Goal: Task Accomplishment & Management: Contribute content

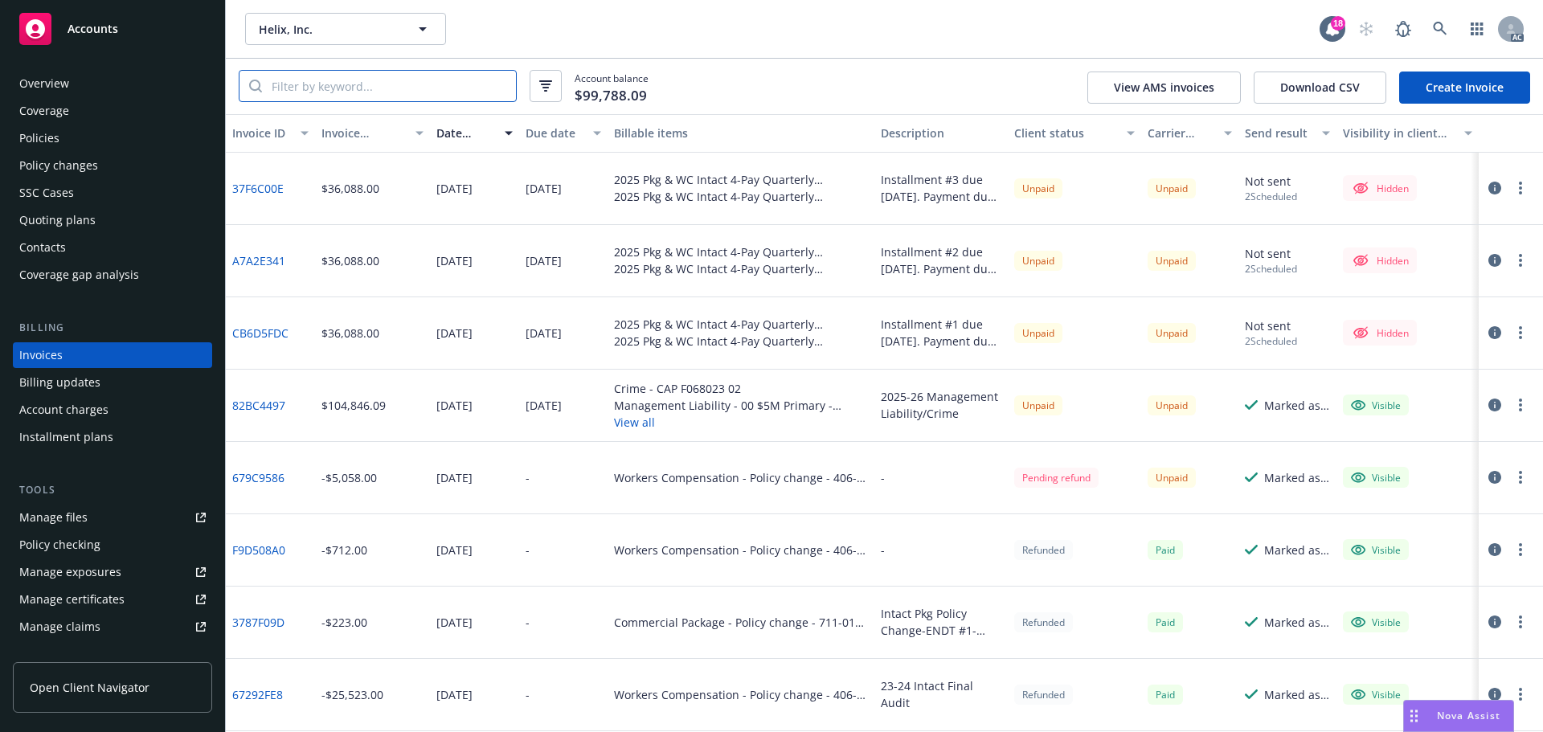
click at [441, 90] on input "search" at bounding box center [389, 86] width 254 height 31
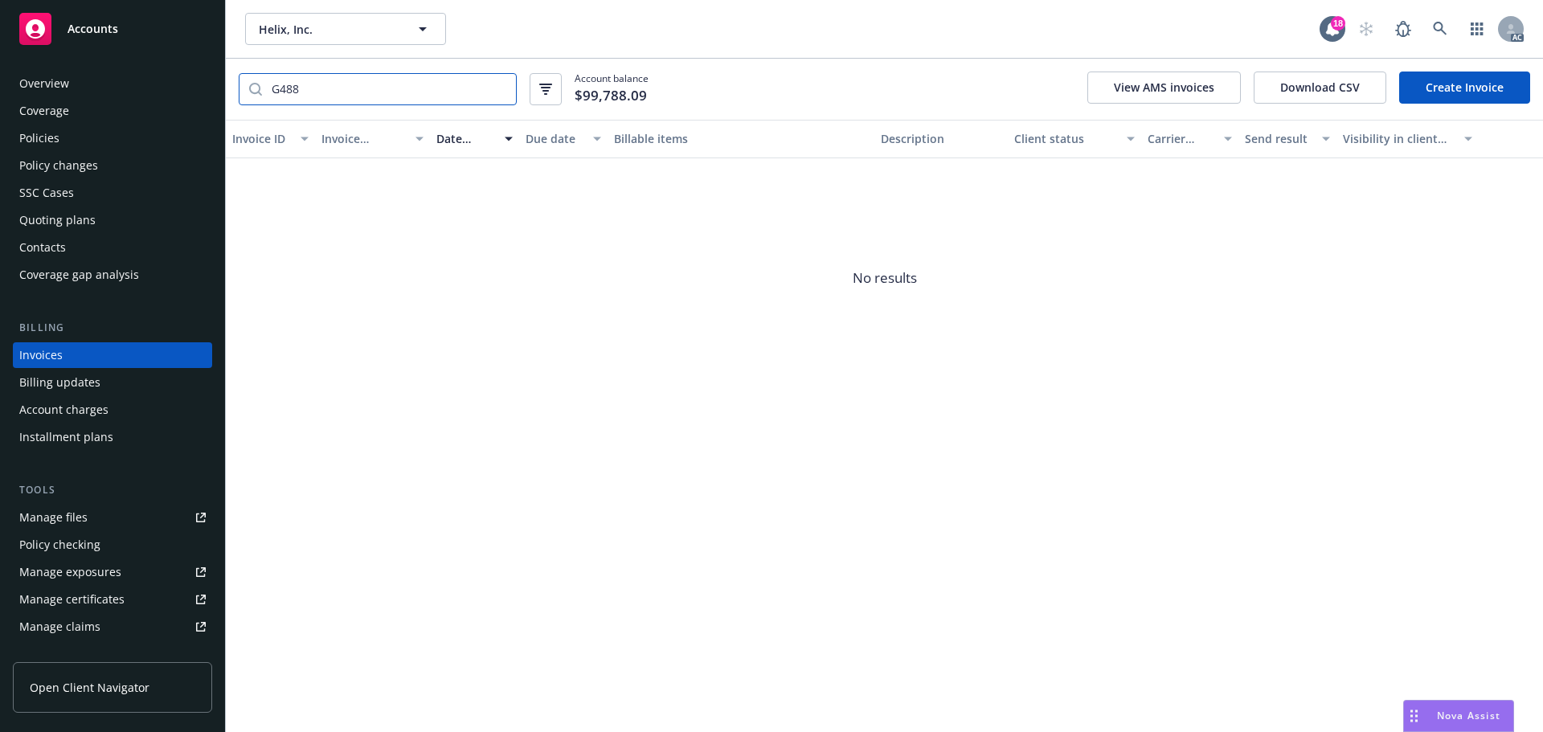
type input "G488"
drag, startPoint x: 328, startPoint y: 86, endPoint x: 231, endPoint y: 79, distance: 97.5
click at [231, 79] on div "G488 Account balance $99,788.09 View AMS invoices Download CSV Create Invoice" at bounding box center [884, 89] width 1317 height 61
click at [74, 133] on div "Policies" at bounding box center [112, 138] width 186 height 26
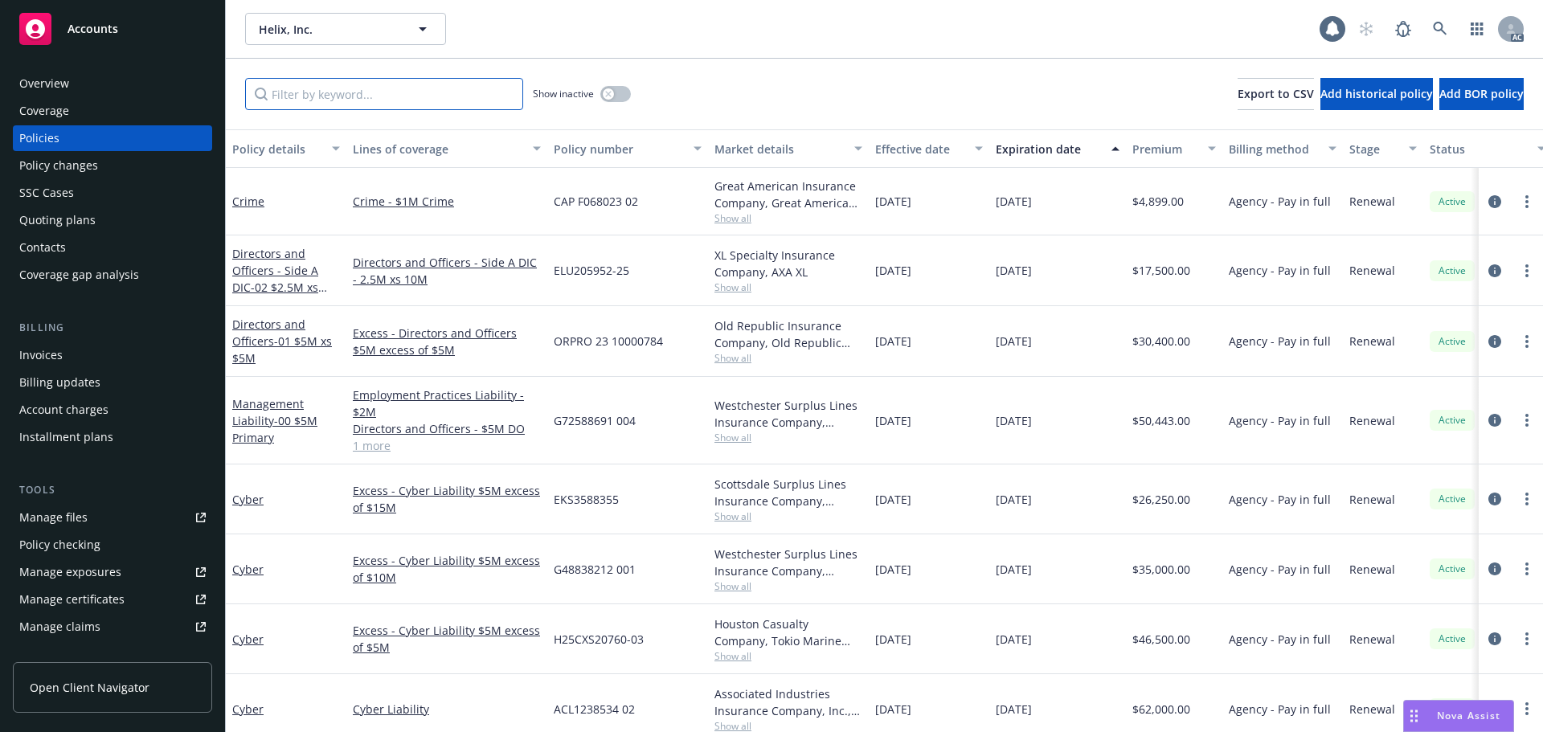
click at [297, 93] on input "Filter by keyword..." at bounding box center [384, 94] width 278 height 32
click at [327, 95] on input "Filter by keyword..." at bounding box center [384, 94] width 278 height 32
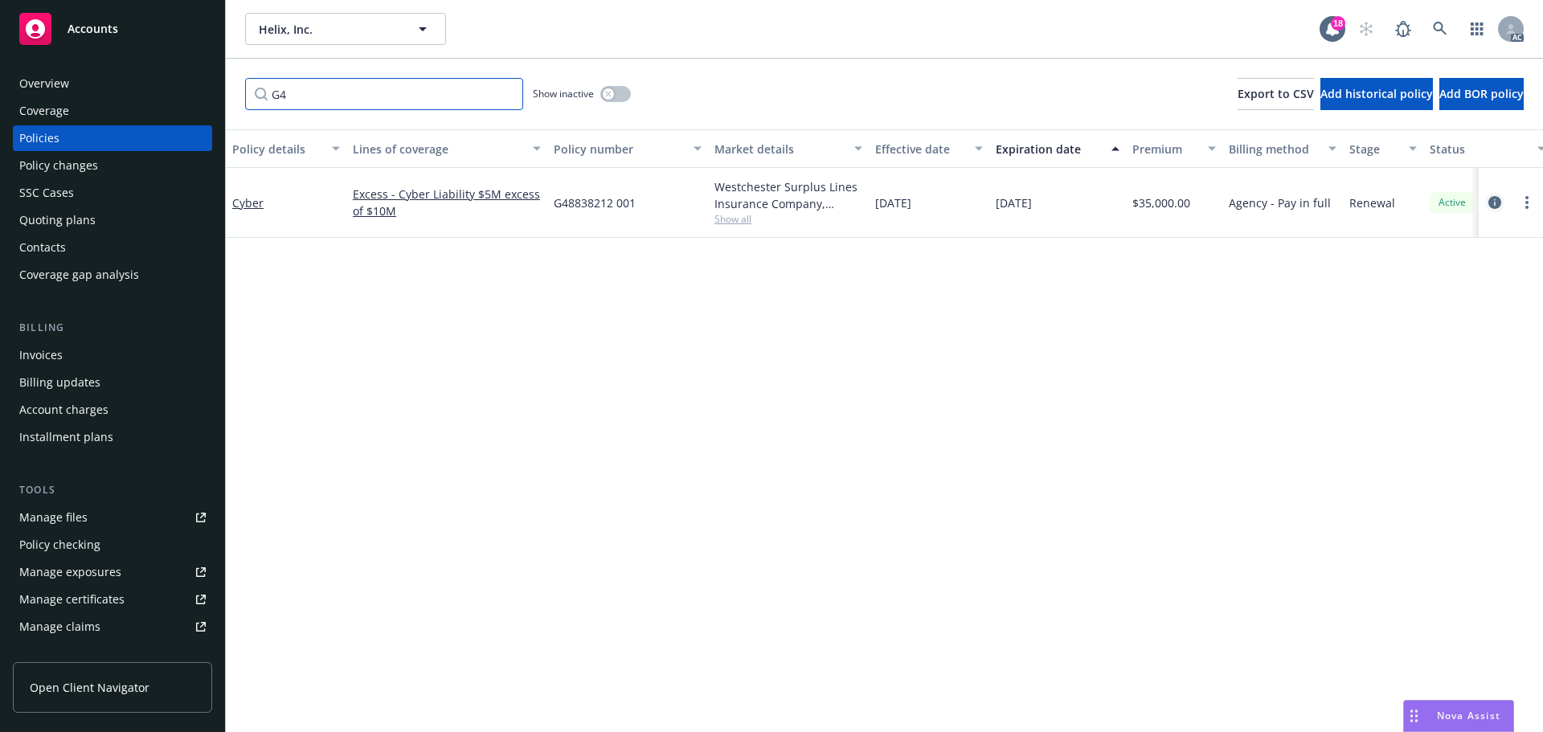
type input "G4"
click at [1498, 199] on icon "circleInformation" at bounding box center [1494, 202] width 13 height 13
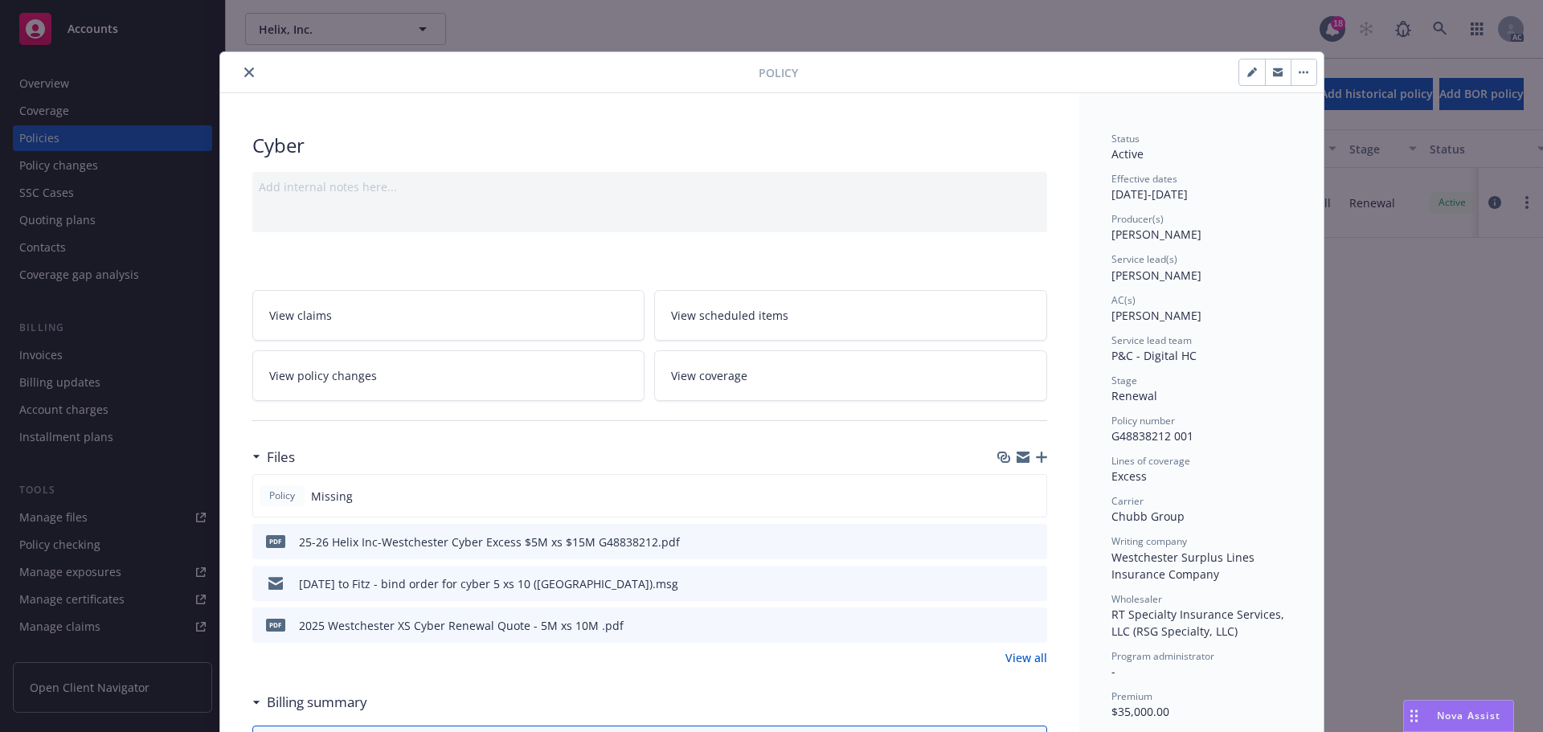
scroll to position [80, 0]
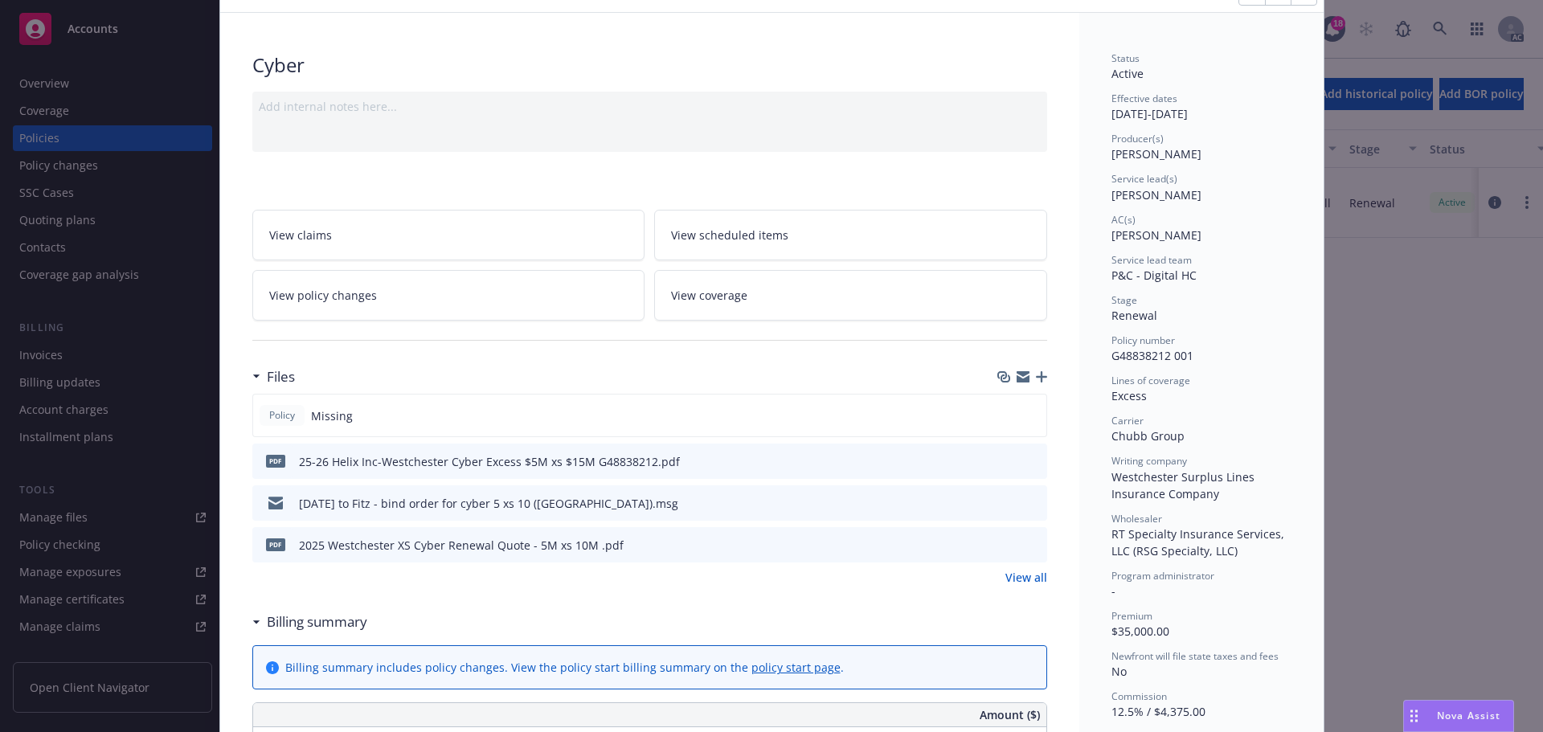
click at [1036, 373] on icon "button" at bounding box center [1041, 376] width 11 height 11
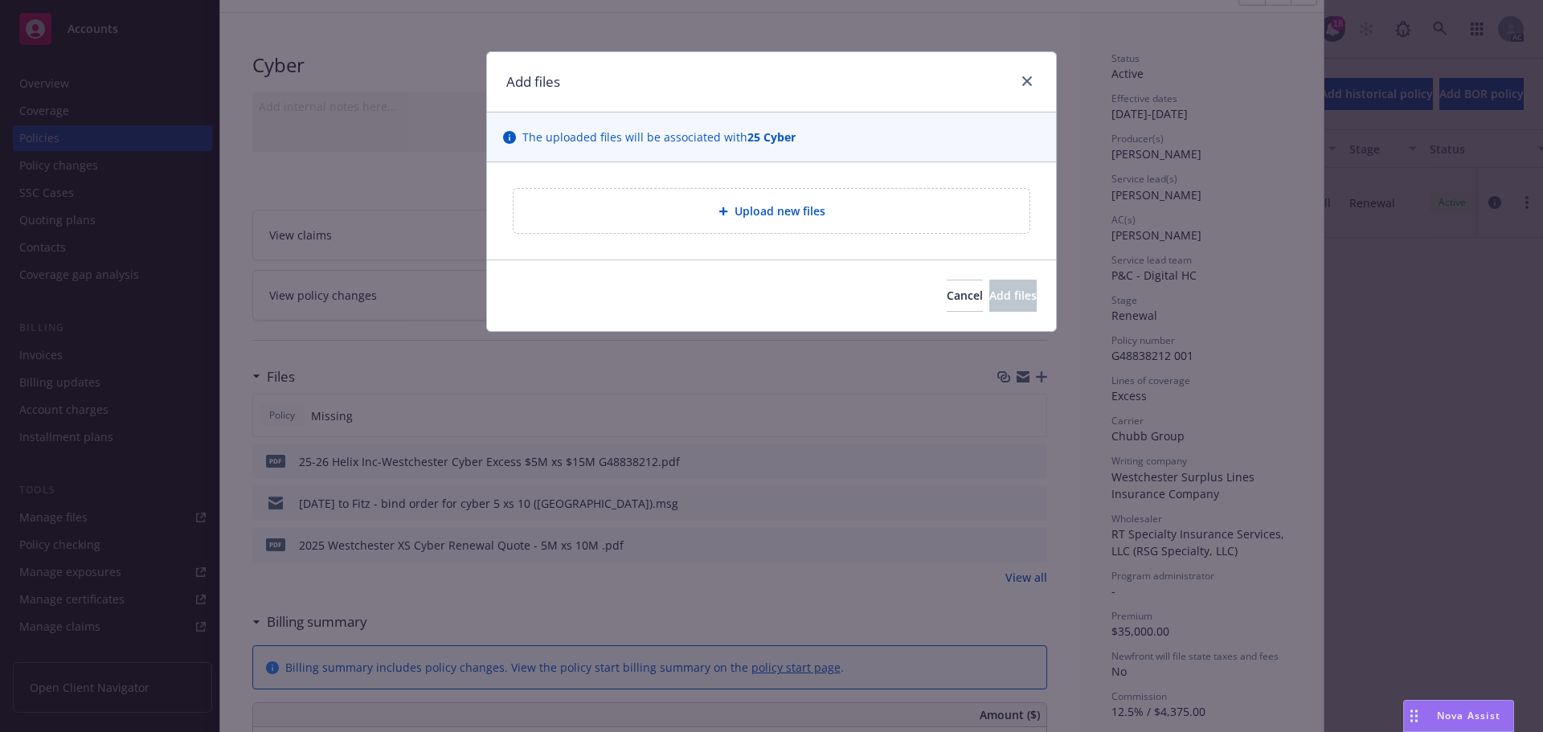
click at [778, 207] on span "Upload new files" at bounding box center [779, 210] width 91 height 17
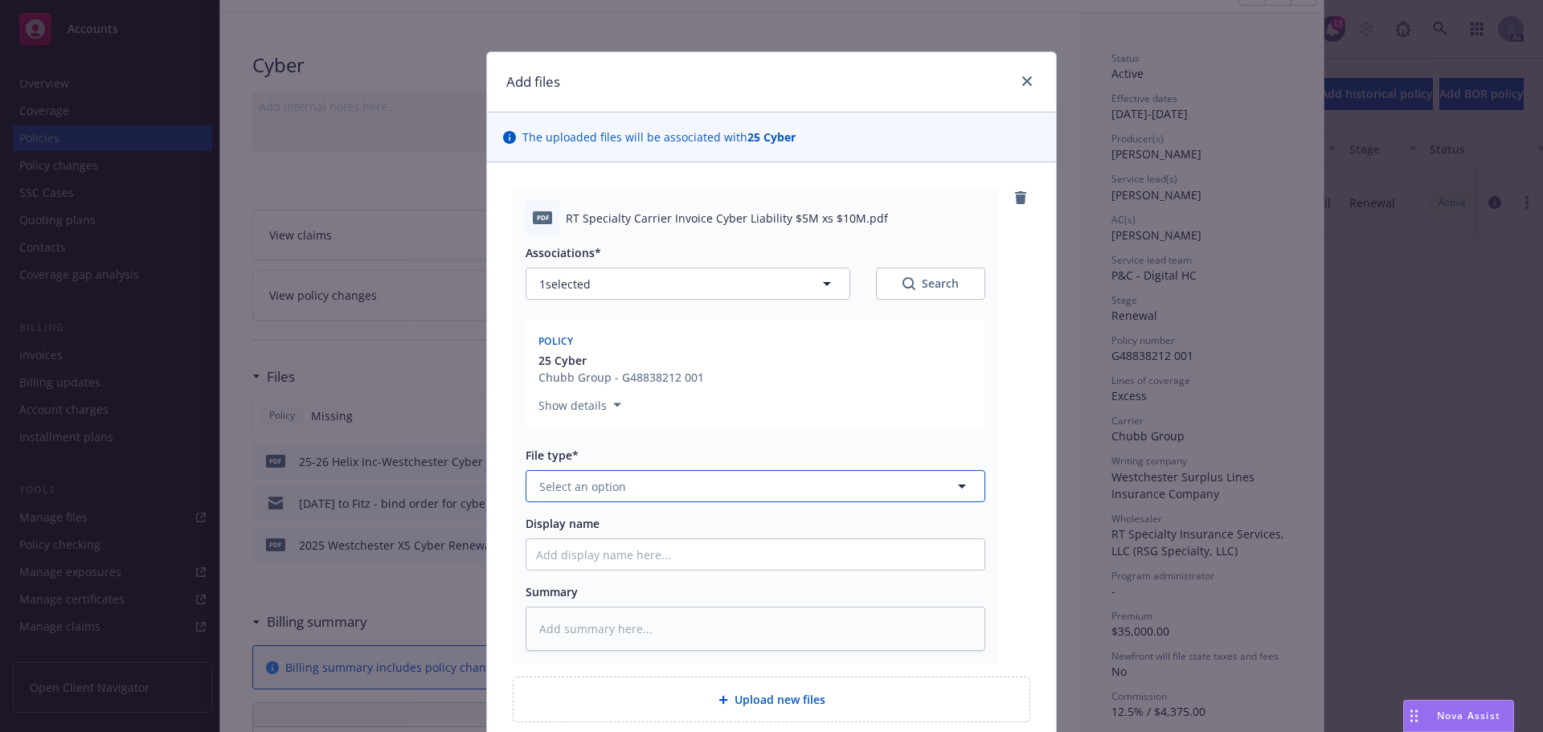
click at [689, 491] on button "Select an option" at bounding box center [756, 486] width 460 height 32
type input "inv"
click at [654, 560] on div "Invoice - Third Party" at bounding box center [755, 573] width 458 height 43
drag, startPoint x: 560, startPoint y: 219, endPoint x: 850, endPoint y: 217, distance: 290.1
click at [850, 217] on span "RT Specialty Carrier Invoice Cyber Liability $5M xs $10M.pdf" at bounding box center [727, 218] width 322 height 17
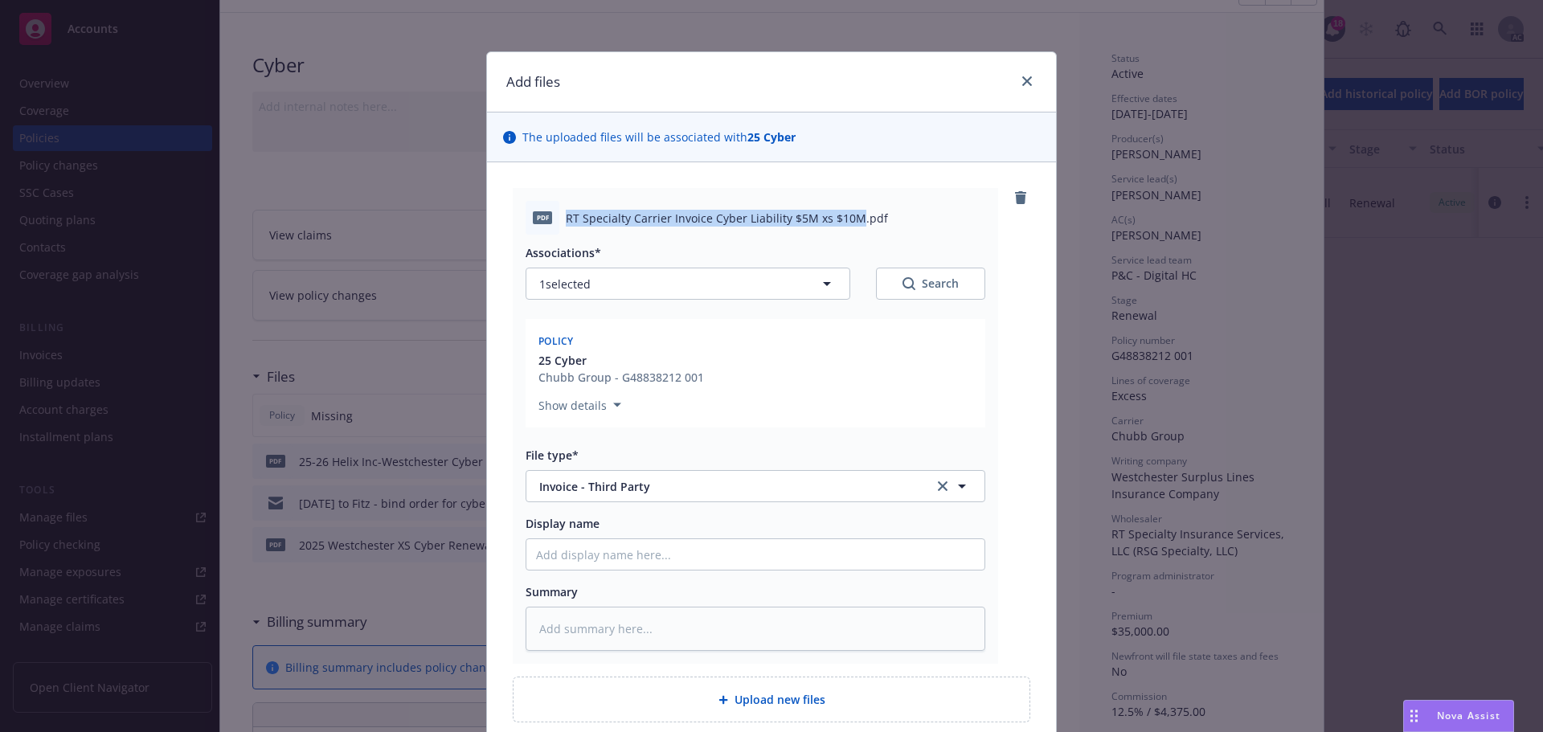
copy span "RT Specialty Carrier Invoice Cyber Liability $5M xs $10M"
click at [611, 558] on input "Display name" at bounding box center [755, 554] width 458 height 31
paste input "RT Specialty Carrier Invoice Cyber Liability $5M xs $10M"
type textarea "x"
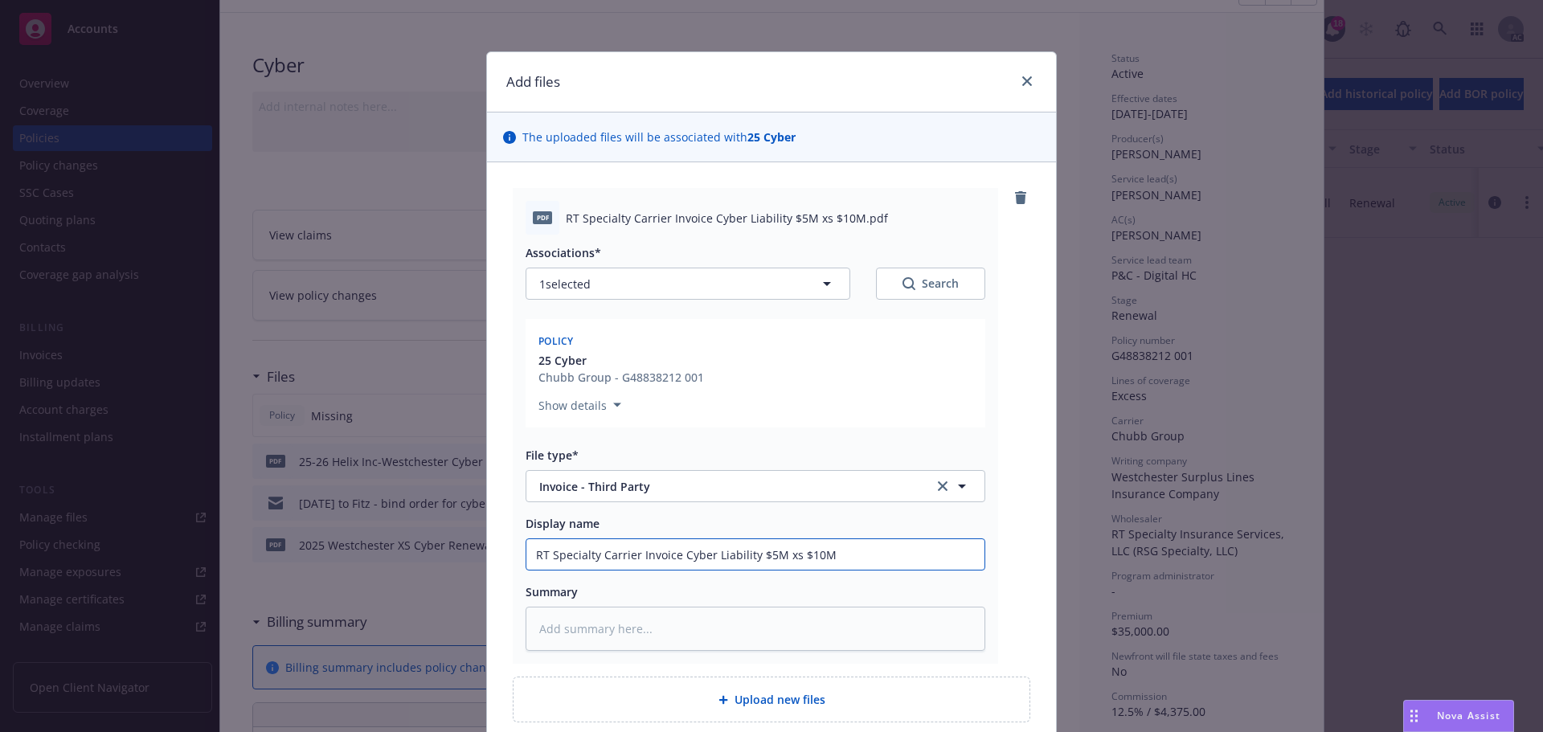
type input "RT Specialty Carrier Invoice Cyber Liability $5M xs $10M"
click at [603, 622] on textarea at bounding box center [756, 629] width 460 height 44
paste textarea "RT Specialty Carrier Invoice Cyber Liability $5M xs $10M"
type textarea "x"
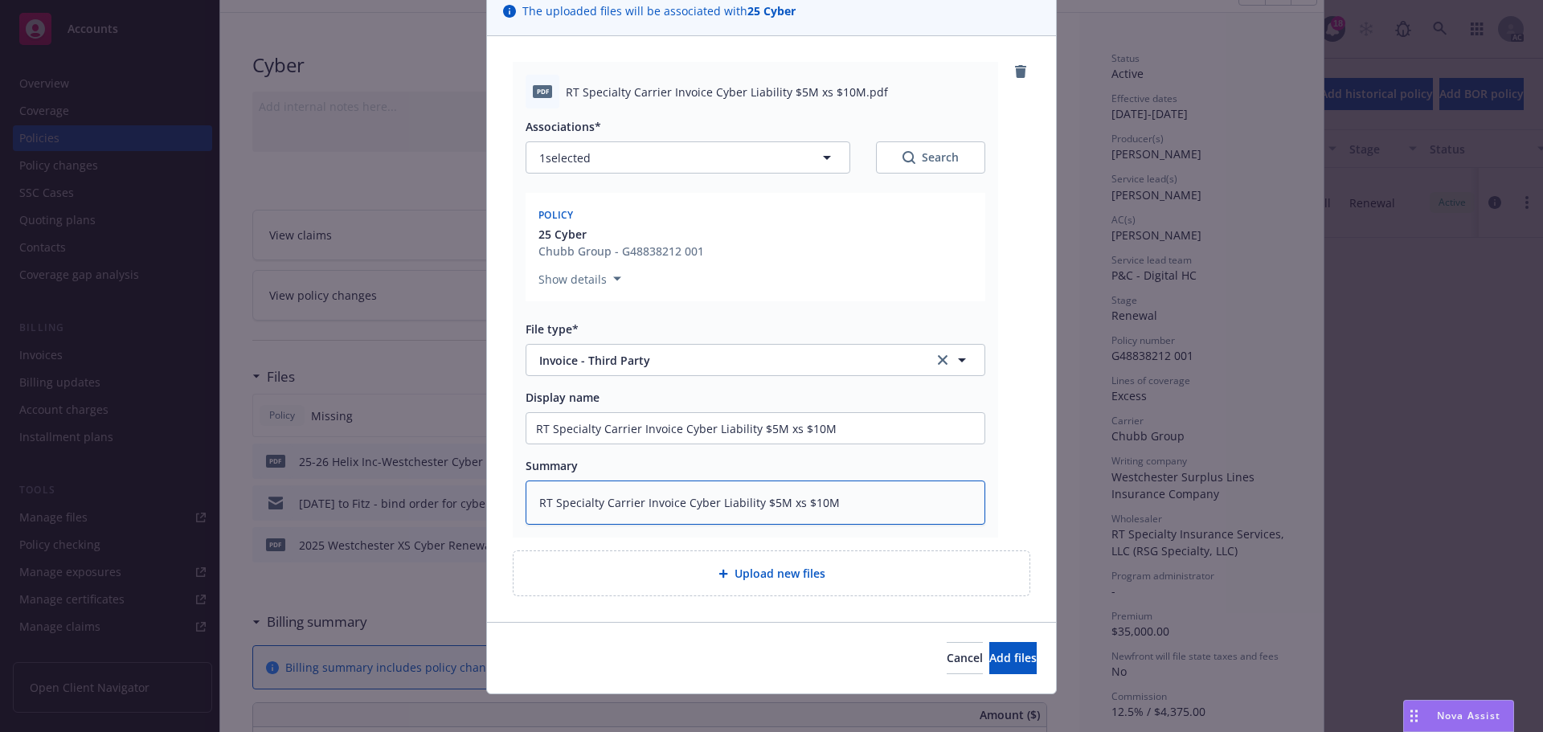
scroll to position [140, 0]
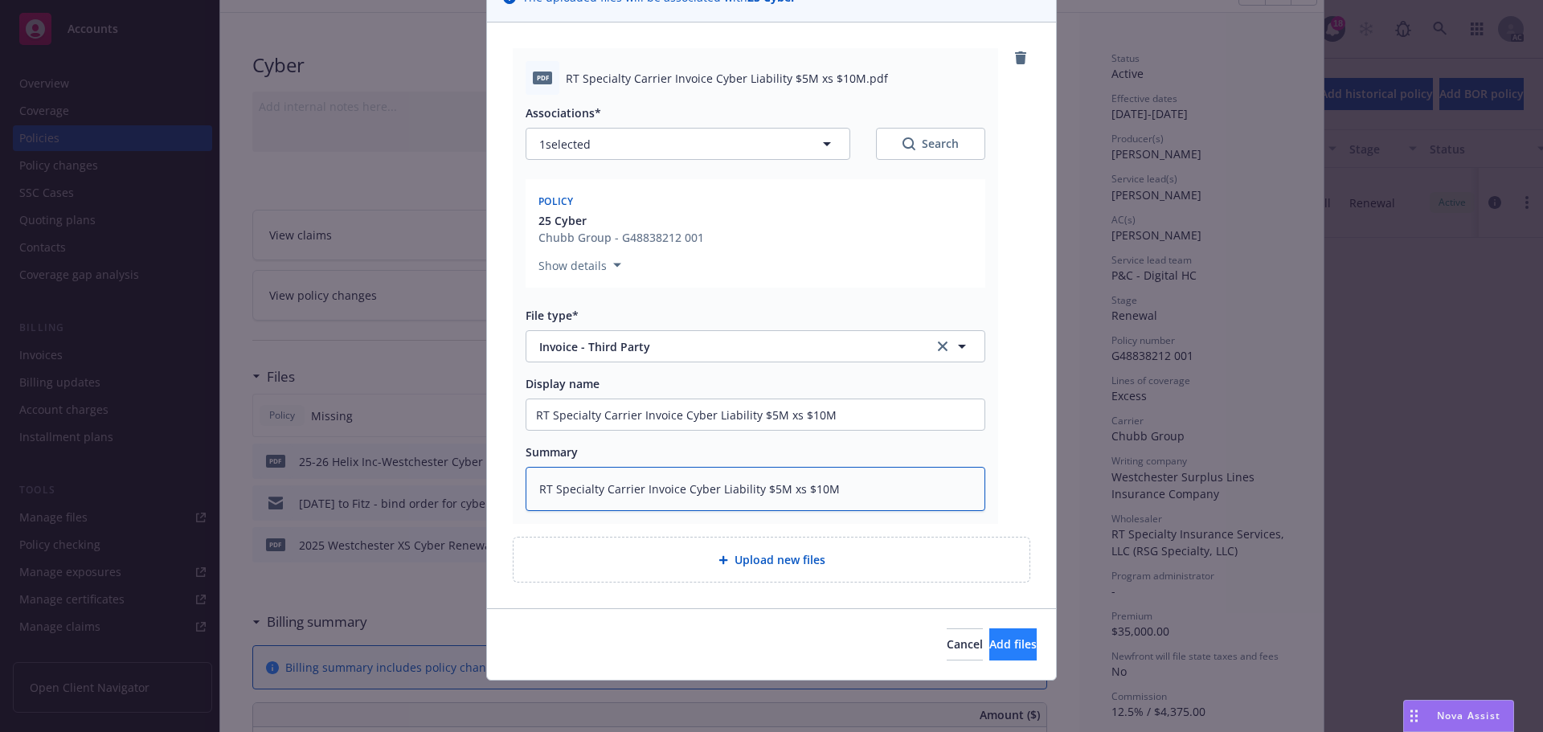
type textarea "RT Specialty Carrier Invoice Cyber Liability $5M xs $10M"
click at [989, 643] on span "Add files" at bounding box center [1012, 643] width 47 height 15
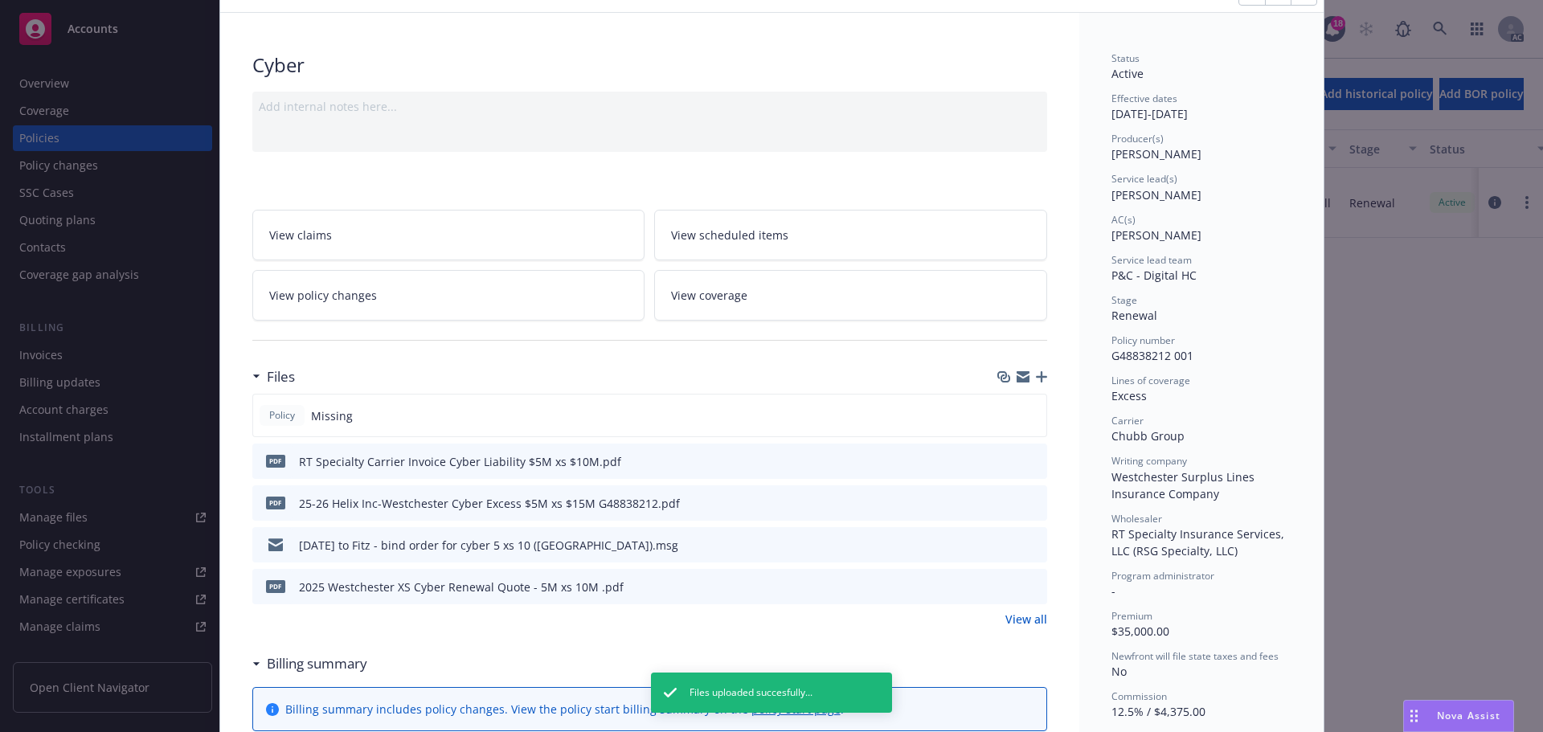
click at [1037, 376] on icon "button" at bounding box center [1041, 376] width 11 height 11
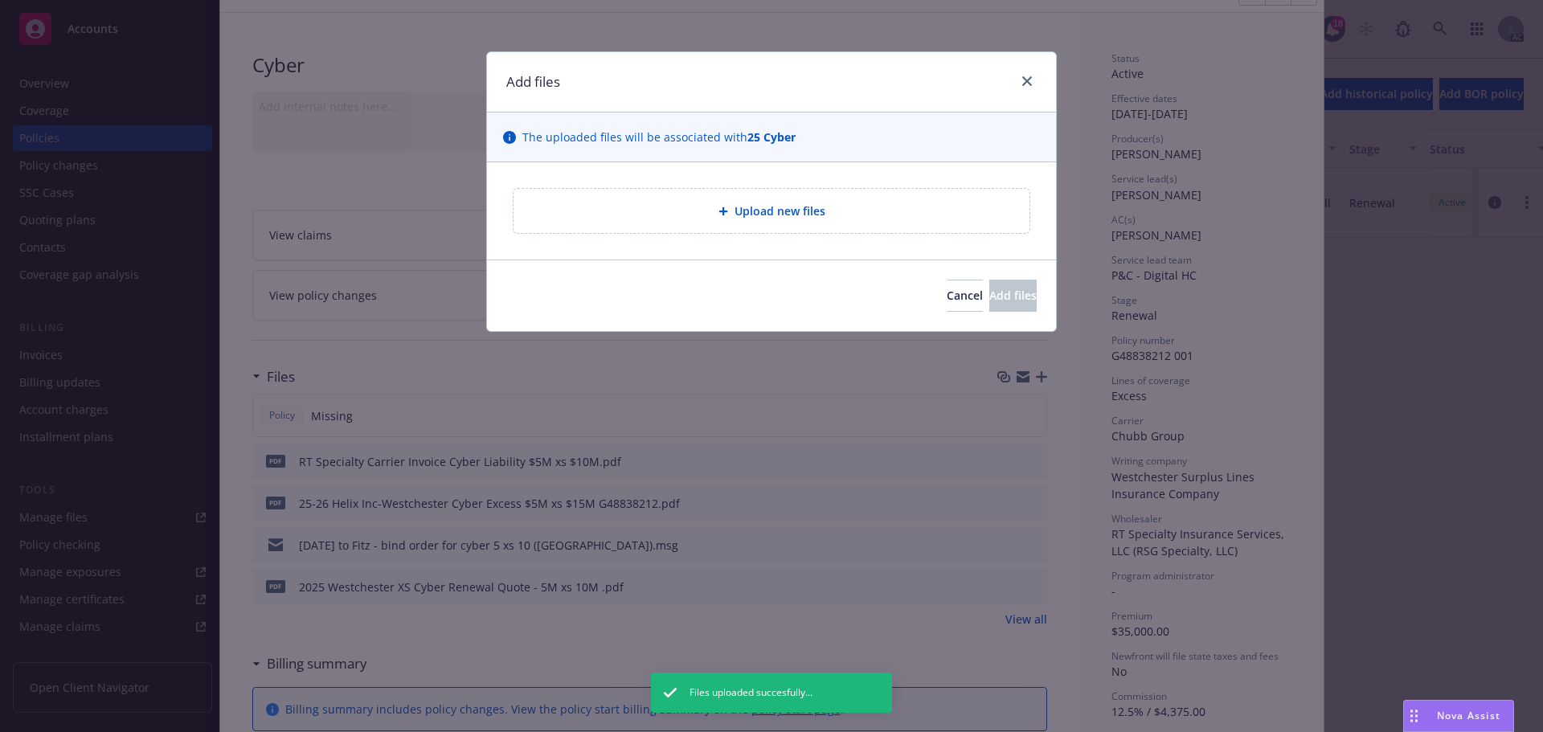
click at [769, 215] on span "Upload new files" at bounding box center [779, 210] width 91 height 17
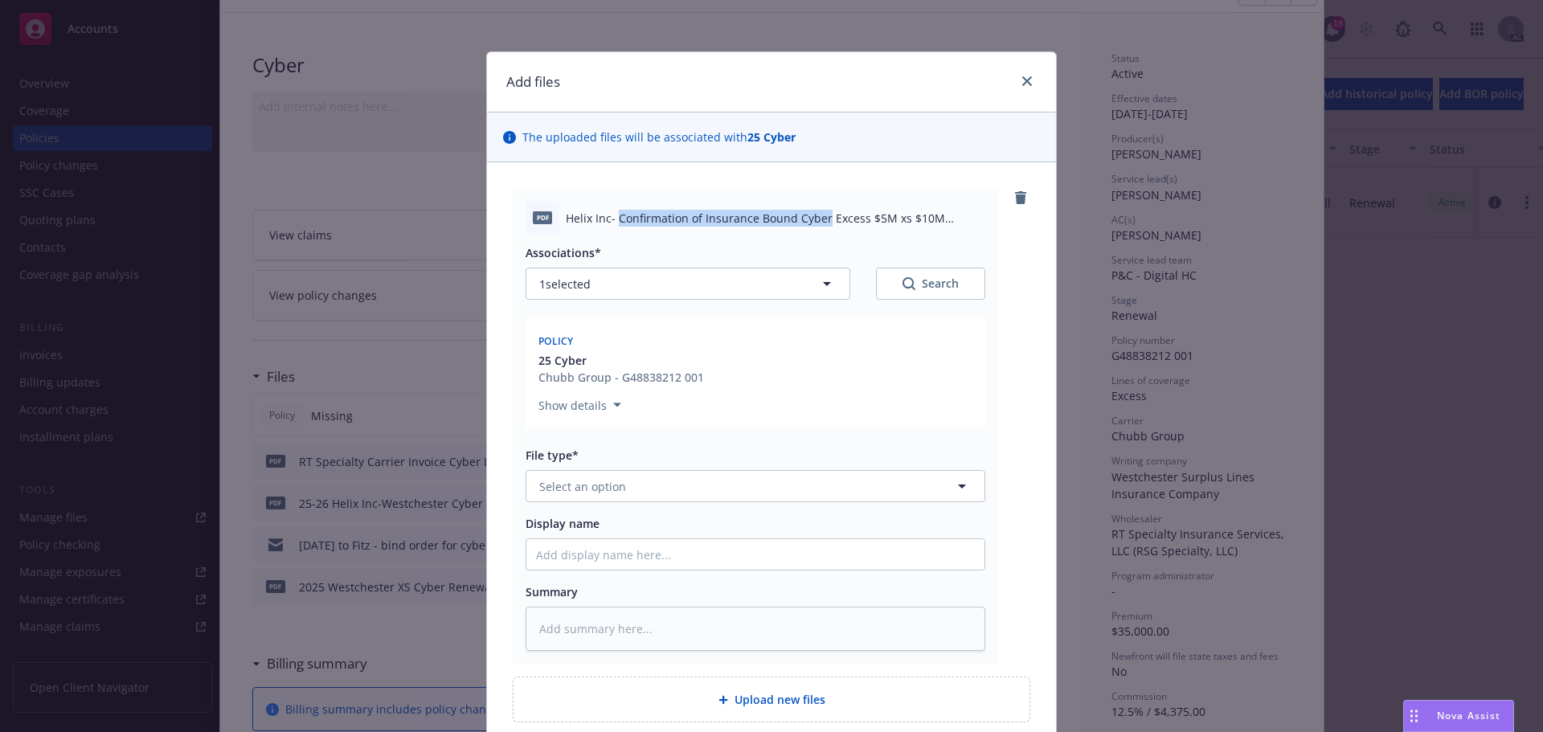
drag, startPoint x: 610, startPoint y: 218, endPoint x: 820, endPoint y: 220, distance: 209.7
click at [820, 220] on span "Helix Inc- Confirmation of Insurance Bound Cyber Excess $5M xs $10M G48838212 0…" at bounding box center [775, 218] width 419 height 17
copy span "Confirmation of Insurance Bound Cyber"
click at [591, 555] on input "Display name" at bounding box center [755, 554] width 458 height 31
paste input "Confirmation of Insurance Bound Cyber"
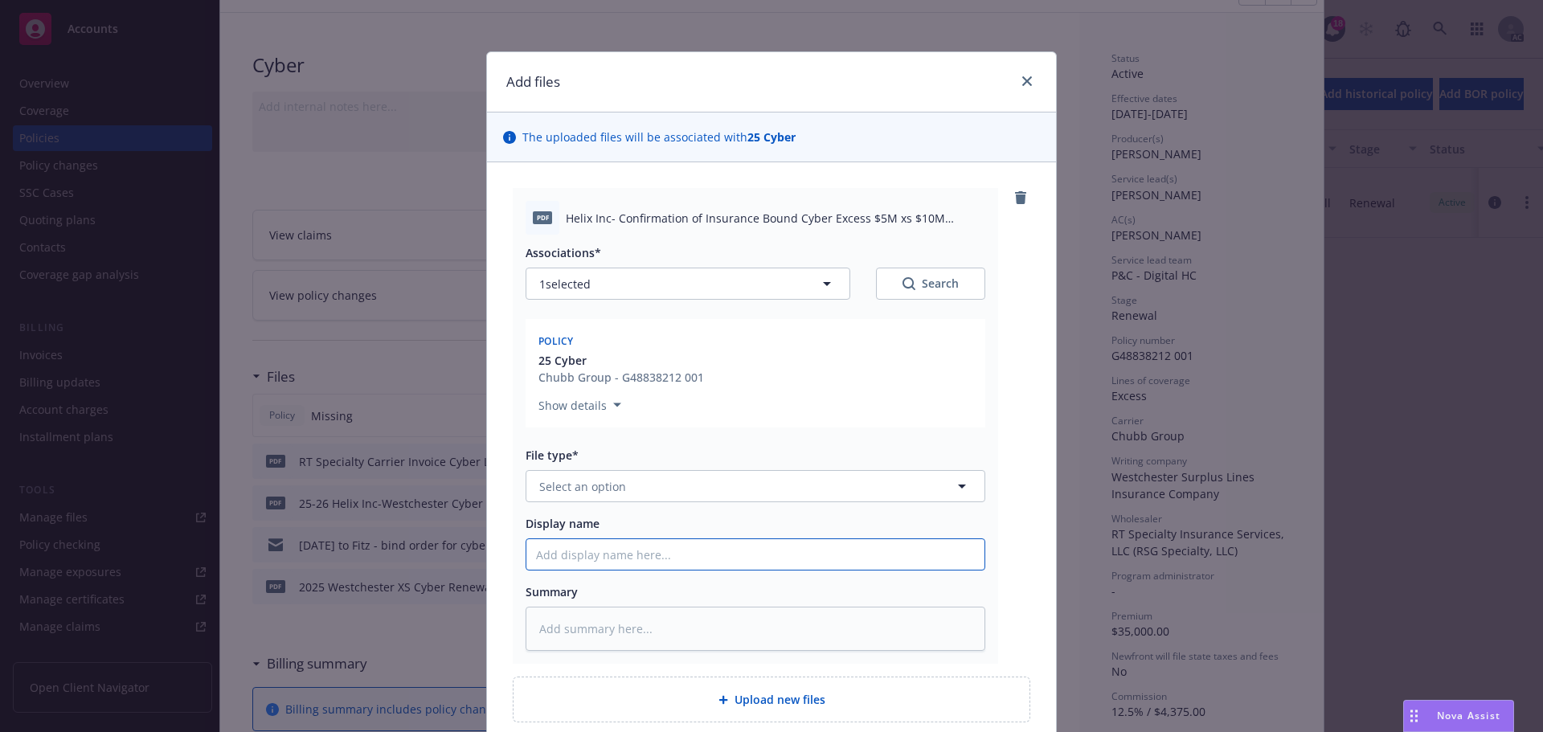
type textarea "x"
type input "Confirmation of Insurance Bound Cyber"
click at [527, 555] on input "Confirmation of Insurance Bound Cyber" at bounding box center [755, 554] width 458 height 31
type textarea "x"
type input "RConfirmation of Insurance Bound Cyber"
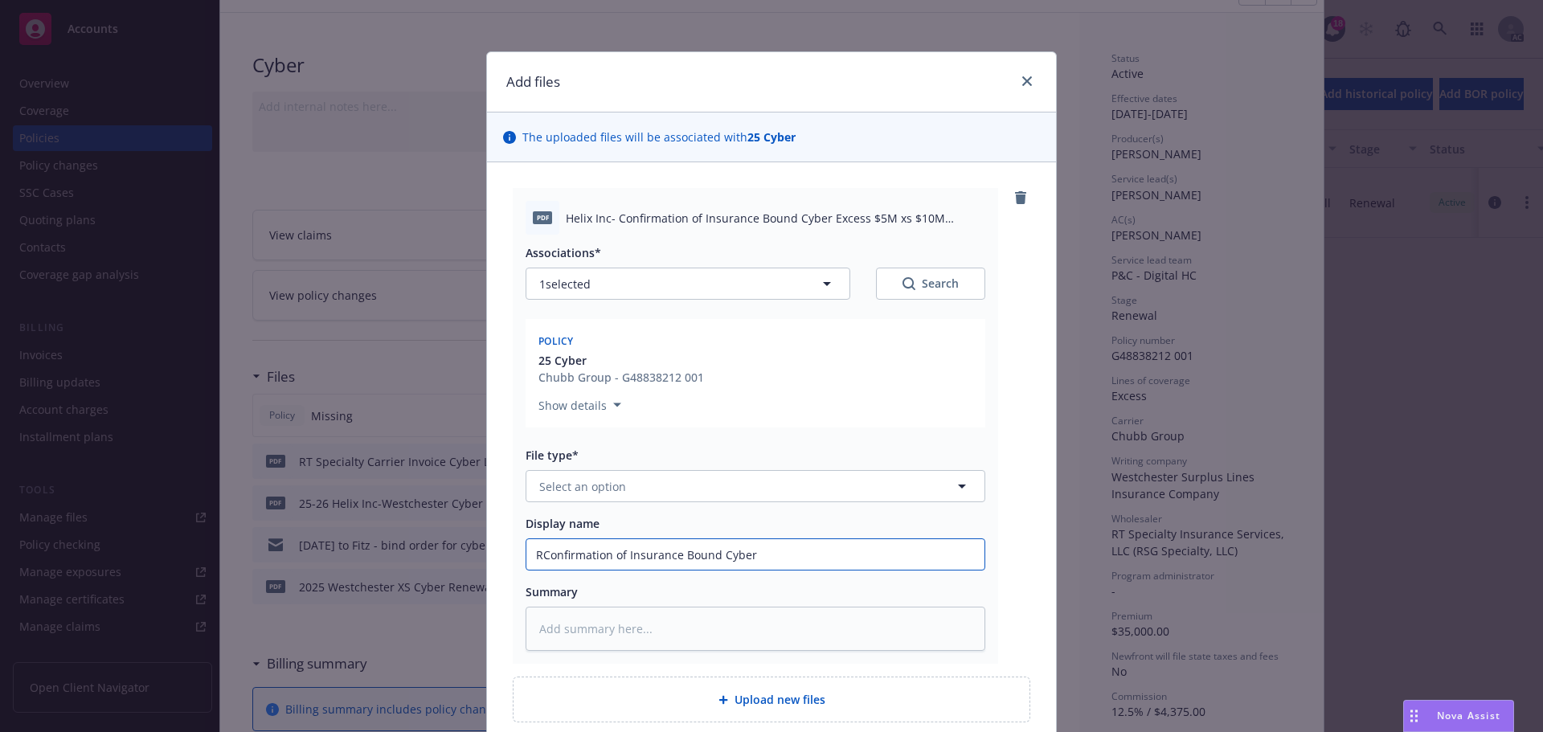
type textarea "x"
type input "RTConfirmation of Insurance Bound Cyber"
type textarea "x"
drag, startPoint x: 671, startPoint y: 546, endPoint x: 572, endPoint y: 552, distance: 99.0
click at [495, 547] on div "pdf Helix Inc- Confirmation of Insurance Bound Cyber Excess $5M xs $10M G488382…" at bounding box center [771, 455] width 569 height 586
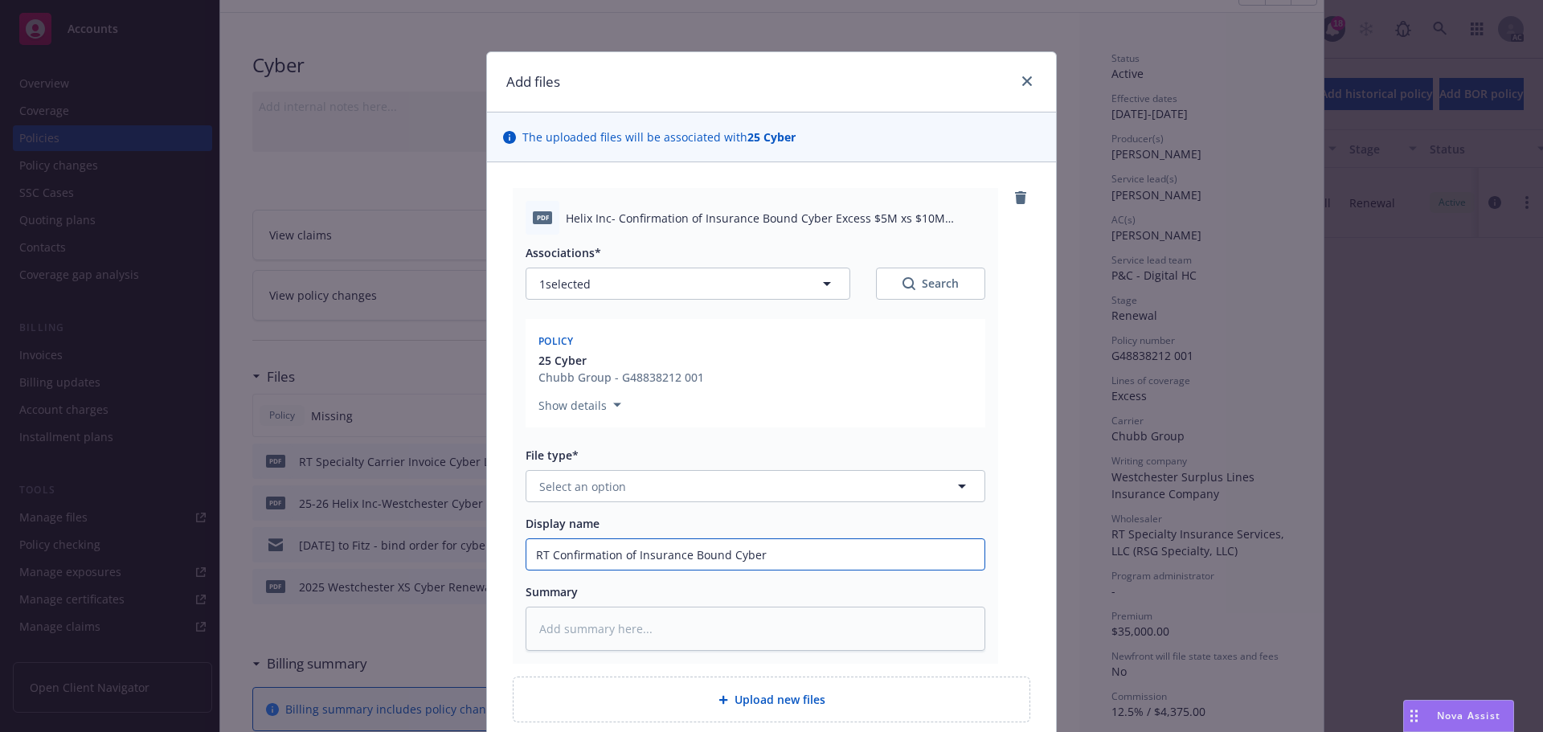
type input "RT Confirmation of Insurance Bound Cyber"
click at [573, 630] on textarea at bounding box center [756, 629] width 460 height 44
paste textarea "RT Confirmation of Insurance Bound Cyber"
type textarea "x"
type textarea "RT Confirmation of Insurance Bound Cyber"
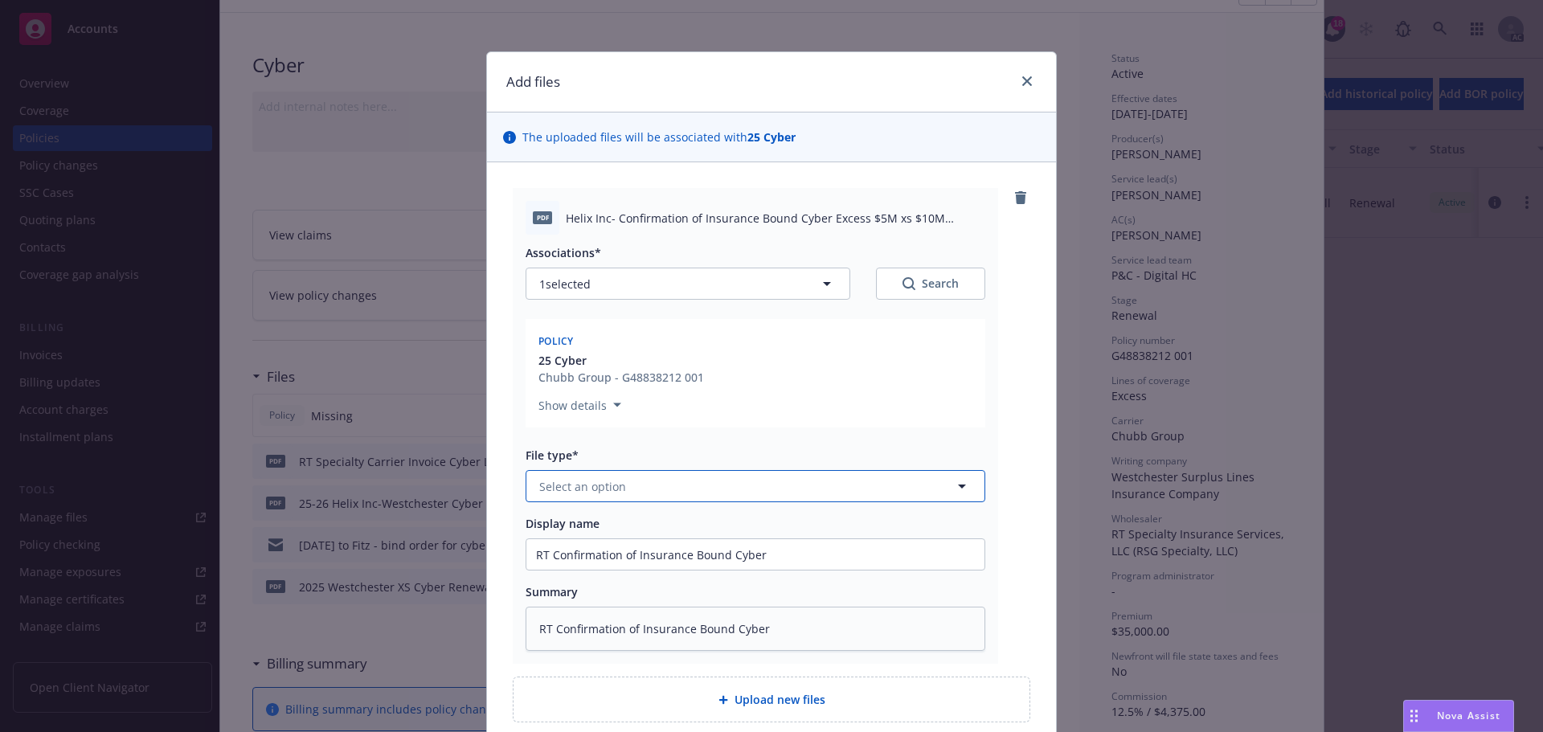
click at [602, 480] on span "Select an option" at bounding box center [582, 486] width 87 height 17
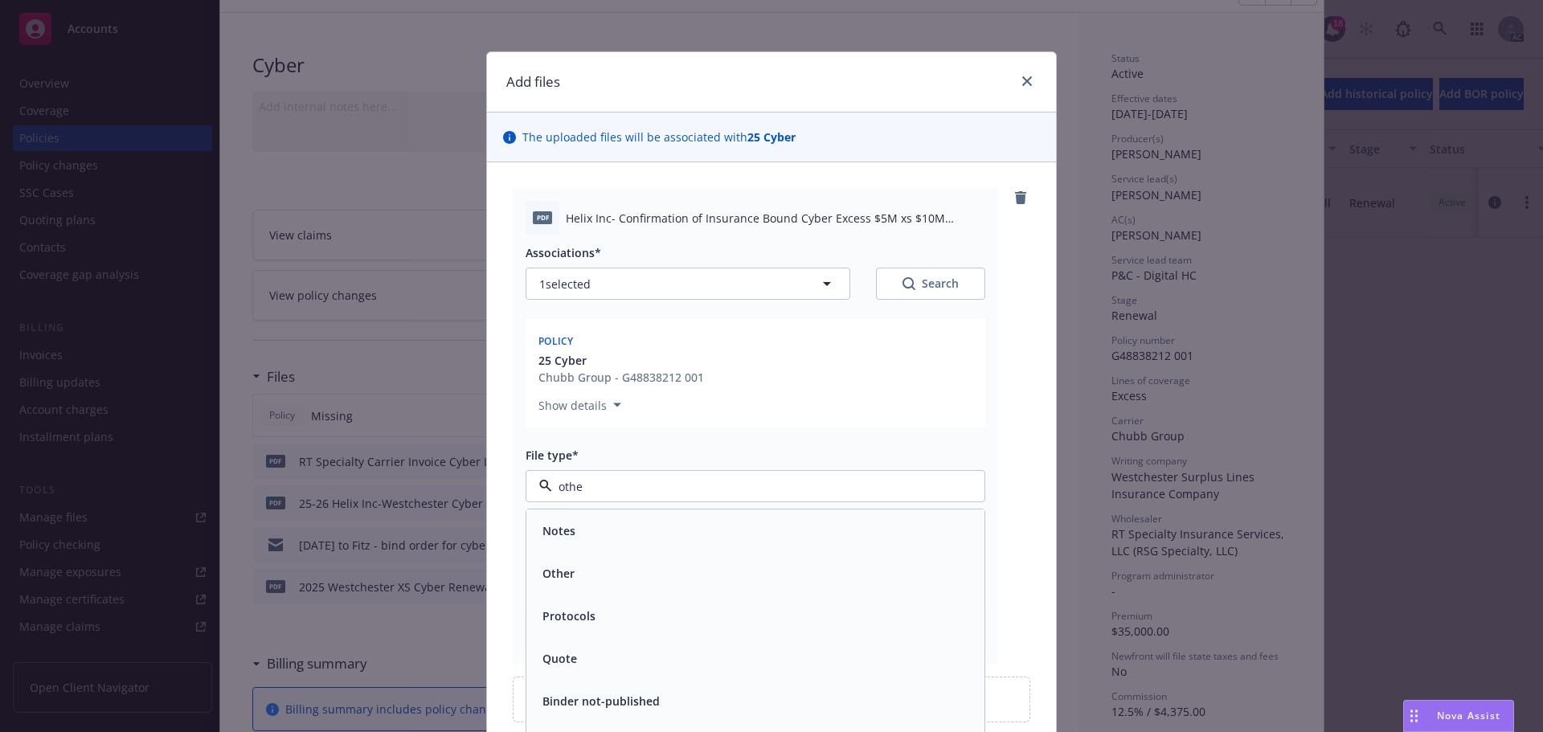
type input "other"
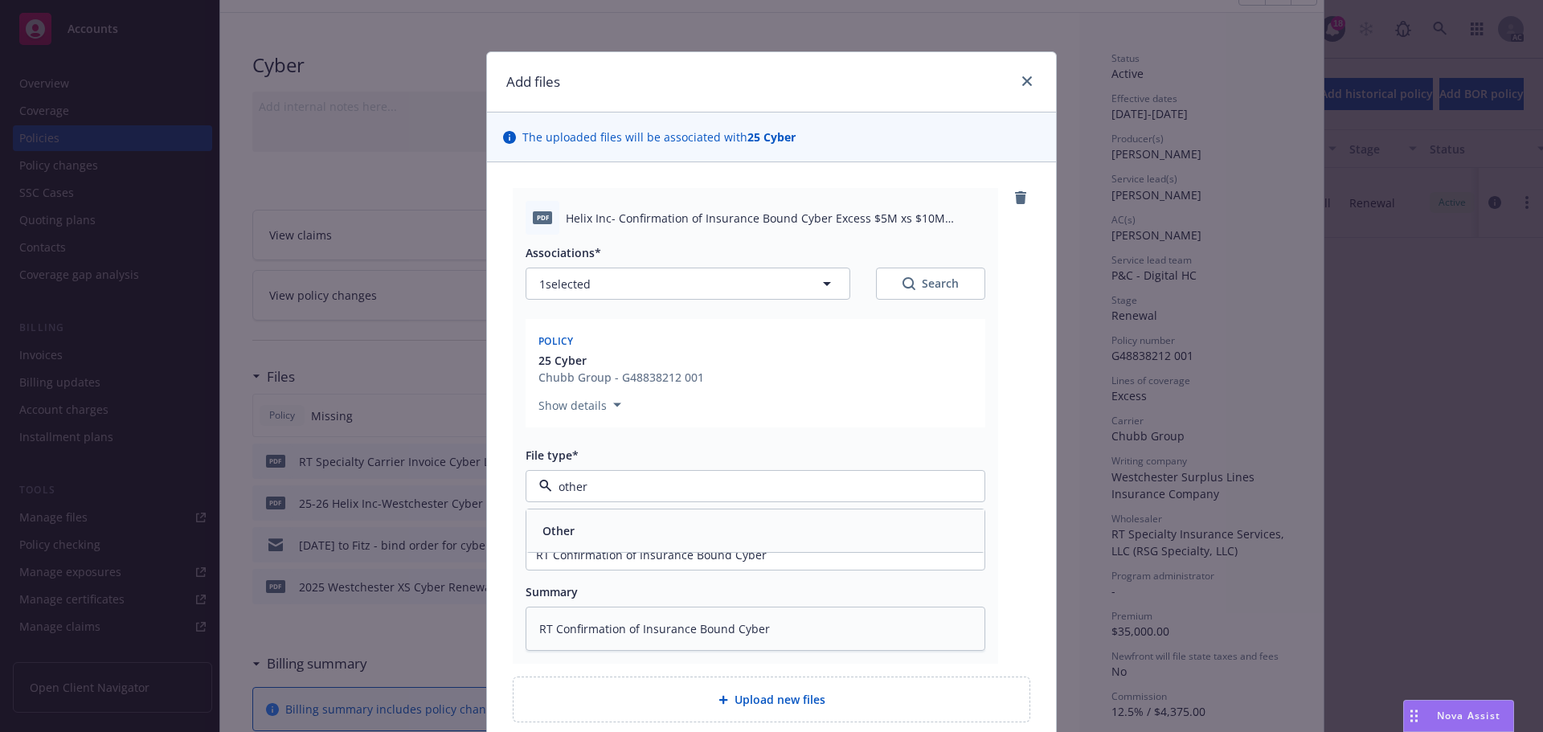
click at [586, 530] on div "Other" at bounding box center [755, 530] width 439 height 23
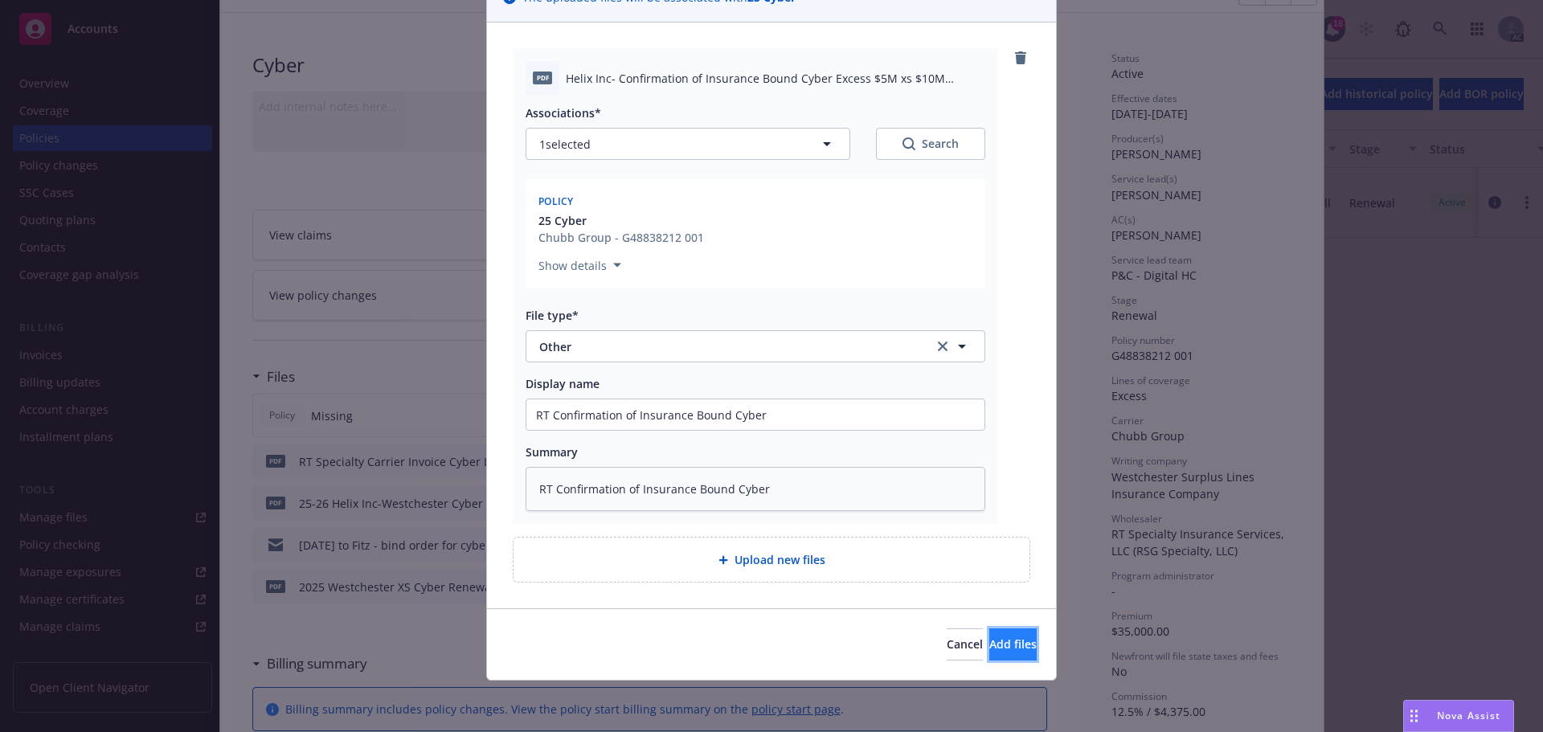
click at [989, 639] on span "Add files" at bounding box center [1012, 643] width 47 height 15
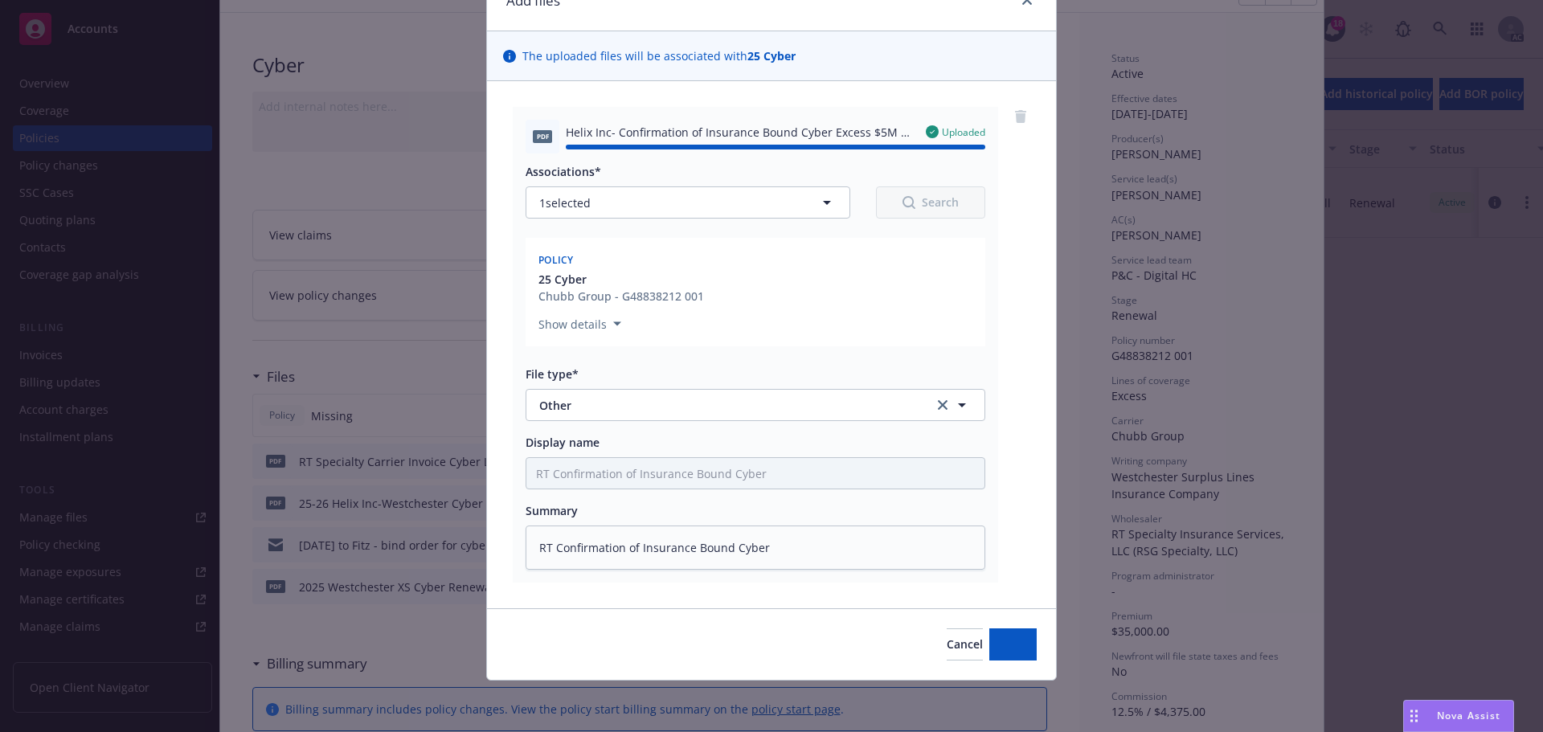
type textarea "x"
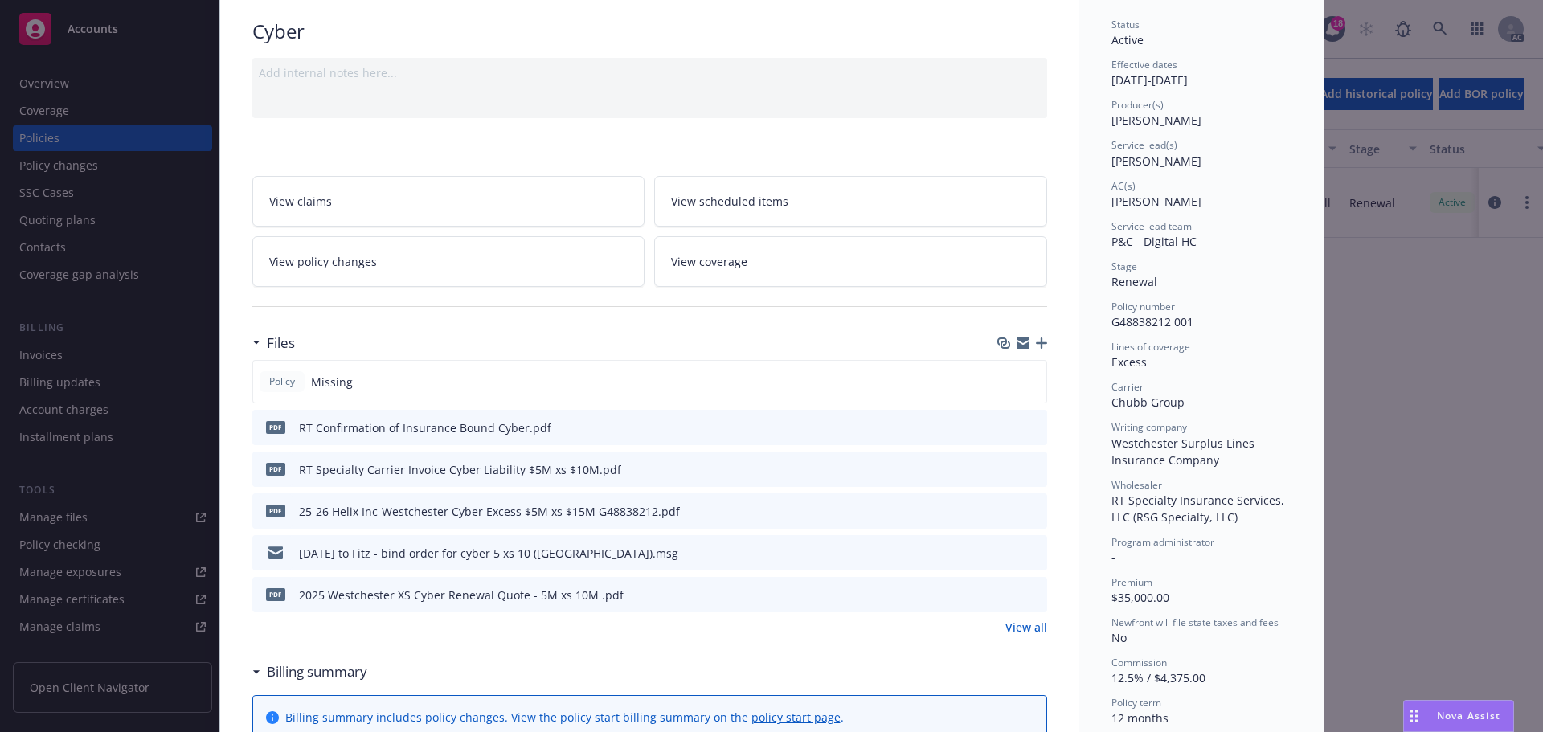
scroll to position [0, 0]
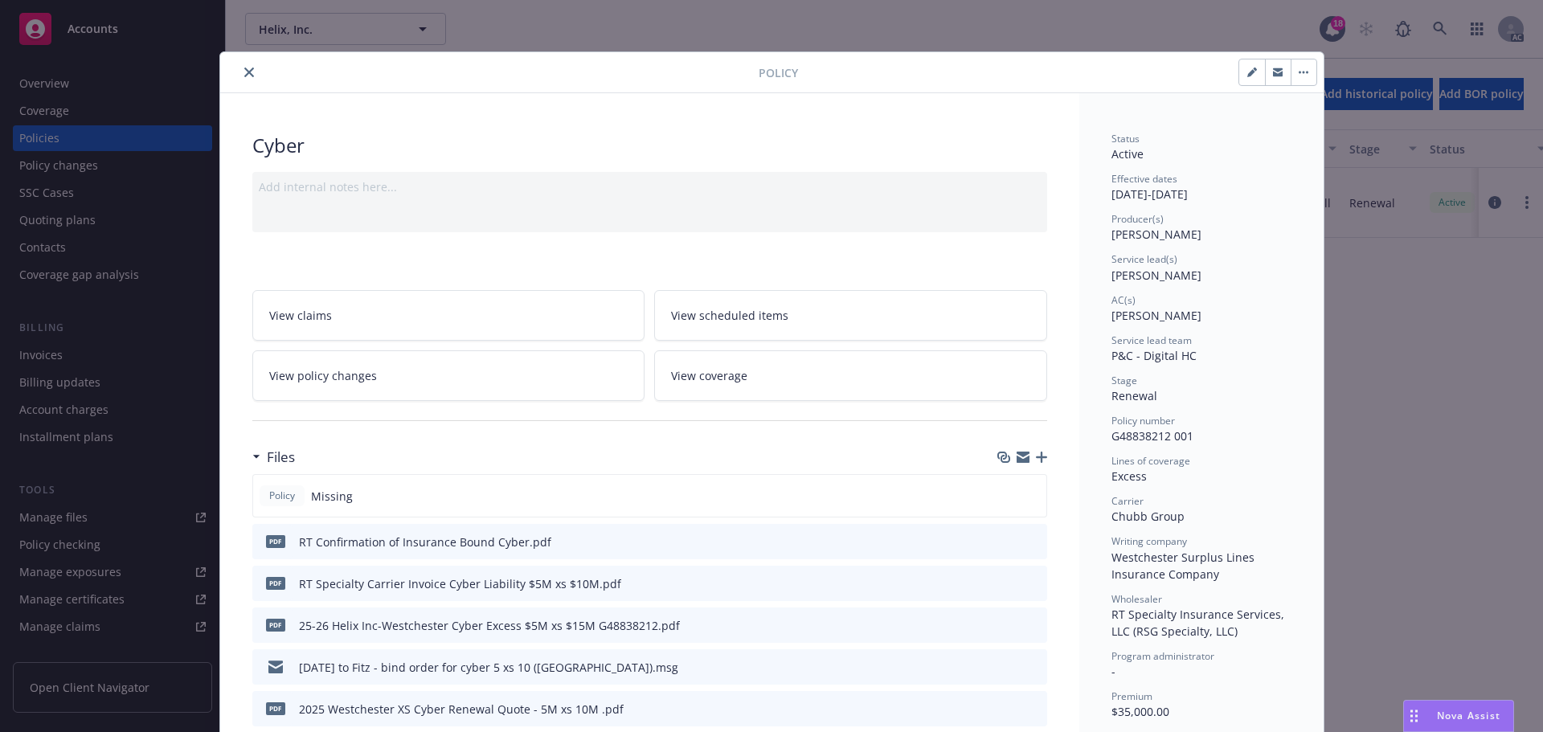
drag, startPoint x: 239, startPoint y: 70, endPoint x: 669, endPoint y: 474, distance: 589.5
click at [244, 70] on icon "close" at bounding box center [249, 72] width 10 height 10
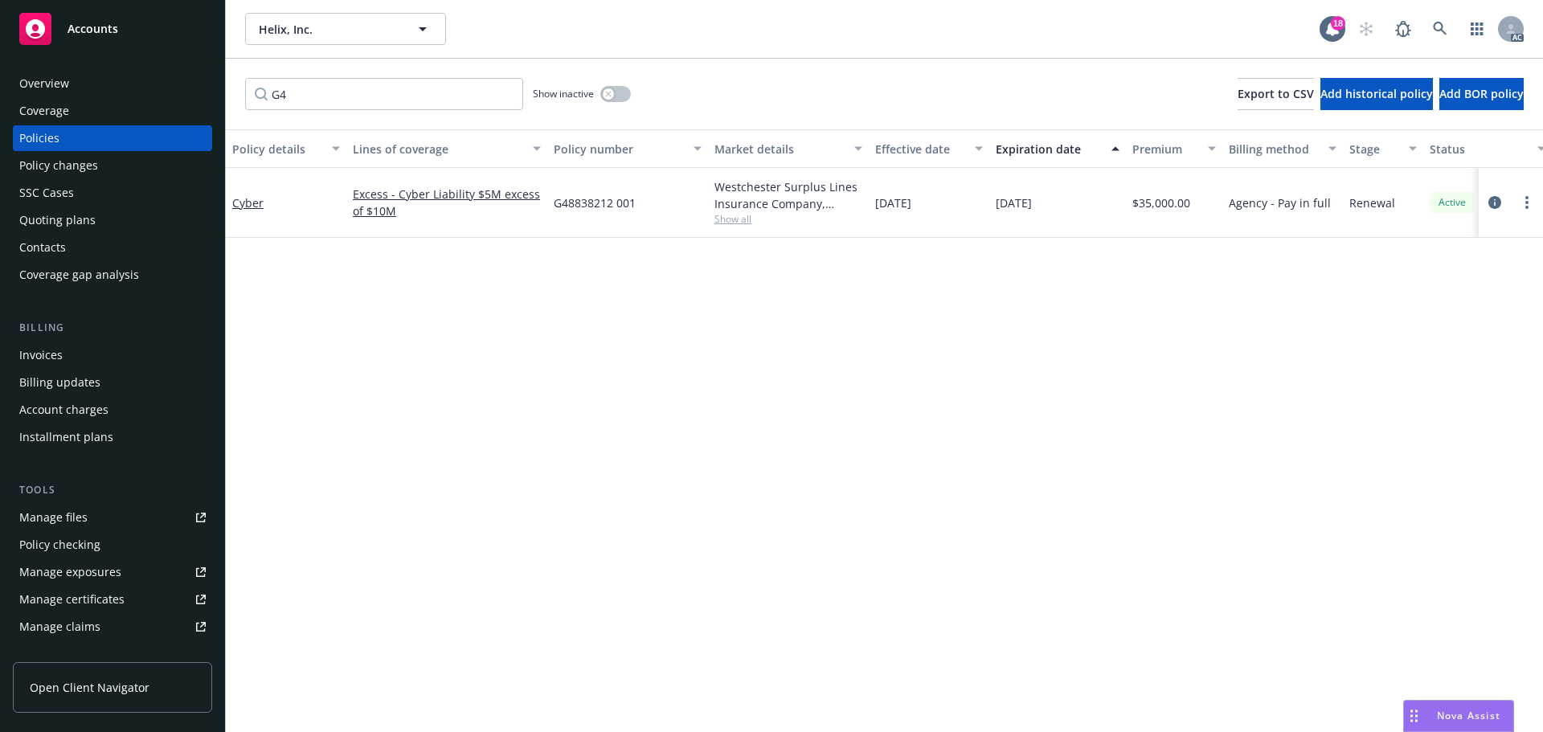
click at [47, 358] on div "Invoices" at bounding box center [40, 355] width 43 height 26
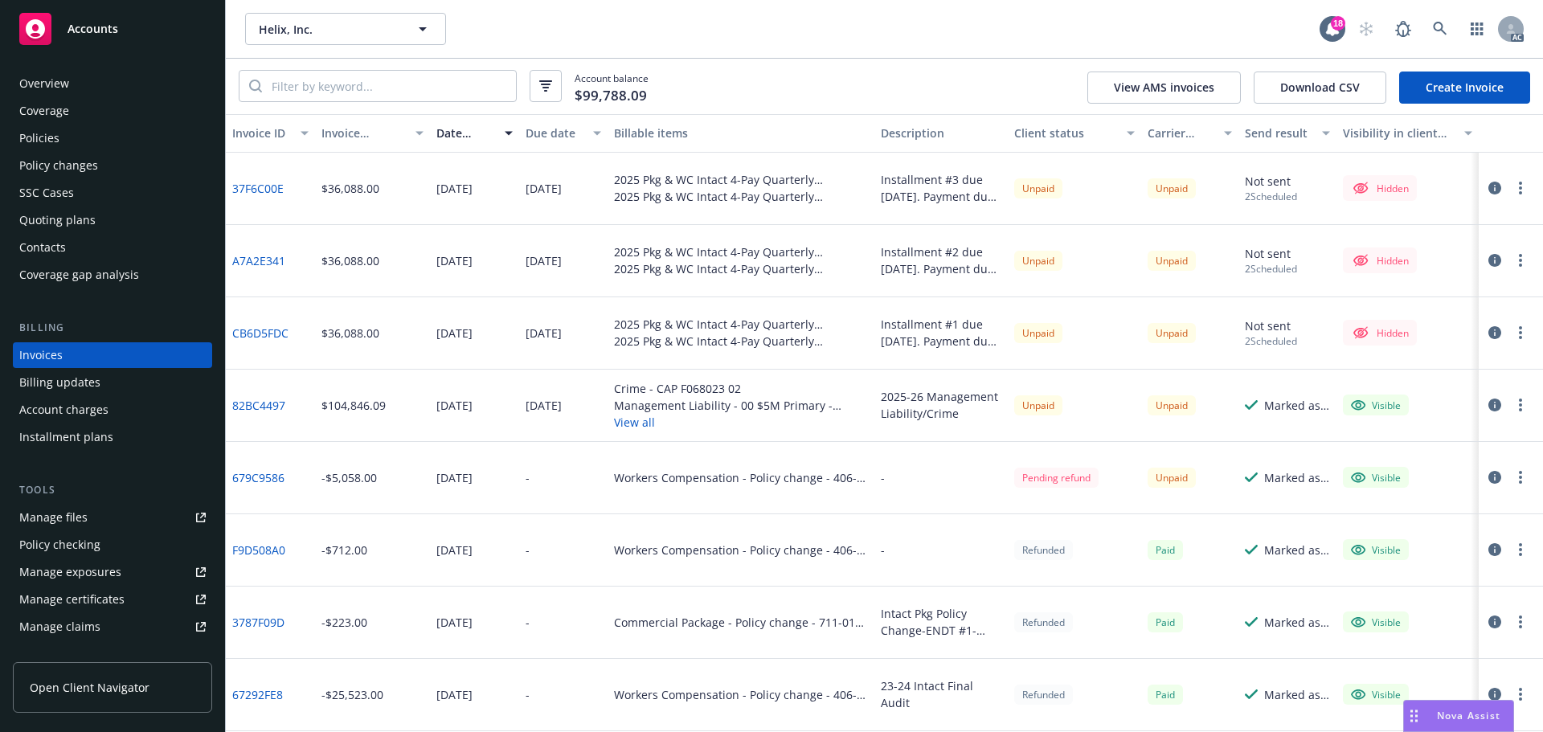
drag, startPoint x: 1474, startPoint y: 88, endPoint x: 1330, endPoint y: 136, distance: 151.4
click at [1473, 88] on link "Create Invoice" at bounding box center [1464, 88] width 131 height 32
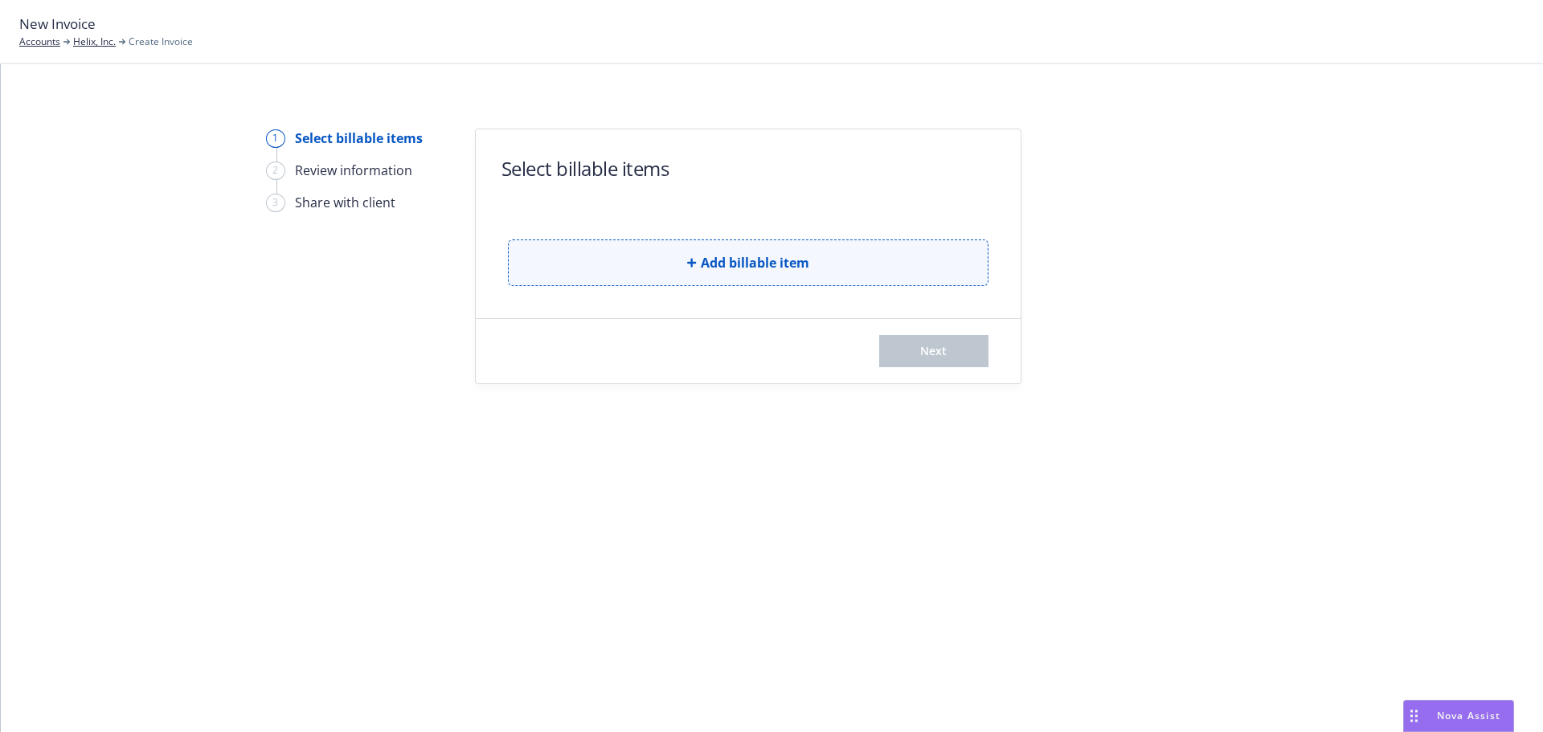
click at [714, 261] on span "Add billable item" at bounding box center [755, 262] width 108 height 19
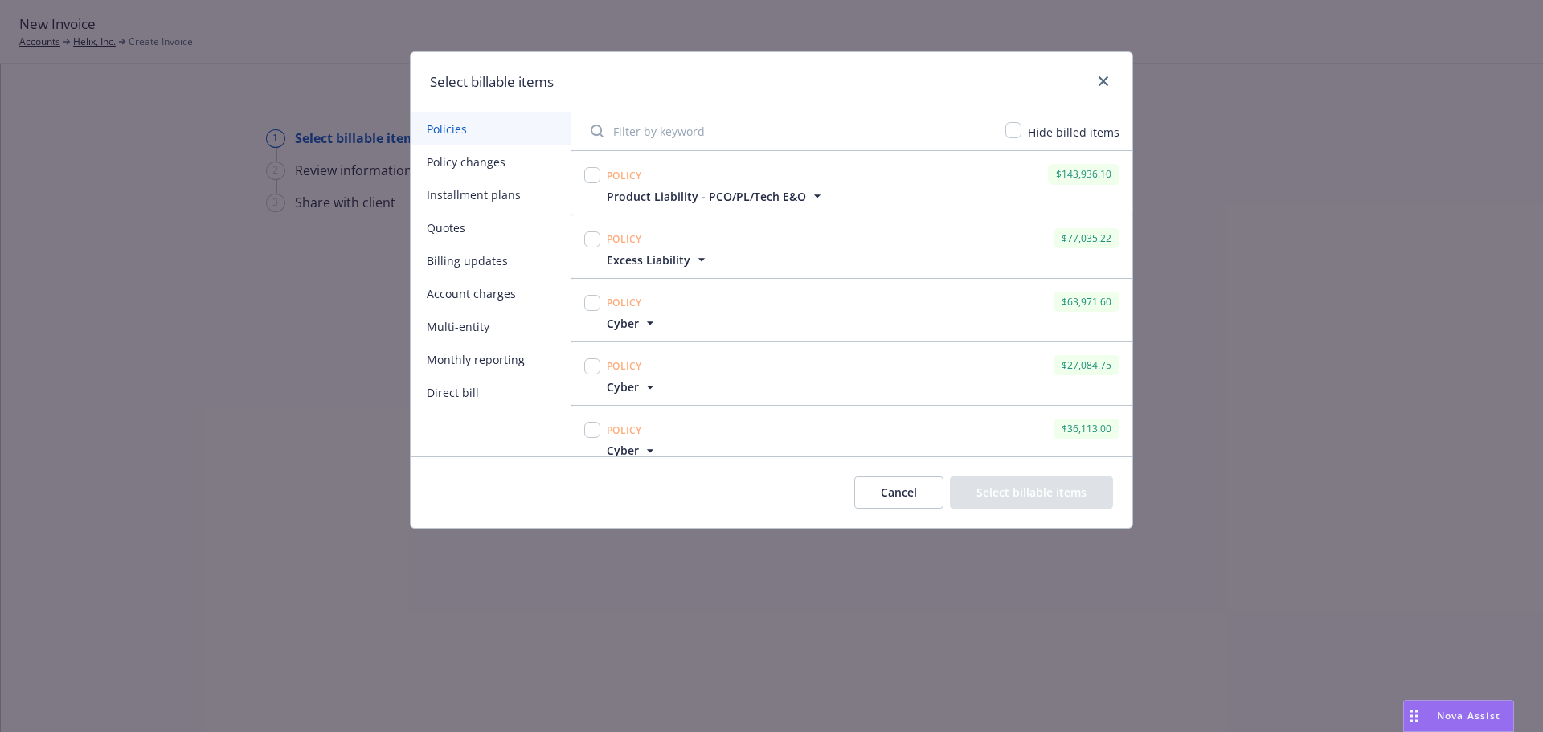
click at [485, 190] on button "Installment plans" at bounding box center [491, 194] width 160 height 33
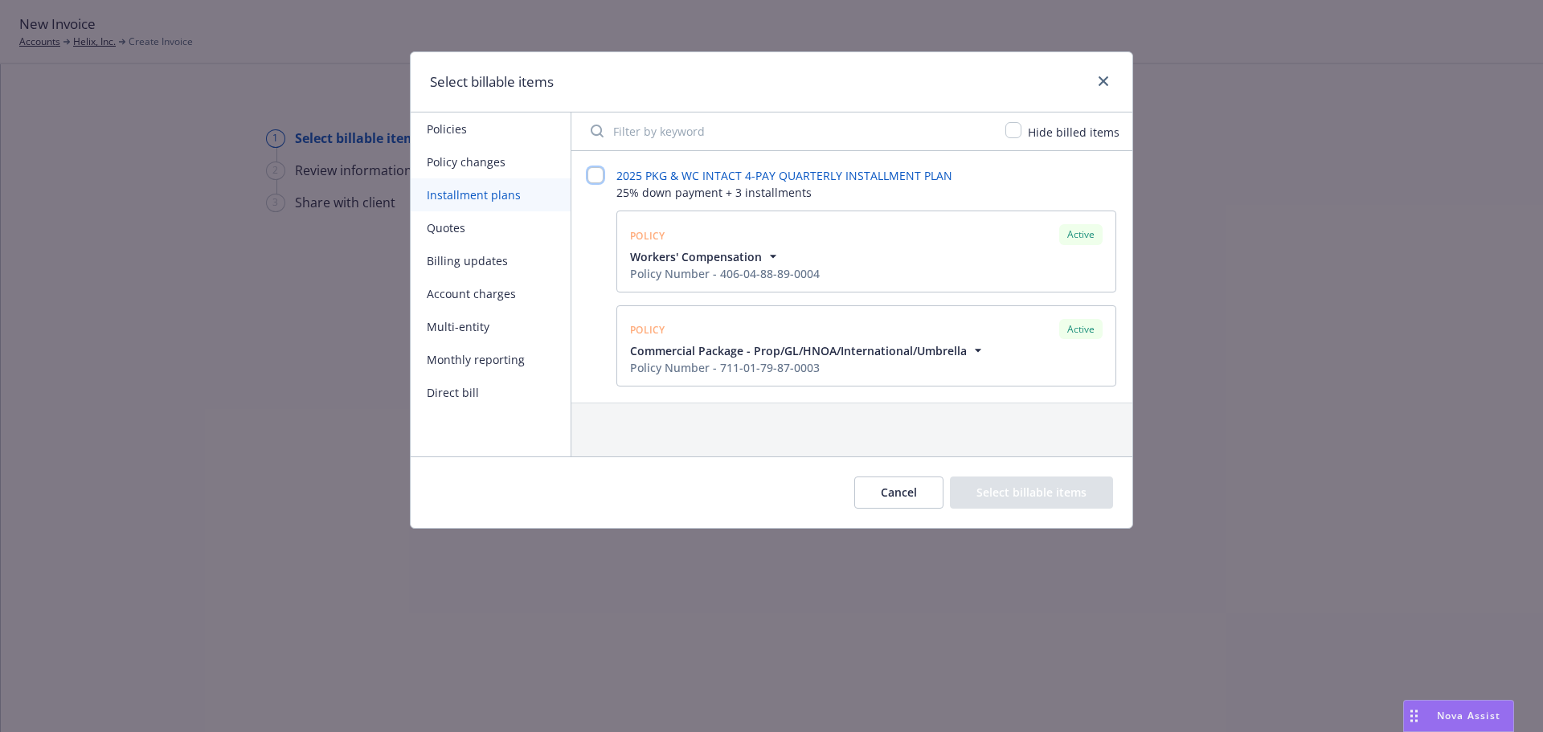
click at [589, 178] on input "checkbox" at bounding box center [595, 175] width 16 height 16
checkbox input "false"
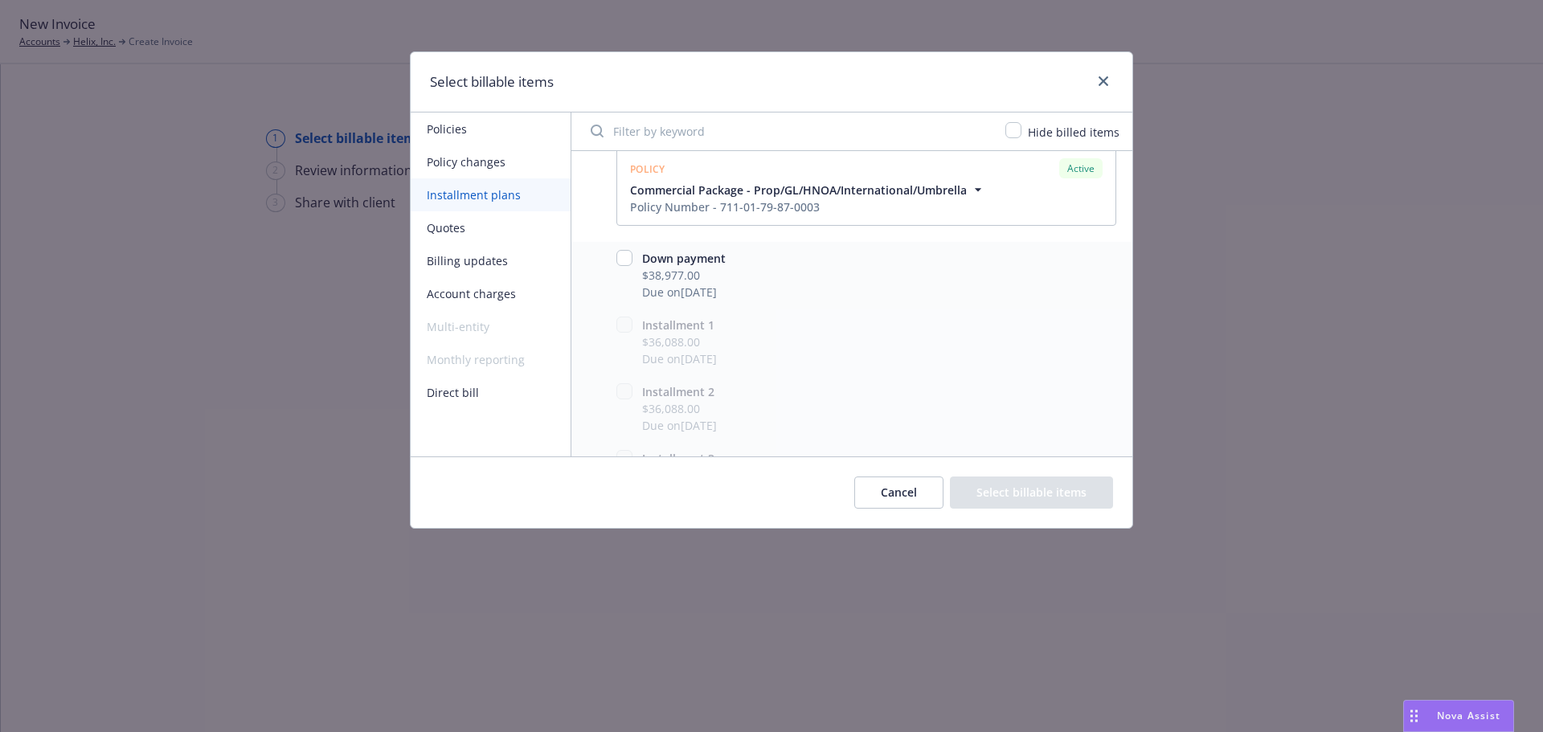
scroll to position [213, 0]
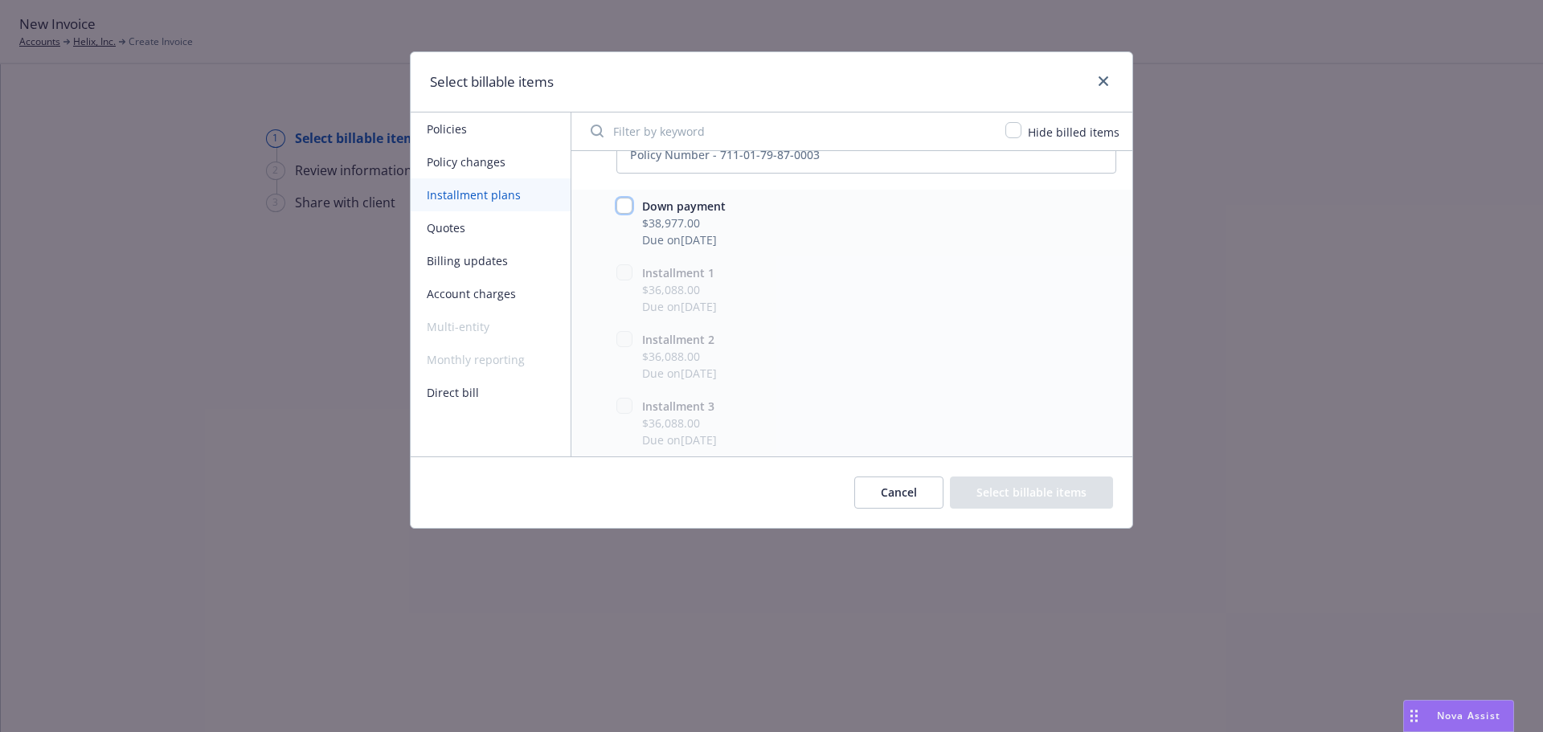
click at [619, 207] on input "checkbox" at bounding box center [624, 206] width 16 height 16
checkbox input "true"
click at [1034, 491] on button "Select billable items" at bounding box center [1031, 492] width 163 height 32
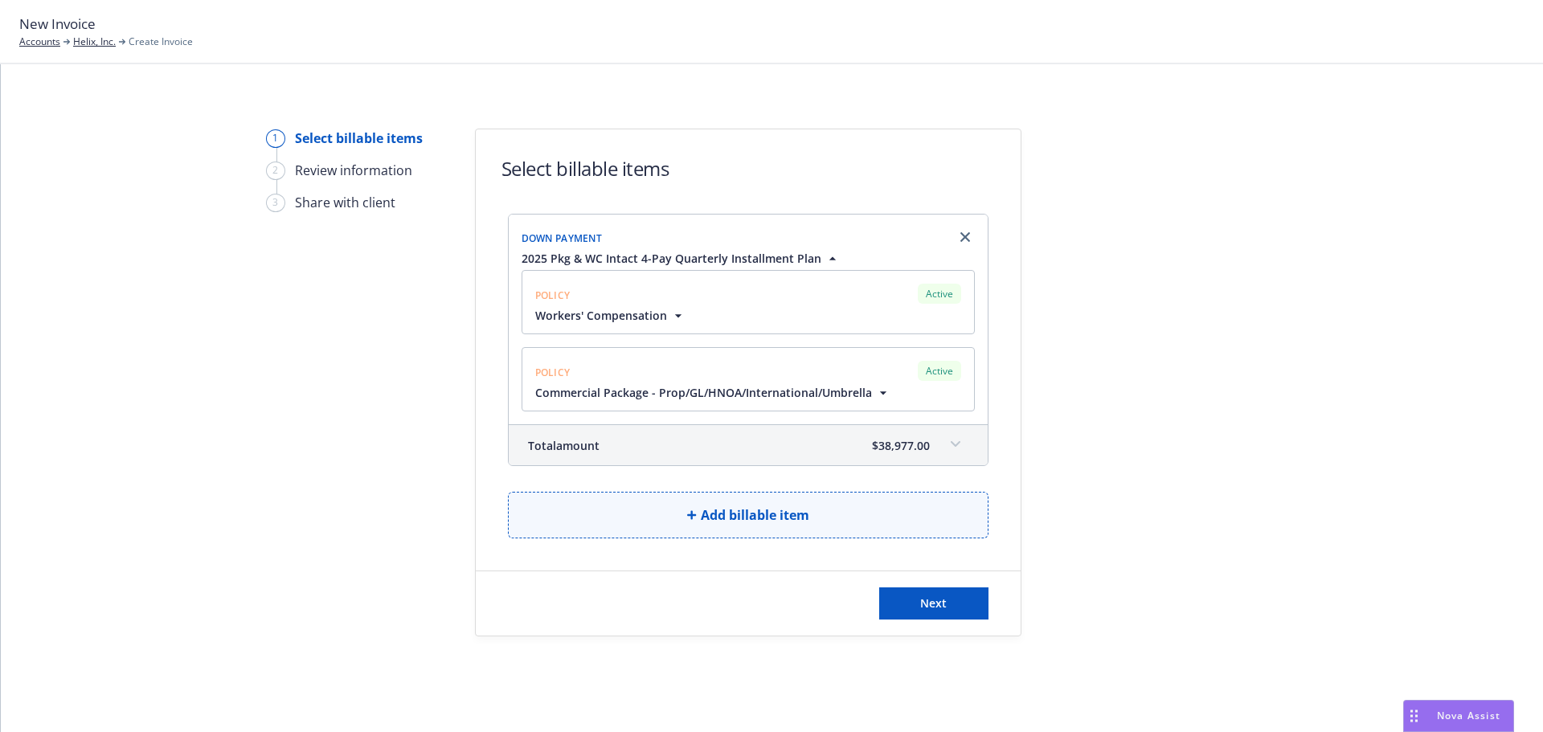
click at [732, 521] on span "Add billable item" at bounding box center [755, 514] width 108 height 19
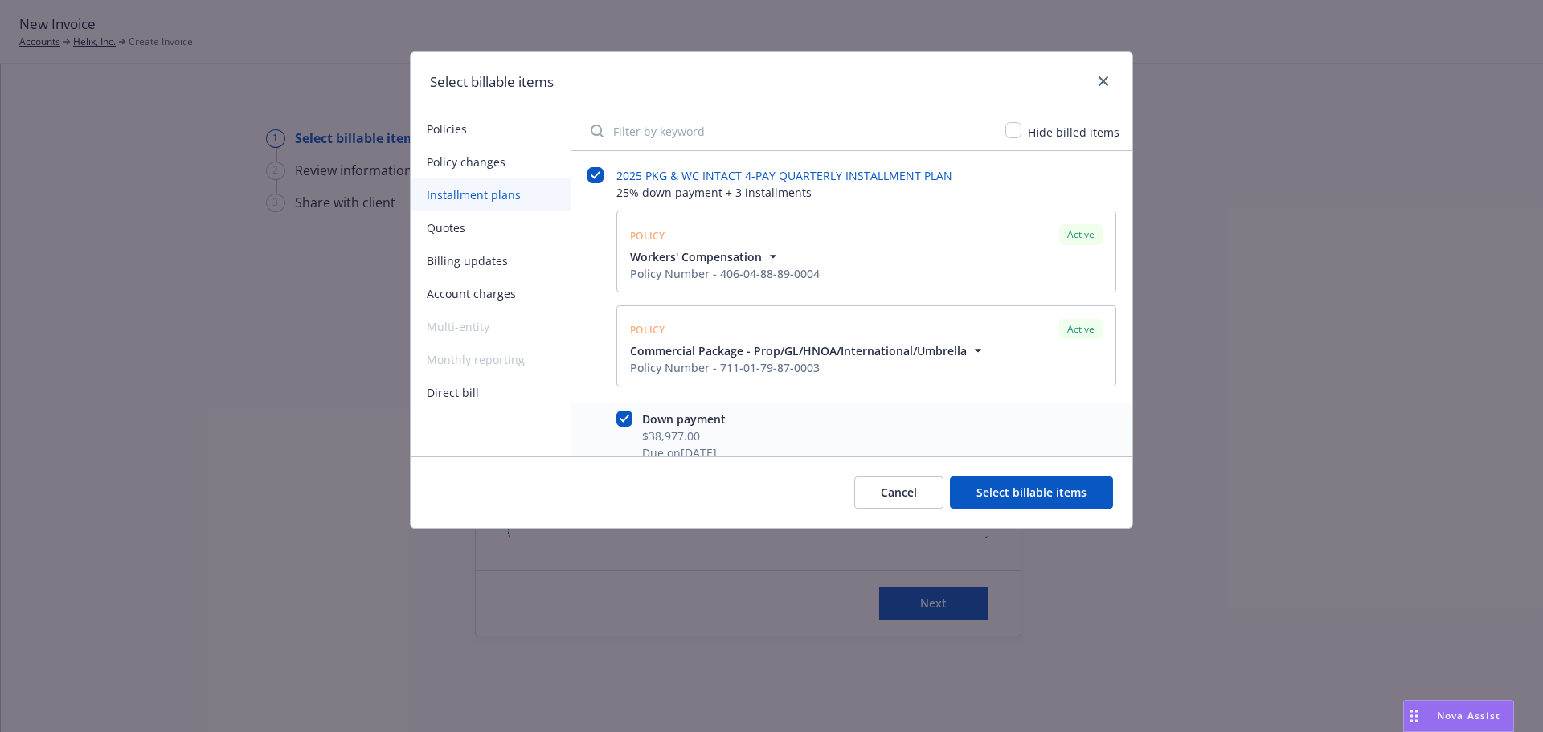
click at [484, 162] on button "Policy changes" at bounding box center [491, 161] width 160 height 33
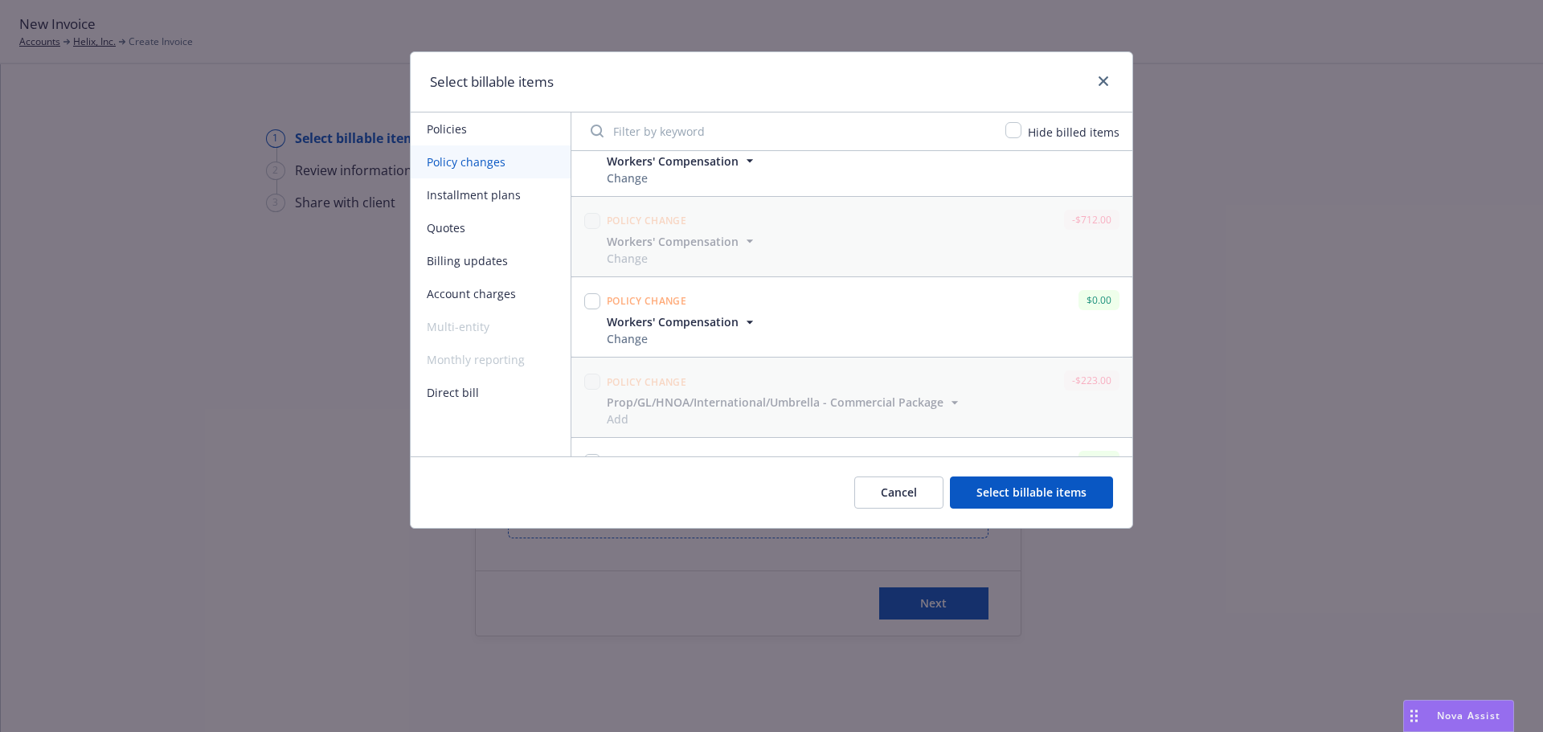
scroll to position [0, 0]
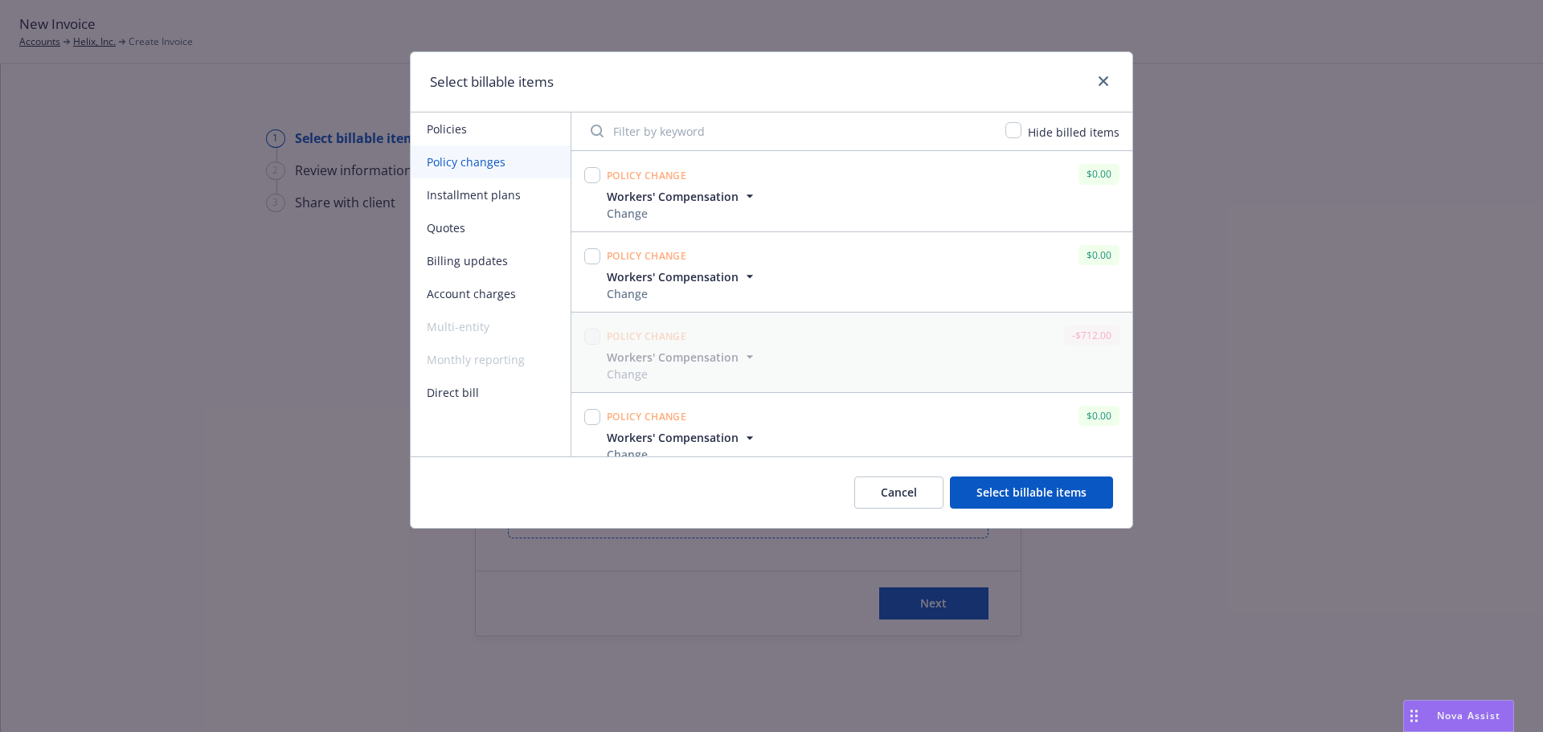
click at [448, 122] on button "Policies" at bounding box center [491, 128] width 160 height 33
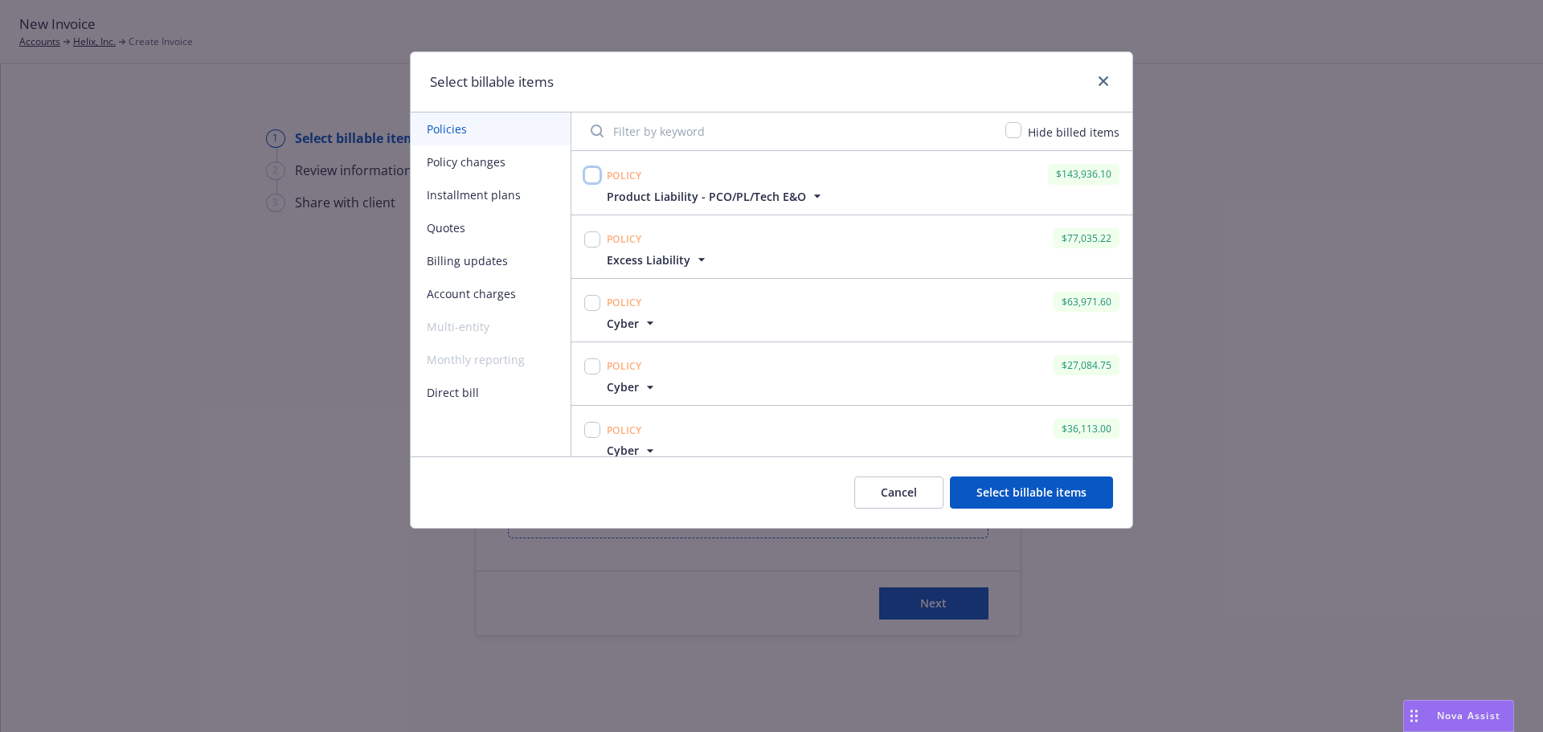
click at [592, 175] on input "checkbox" at bounding box center [592, 175] width 16 height 16
checkbox input "true"
click at [591, 239] on input "checkbox" at bounding box center [592, 239] width 16 height 16
checkbox input "true"
click at [588, 301] on input "checkbox" at bounding box center [592, 303] width 16 height 16
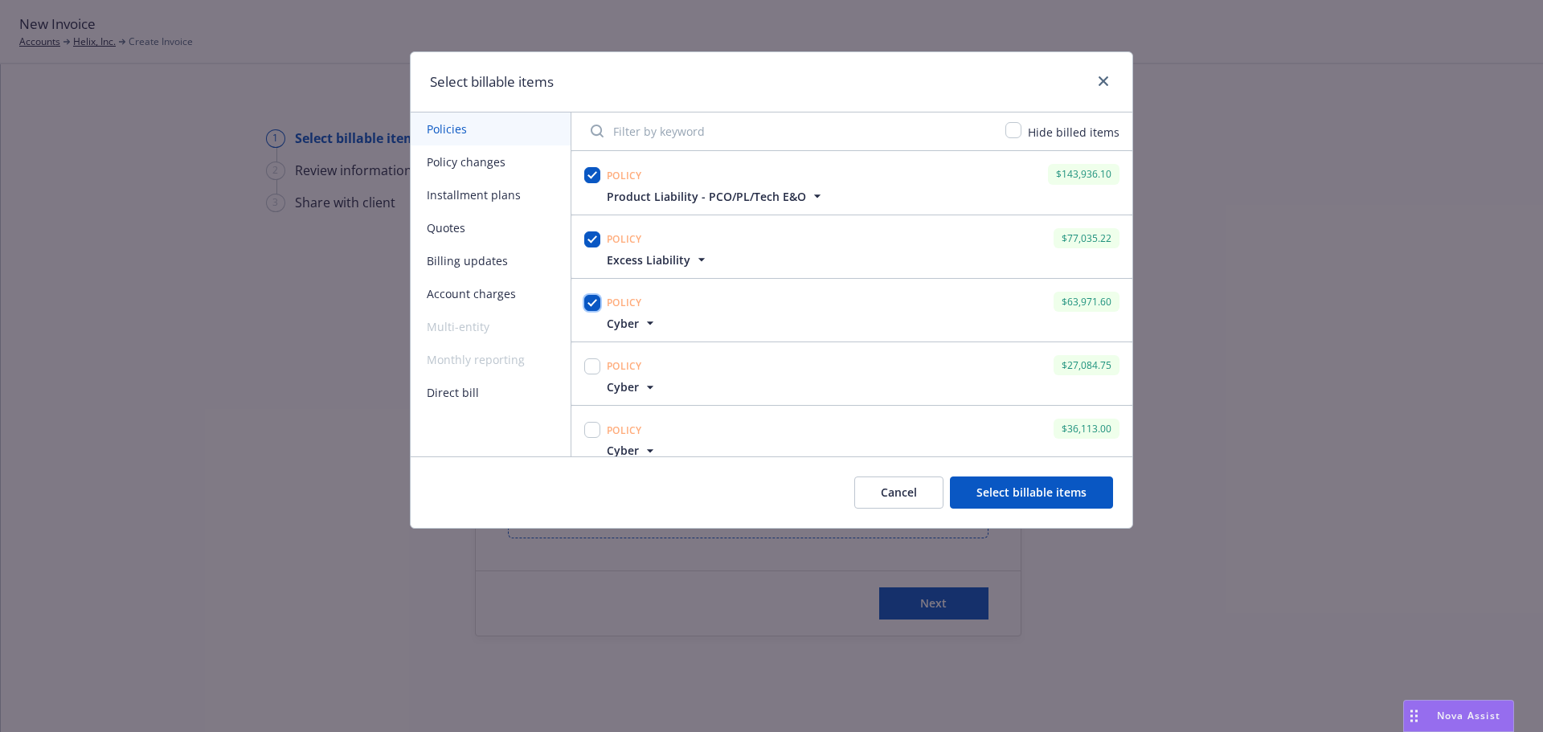
checkbox input "true"
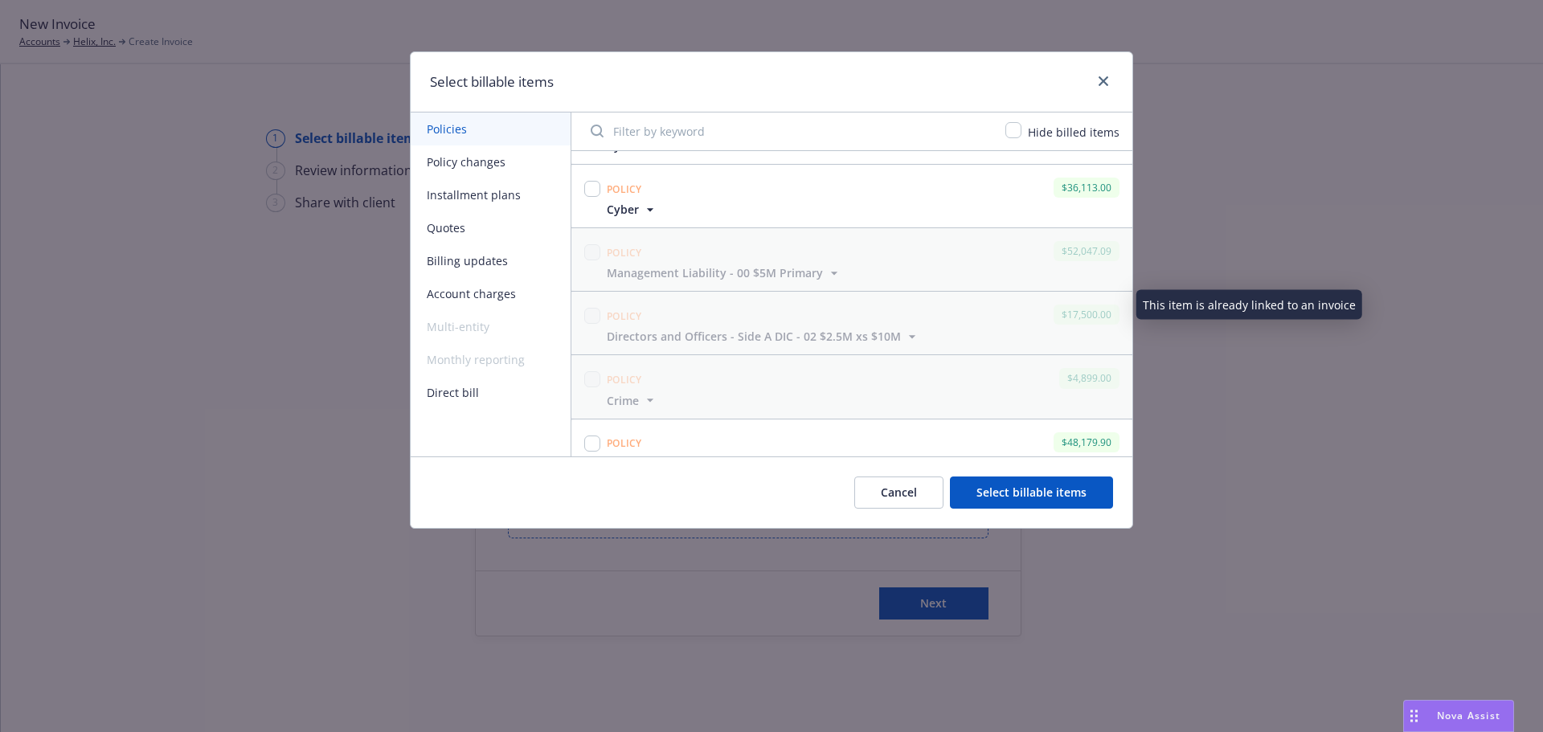
scroll to position [321, 0]
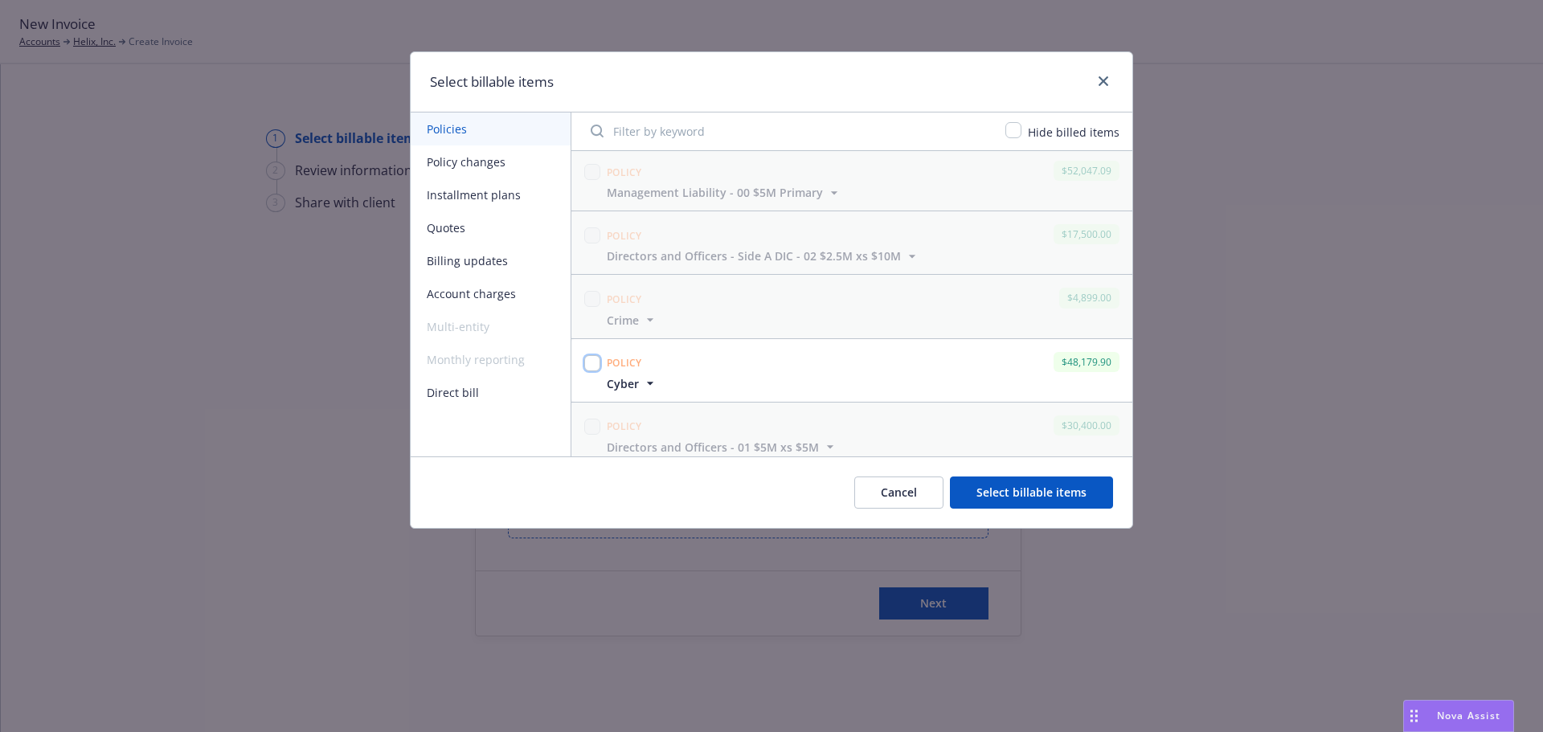
click at [593, 365] on input "checkbox" at bounding box center [592, 363] width 16 height 16
checkbox input "true"
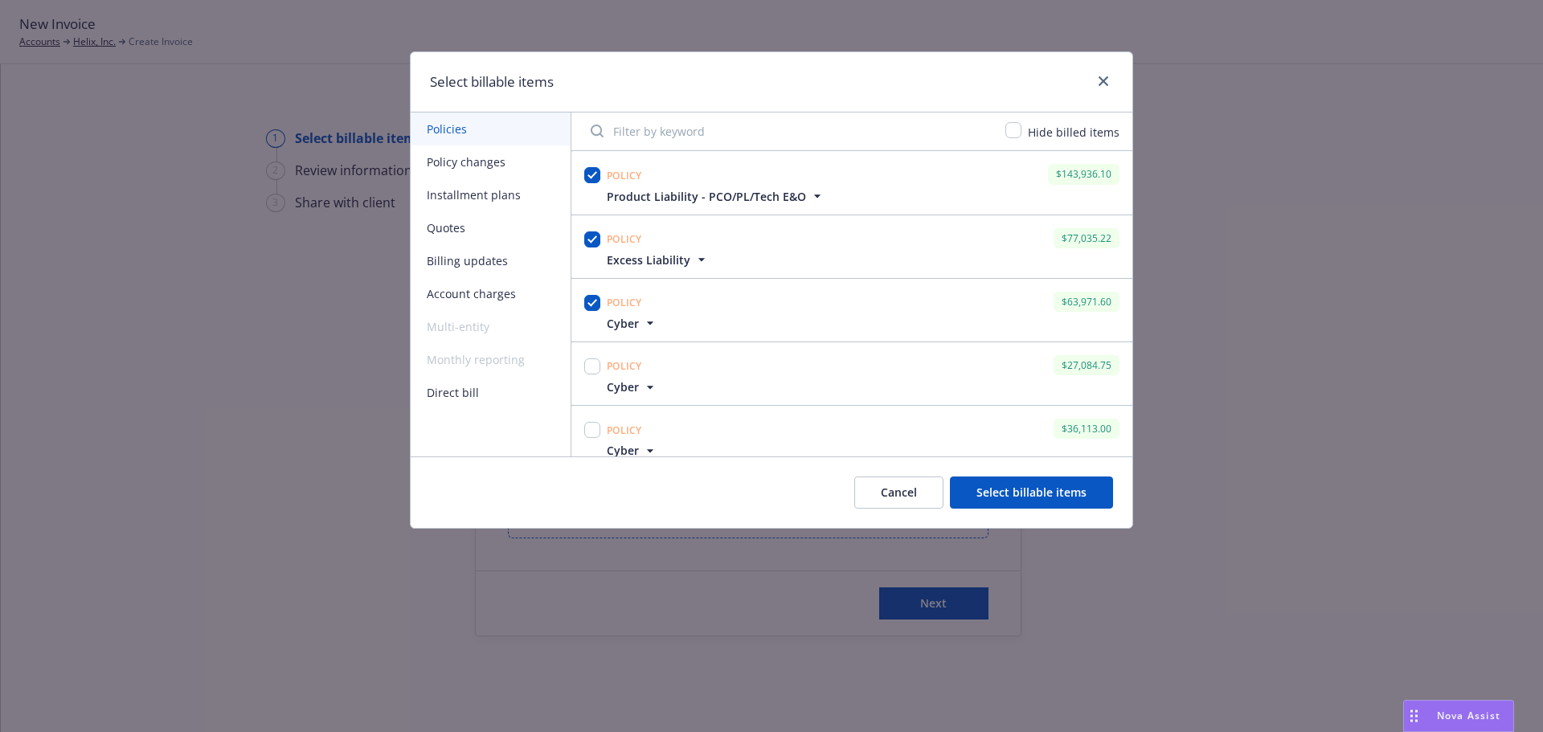
scroll to position [80, 0]
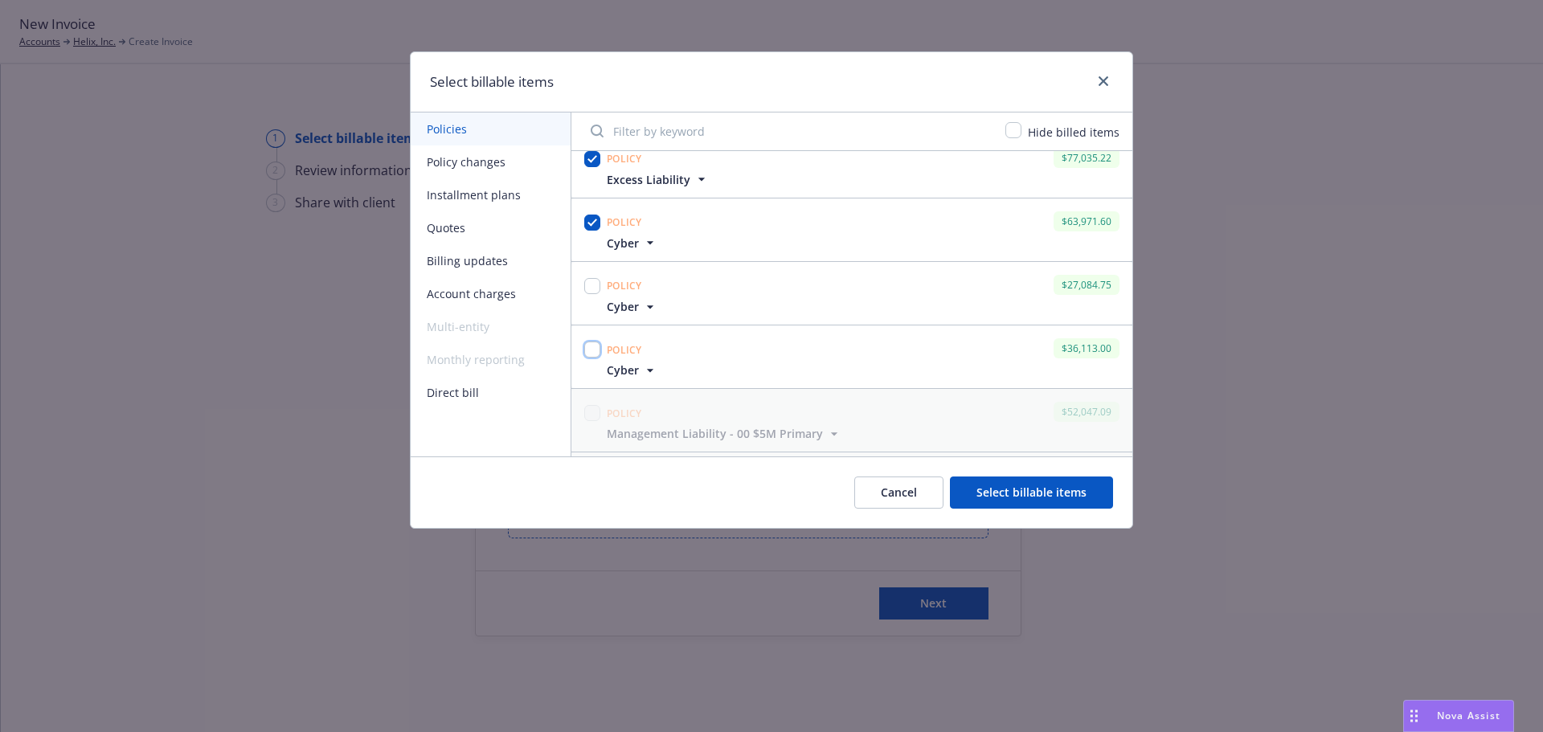
click at [591, 351] on input "checkbox" at bounding box center [592, 349] width 16 height 16
checkbox input "true"
click at [589, 283] on input "checkbox" at bounding box center [592, 286] width 16 height 16
checkbox input "true"
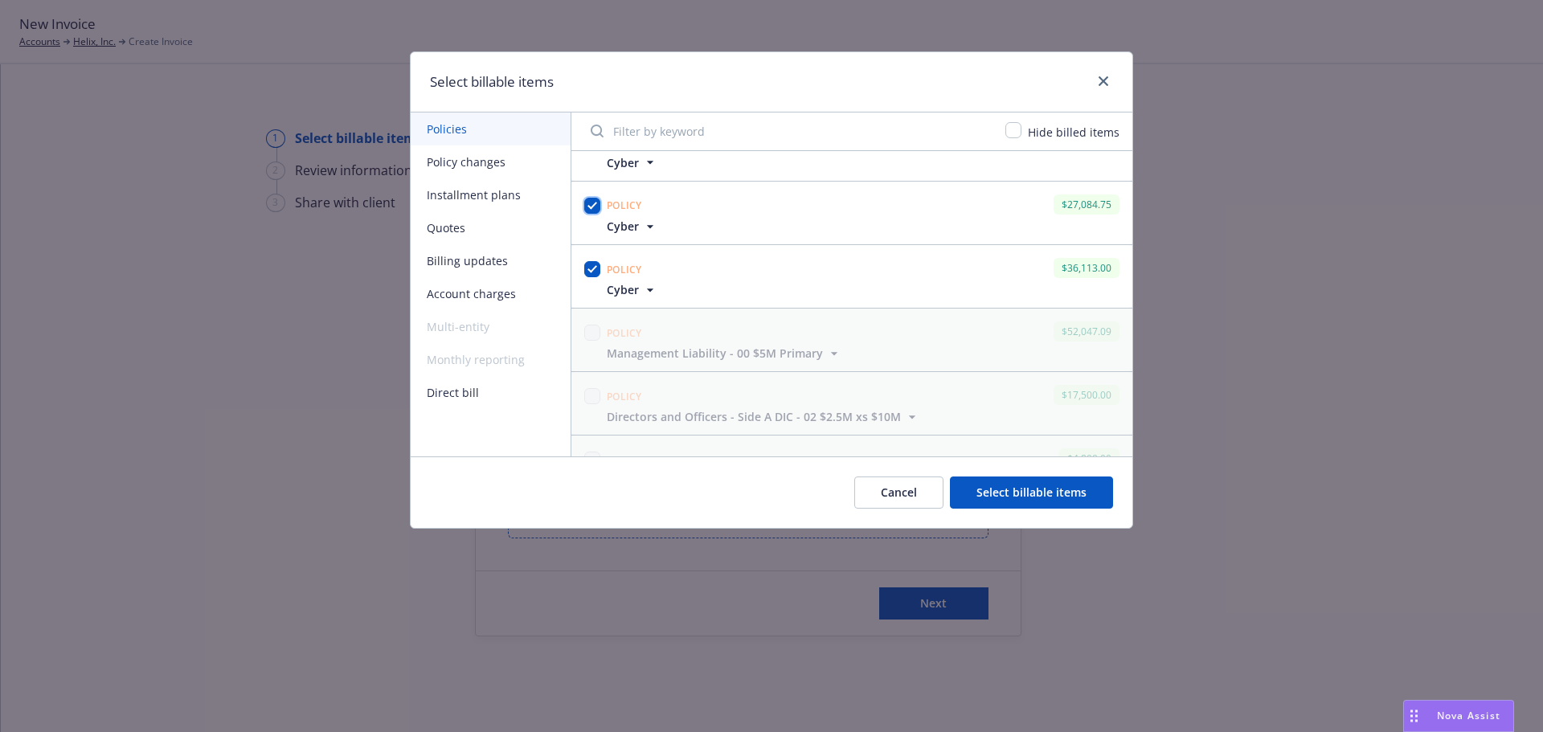
scroll to position [241, 0]
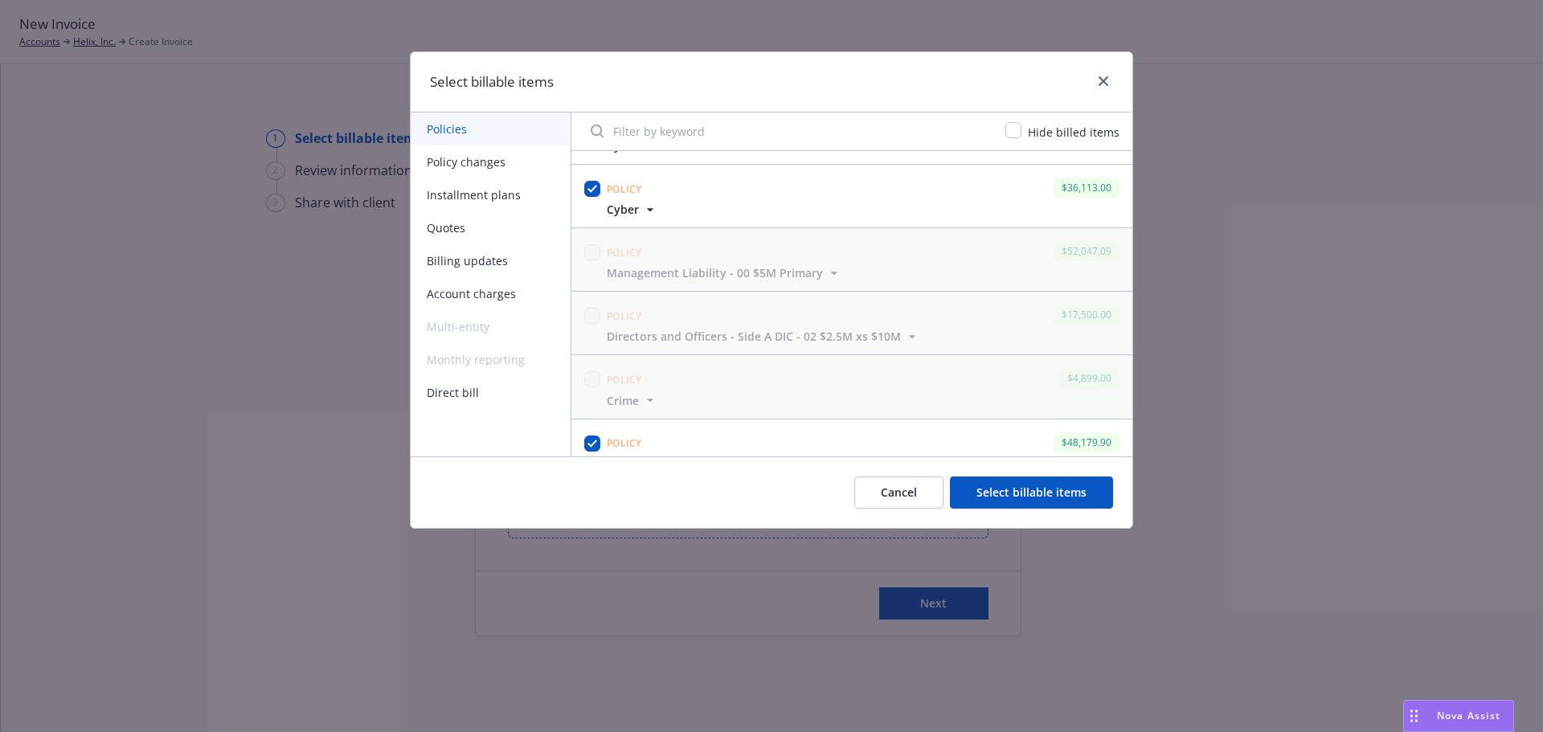
click at [1022, 497] on button "Select billable items" at bounding box center [1031, 492] width 163 height 32
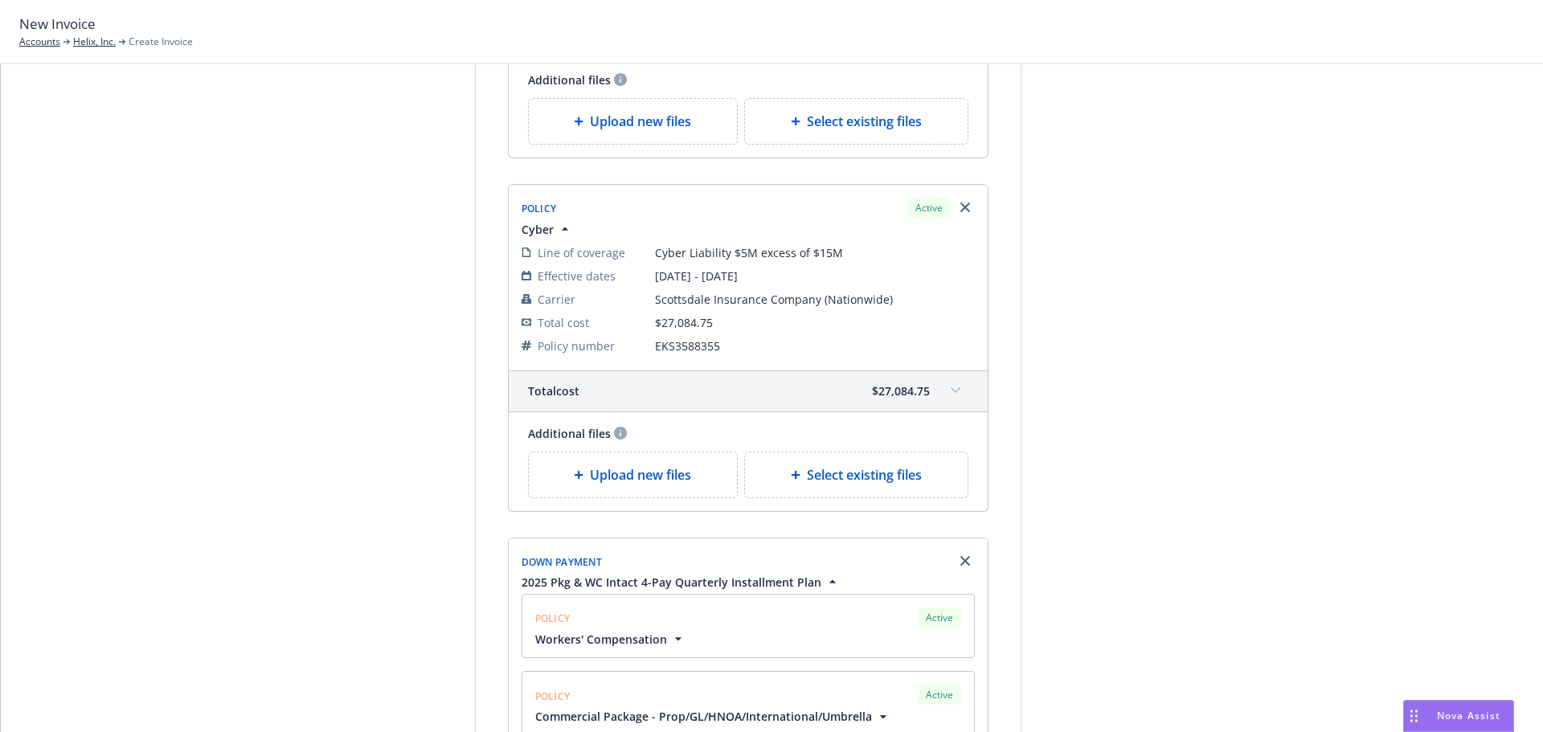
scroll to position [2108, 0]
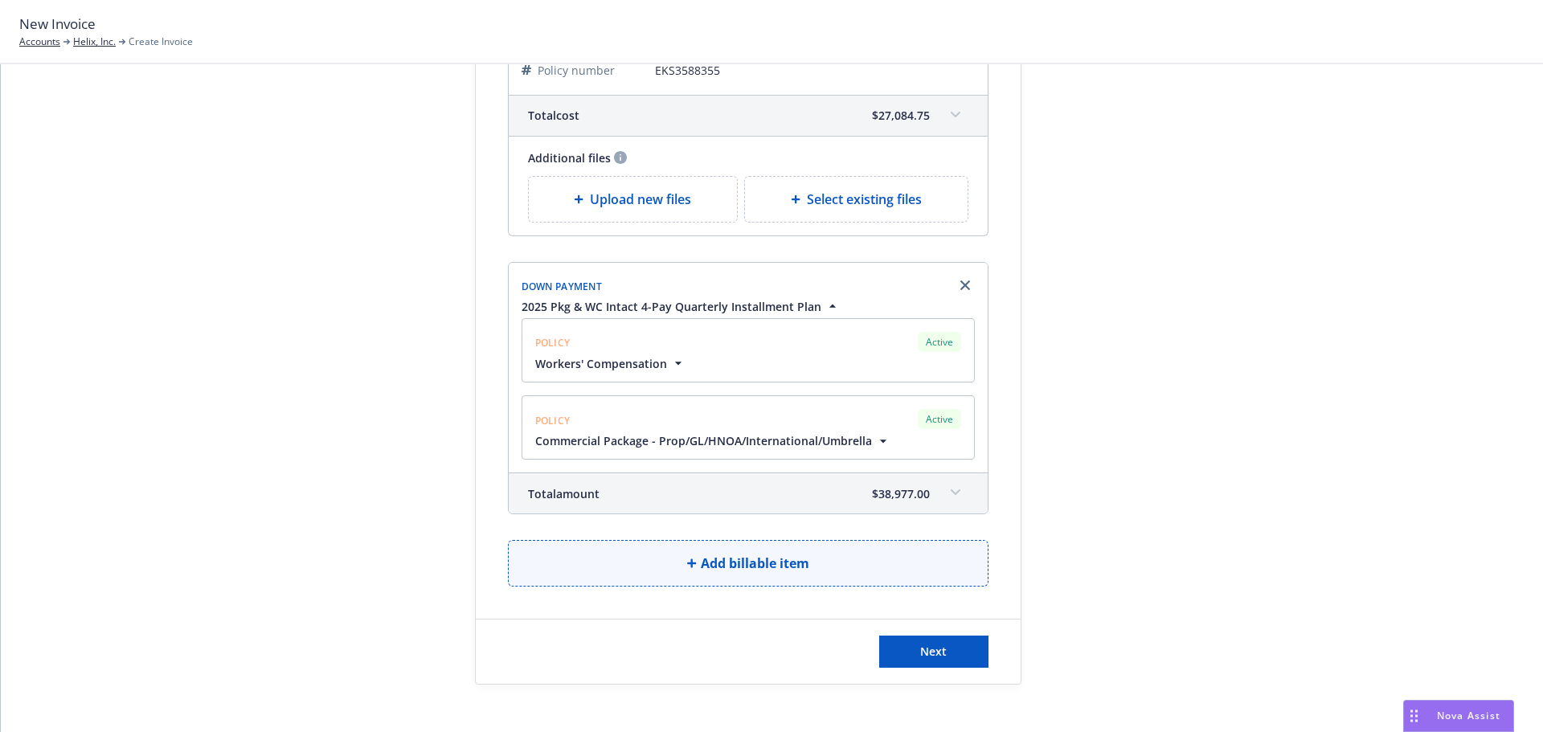
click at [709, 554] on span "Add billable item" at bounding box center [755, 563] width 108 height 19
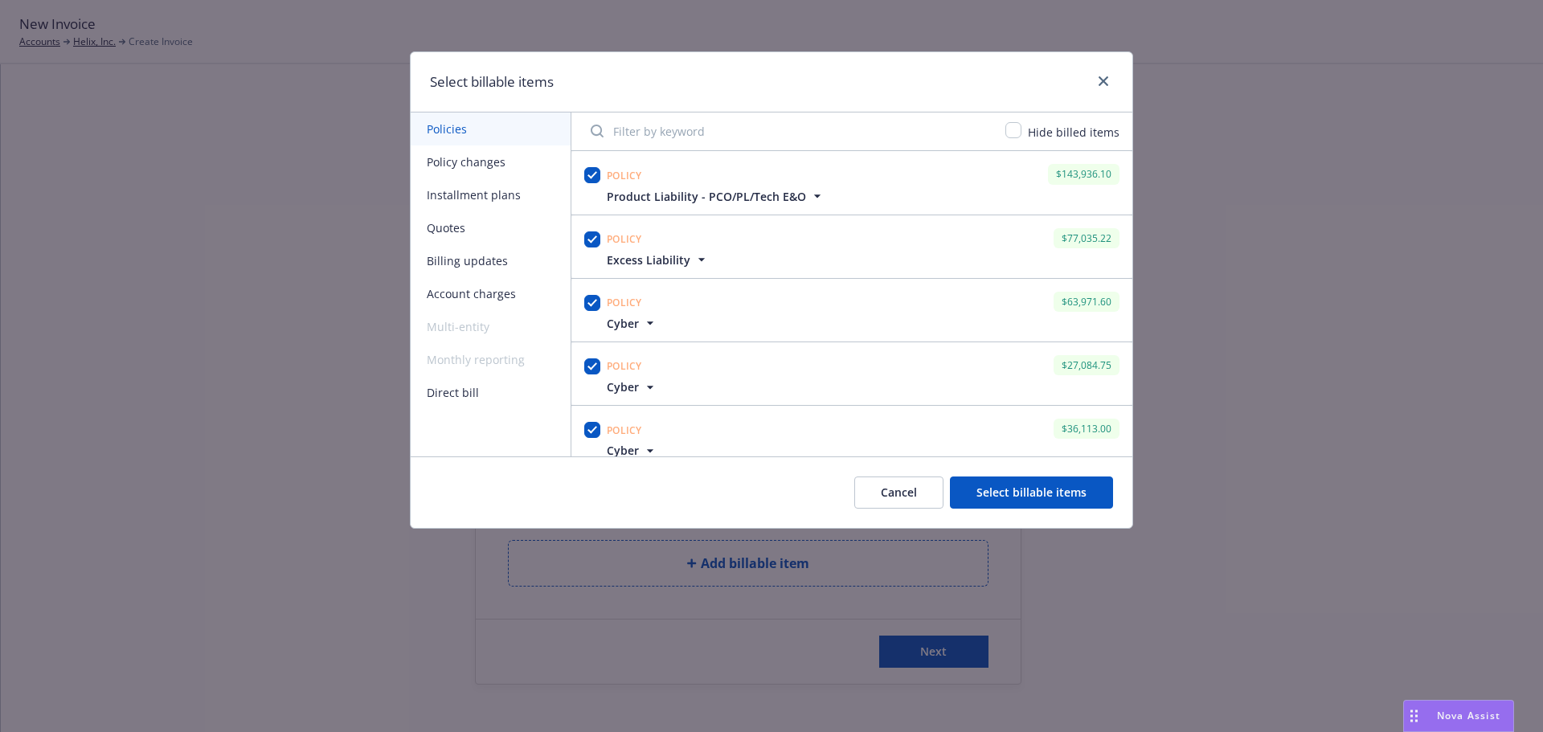
click at [493, 292] on button "Account charges" at bounding box center [491, 293] width 160 height 33
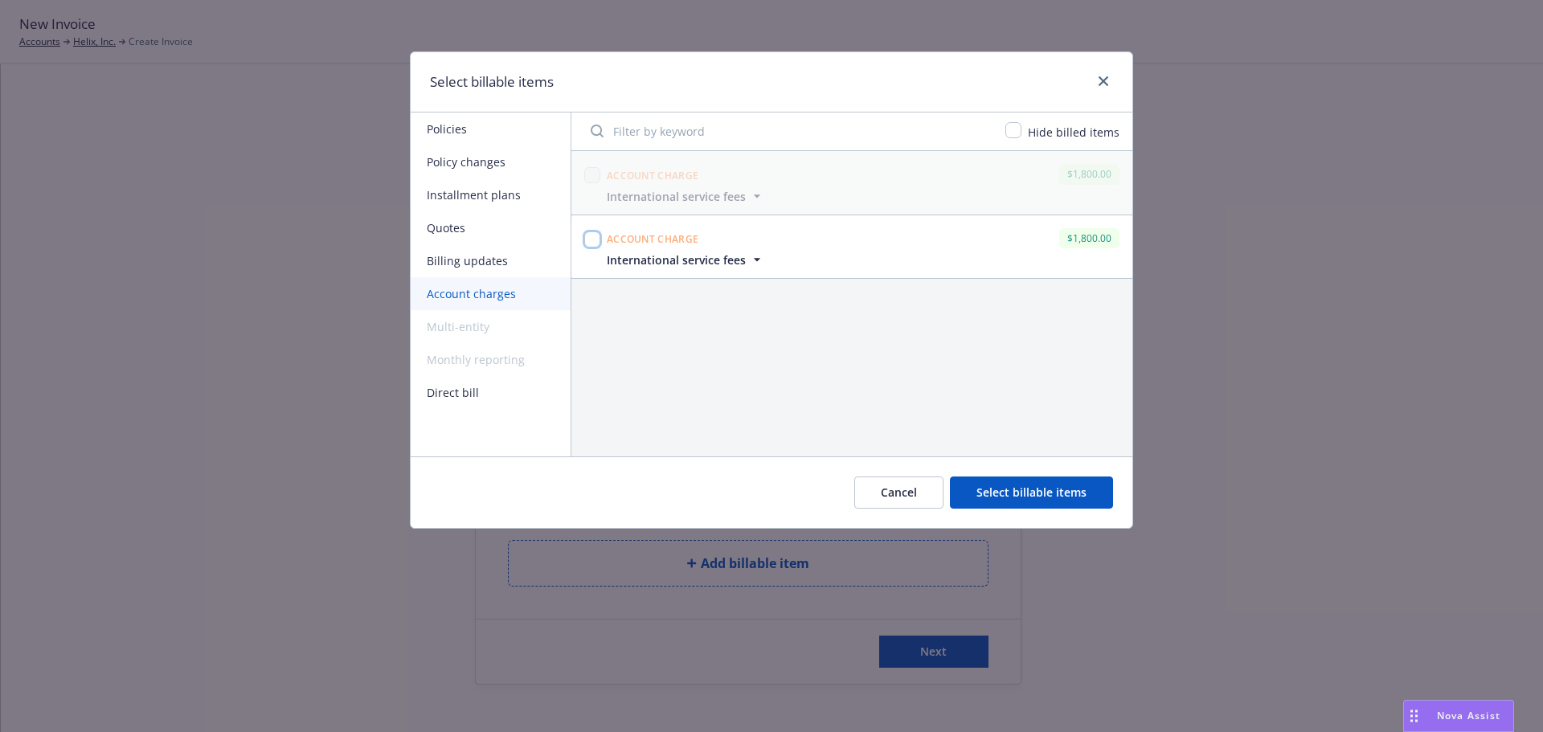
click at [591, 239] on input "checkbox" at bounding box center [592, 239] width 16 height 16
checkbox input "true"
click at [1046, 501] on button "Select billable items" at bounding box center [1031, 492] width 163 height 32
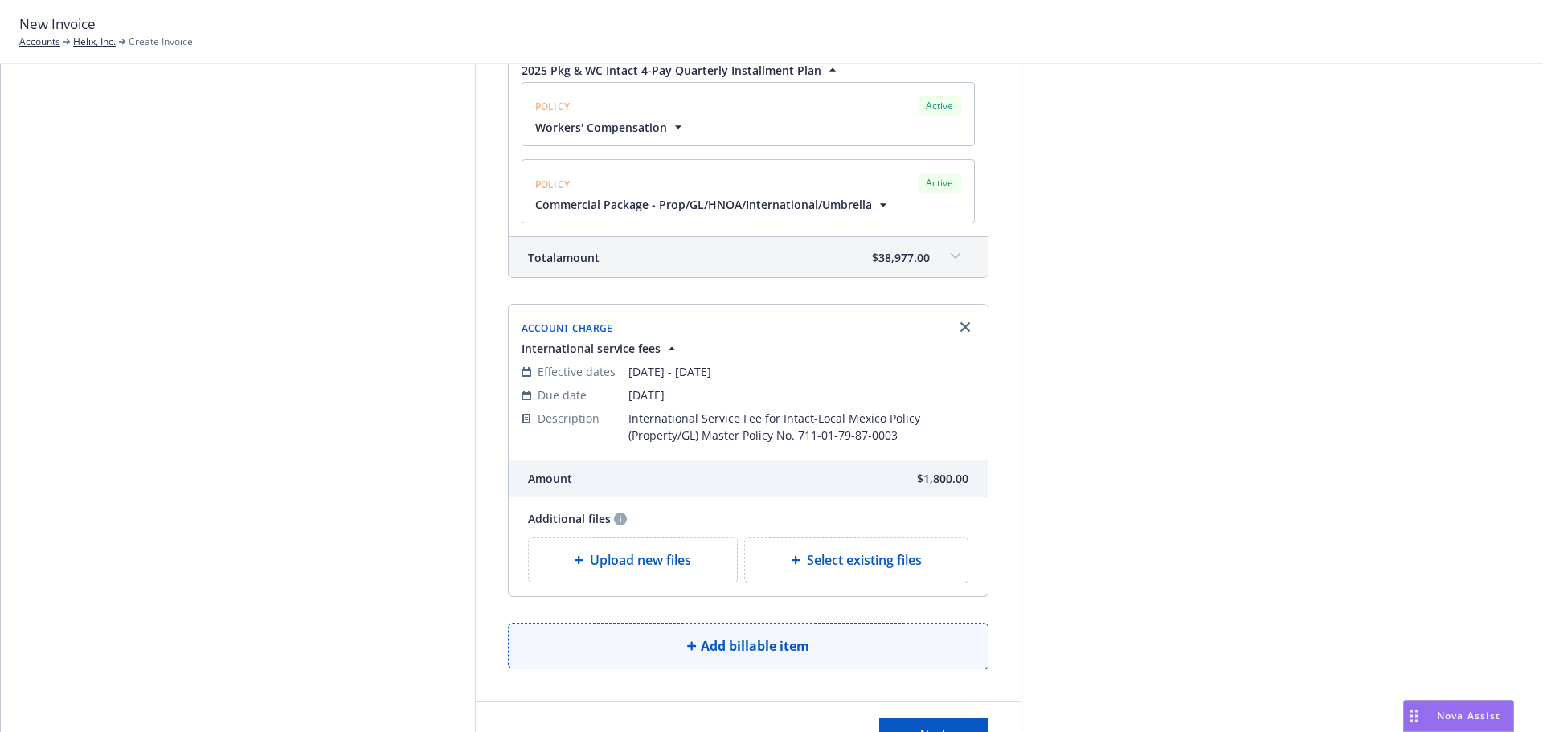
scroll to position [2427, 0]
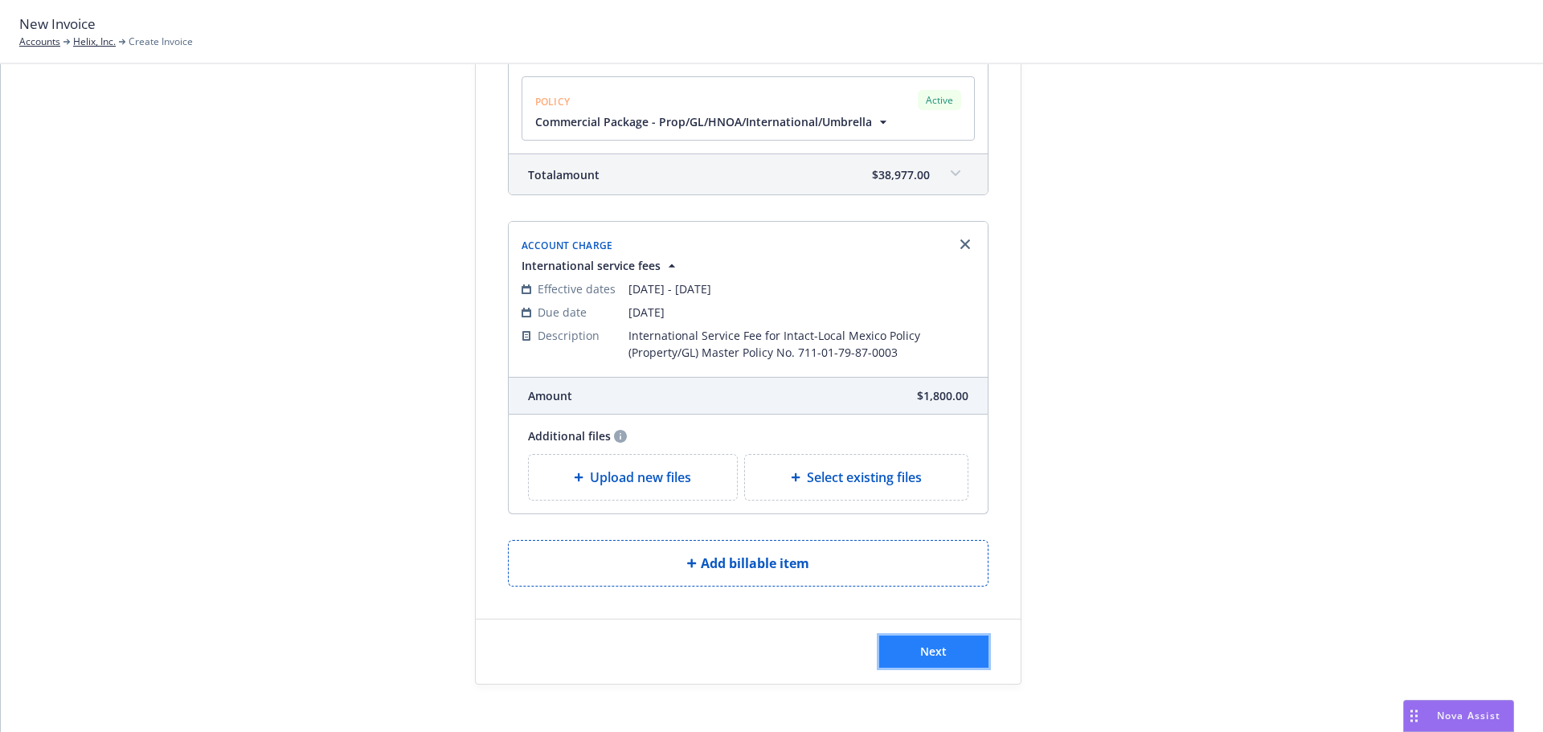
click at [937, 636] on button "Next" at bounding box center [933, 652] width 109 height 32
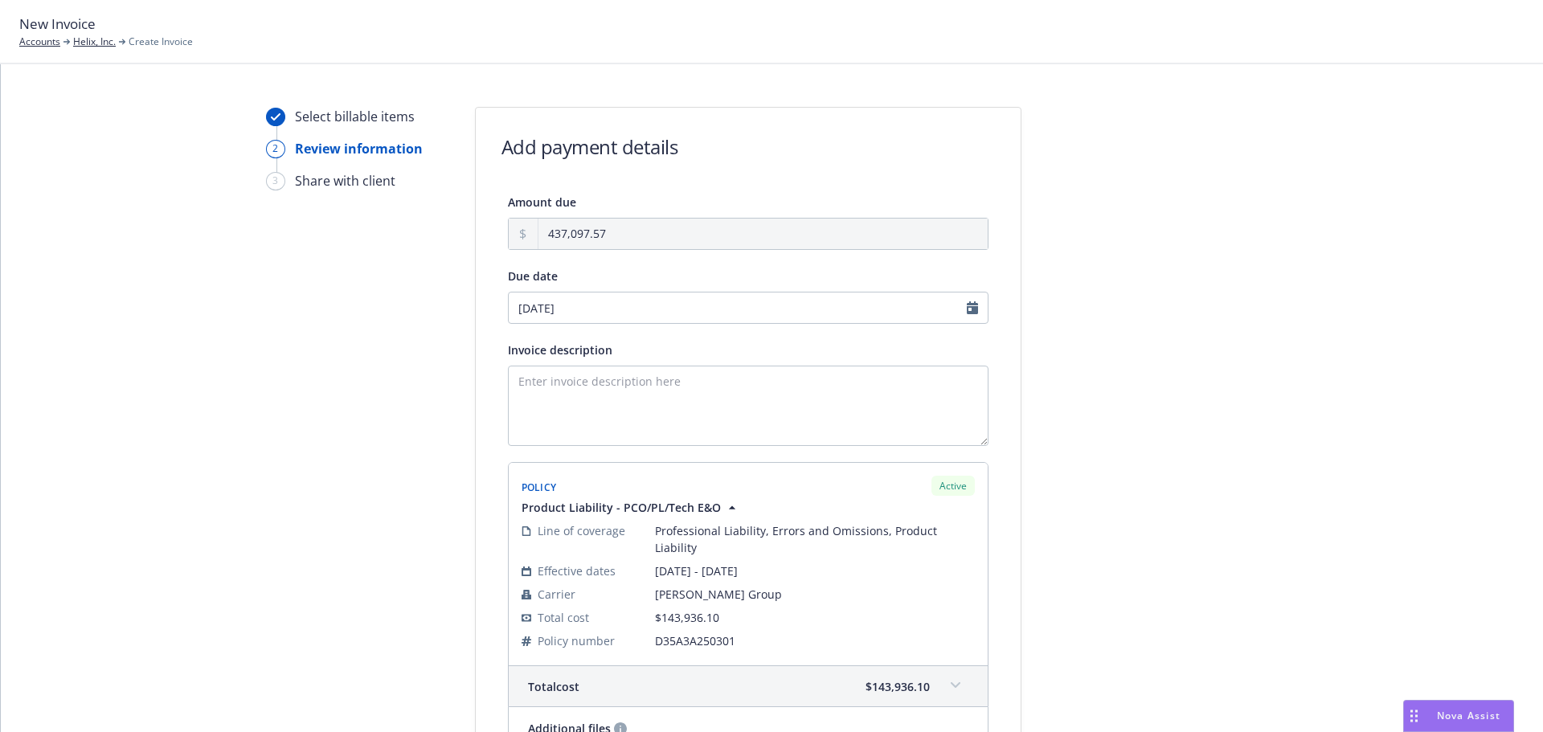
scroll to position [0, 0]
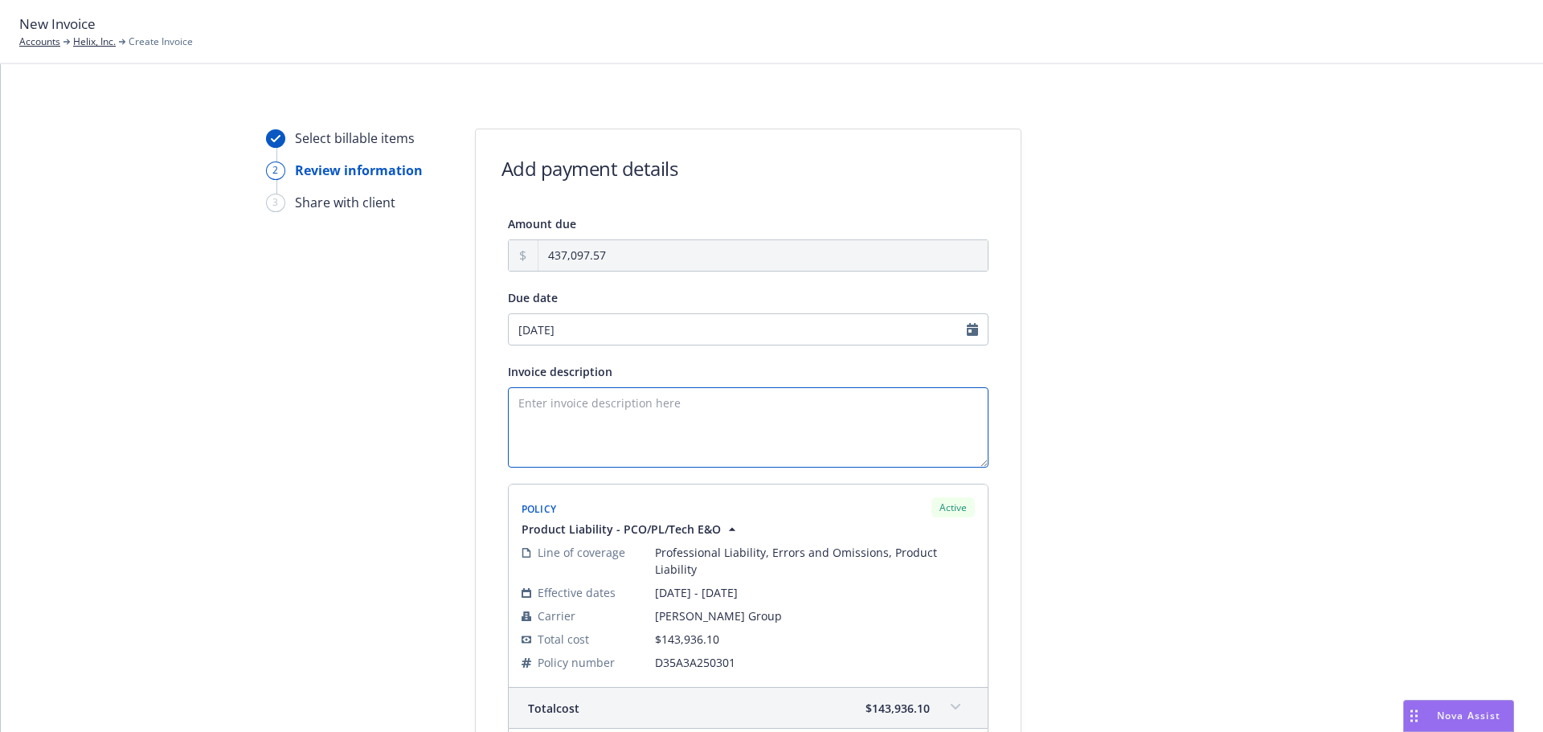
drag, startPoint x: 552, startPoint y: 409, endPoint x: 554, endPoint y: 399, distance: 10.6
click at [551, 408] on textarea "Invoice description" at bounding box center [748, 427] width 481 height 80
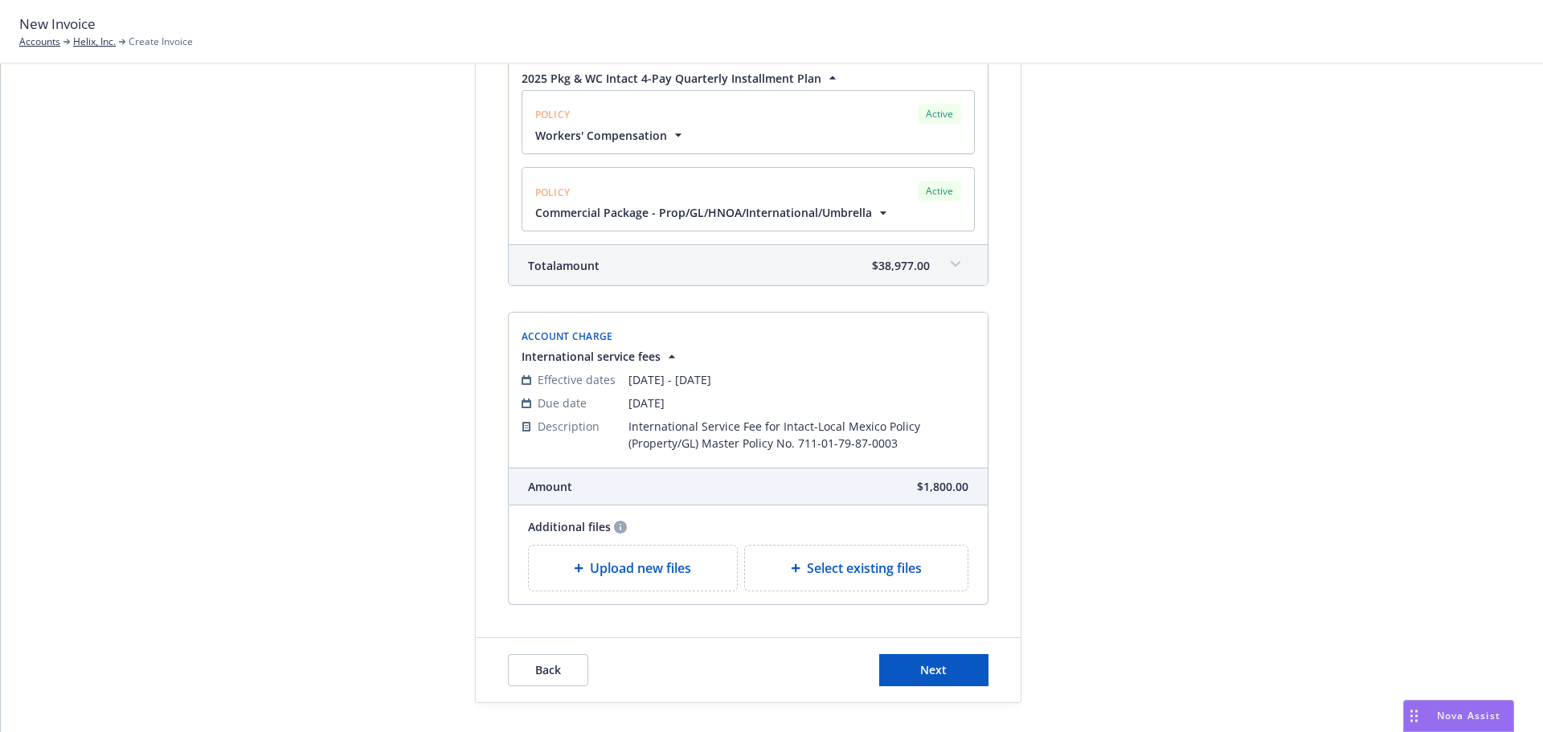
scroll to position [2624, 0]
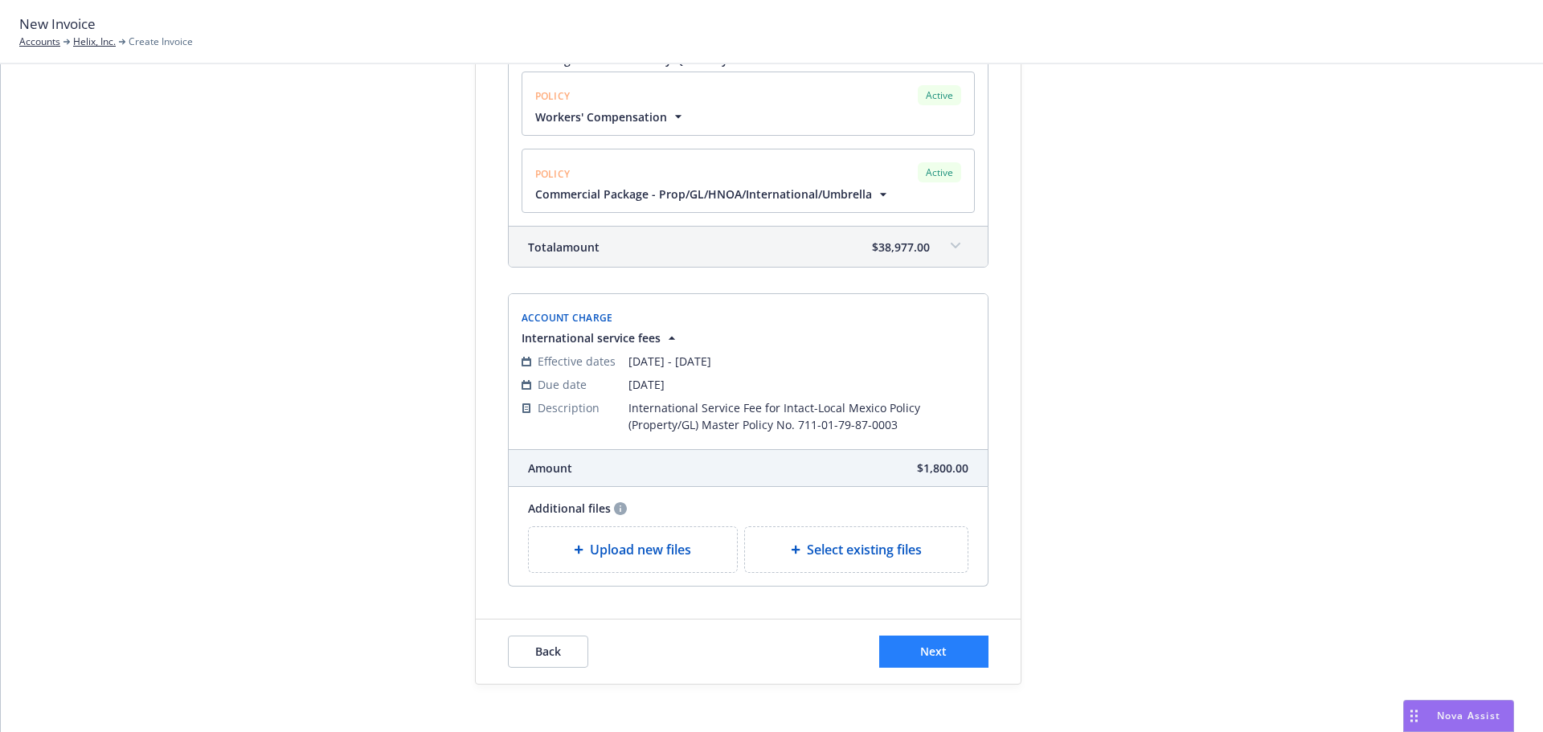
type textarea "Payment due upon receipt, thank you!"
click at [926, 644] on span "Next" at bounding box center [933, 651] width 27 height 15
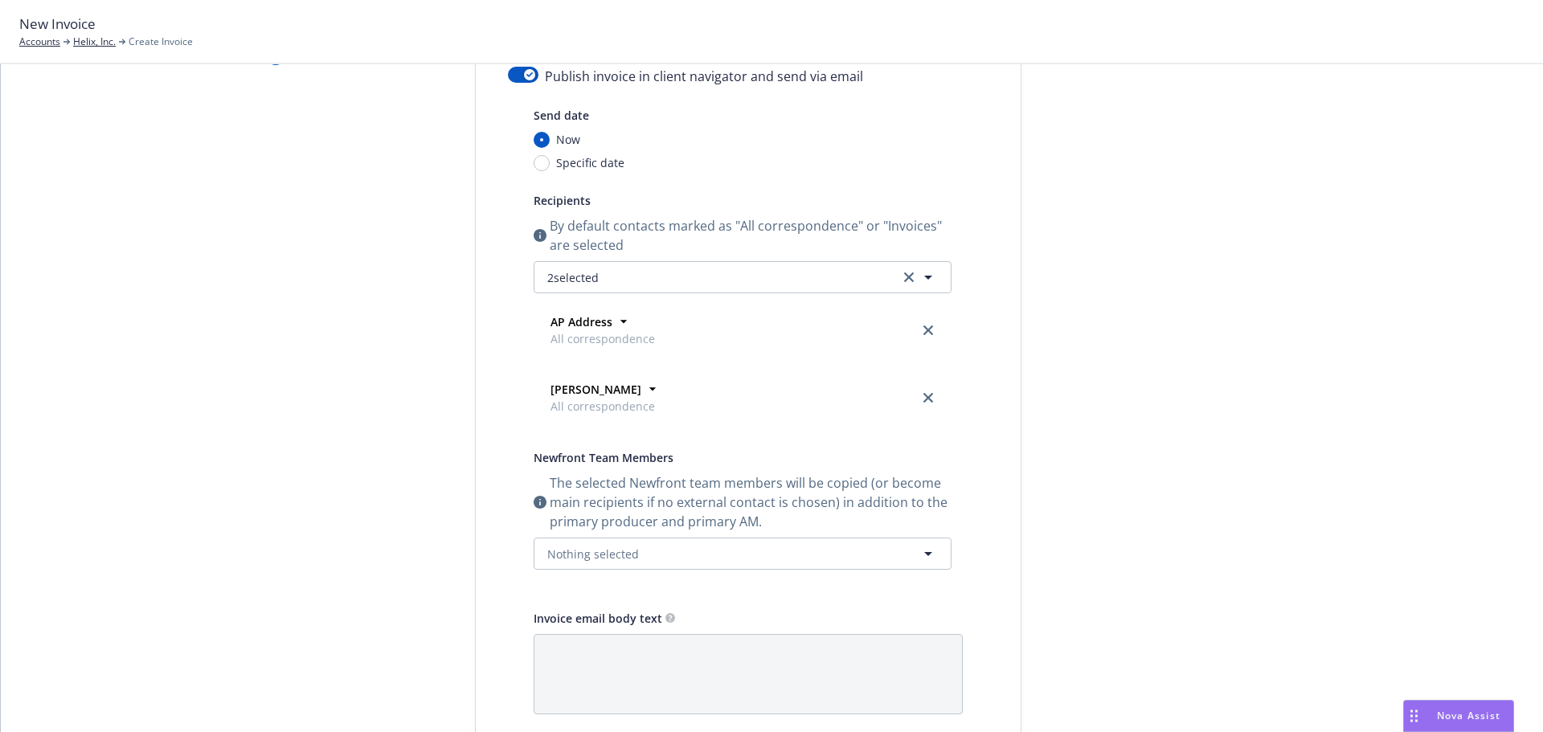
scroll to position [0, 0]
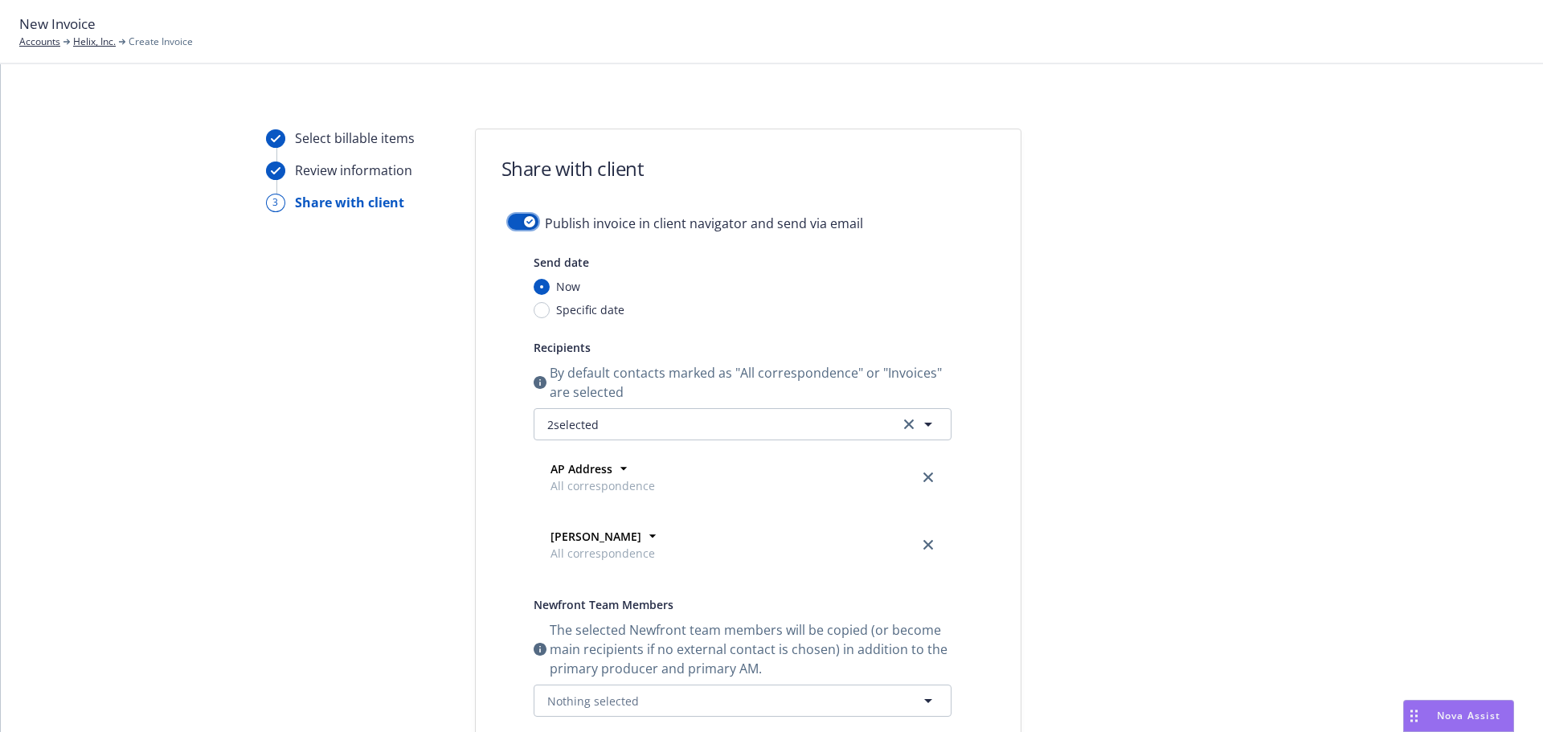
click at [509, 218] on button "button" at bounding box center [523, 222] width 31 height 16
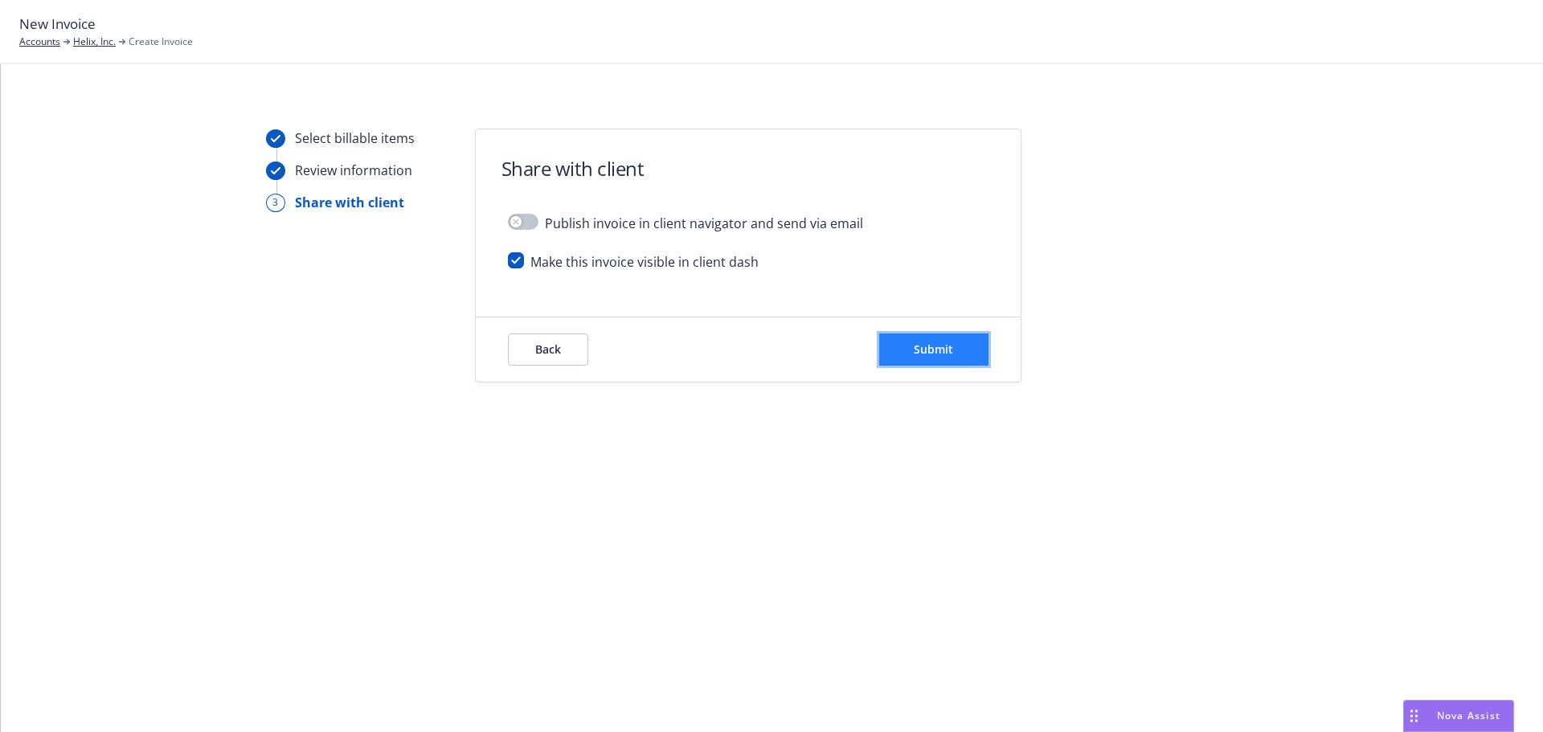
click at [924, 340] on button "Submit" at bounding box center [933, 349] width 109 height 32
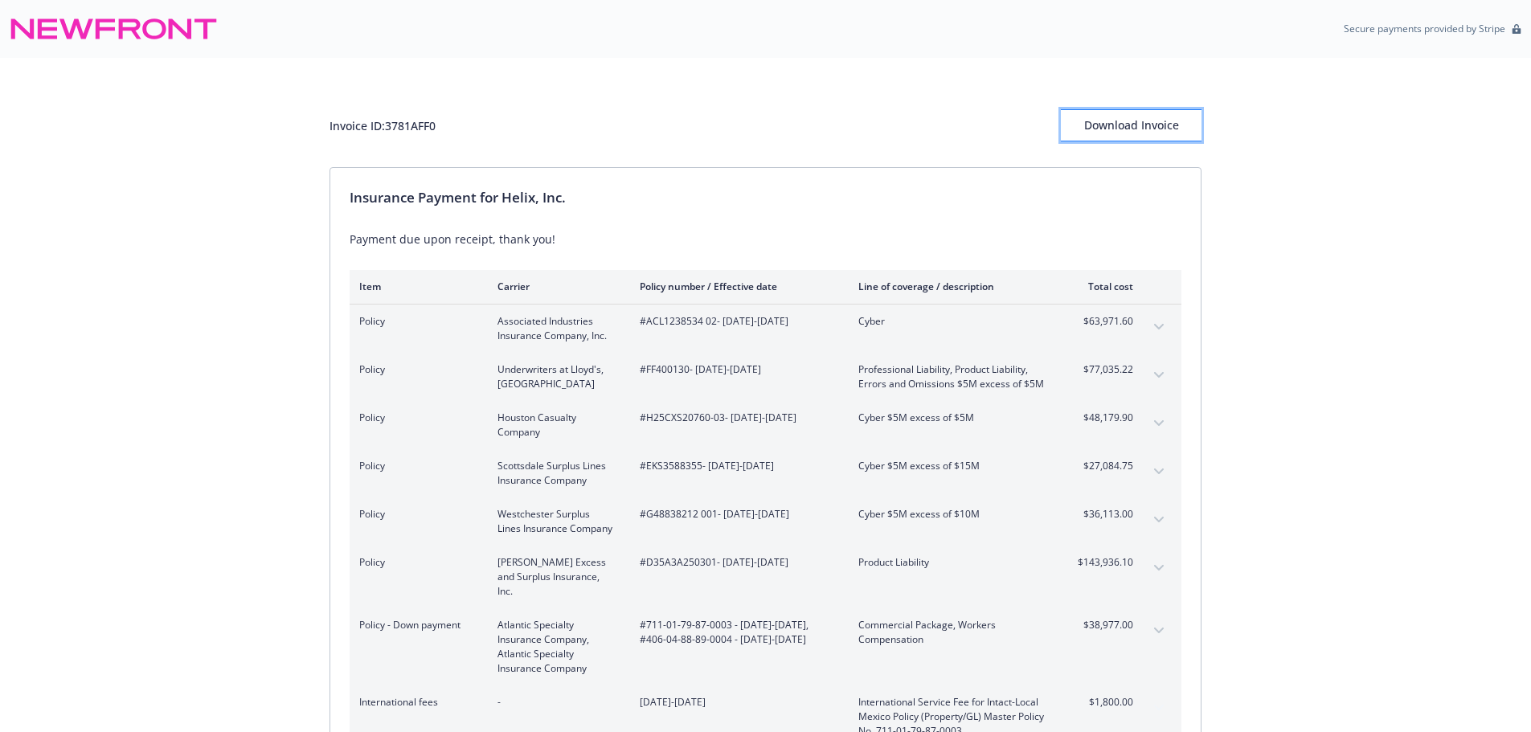
click at [1137, 124] on div "Download Invoice" at bounding box center [1131, 125] width 141 height 31
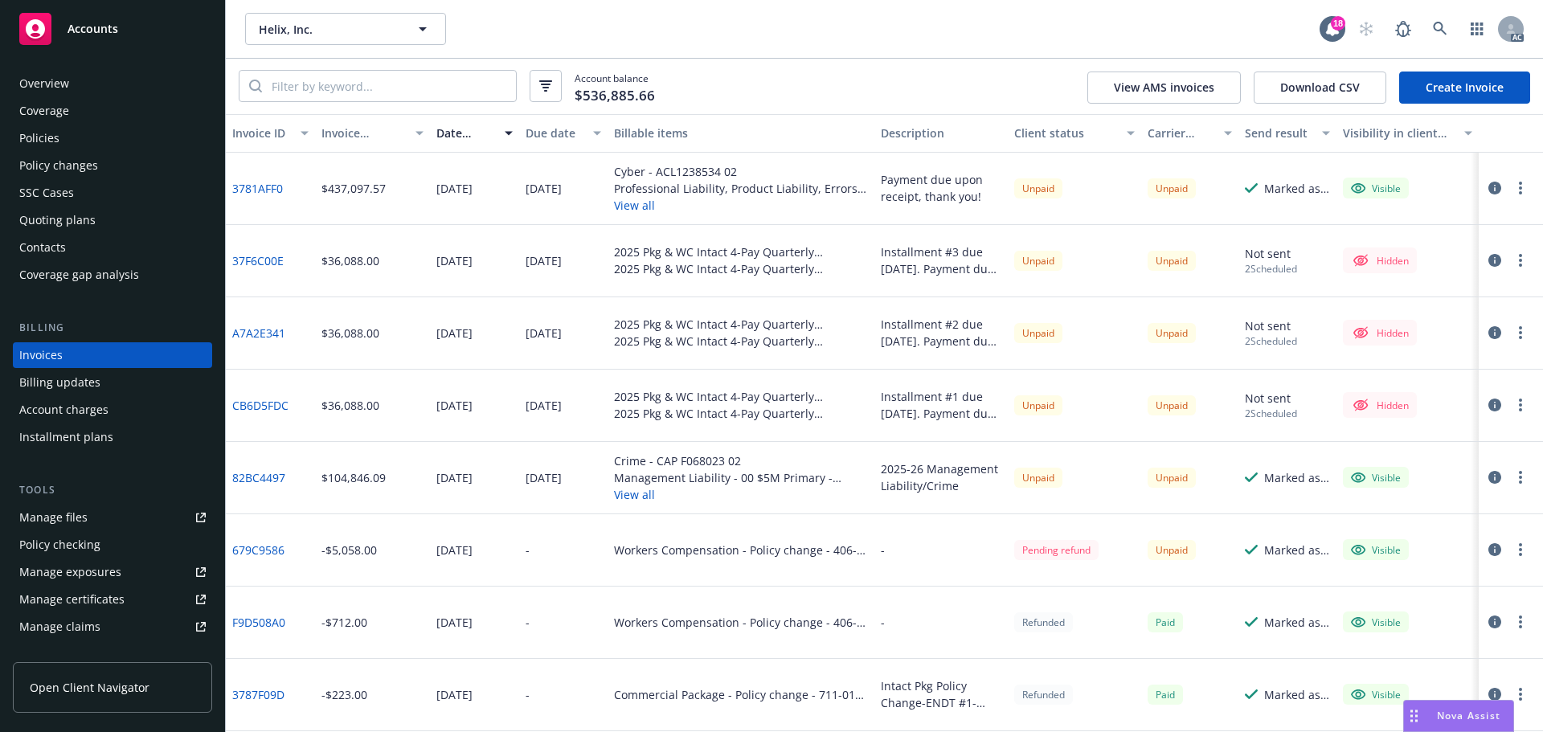
click at [102, 33] on span "Accounts" at bounding box center [92, 28] width 51 height 13
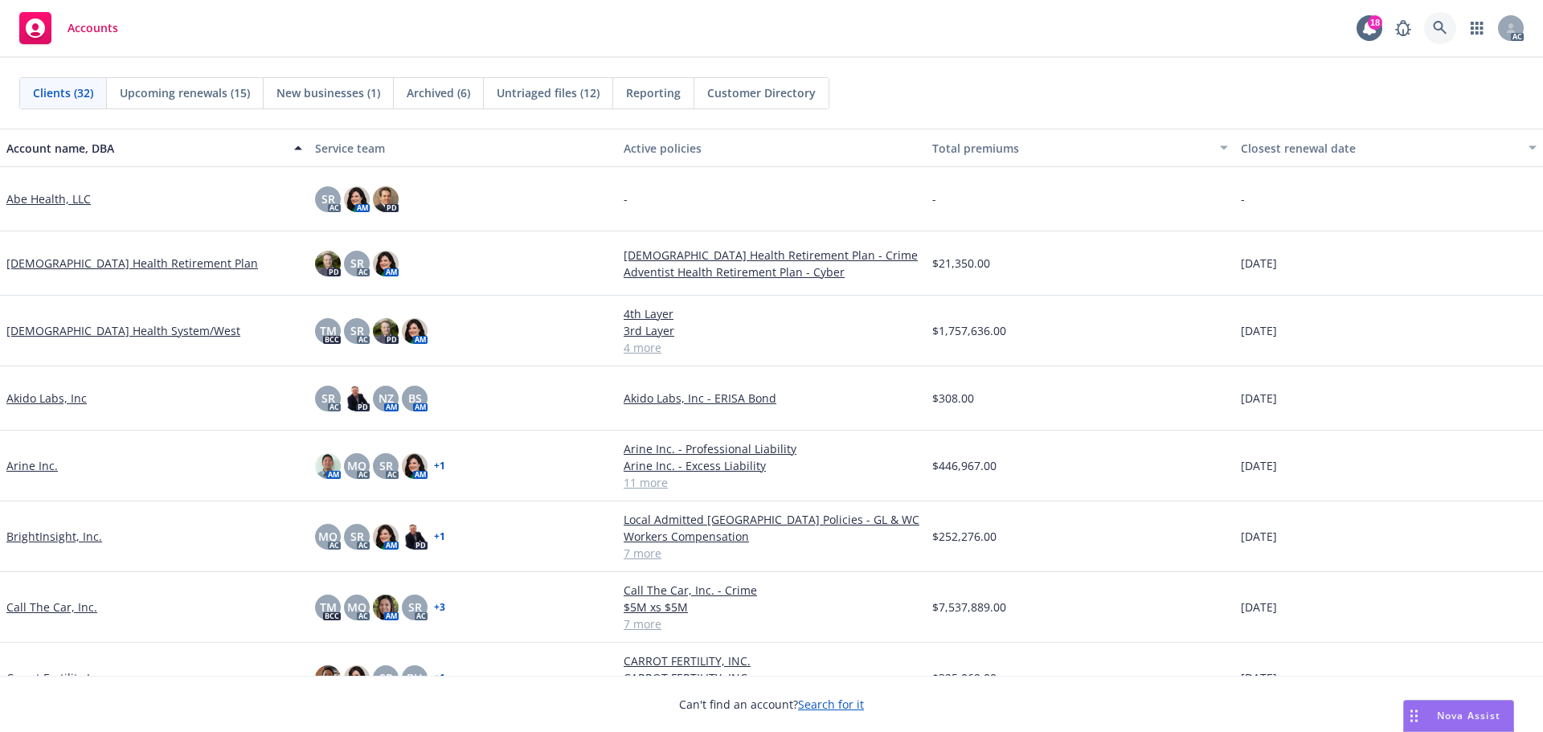
click at [1445, 21] on icon at bounding box center [1440, 28] width 14 height 14
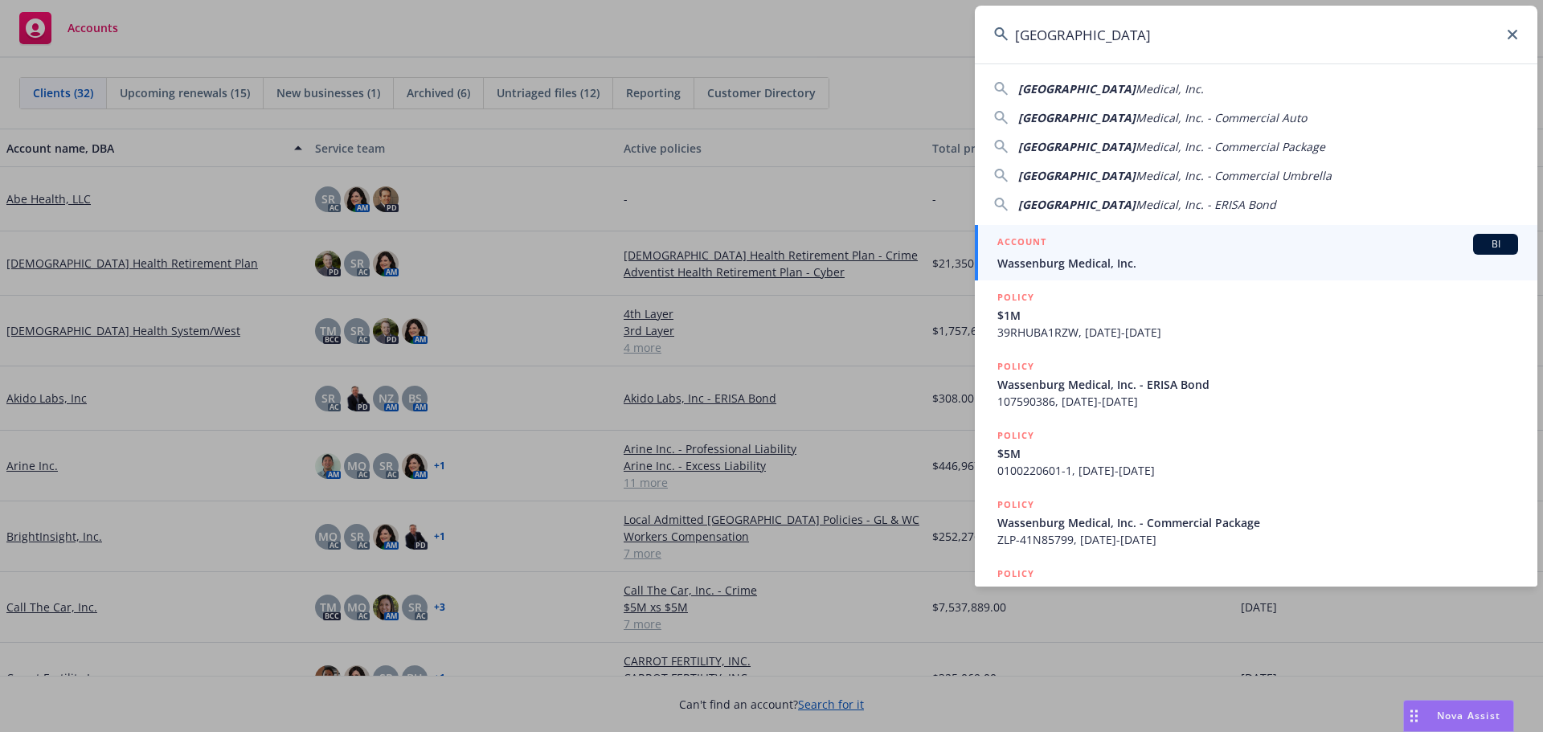
click at [1135, 94] on span "Medical, Inc." at bounding box center [1169, 88] width 68 height 15
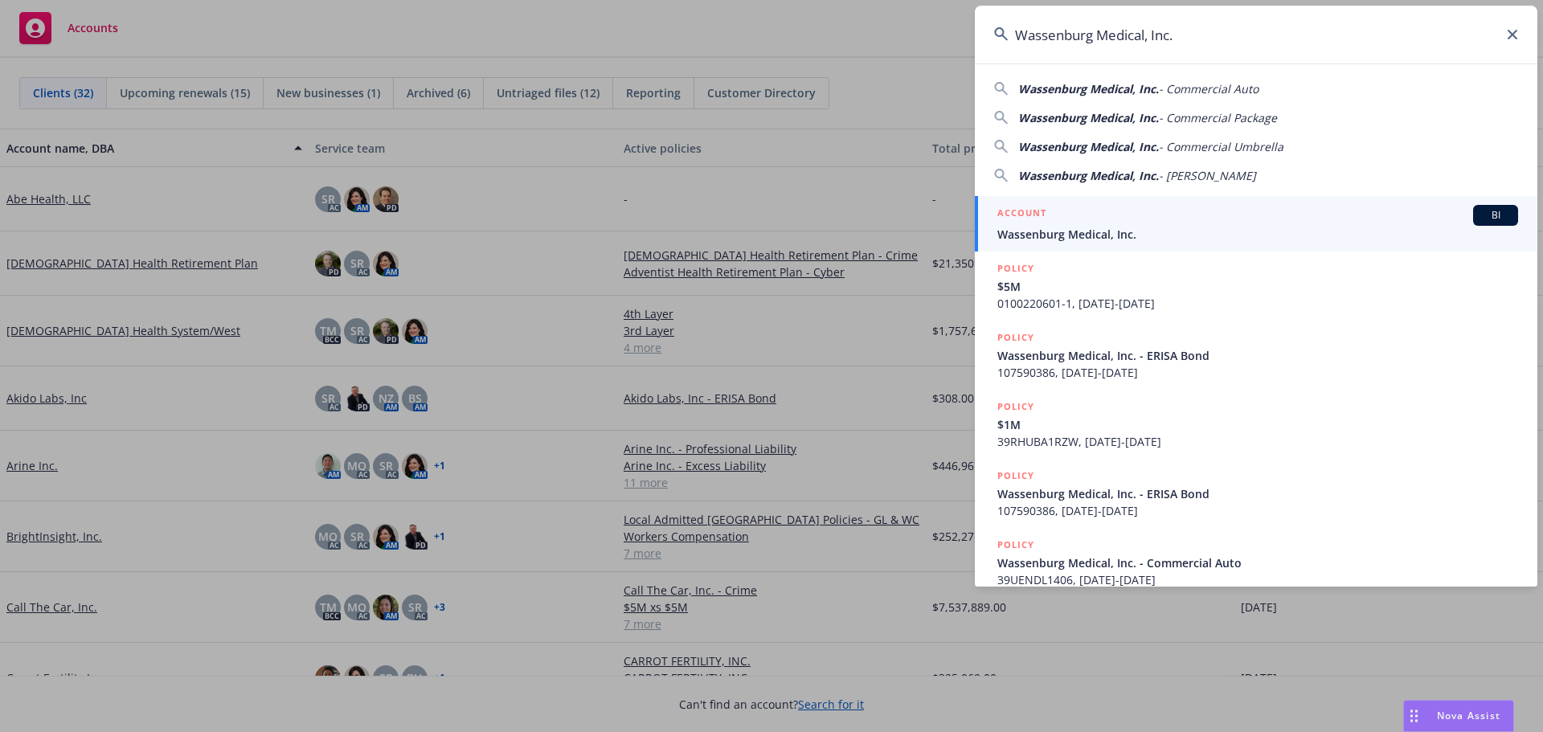
click at [1110, 124] on span "Wassenburg Medical, Inc." at bounding box center [1088, 117] width 141 height 15
type input "Wassenburg Medical, Inc. - Commercial Package"
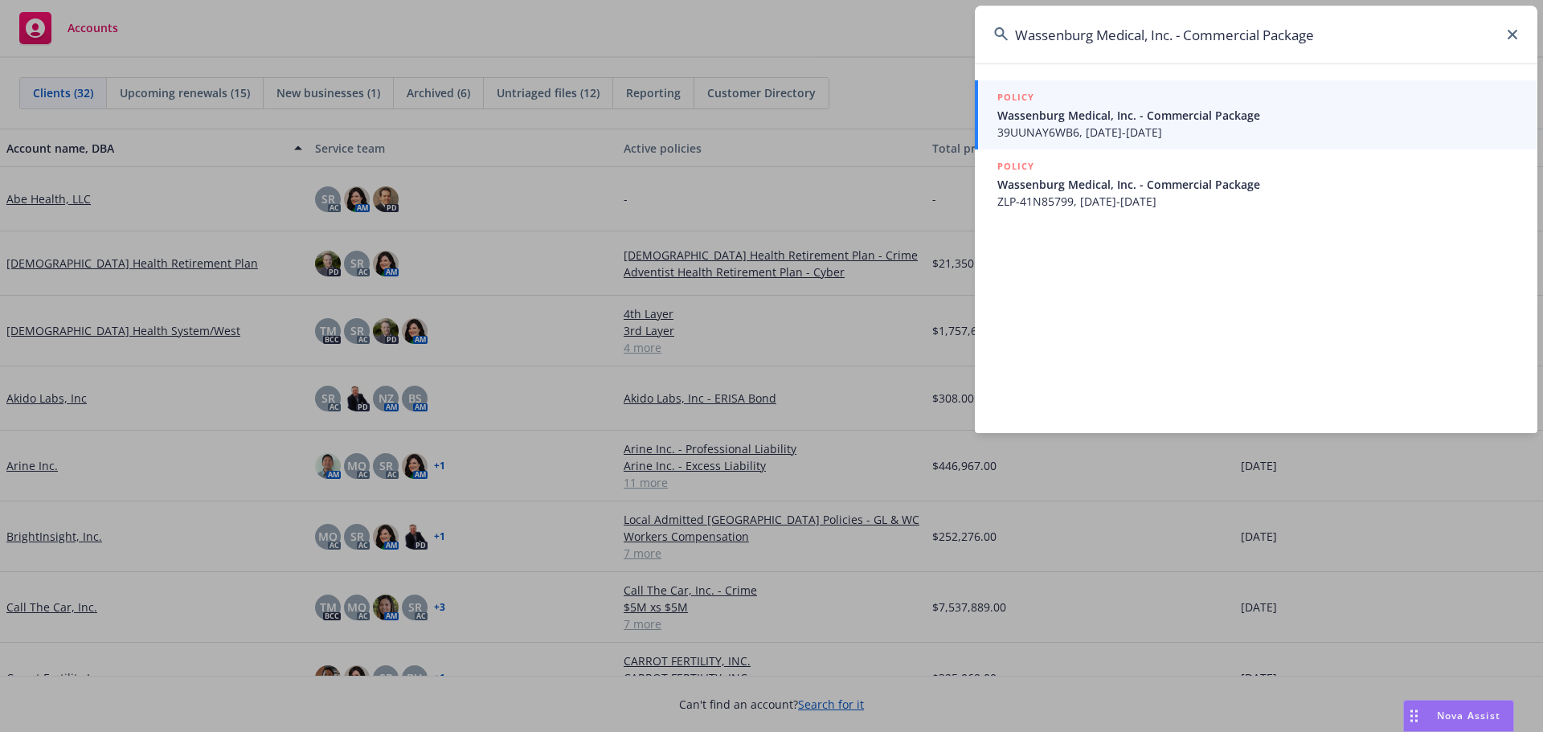
click at [1089, 119] on span "Wassenburg Medical, Inc. - Commercial Package" at bounding box center [1257, 115] width 521 height 17
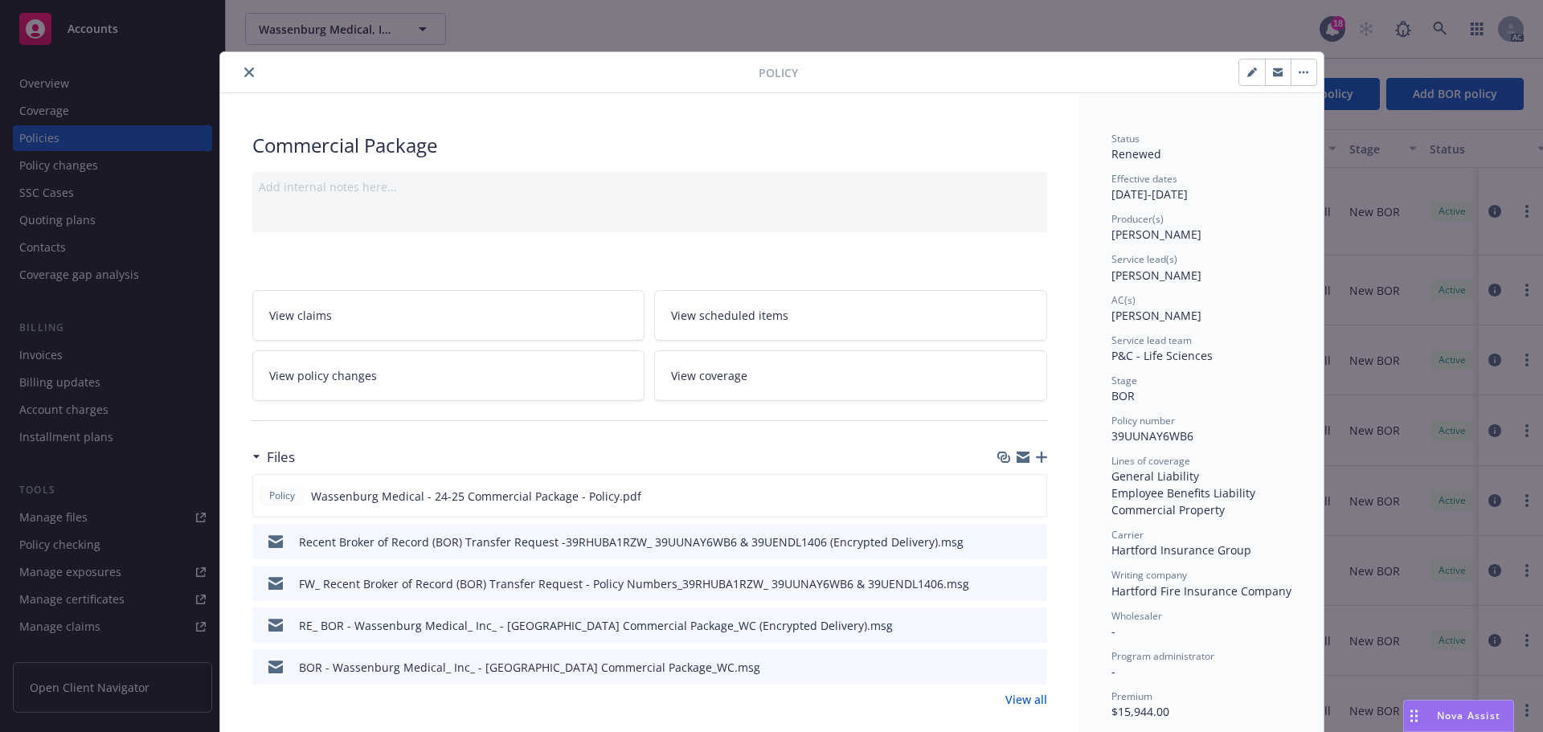
click at [245, 72] on icon "close" at bounding box center [249, 72] width 10 height 10
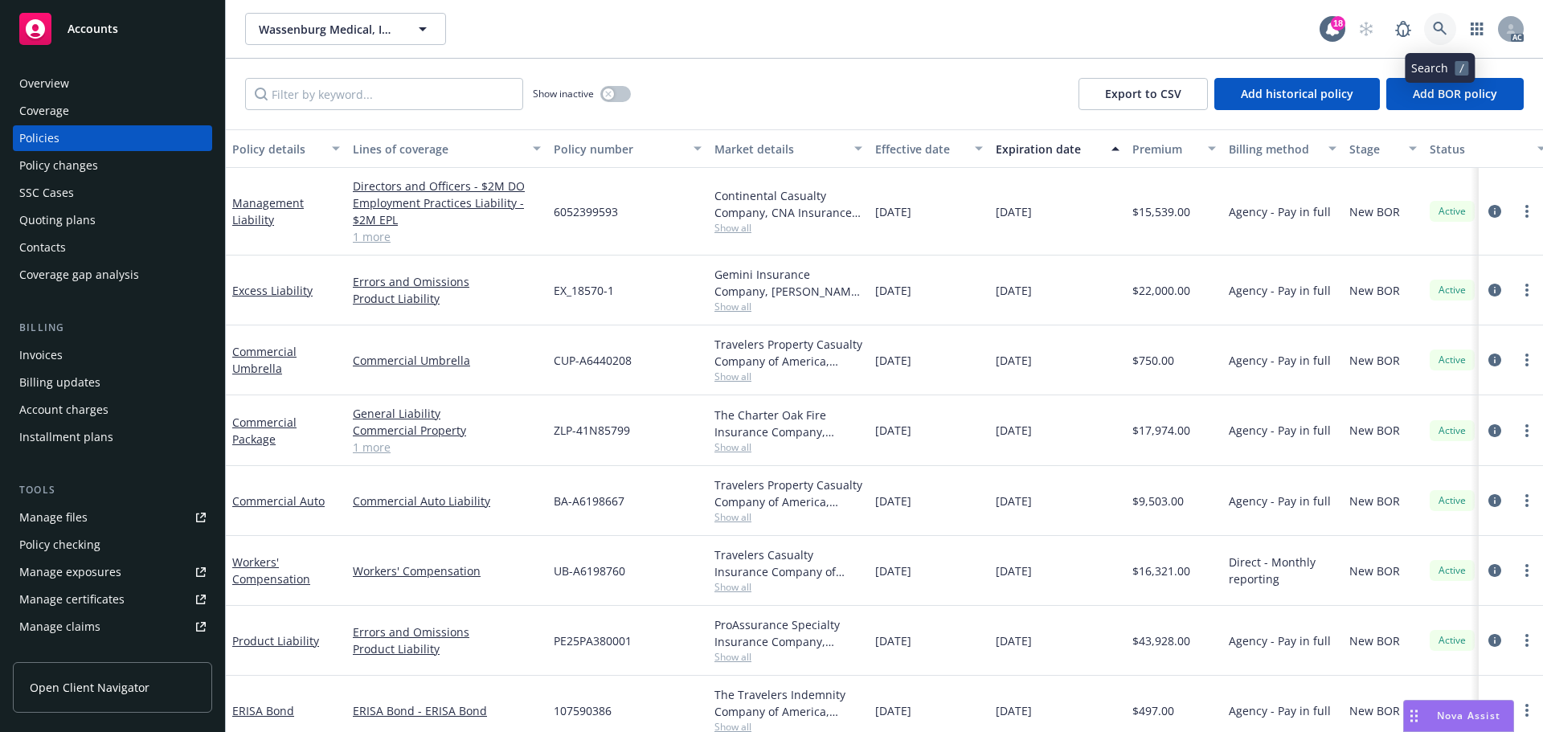
click at [1442, 22] on icon at bounding box center [1440, 29] width 14 height 14
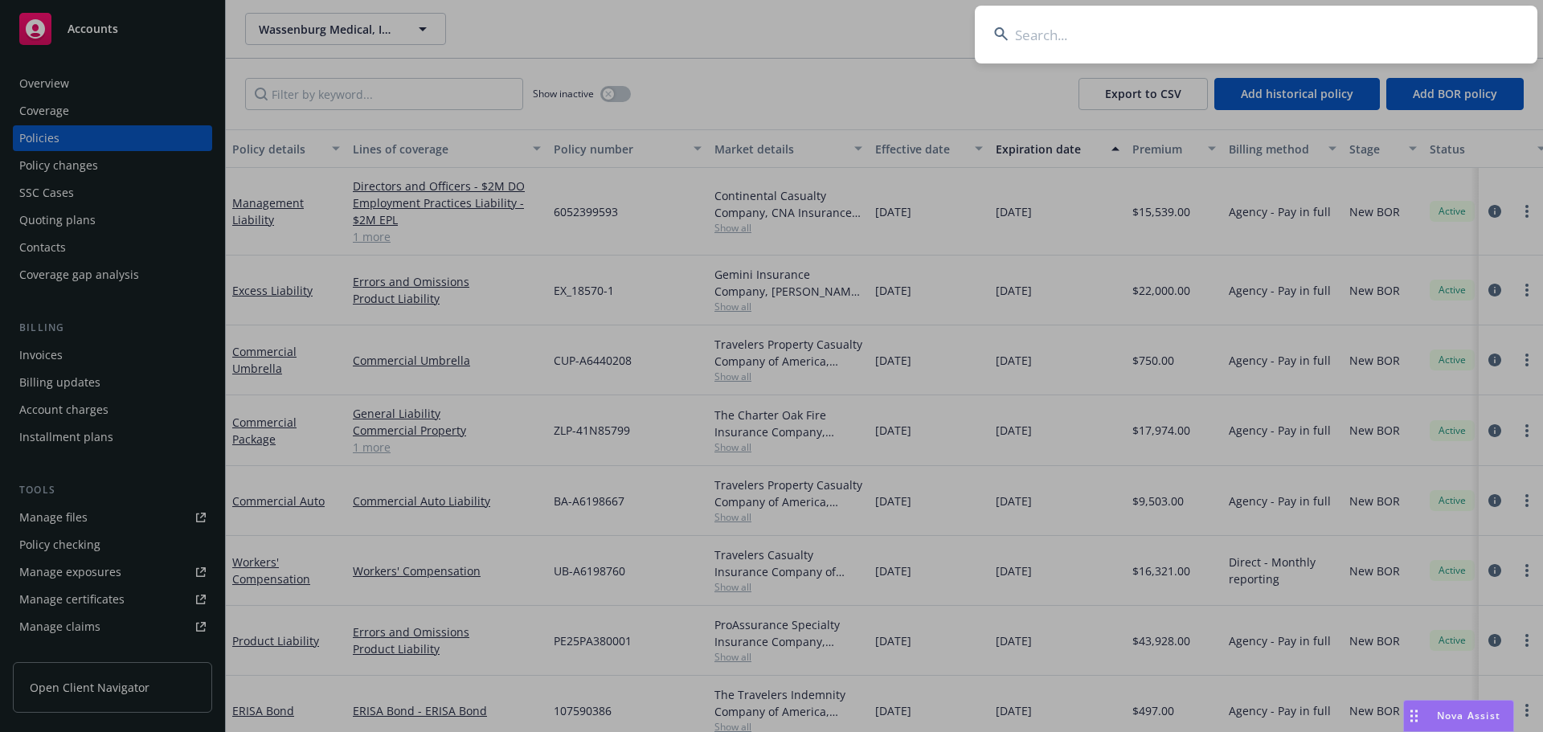
click at [1040, 35] on input at bounding box center [1256, 35] width 562 height 58
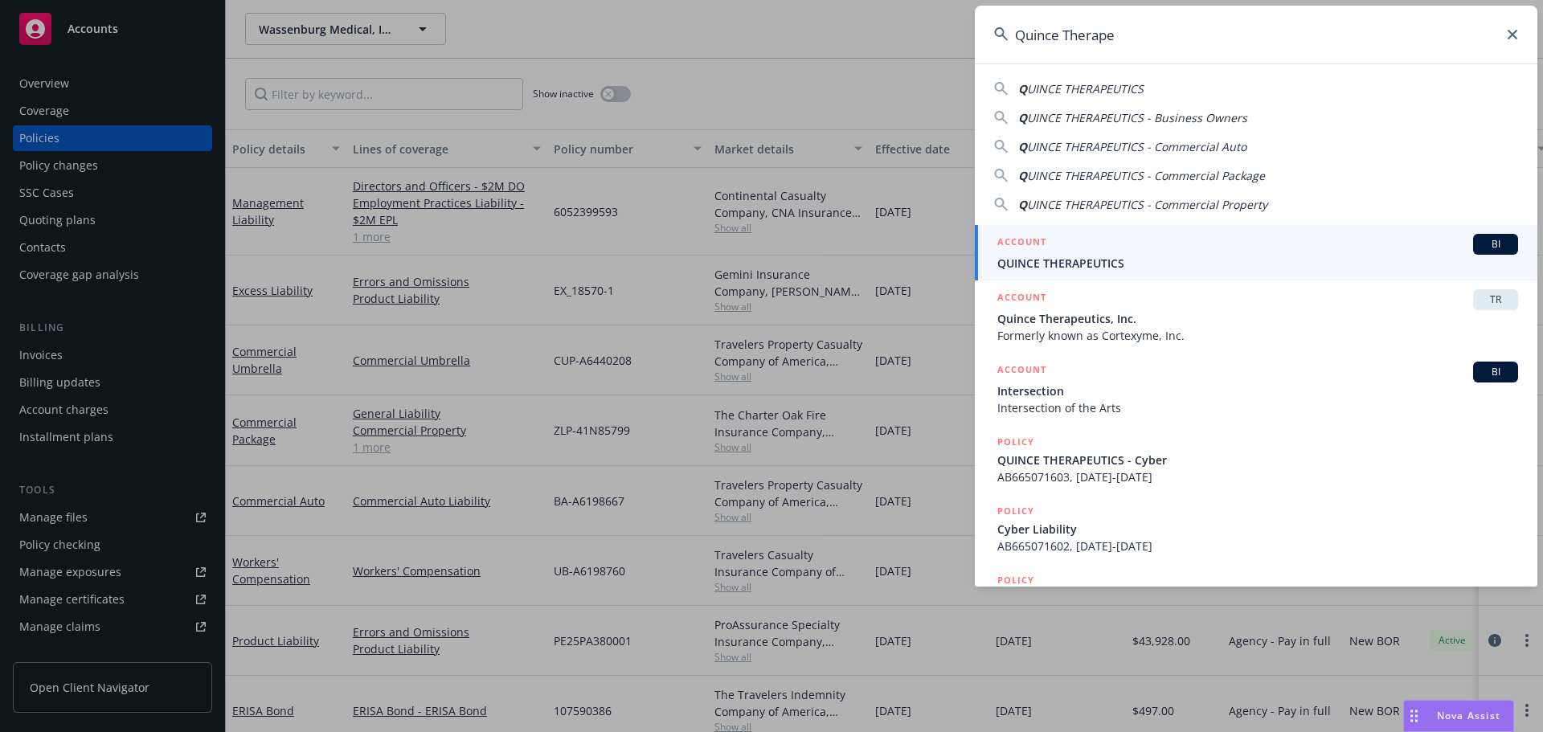
click at [1117, 81] on span "UINCE THERAPEUTICS" at bounding box center [1085, 88] width 117 height 15
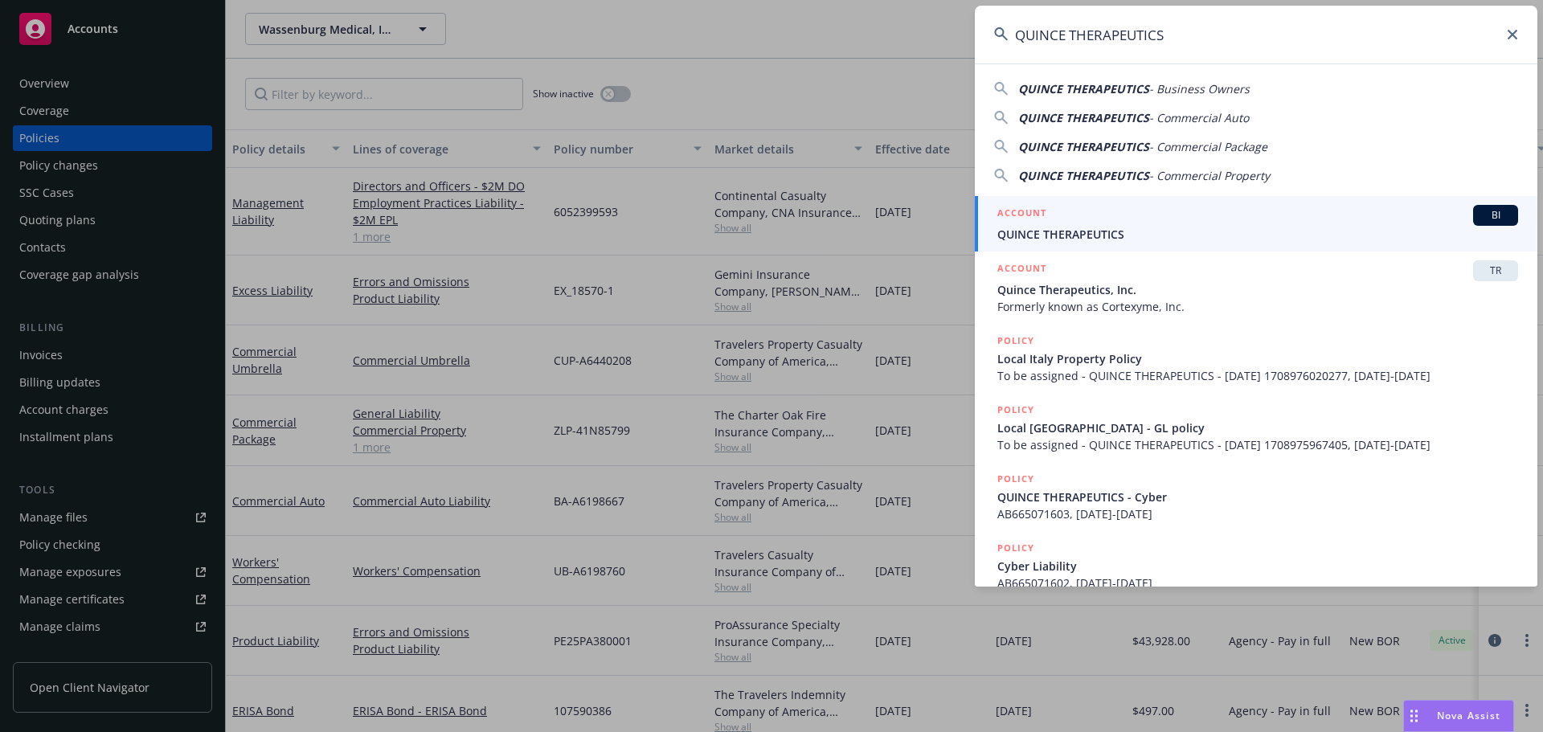
click at [1185, 84] on span "- Business Owners" at bounding box center [1199, 88] width 100 height 15
type input "QUINCE THERAPEUTICS - Business Owners"
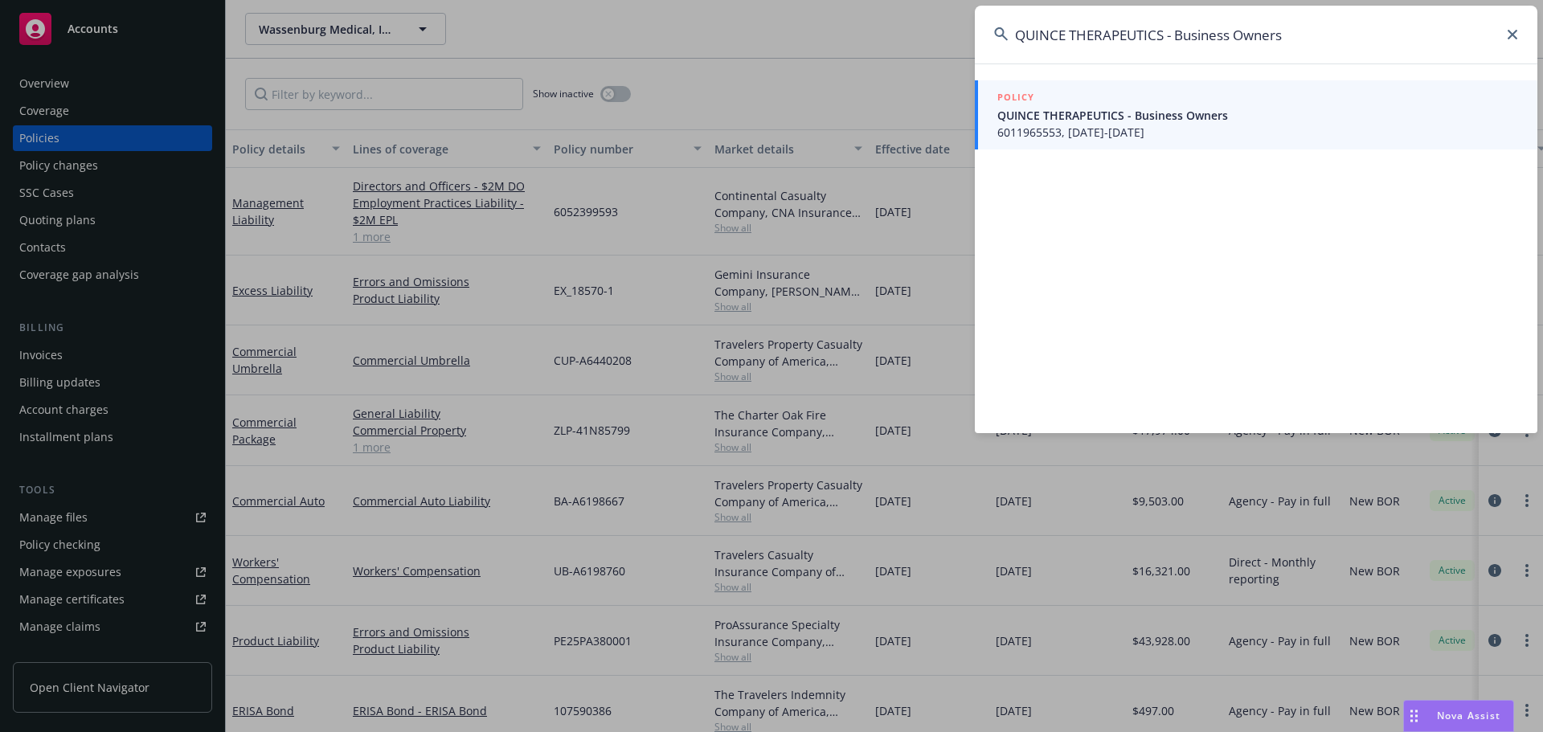
drag, startPoint x: 1131, startPoint y: 127, endPoint x: 1106, endPoint y: 156, distance: 38.2
click at [1131, 126] on span "6011965553, 02/05/2019-02/05/2020" at bounding box center [1257, 132] width 521 height 17
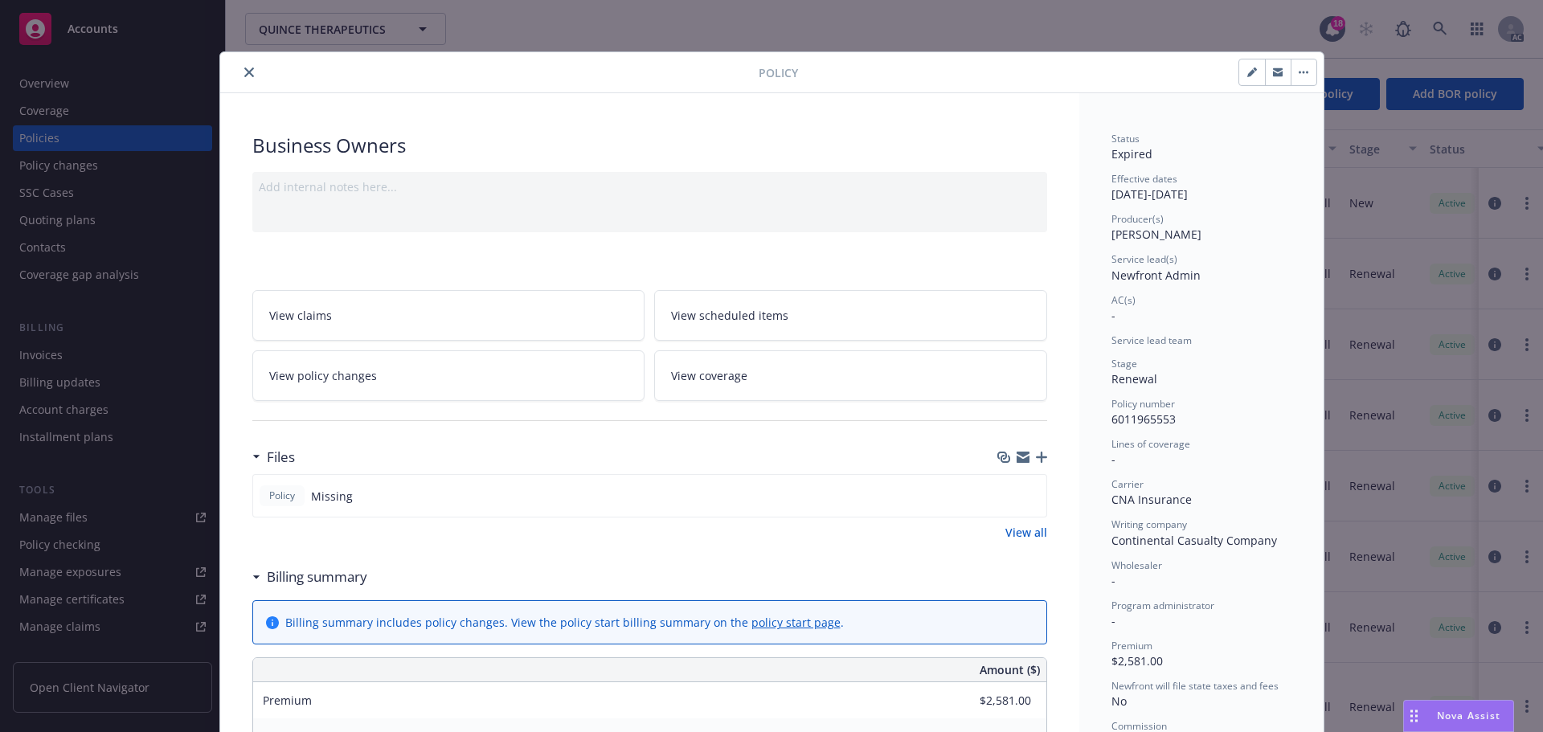
click at [244, 73] on icon "close" at bounding box center [249, 72] width 10 height 10
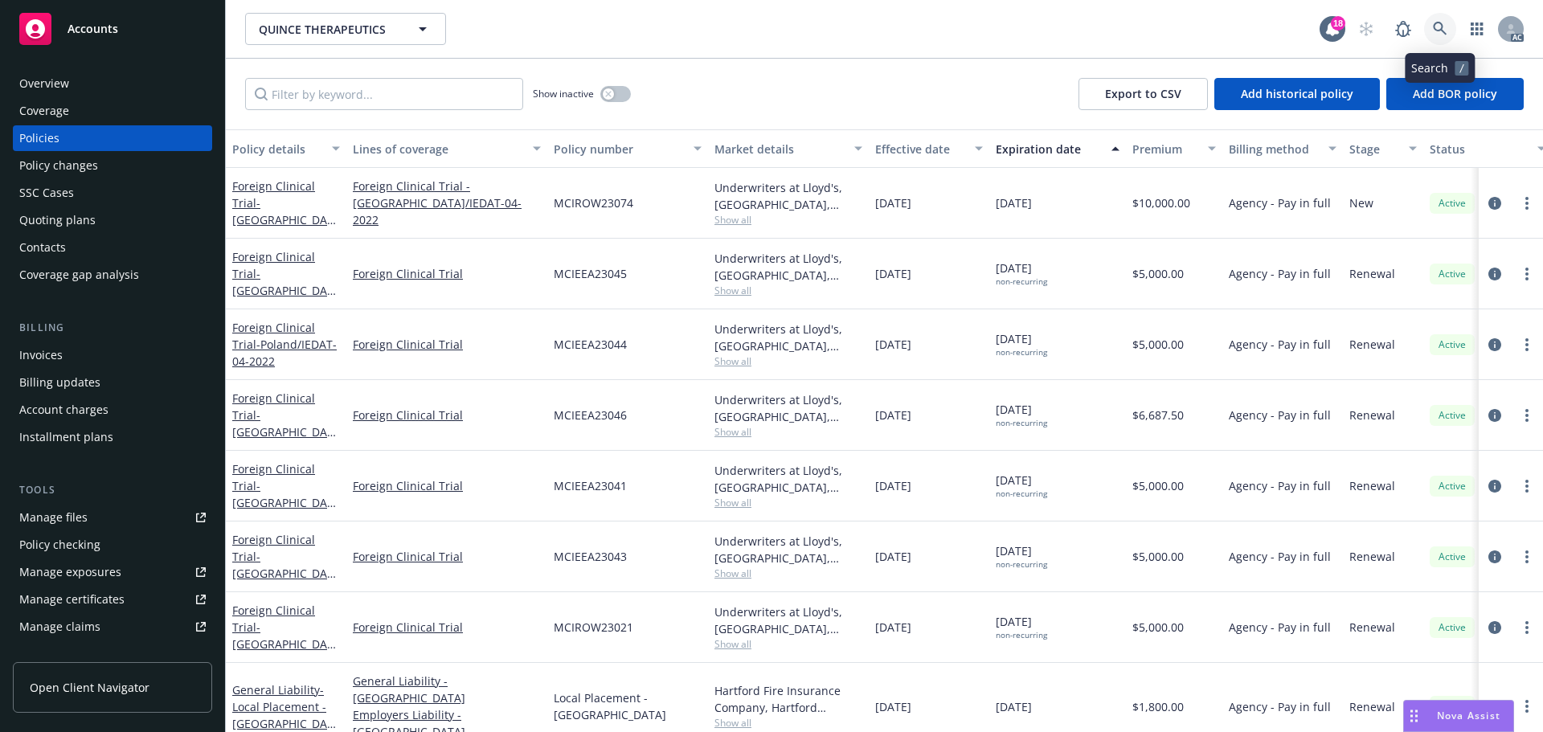
click at [1438, 22] on icon at bounding box center [1440, 29] width 14 height 14
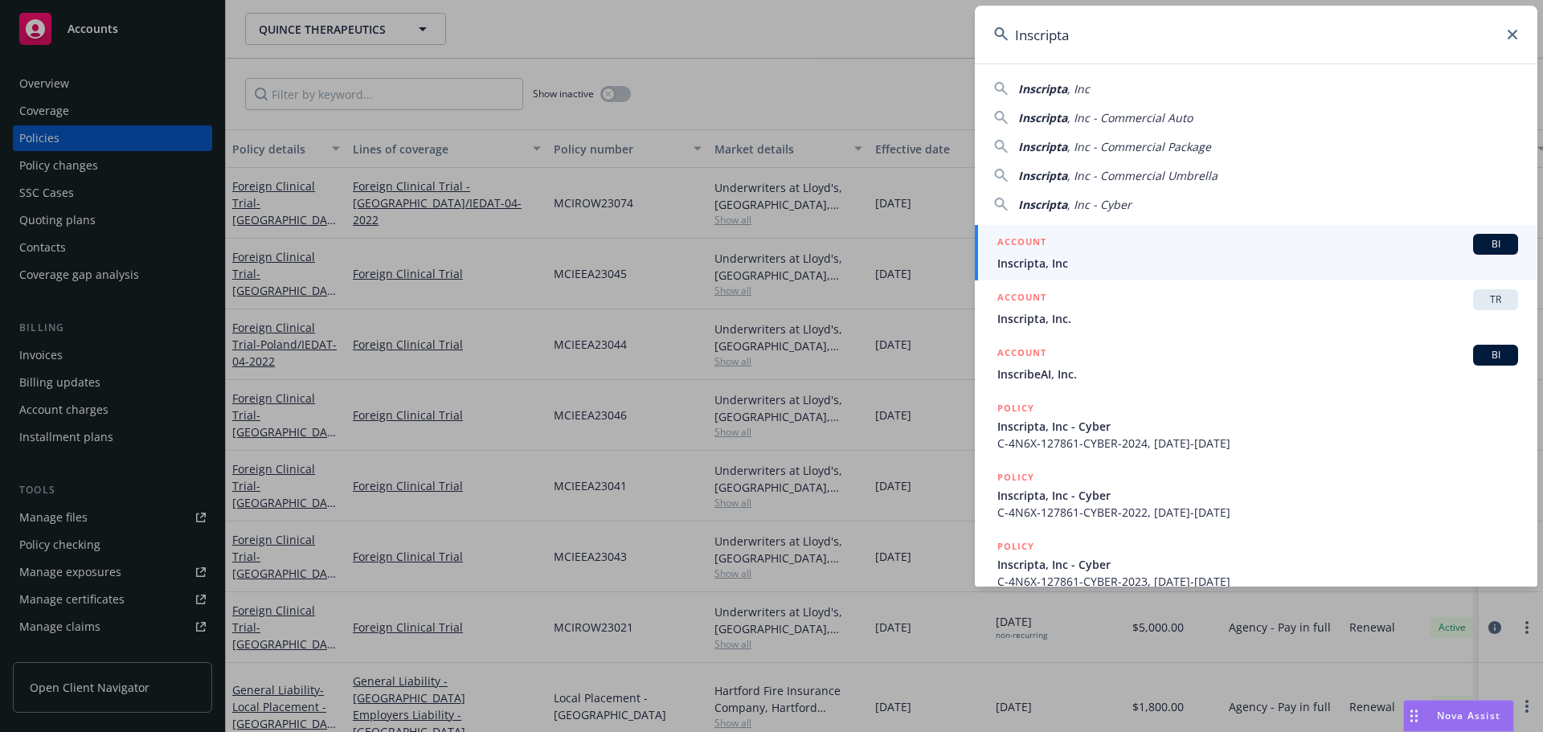
click at [1058, 88] on span "Inscripta" at bounding box center [1042, 88] width 49 height 15
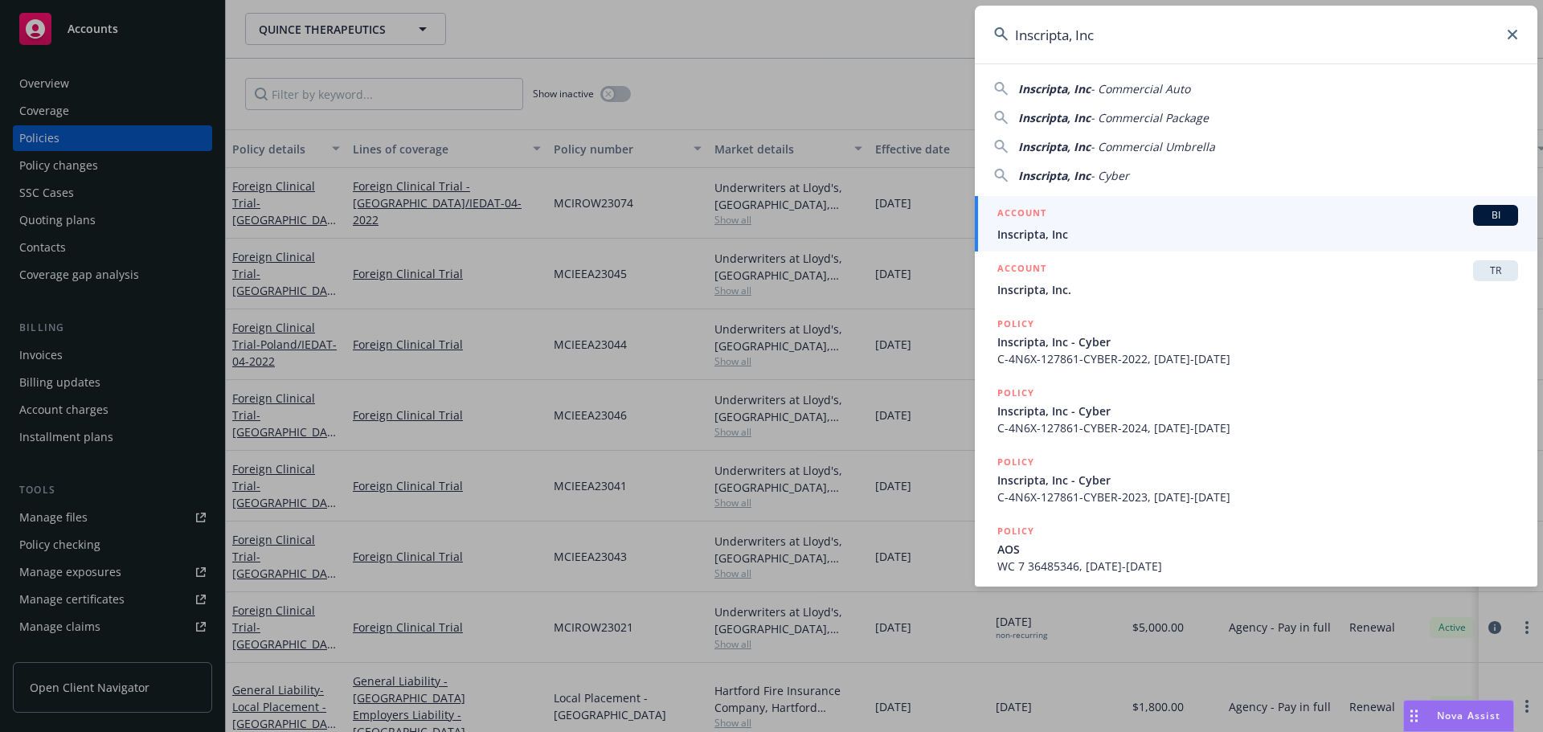
click at [1144, 118] on span "- Commercial Package" at bounding box center [1149, 117] width 118 height 15
type input "Inscripta, Inc - Commercial Package"
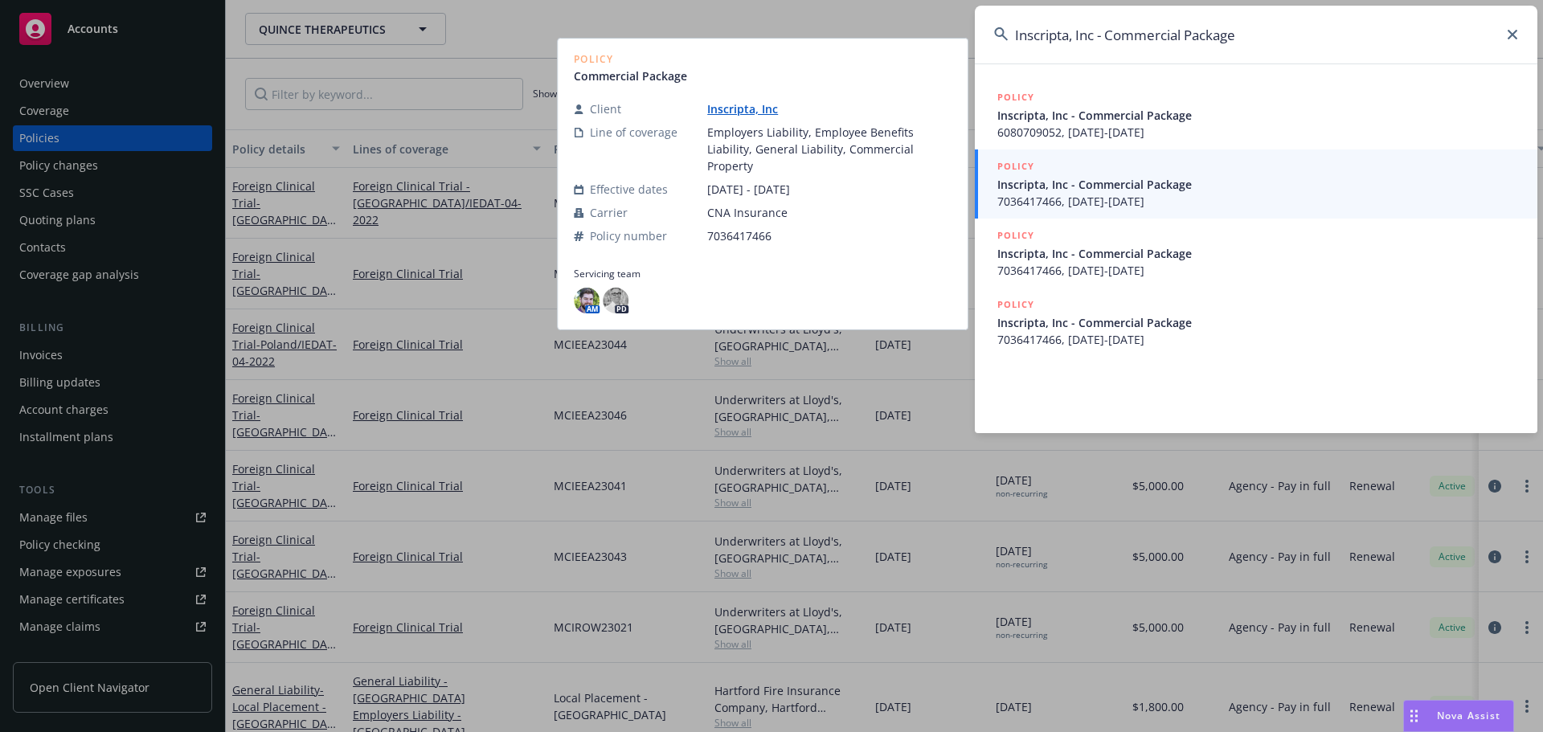
click at [1094, 190] on span "Inscripta, Inc - Commercial Package" at bounding box center [1257, 184] width 521 height 17
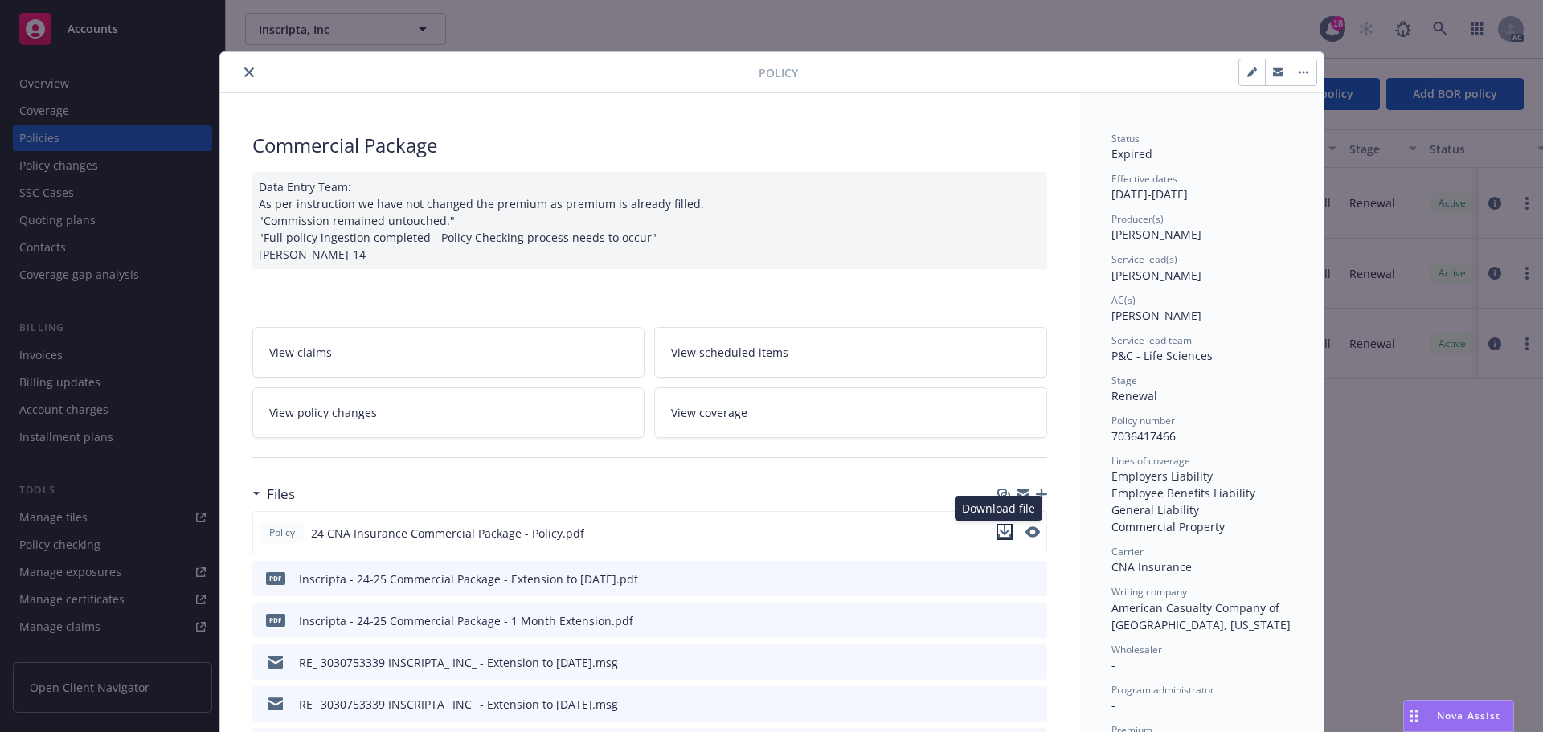
click at [999, 530] on icon "download file" at bounding box center [1004, 531] width 10 height 10
click at [244, 71] on icon "close" at bounding box center [249, 72] width 10 height 10
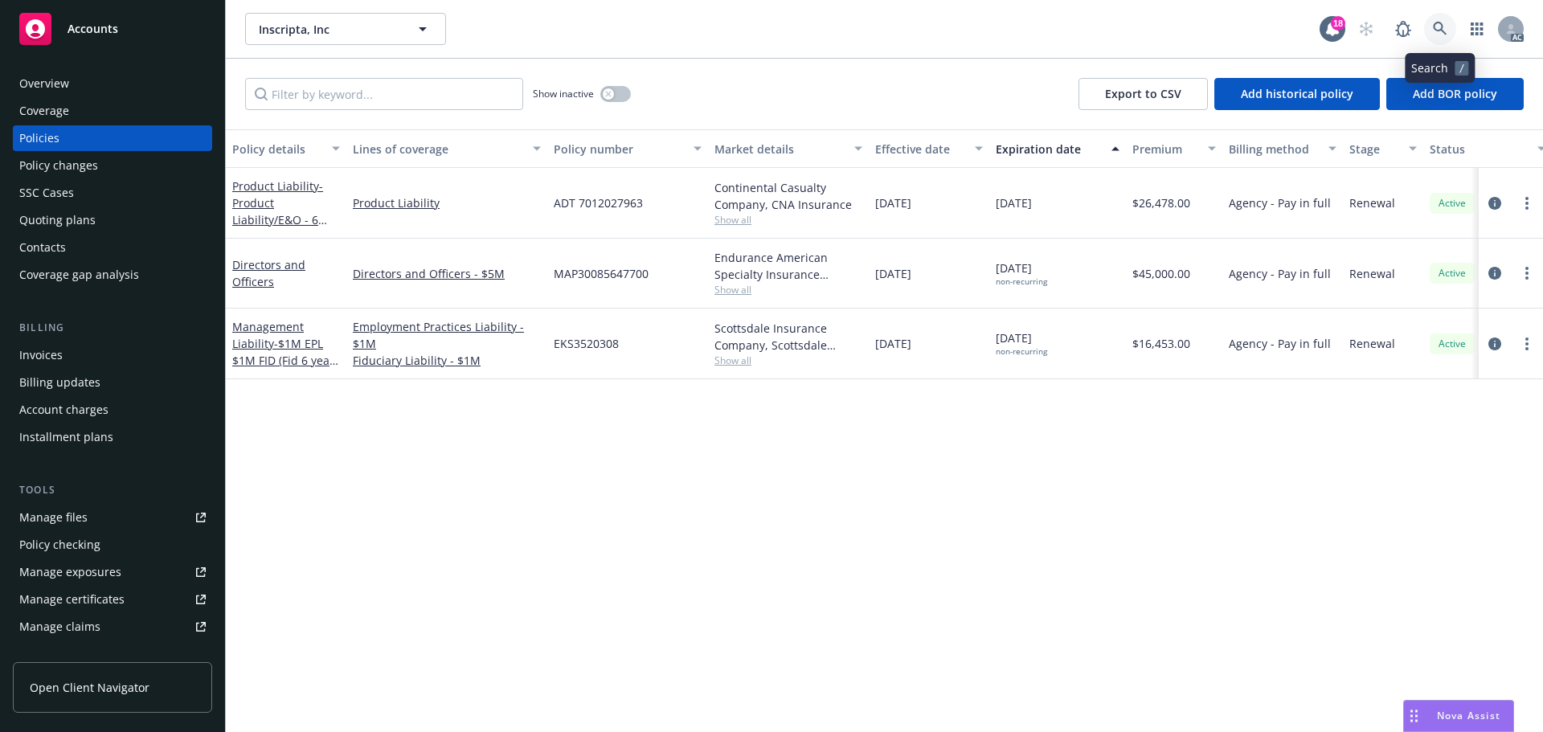
click at [1438, 18] on link at bounding box center [1440, 29] width 32 height 32
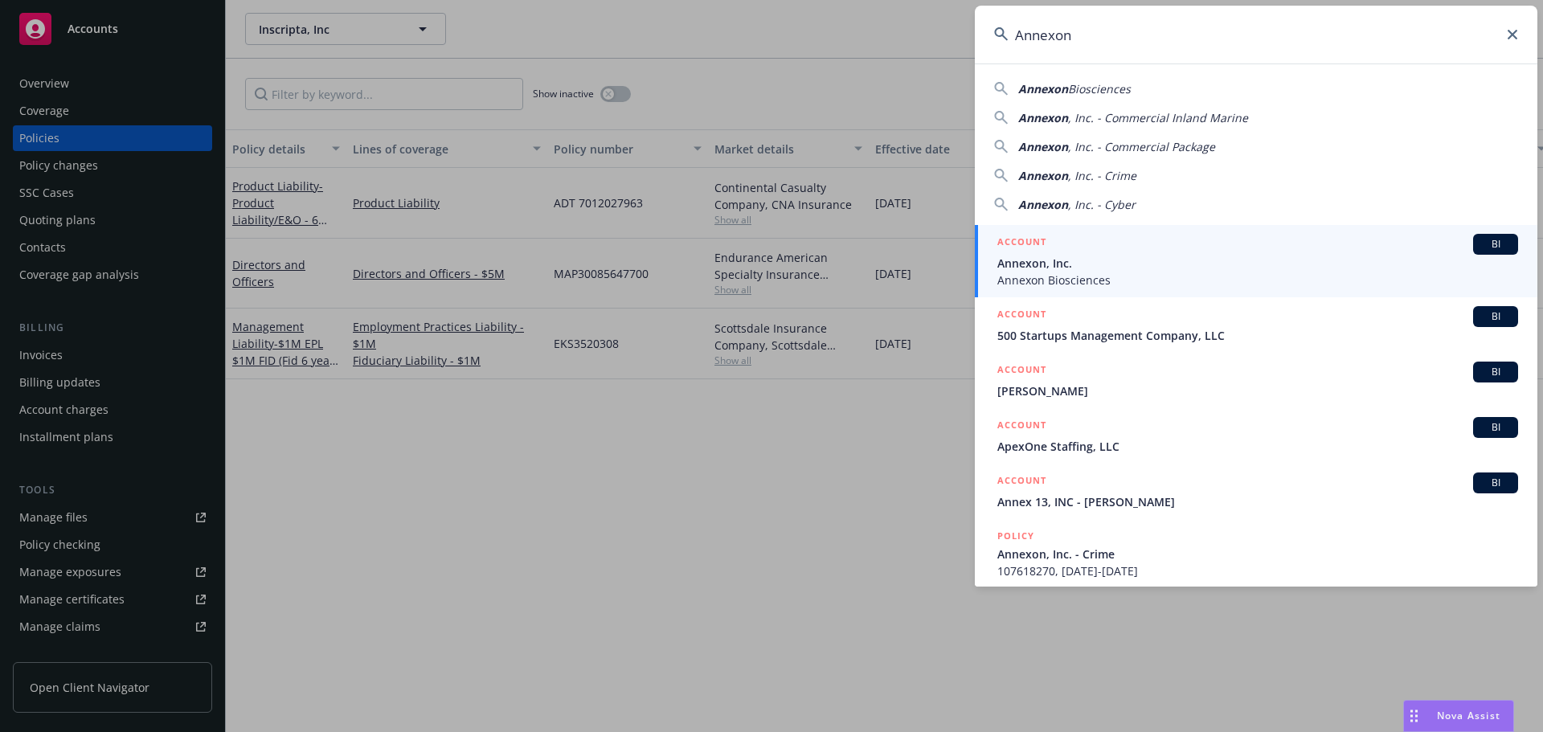
click at [1095, 84] on span "Biosciences" at bounding box center [1099, 88] width 63 height 15
type input "Annexon Biosciences"
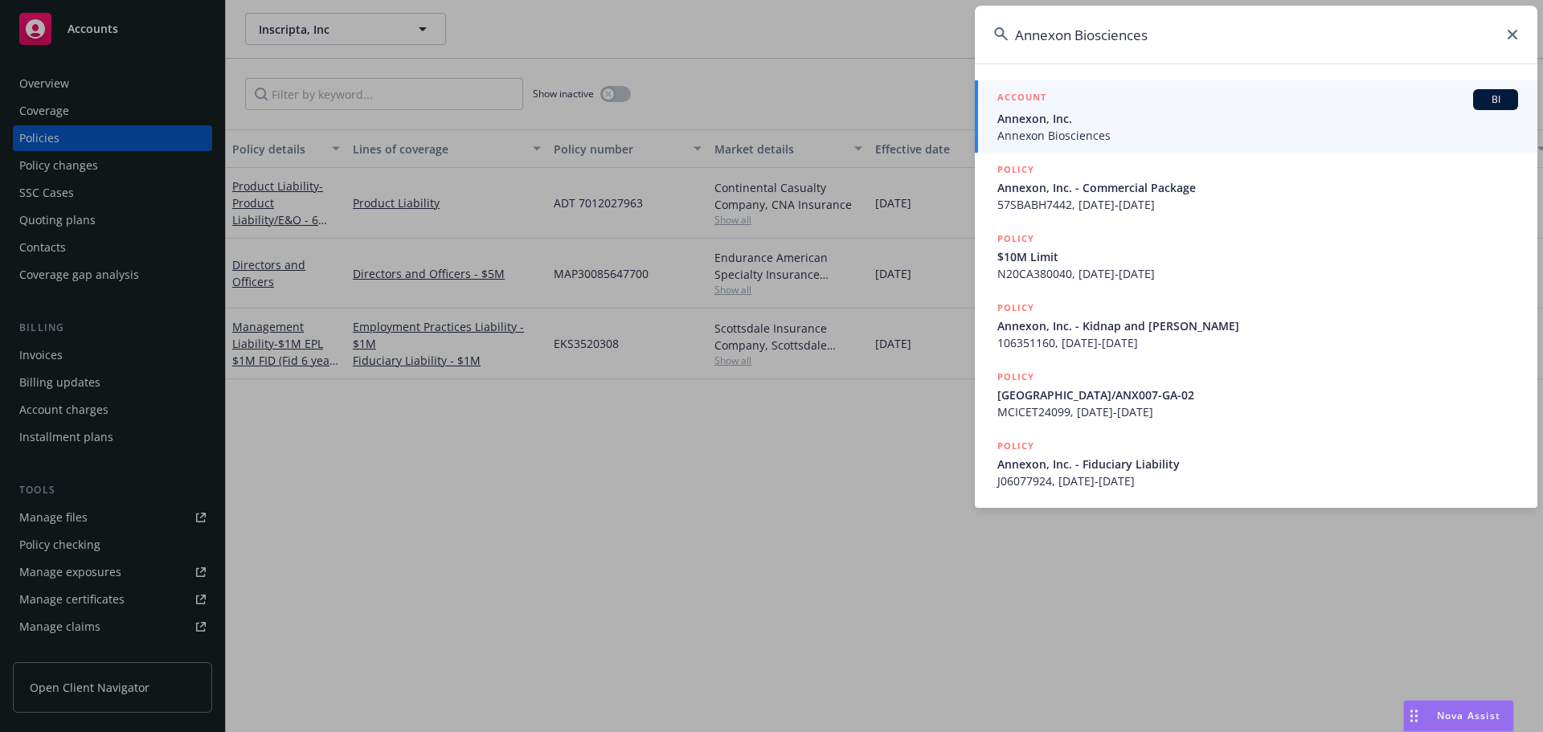
click at [1050, 121] on span "Annexon, Inc." at bounding box center [1257, 118] width 521 height 17
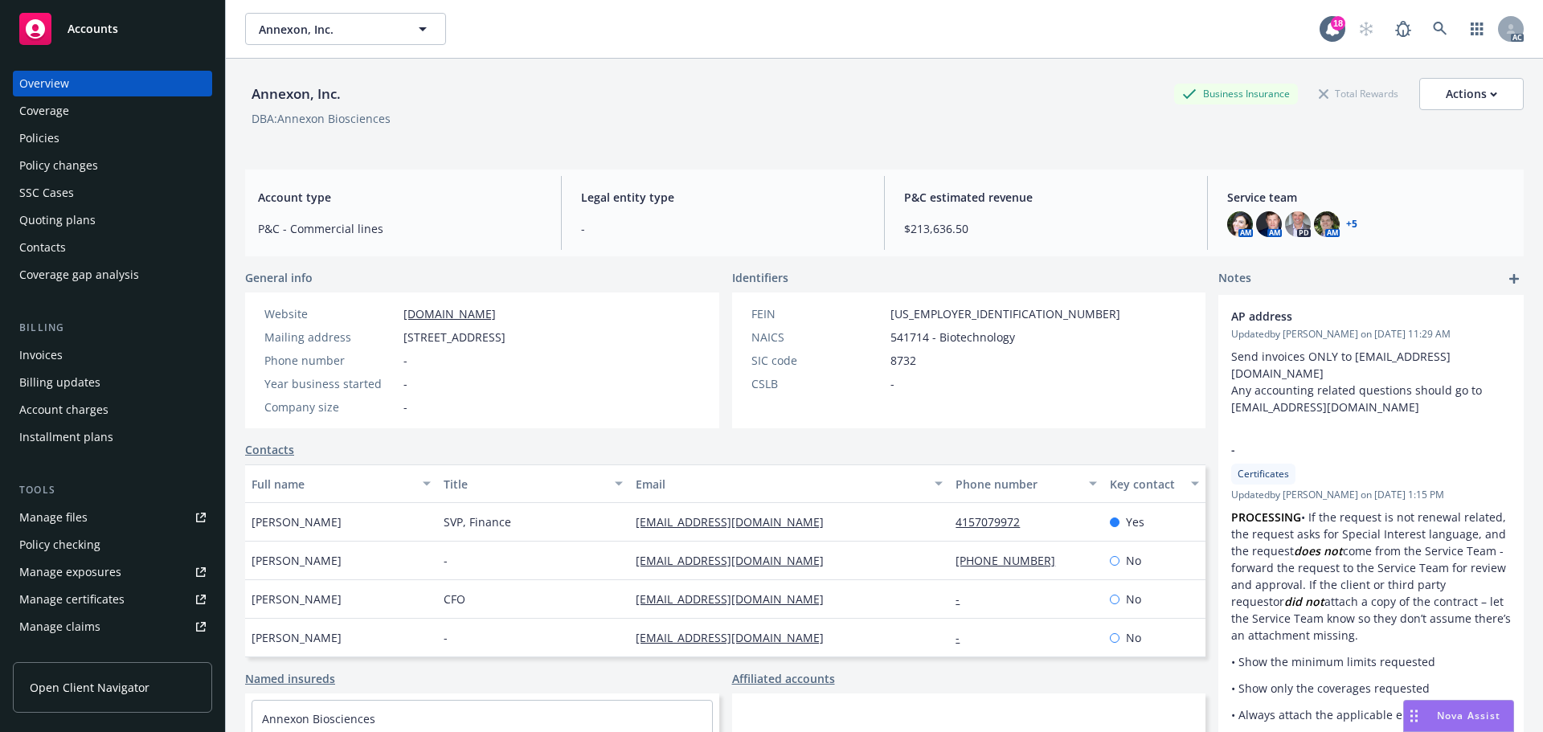
click at [35, 137] on div "Policies" at bounding box center [39, 138] width 40 height 26
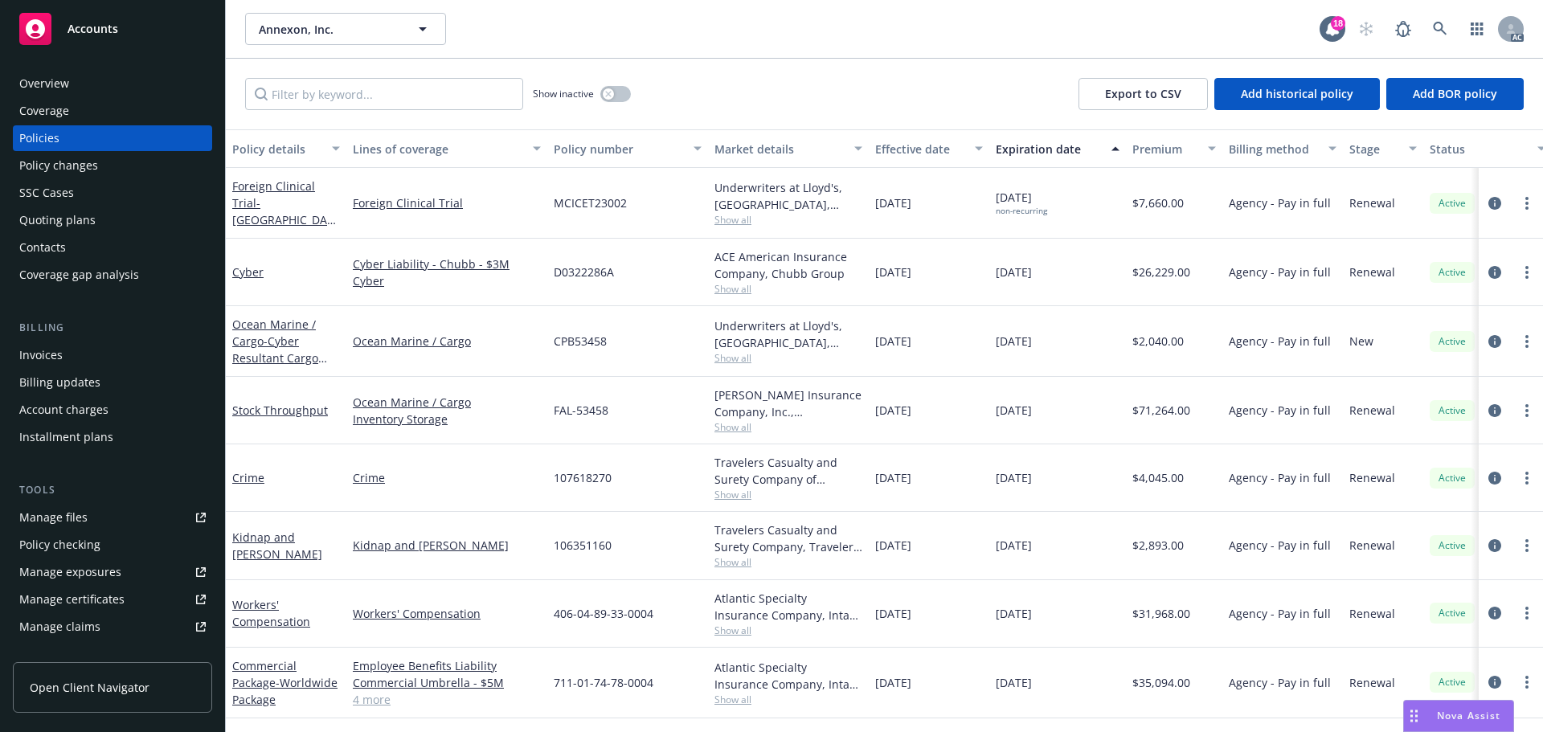
scroll to position [80, 0]
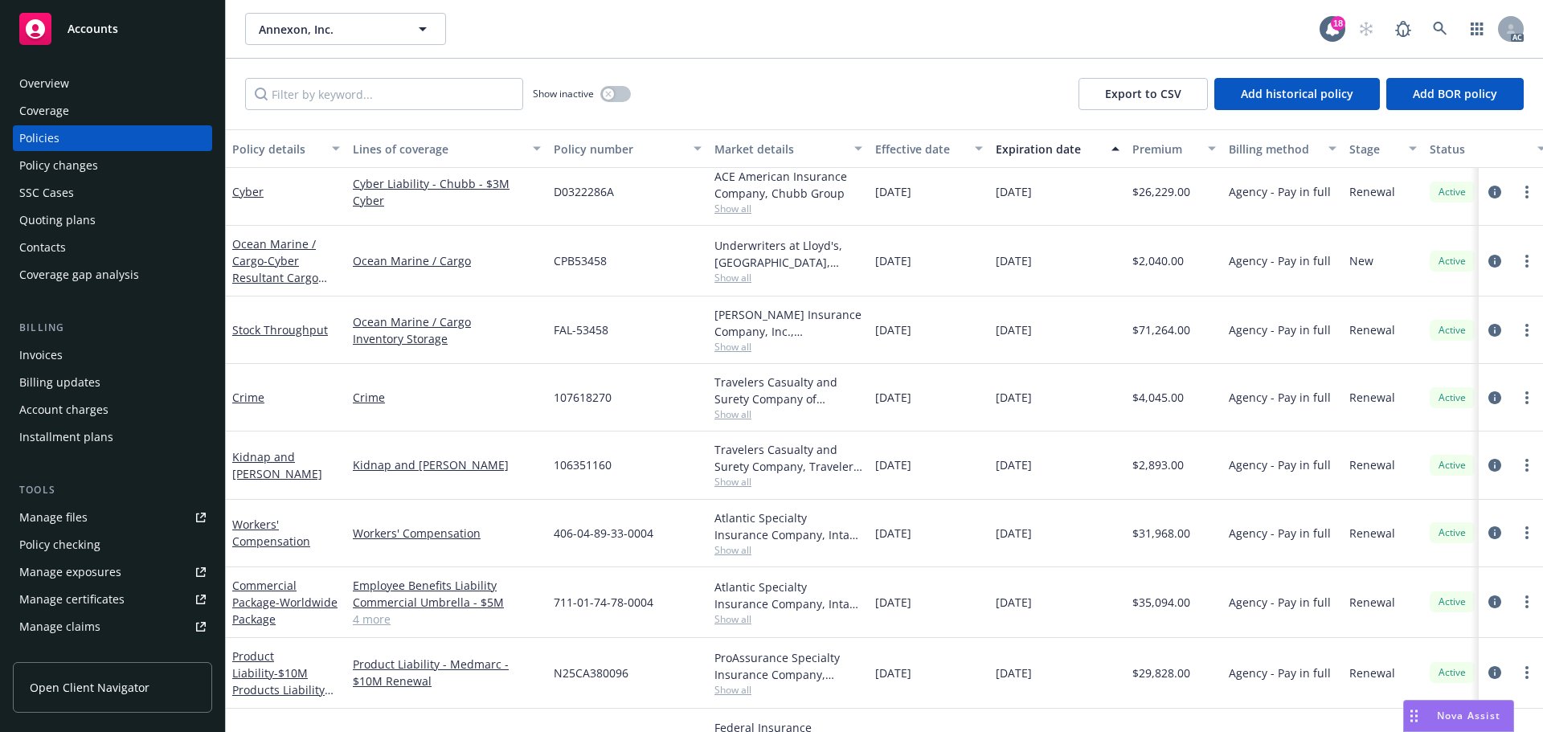
click at [379, 621] on link "4 more" at bounding box center [447, 619] width 188 height 17
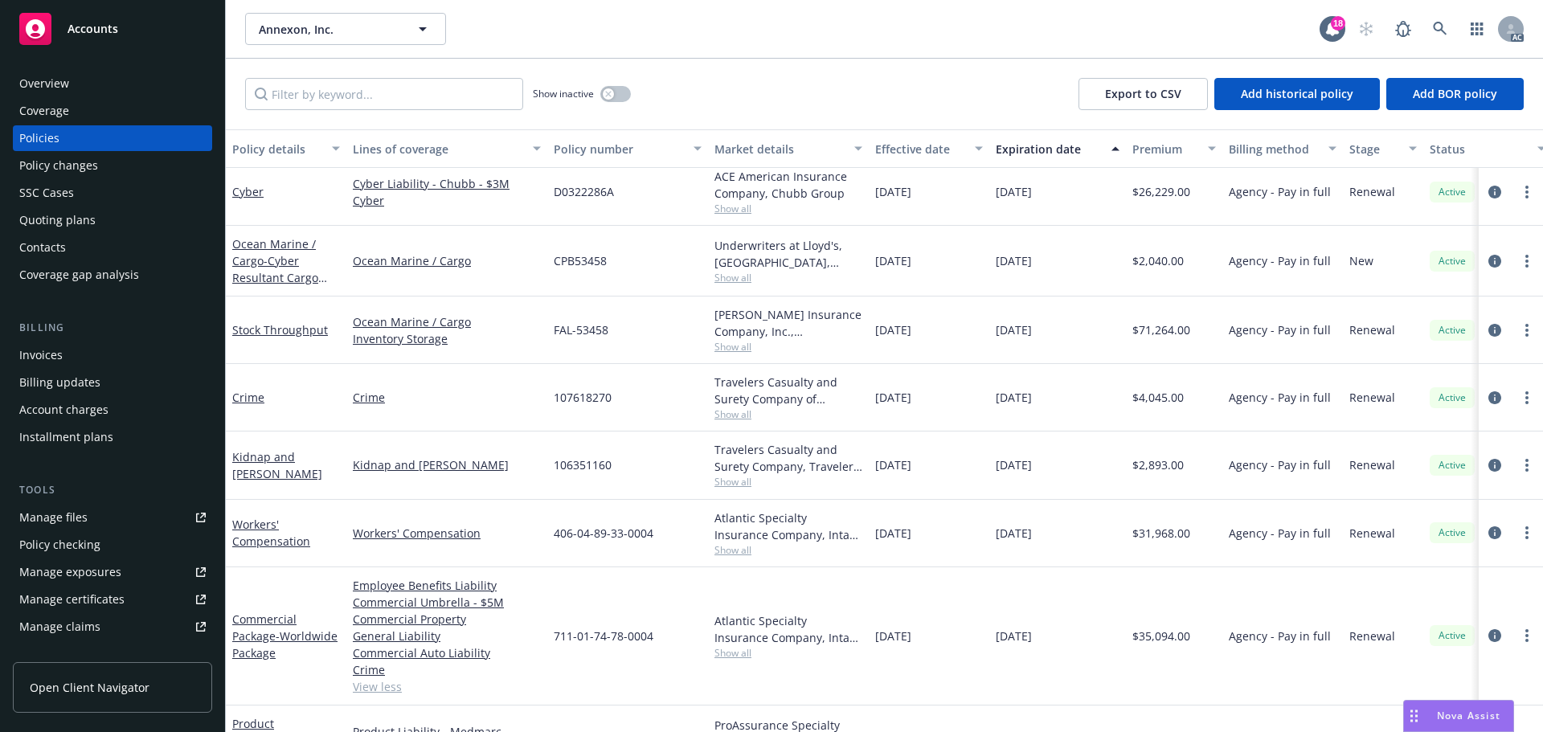
scroll to position [161, 0]
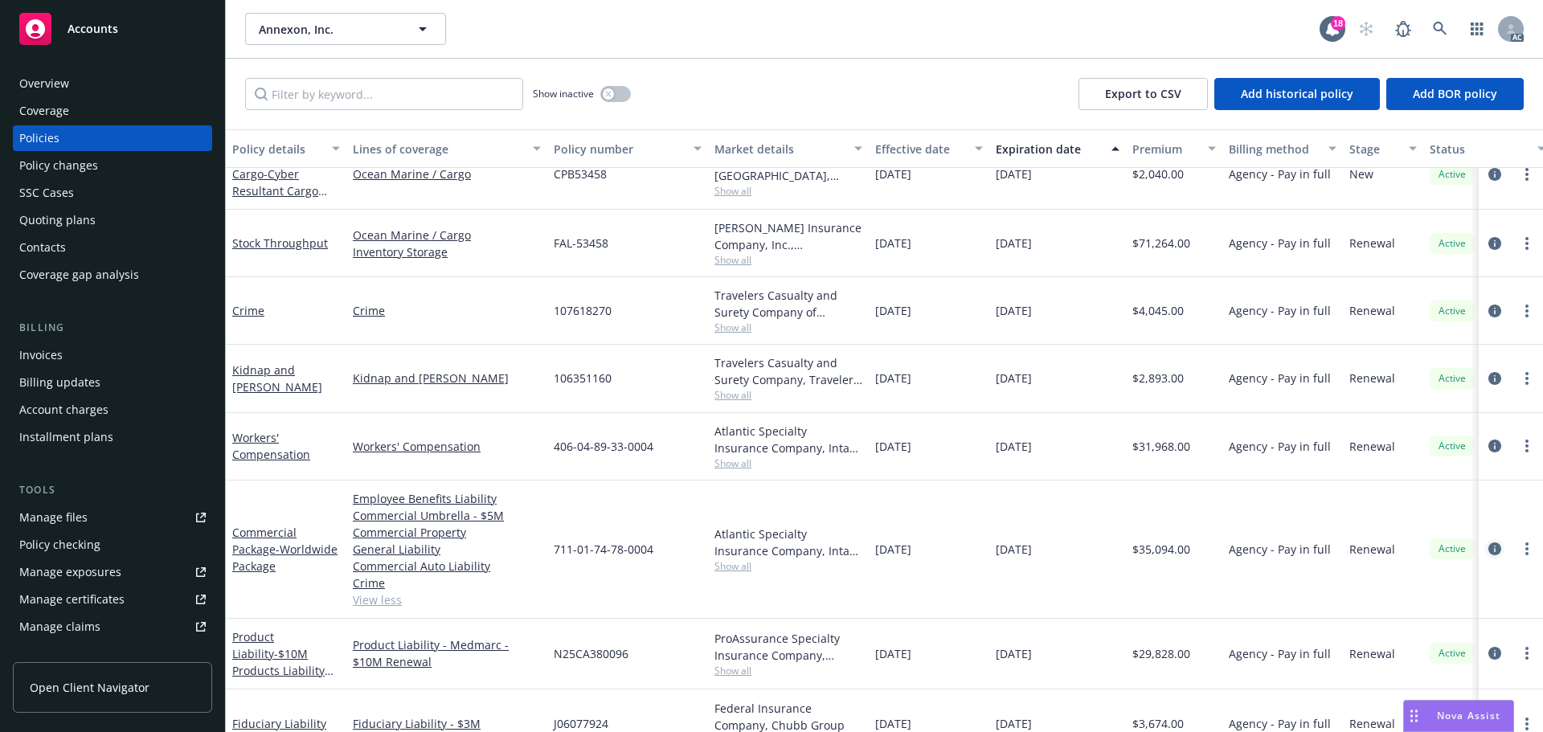
click at [1488, 546] on icon "circleInformation" at bounding box center [1494, 548] width 13 height 13
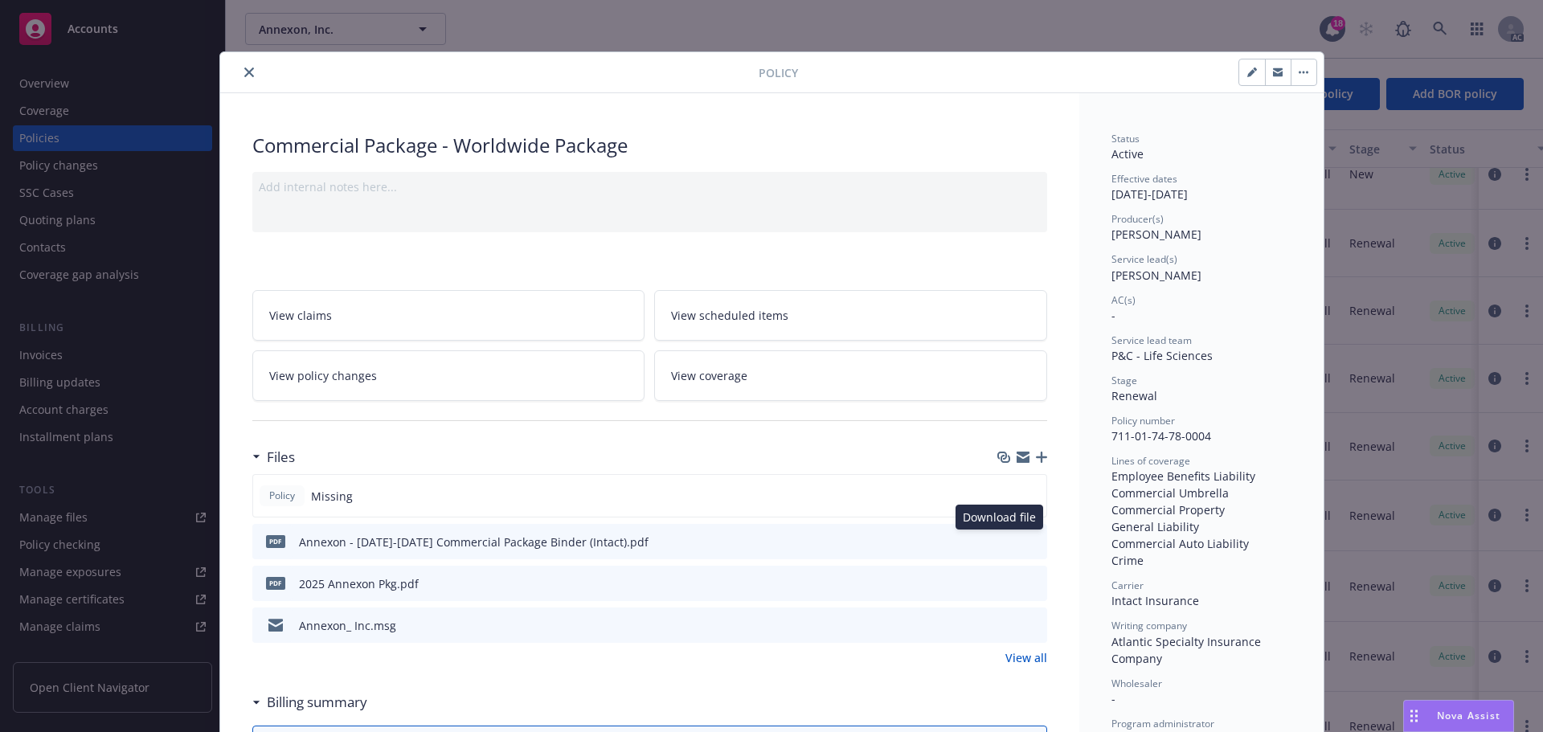
click at [1000, 540] on icon "download file" at bounding box center [1005, 539] width 10 height 10
click at [239, 77] on button "close" at bounding box center [248, 72] width 19 height 19
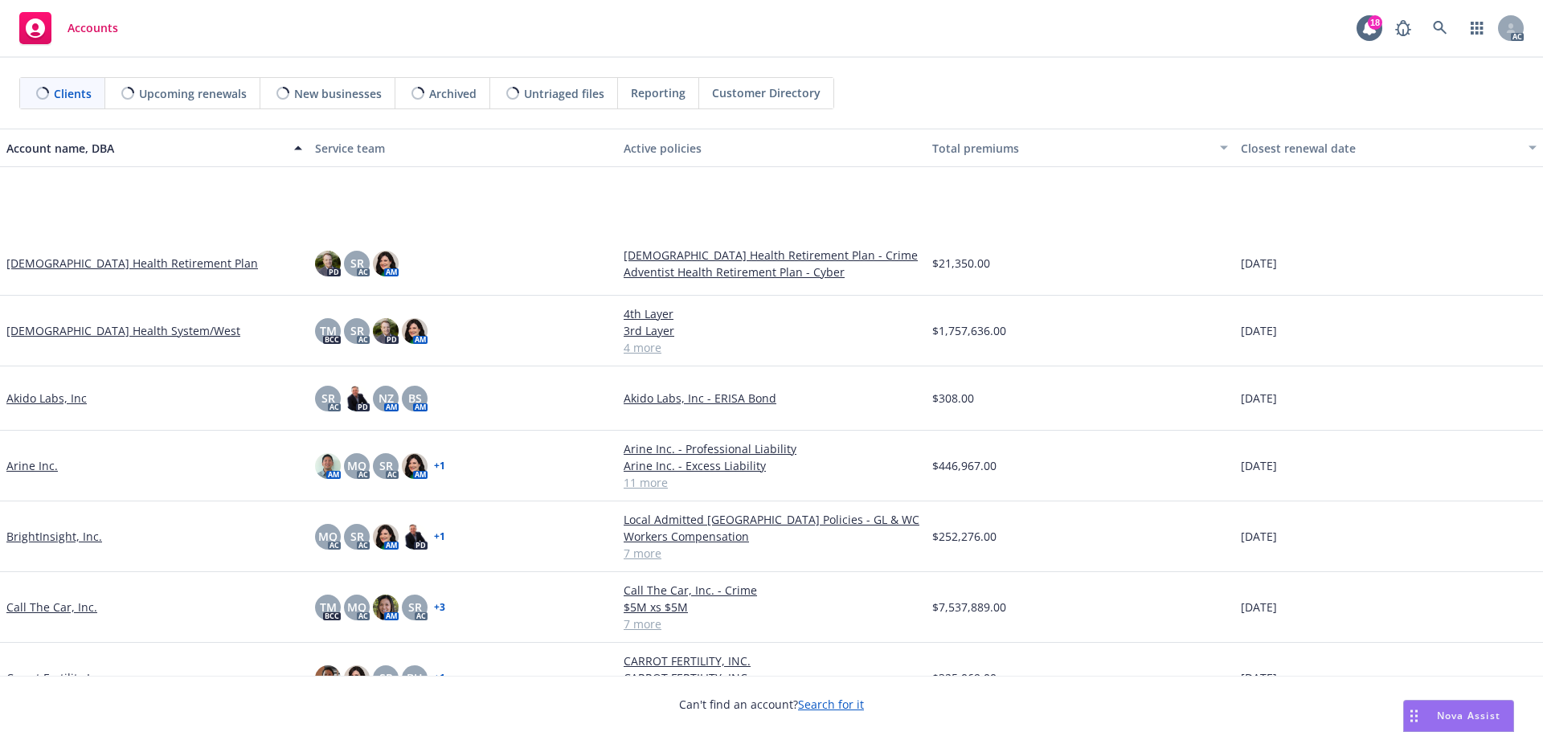
scroll to position [161, 0]
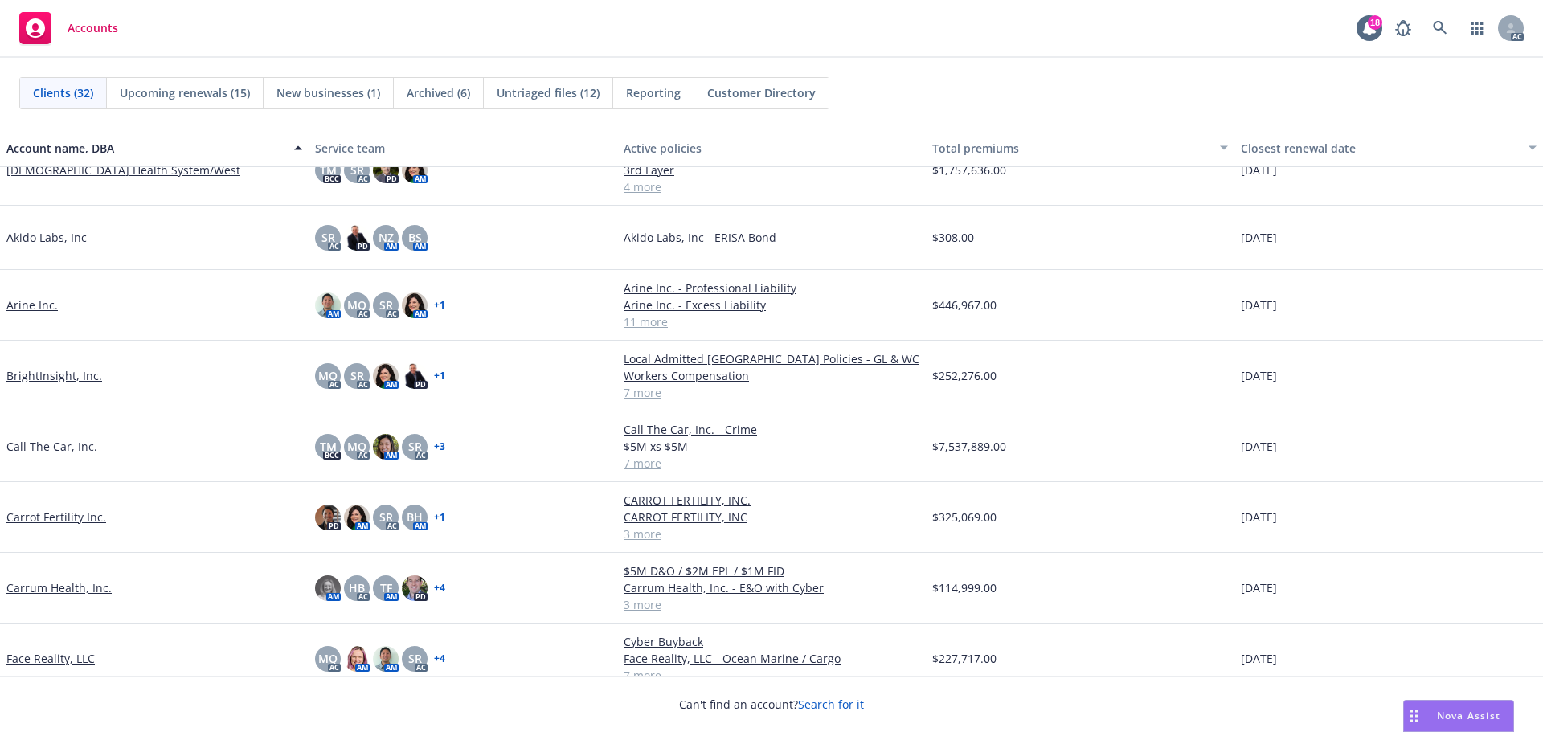
click at [63, 449] on link "Call The Car, Inc." at bounding box center [51, 446] width 91 height 17
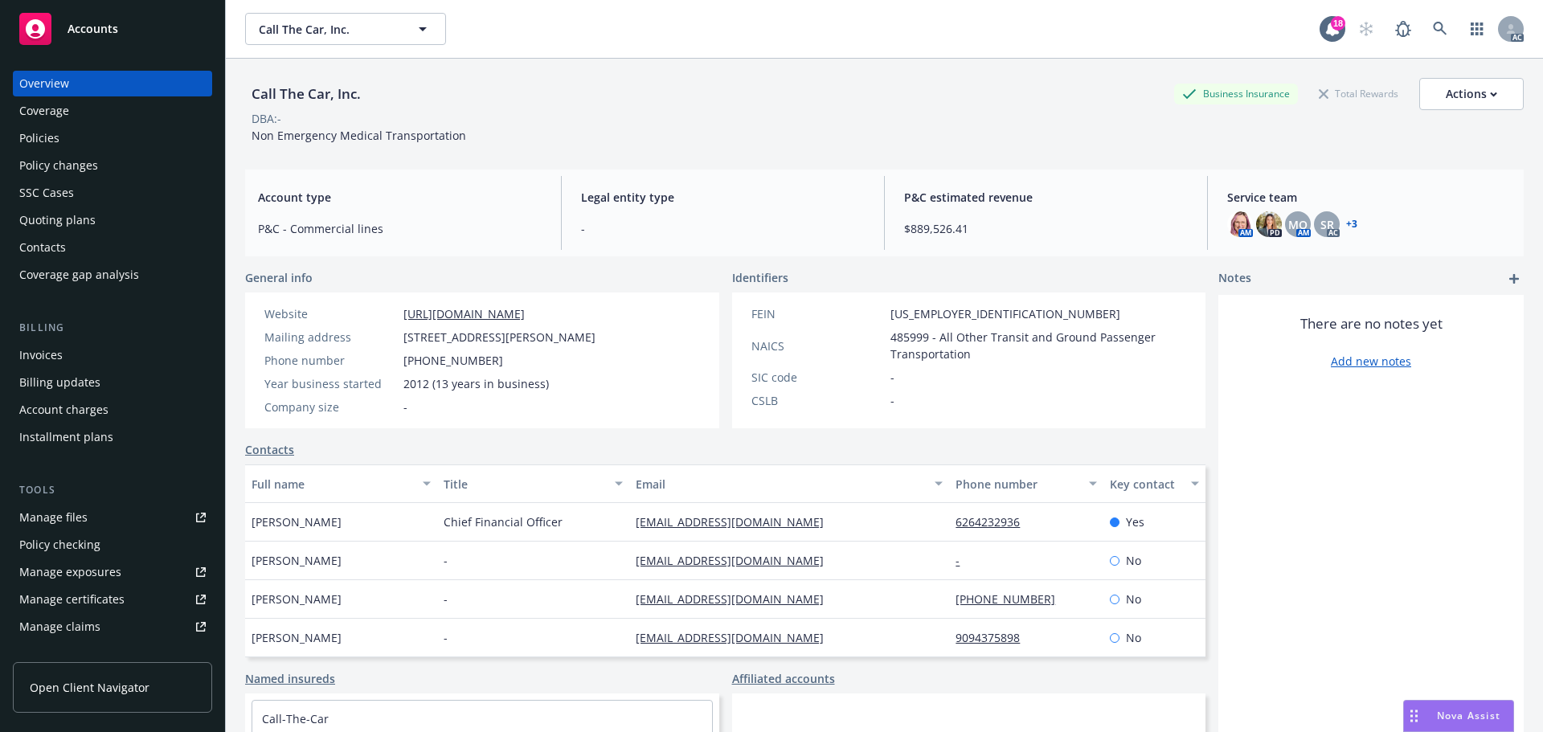
click at [105, 29] on span "Accounts" at bounding box center [92, 28] width 51 height 13
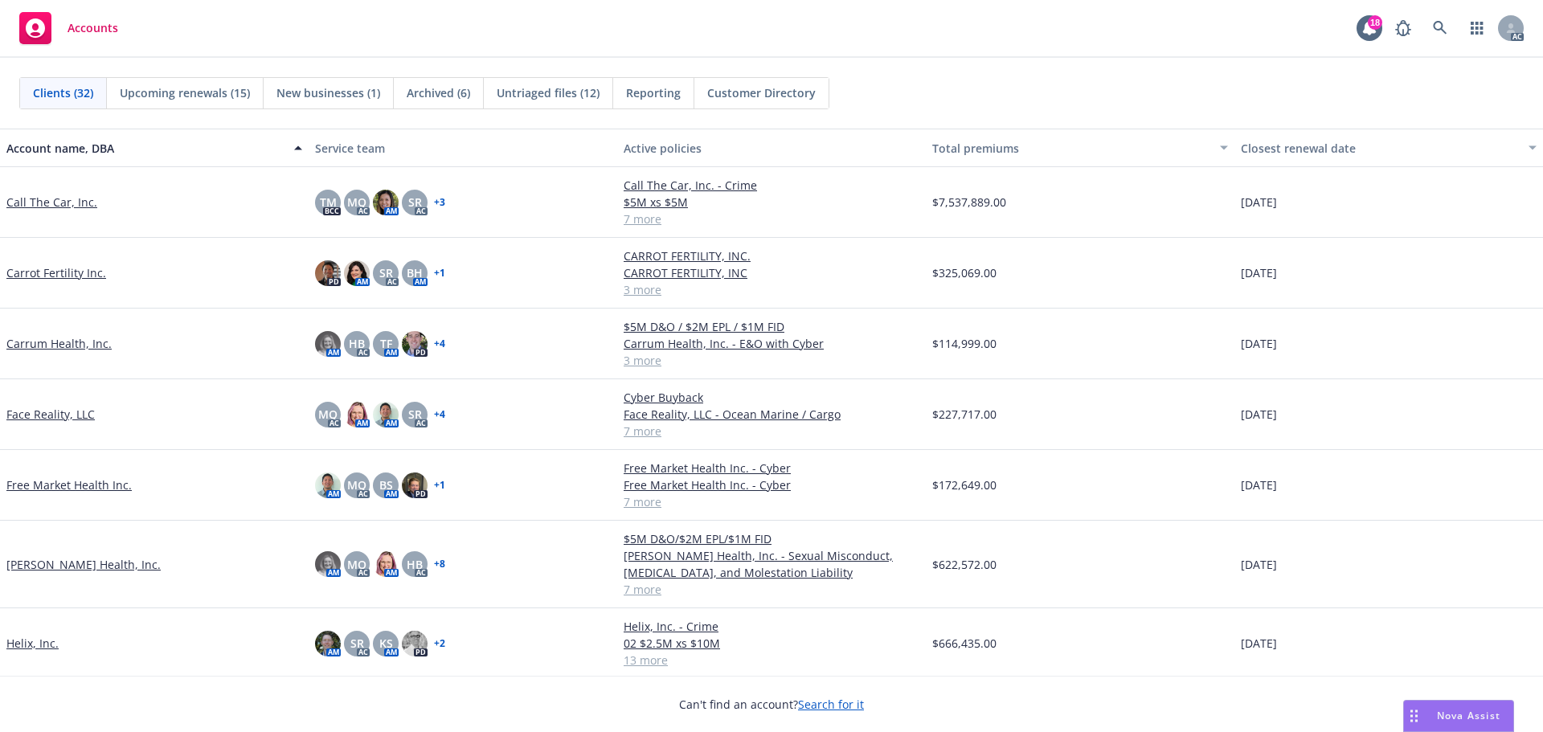
scroll to position [482, 0]
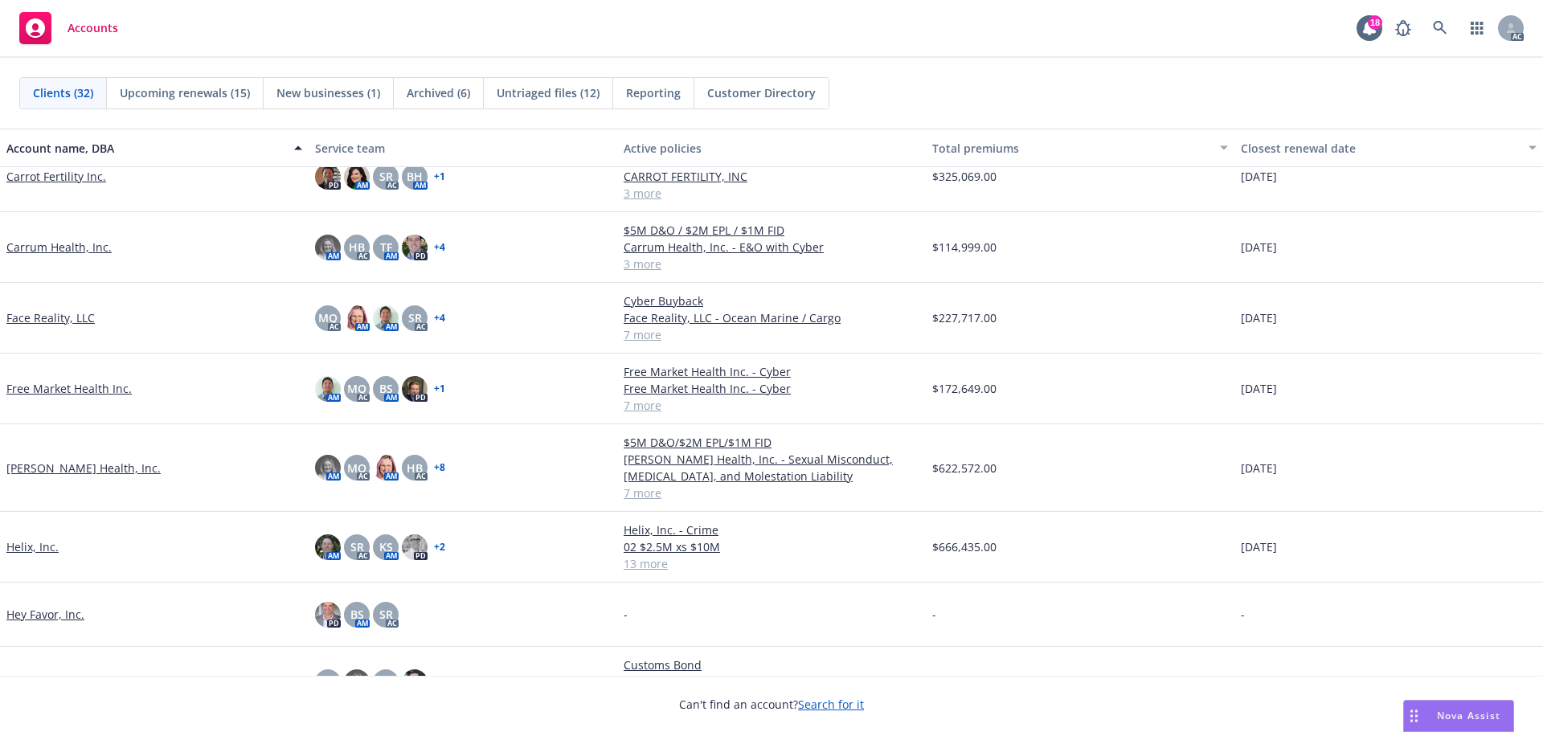
click at [24, 545] on link "Helix, Inc." at bounding box center [32, 546] width 52 height 17
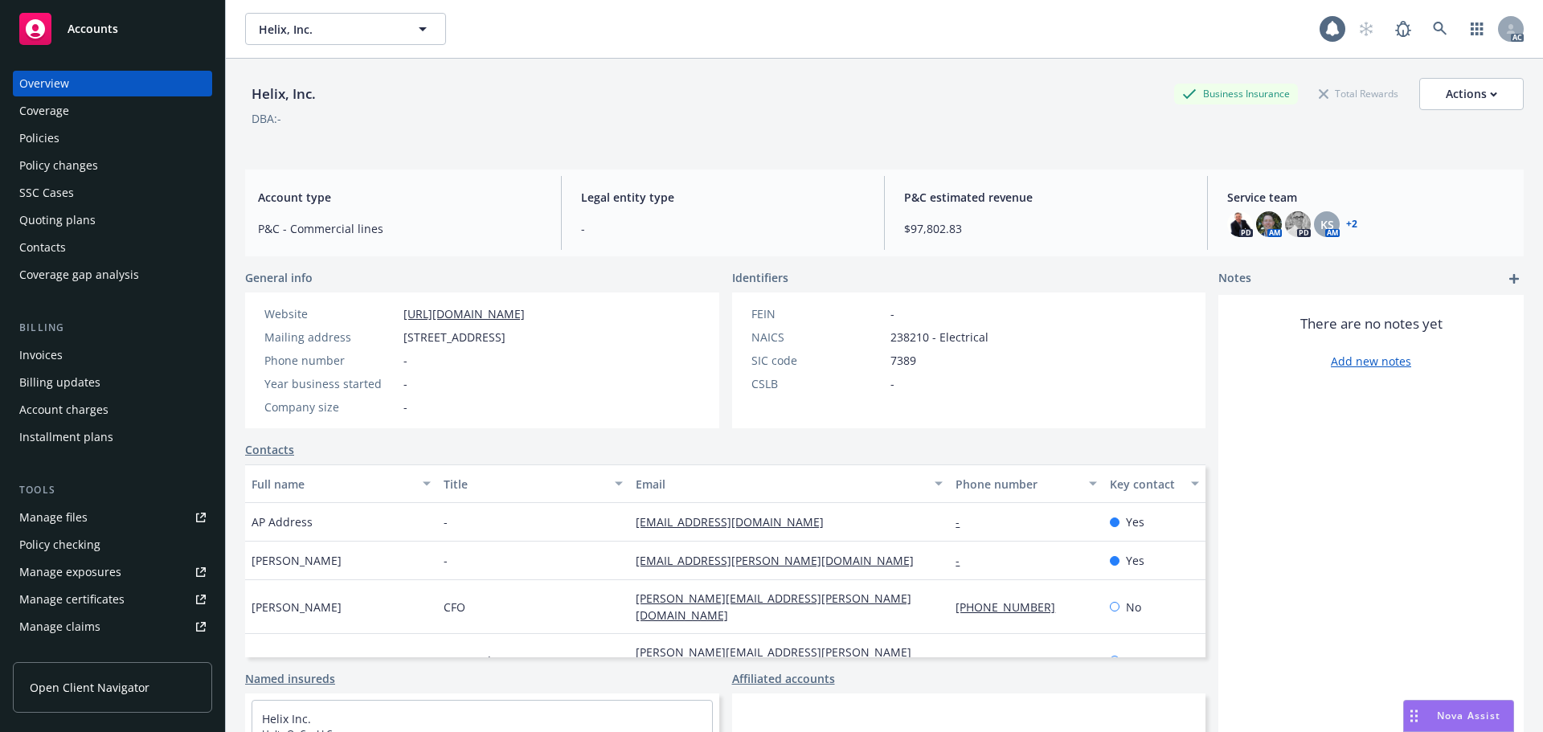
scroll to position [80, 0]
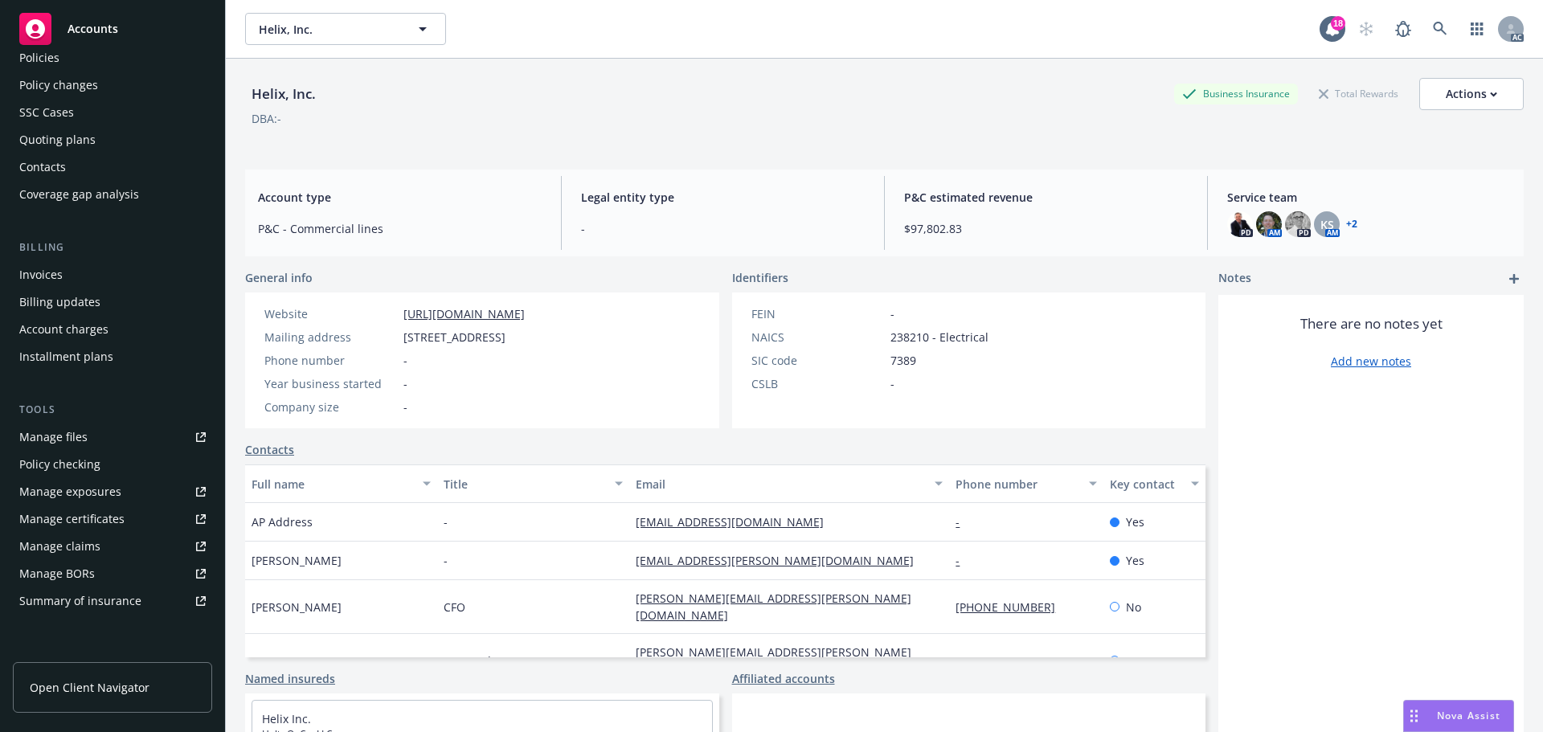
click at [80, 514] on div "Manage certificates" at bounding box center [71, 519] width 105 height 26
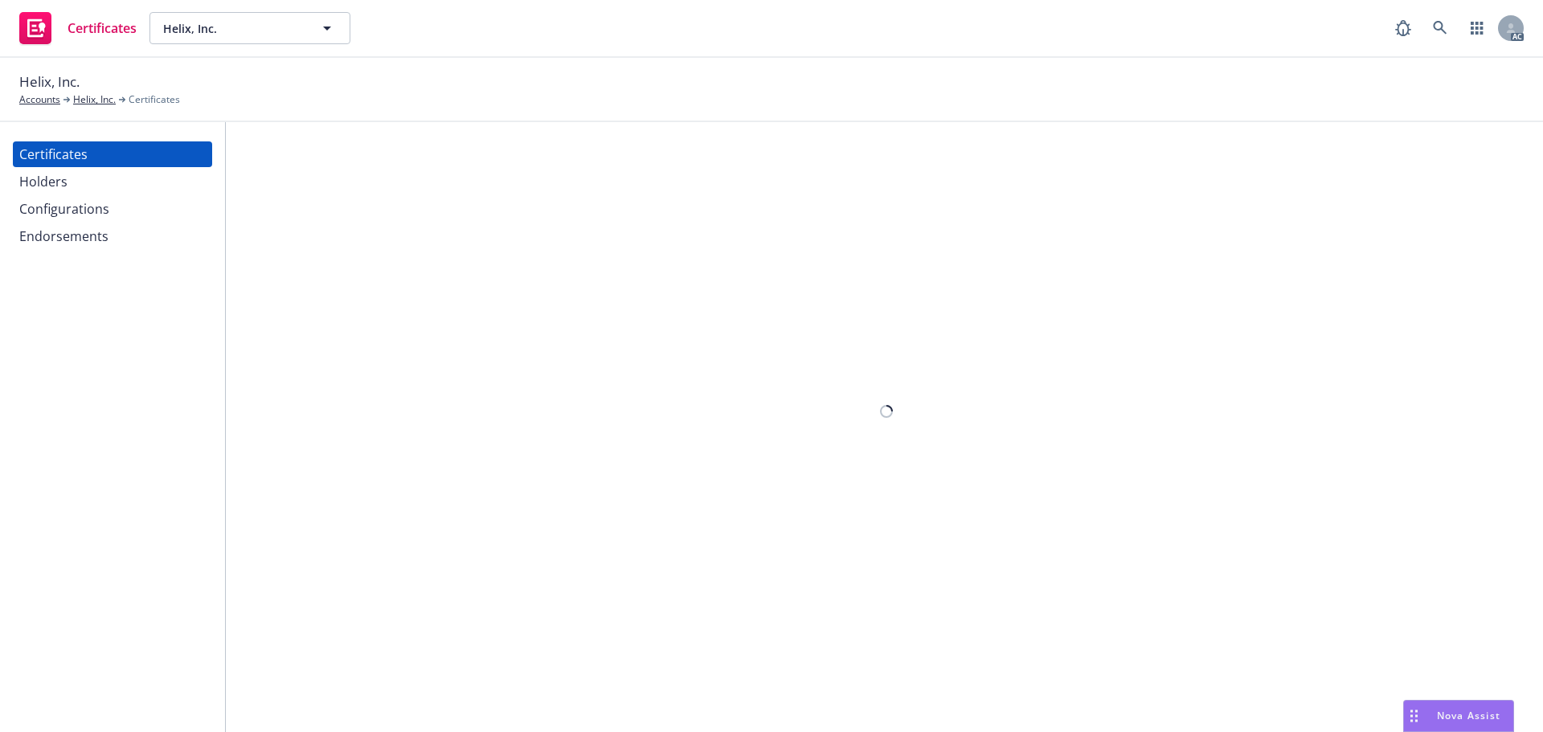
click at [93, 205] on div "Configurations" at bounding box center [64, 209] width 90 height 26
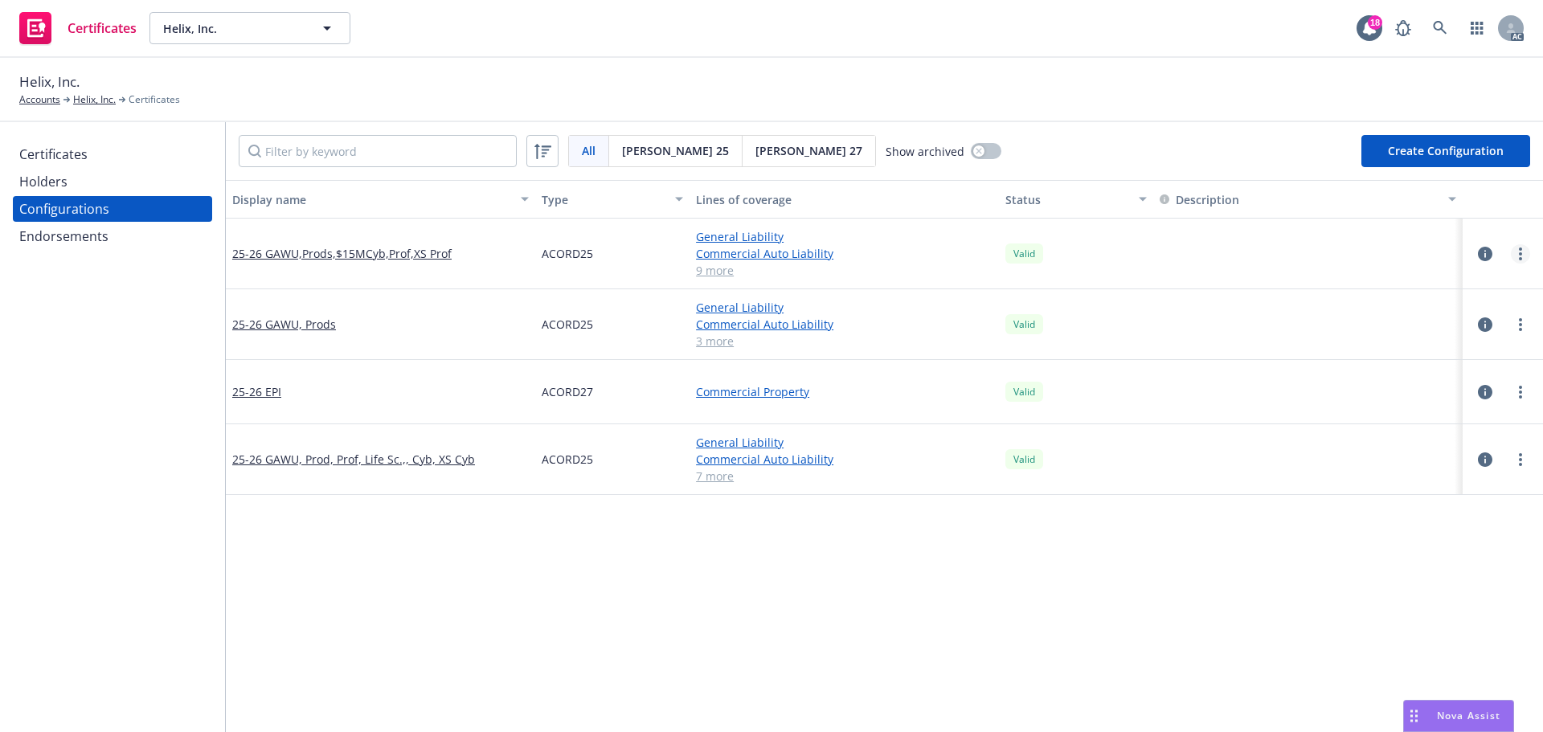
click at [1519, 252] on icon "more" at bounding box center [1520, 253] width 3 height 13
click at [1412, 349] on link "View certificates using this" at bounding box center [1428, 351] width 177 height 32
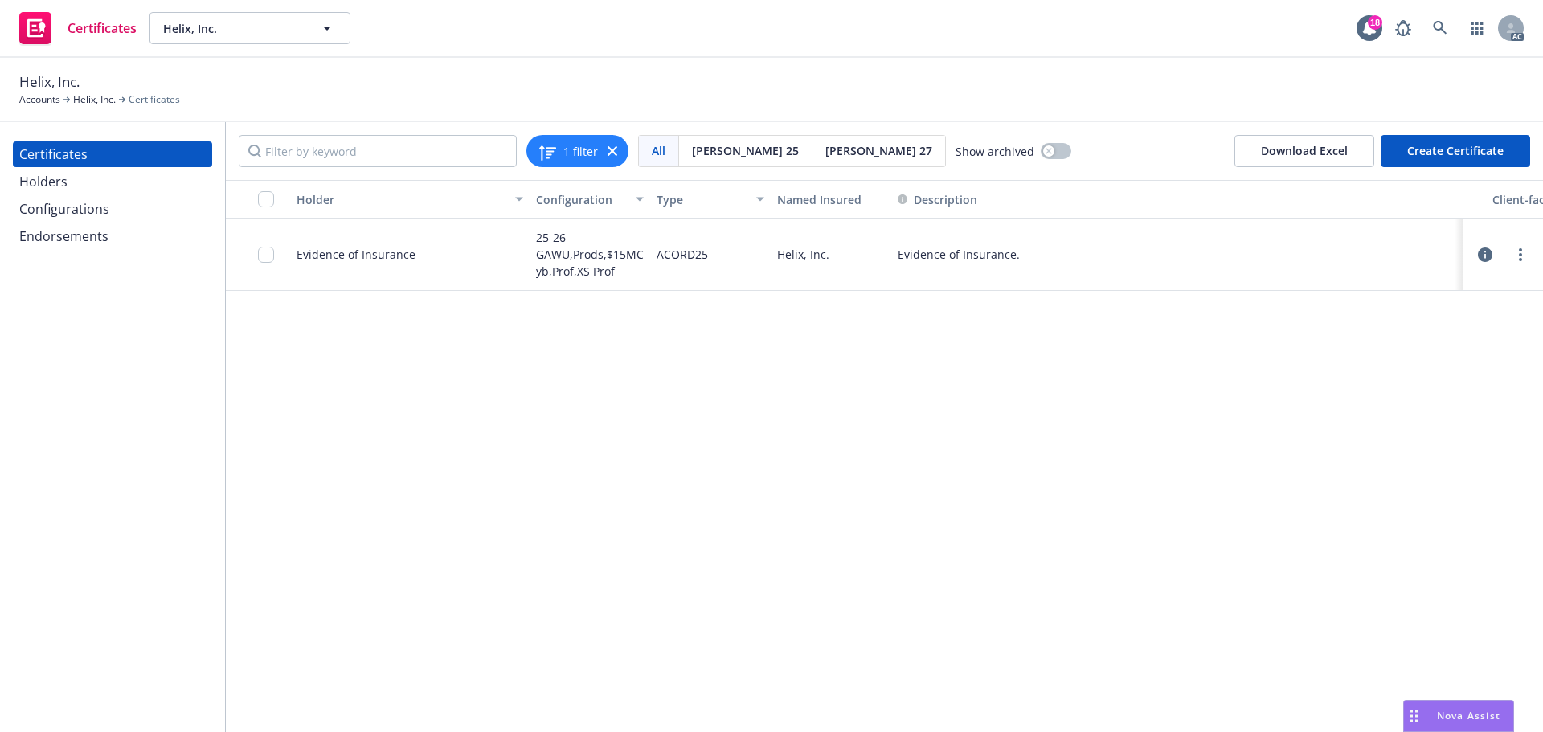
click at [52, 209] on div "Configurations" at bounding box center [64, 209] width 90 height 26
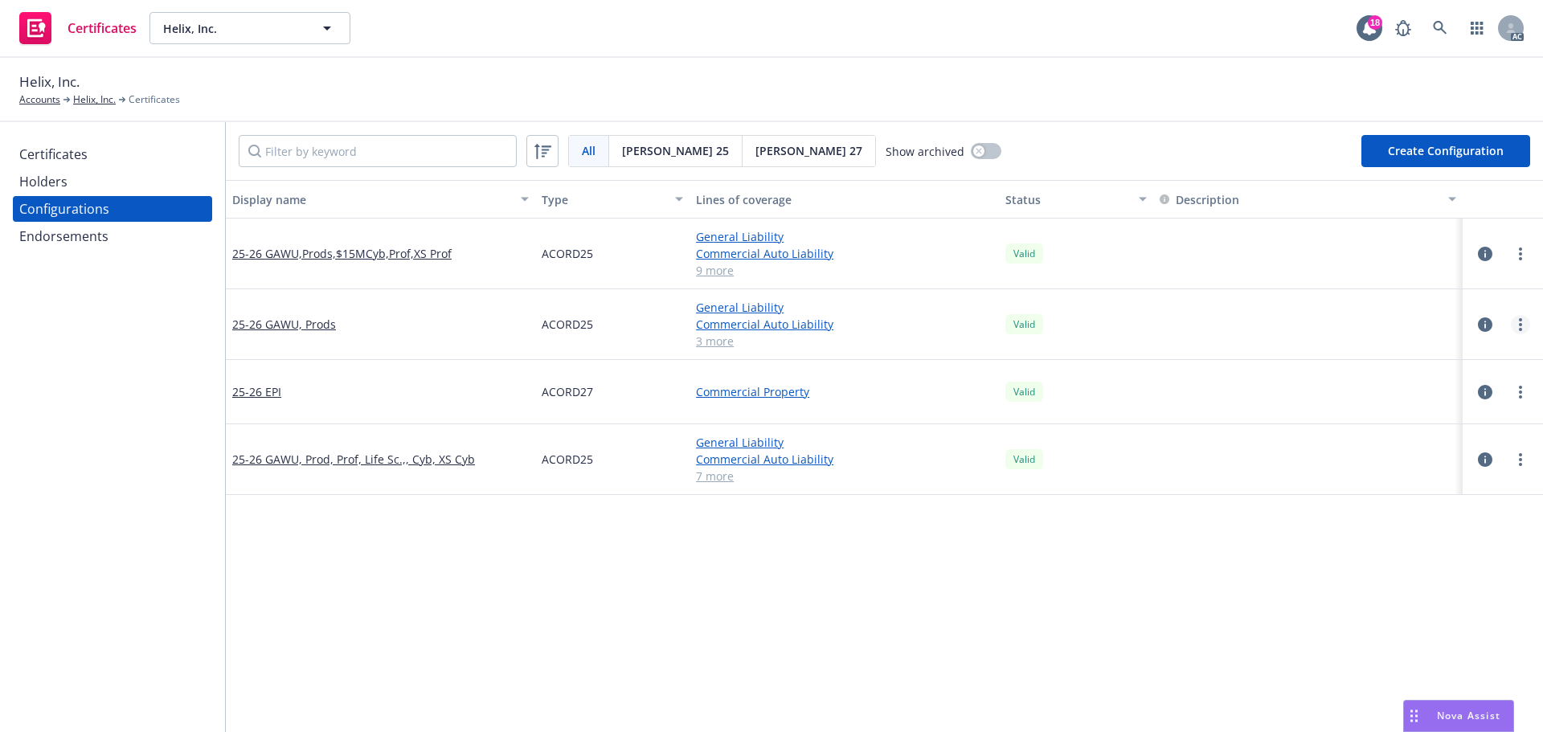
click at [1519, 326] on icon "more" at bounding box center [1520, 324] width 3 height 13
click at [1402, 422] on link "View certificates using this" at bounding box center [1428, 422] width 177 height 32
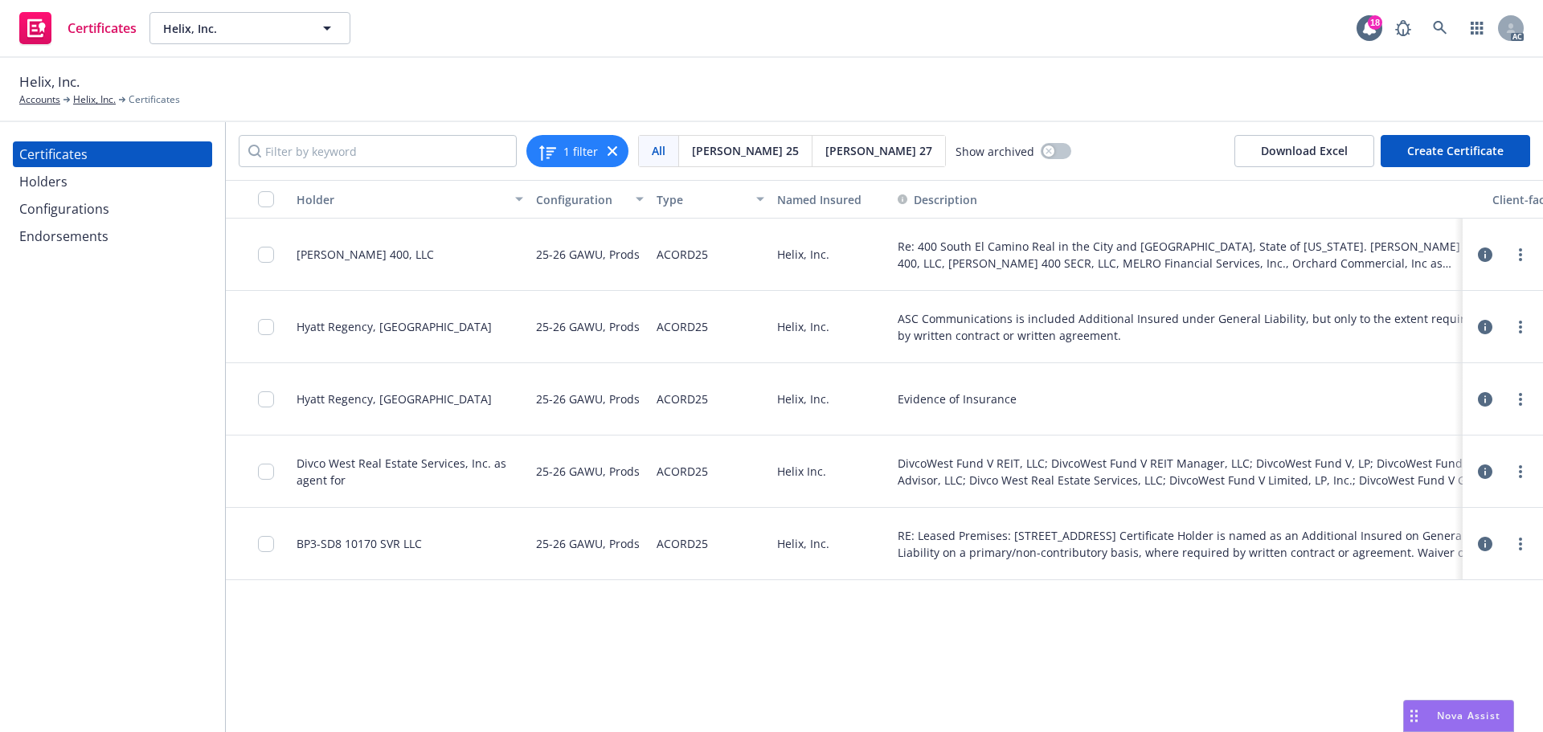
click at [100, 211] on div "Configurations" at bounding box center [64, 209] width 90 height 26
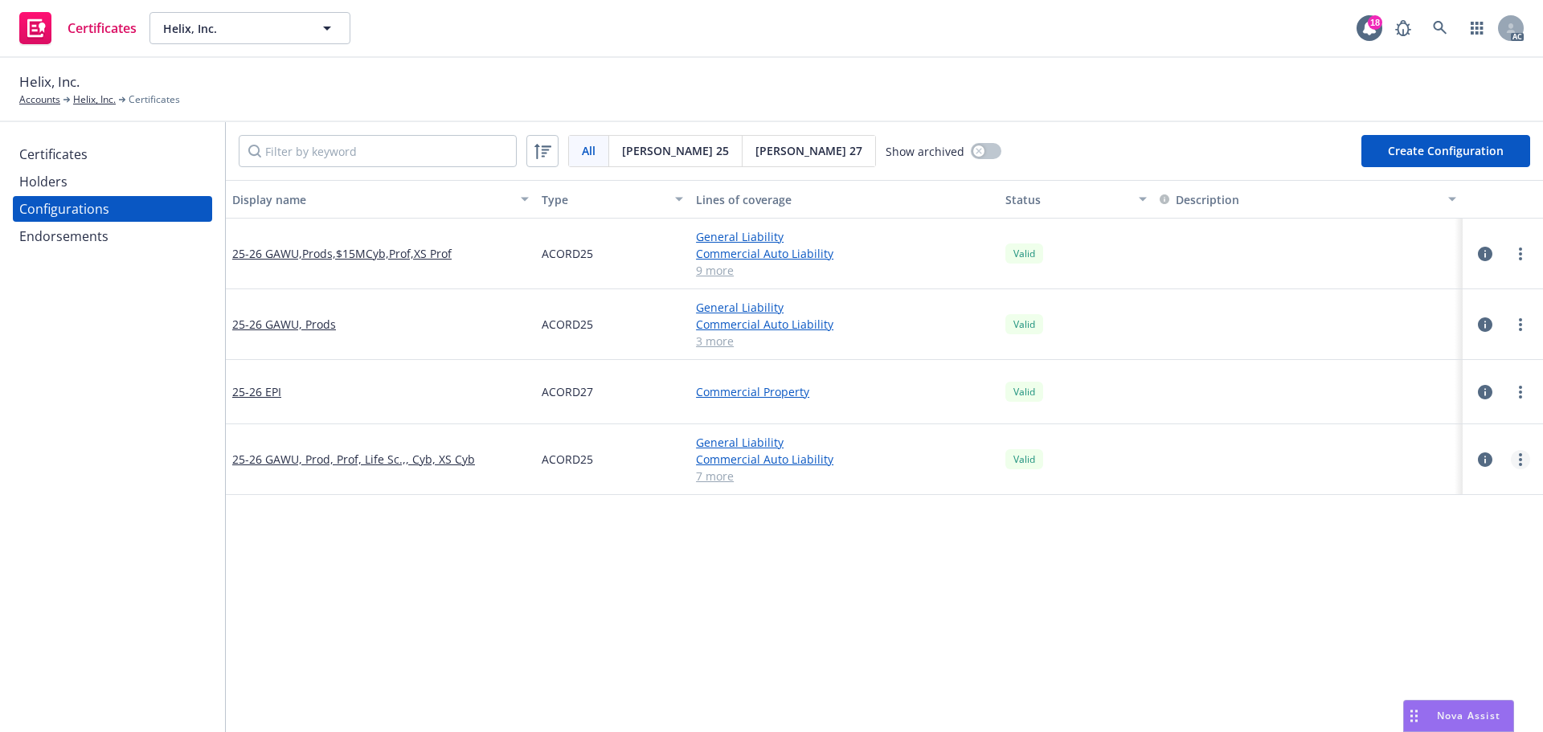
click at [1519, 456] on icon "more" at bounding box center [1520, 459] width 3 height 13
click at [1433, 549] on link "View certificates using this" at bounding box center [1428, 557] width 177 height 32
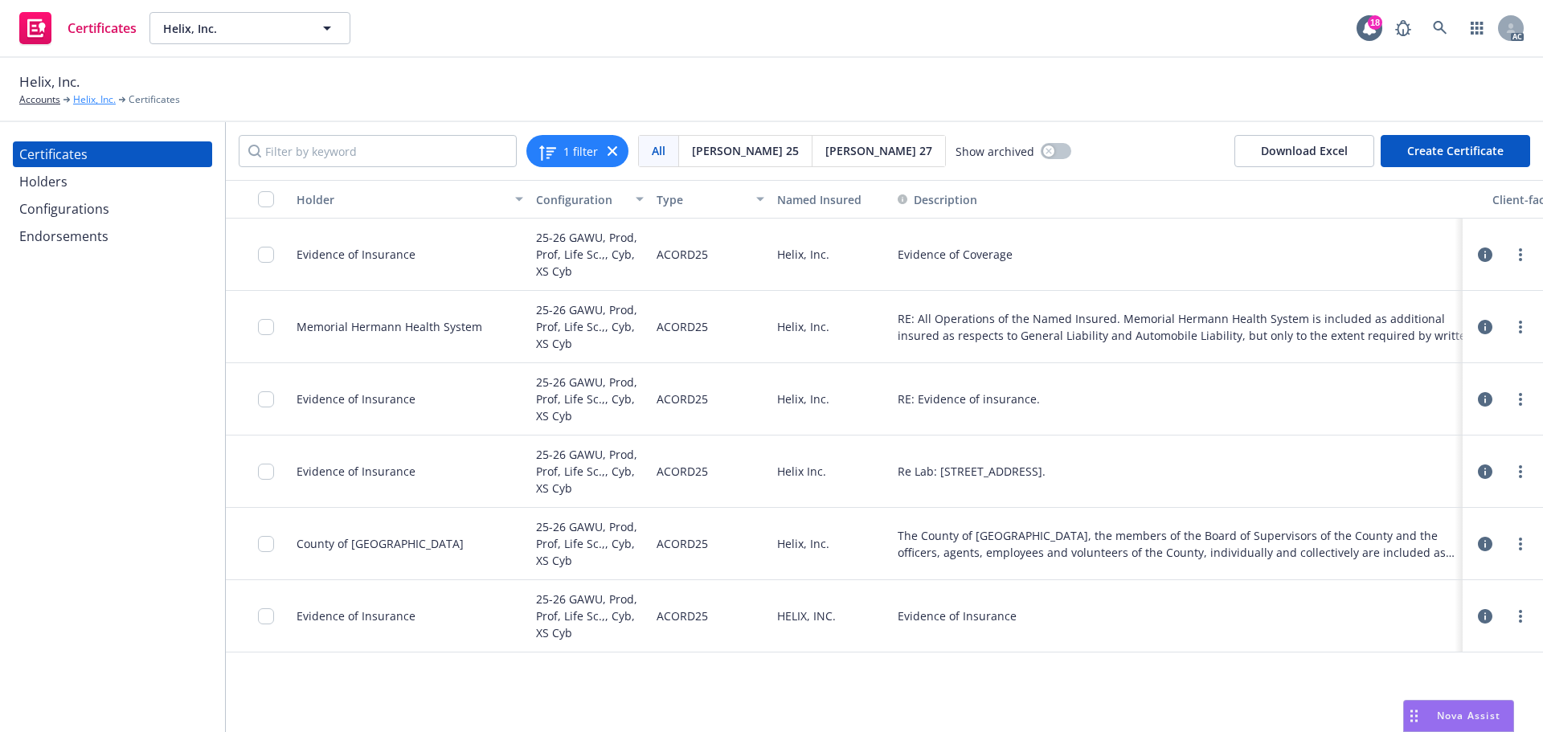
click at [88, 99] on link "Helix, Inc." at bounding box center [94, 99] width 43 height 14
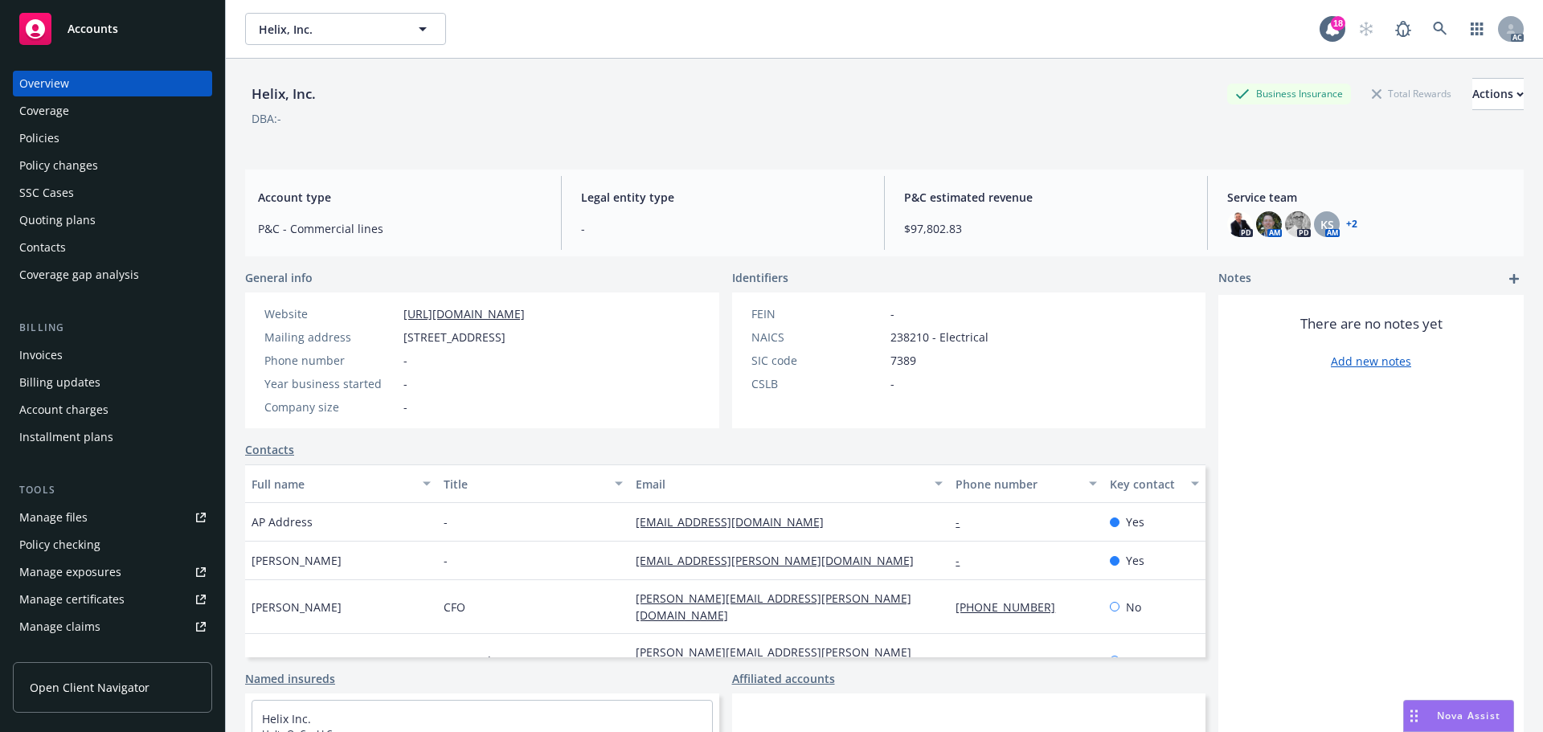
click at [44, 142] on div "Policies" at bounding box center [39, 138] width 40 height 26
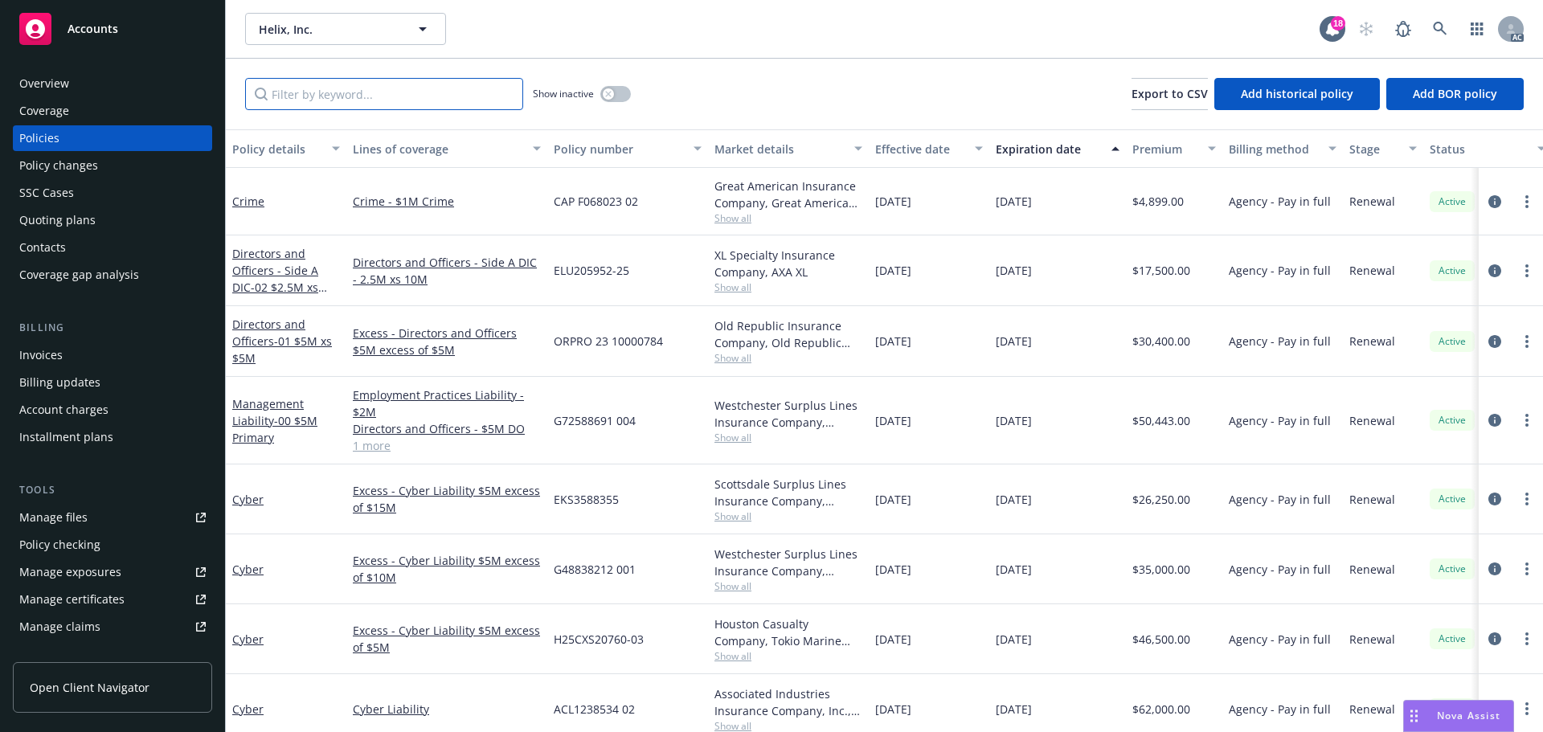
click at [391, 96] on input "Filter by keyword..." at bounding box center [384, 94] width 278 height 32
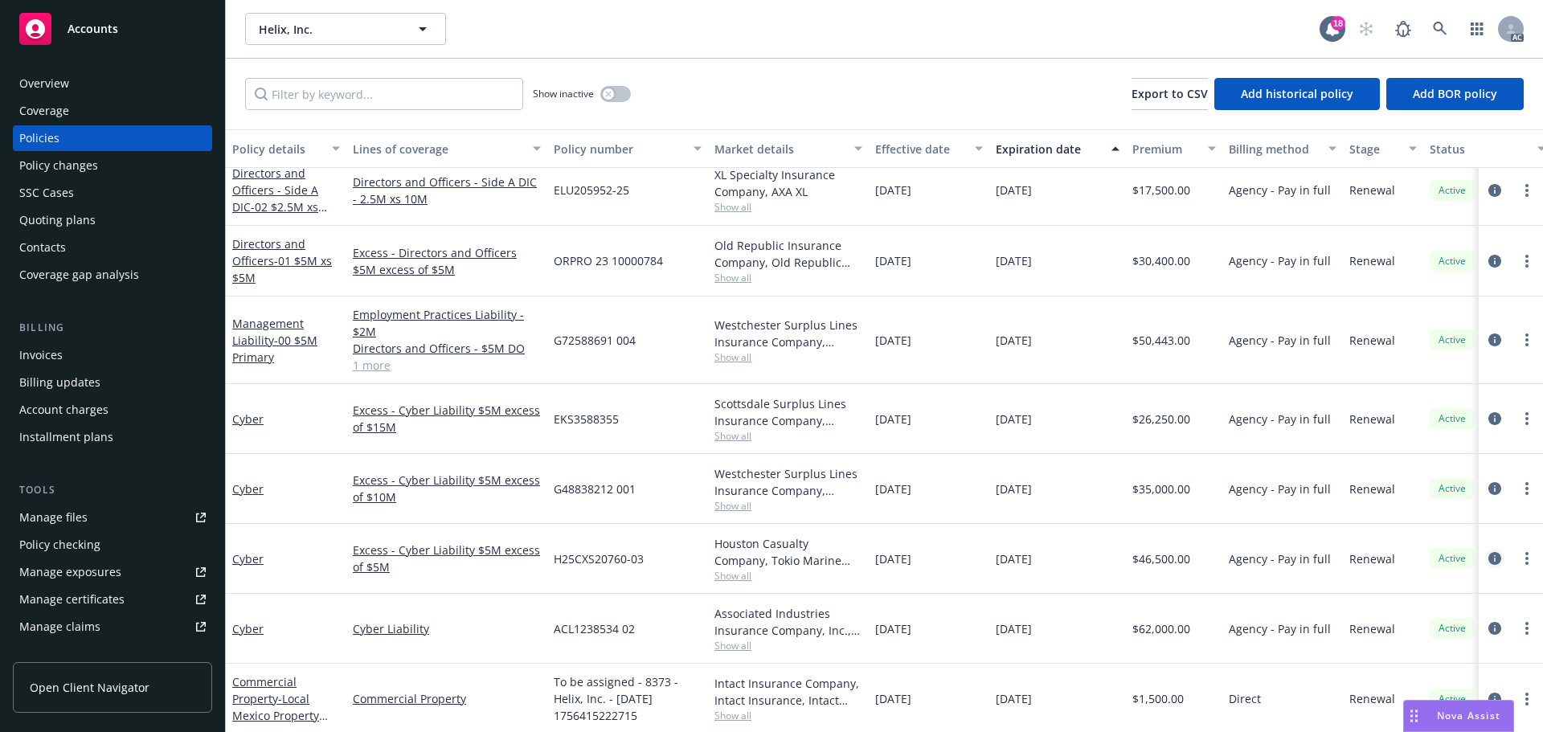
click at [1488, 561] on icon "circleInformation" at bounding box center [1494, 558] width 13 height 13
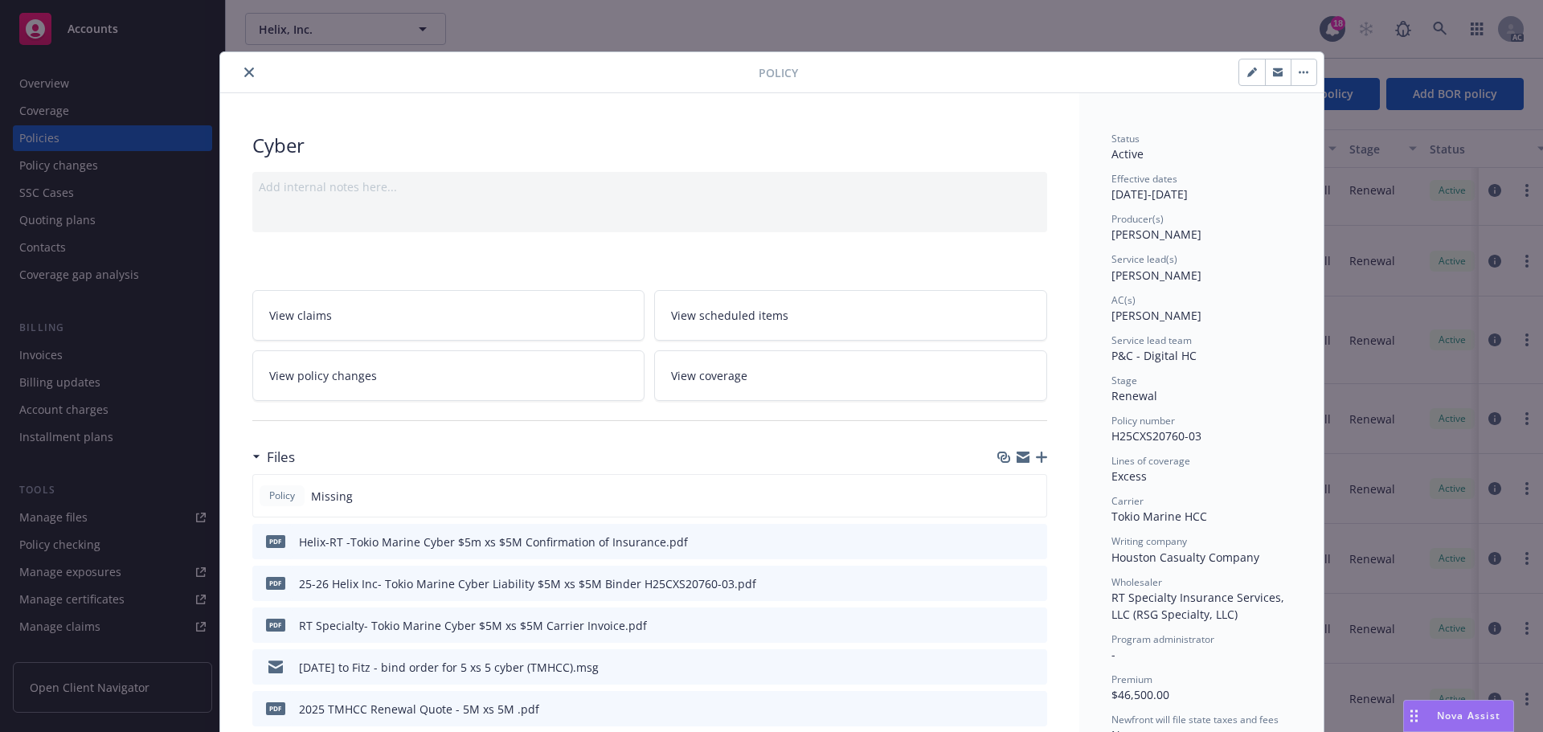
scroll to position [80, 0]
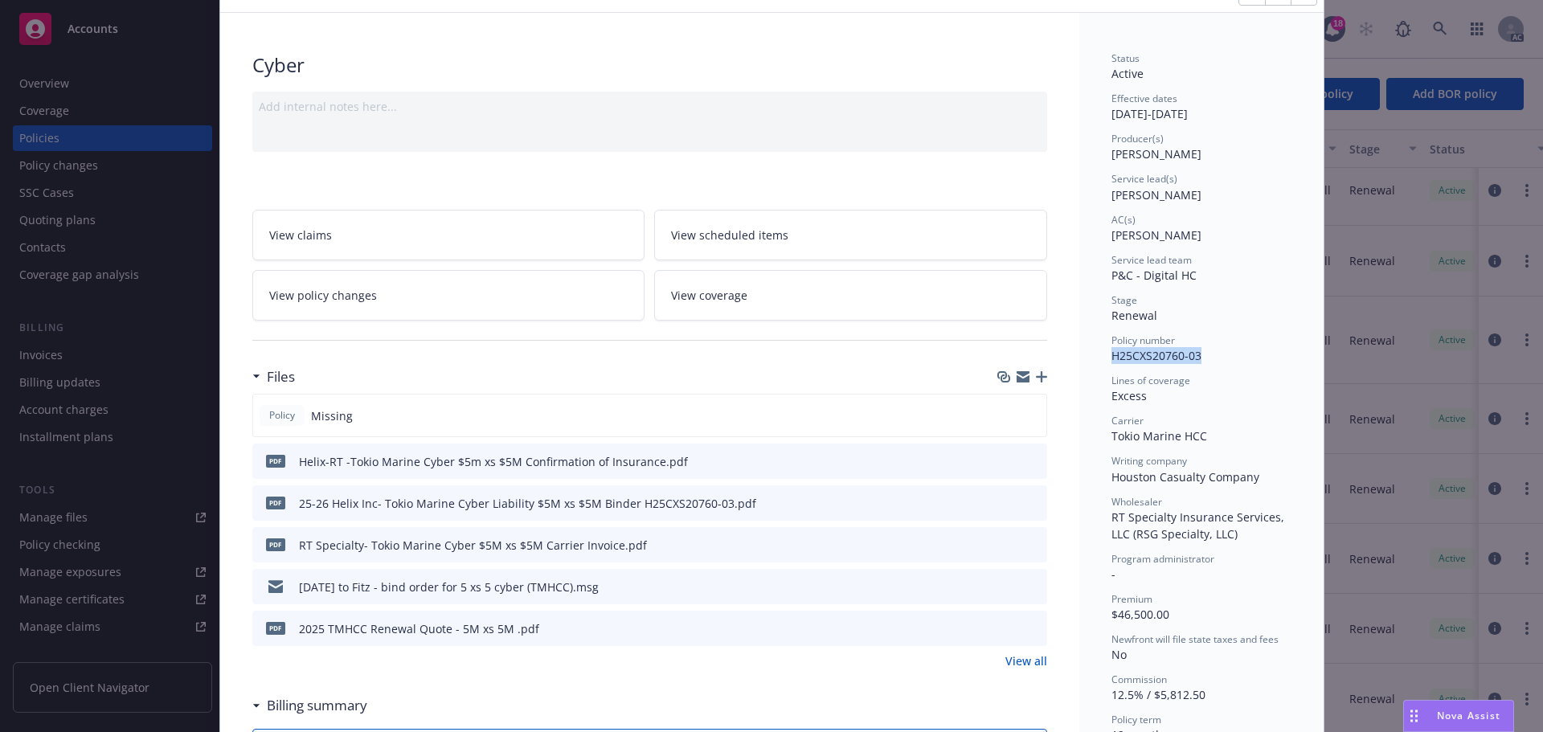
drag, startPoint x: 1196, startPoint y: 354, endPoint x: 1107, endPoint y: 362, distance: 89.6
click at [1111, 362] on div "Policy number H25CXS20760-03" at bounding box center [1201, 348] width 180 height 31
copy span "H25CXS20760-03"
click at [1037, 375] on icon "button" at bounding box center [1041, 376] width 11 height 11
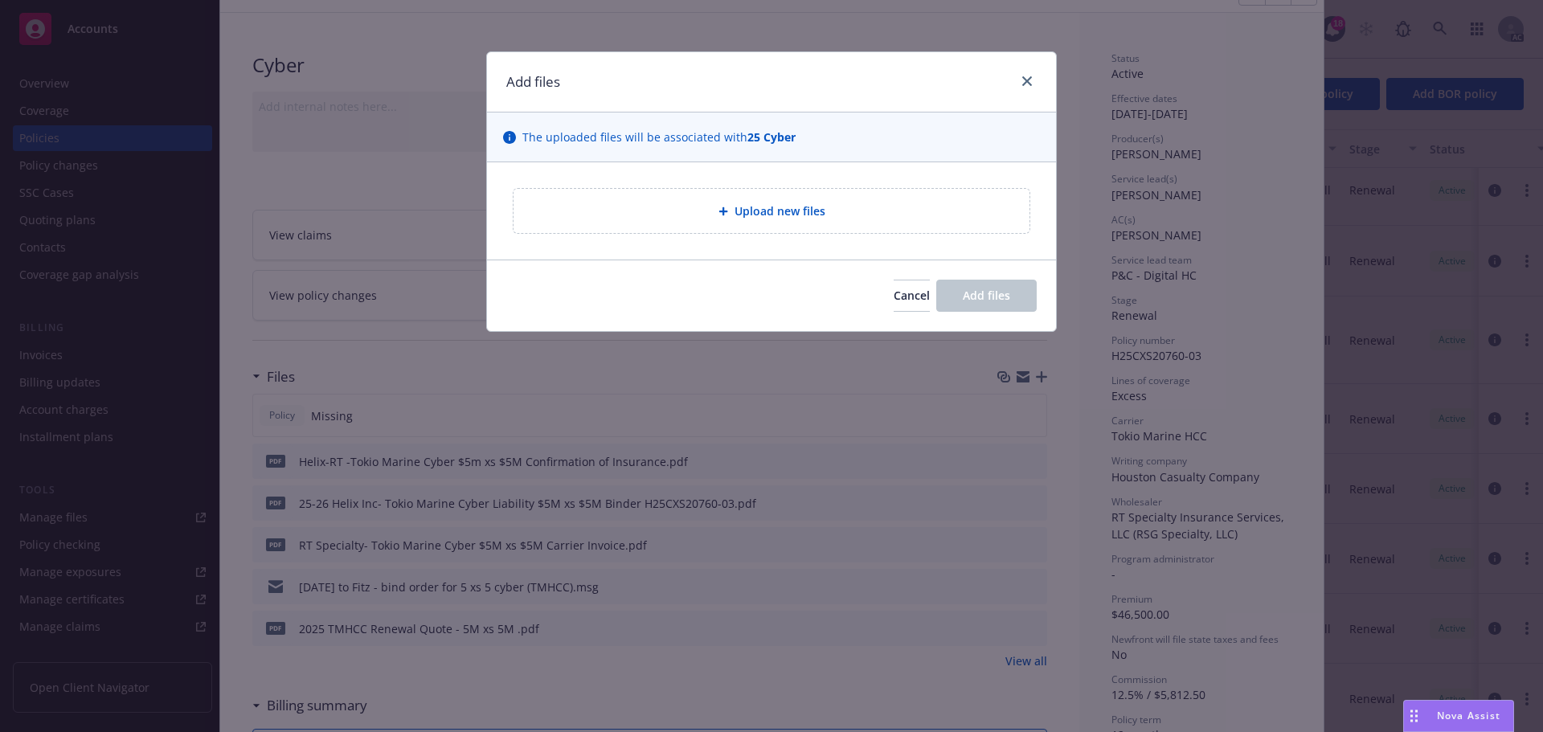
click at [766, 198] on div "Upload new files" at bounding box center [771, 211] width 516 height 44
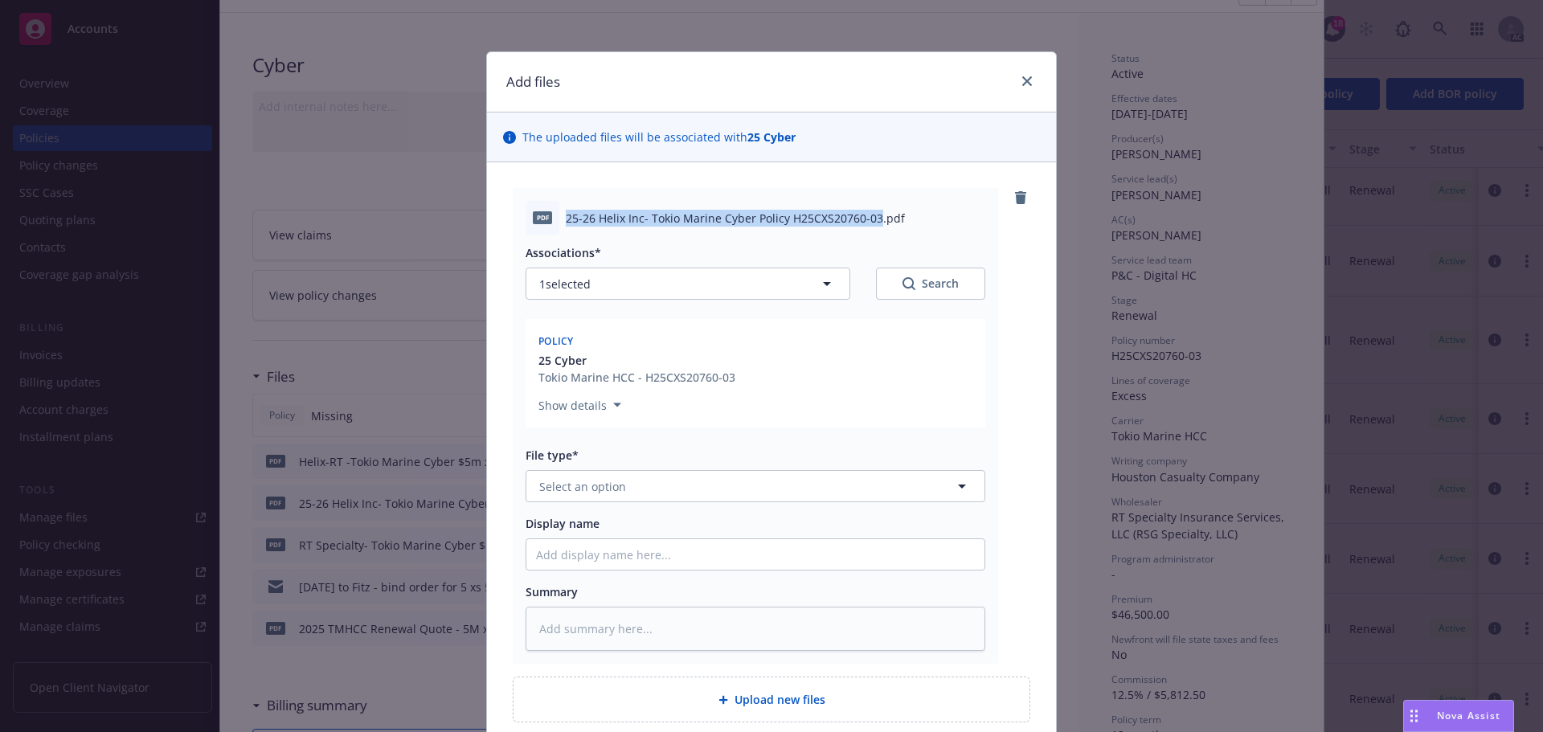
drag, startPoint x: 560, startPoint y: 220, endPoint x: 870, endPoint y: 219, distance: 310.2
click at [870, 219] on span "25-26 Helix Inc- Tokio Marine Cyber Policy H25CXS20760-03.pdf" at bounding box center [735, 218] width 339 height 17
copy span "25-26 Helix Inc- Tokio Marine Cyber Policy H25CXS20760-03"
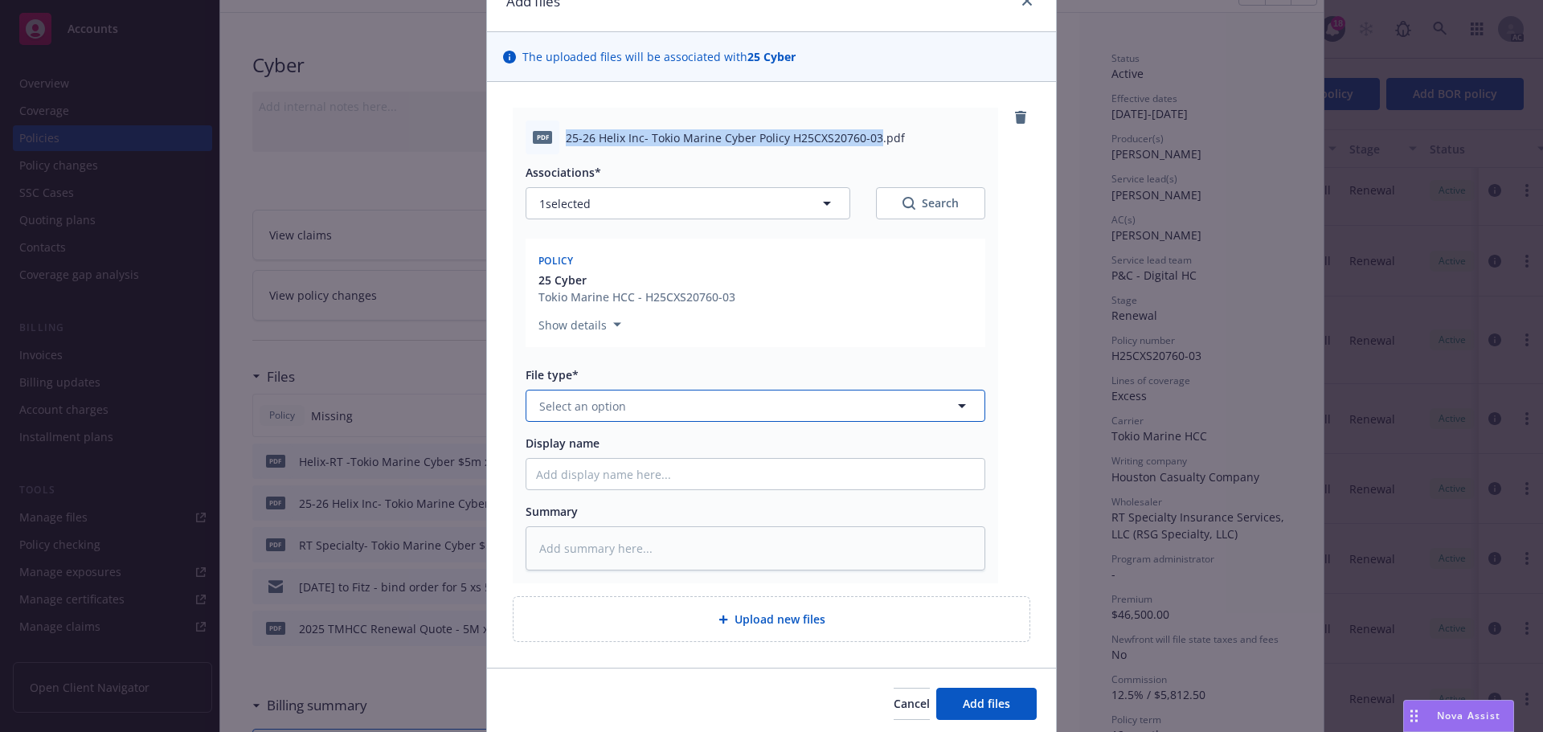
click at [611, 414] on span "Select an option" at bounding box center [582, 406] width 87 height 17
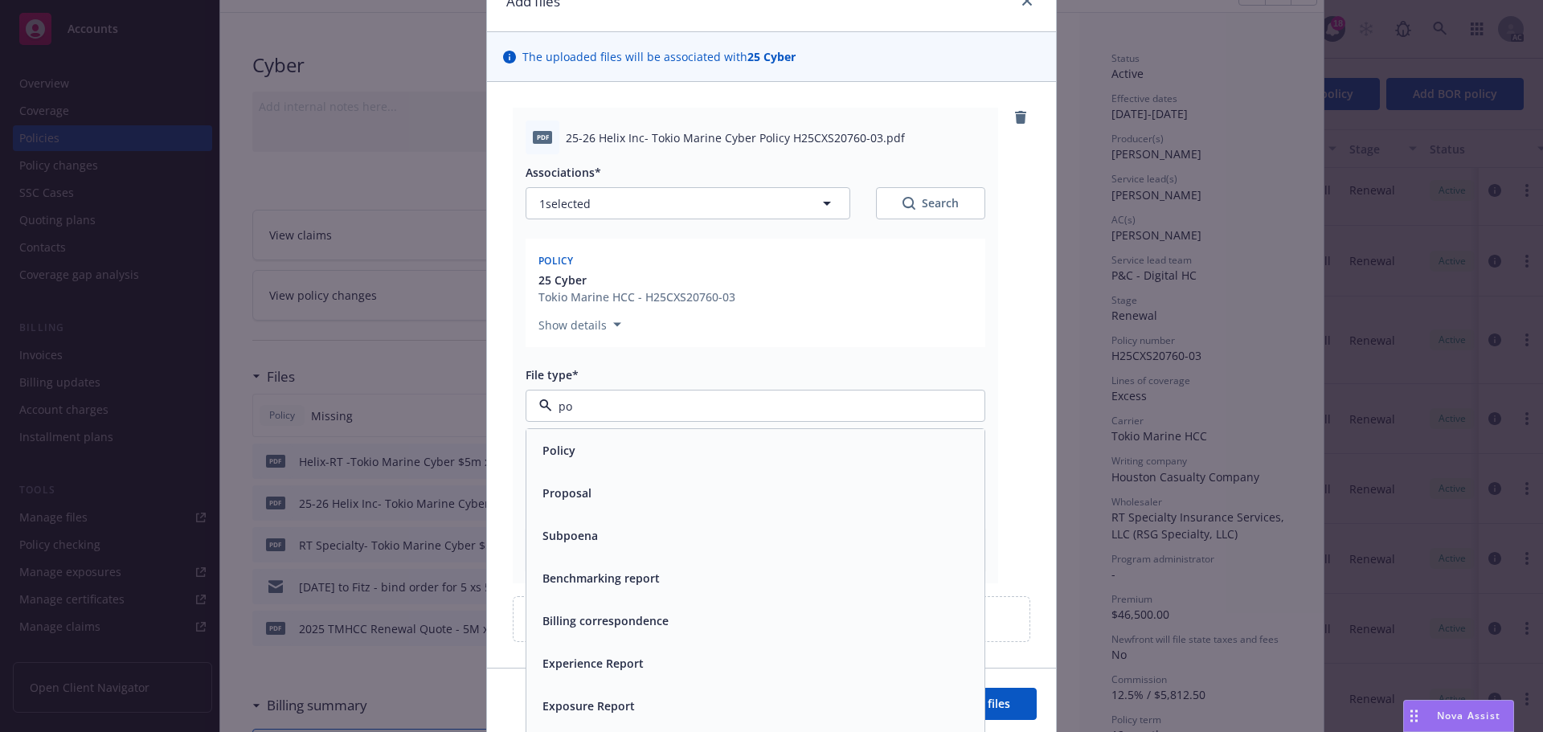
type input "pol"
click at [575, 456] on div "Policy" at bounding box center [755, 450] width 439 height 23
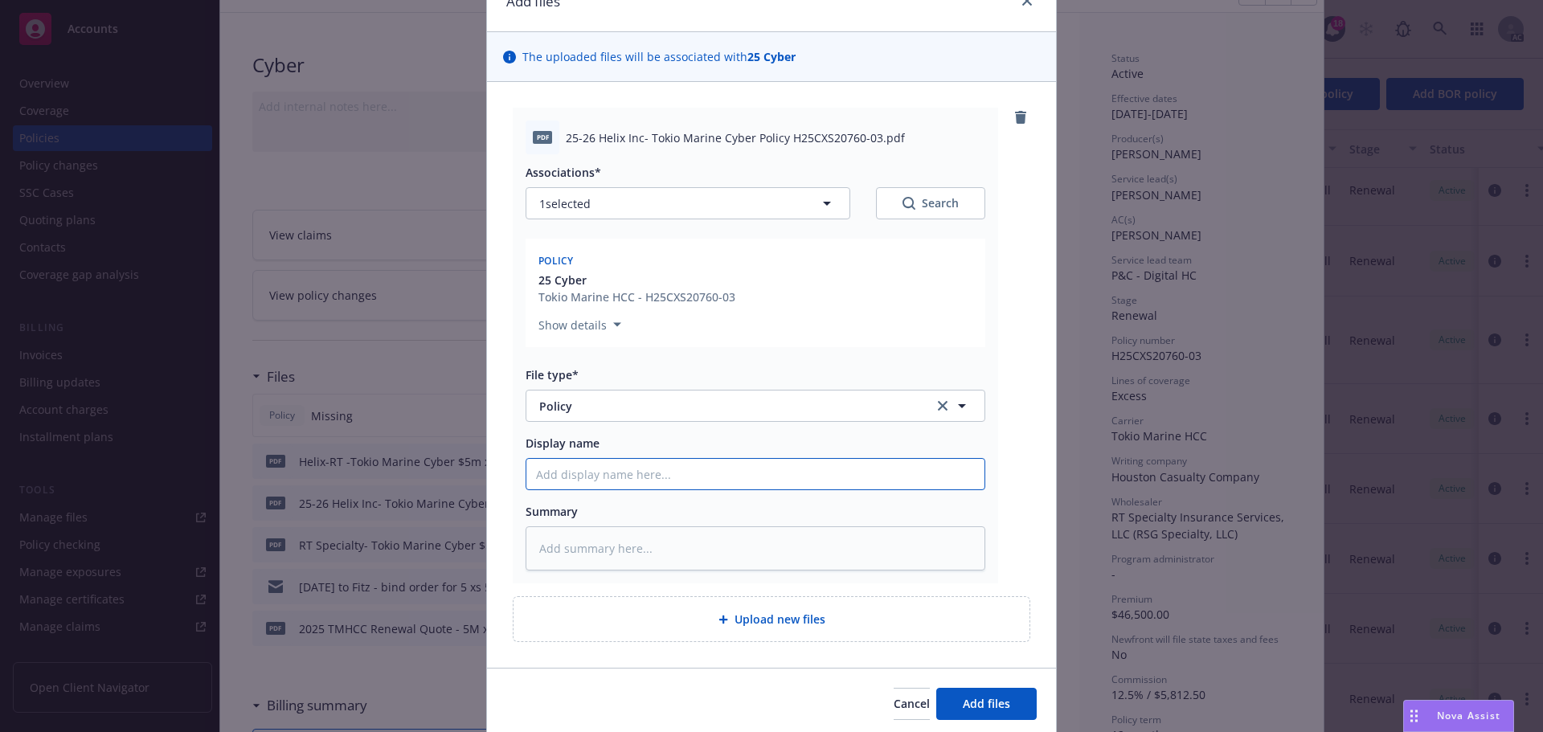
click at [573, 464] on input "Display name" at bounding box center [755, 474] width 458 height 31
paste input "25-26 Helix Inc- Tokio Marine Cyber Policy H25CXS20760-03"
type textarea "x"
type input "25-26 Helix Inc- Tokio Marine Cyber Policy H25CXS20760-03"
click at [558, 554] on textarea at bounding box center [756, 548] width 460 height 44
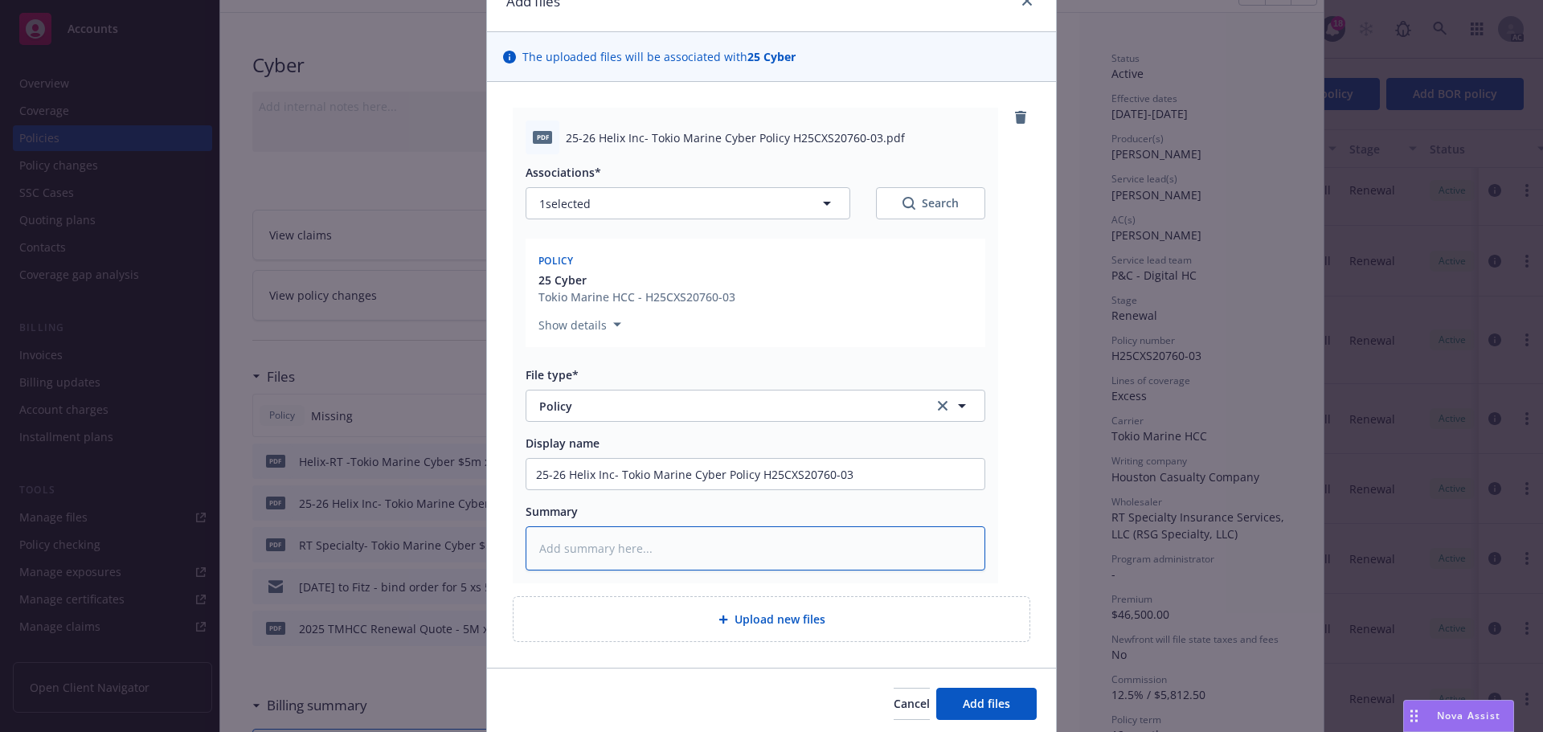
paste textarea "25-26 Helix Inc- Tokio Marine Cyber Policy H25CXS20760-03"
type textarea "x"
type textarea "25-26 Helix Inc- Tokio Marine Cyber Policy H25CXS20760-03"
click at [984, 701] on span "Add files" at bounding box center [986, 703] width 47 height 15
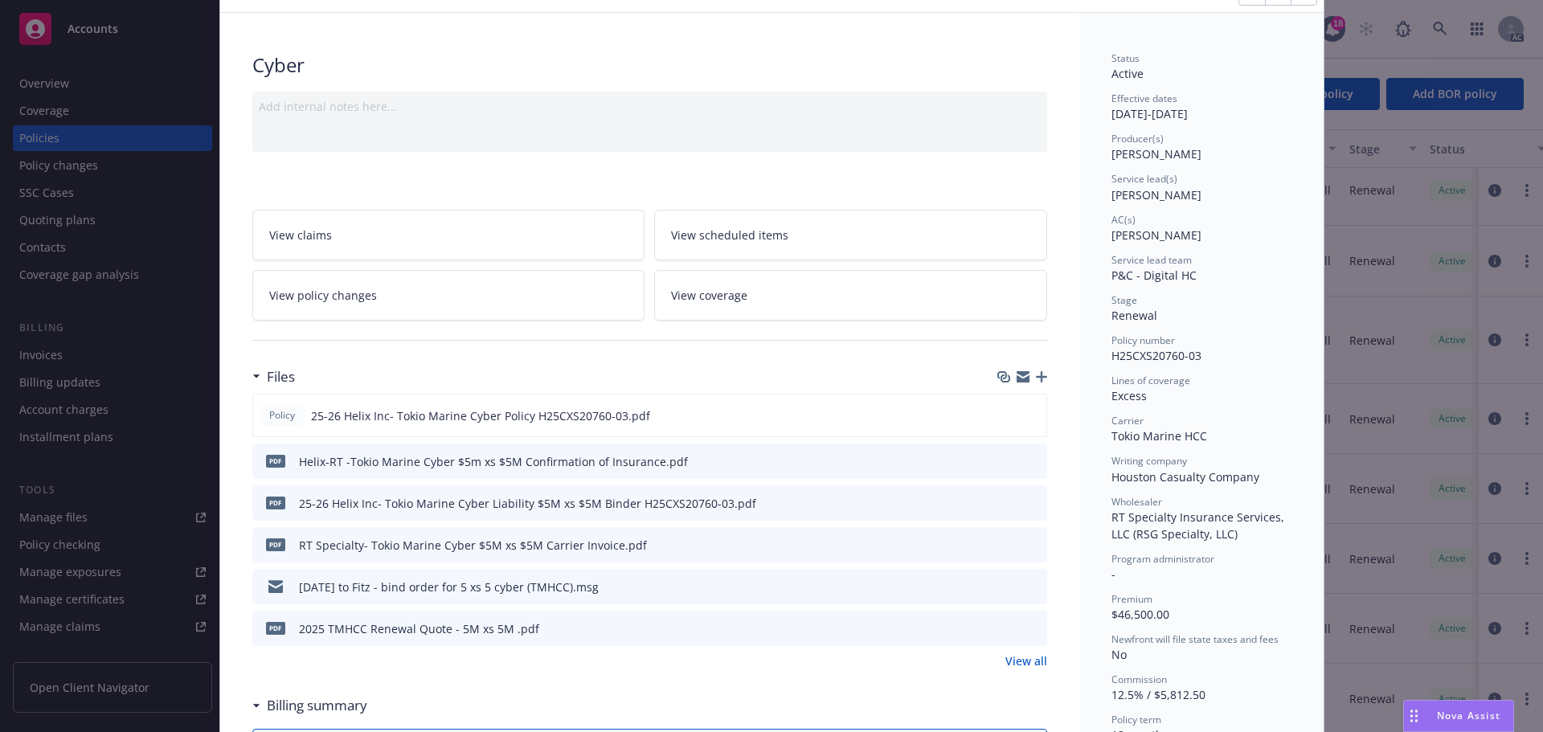
scroll to position [0, 0]
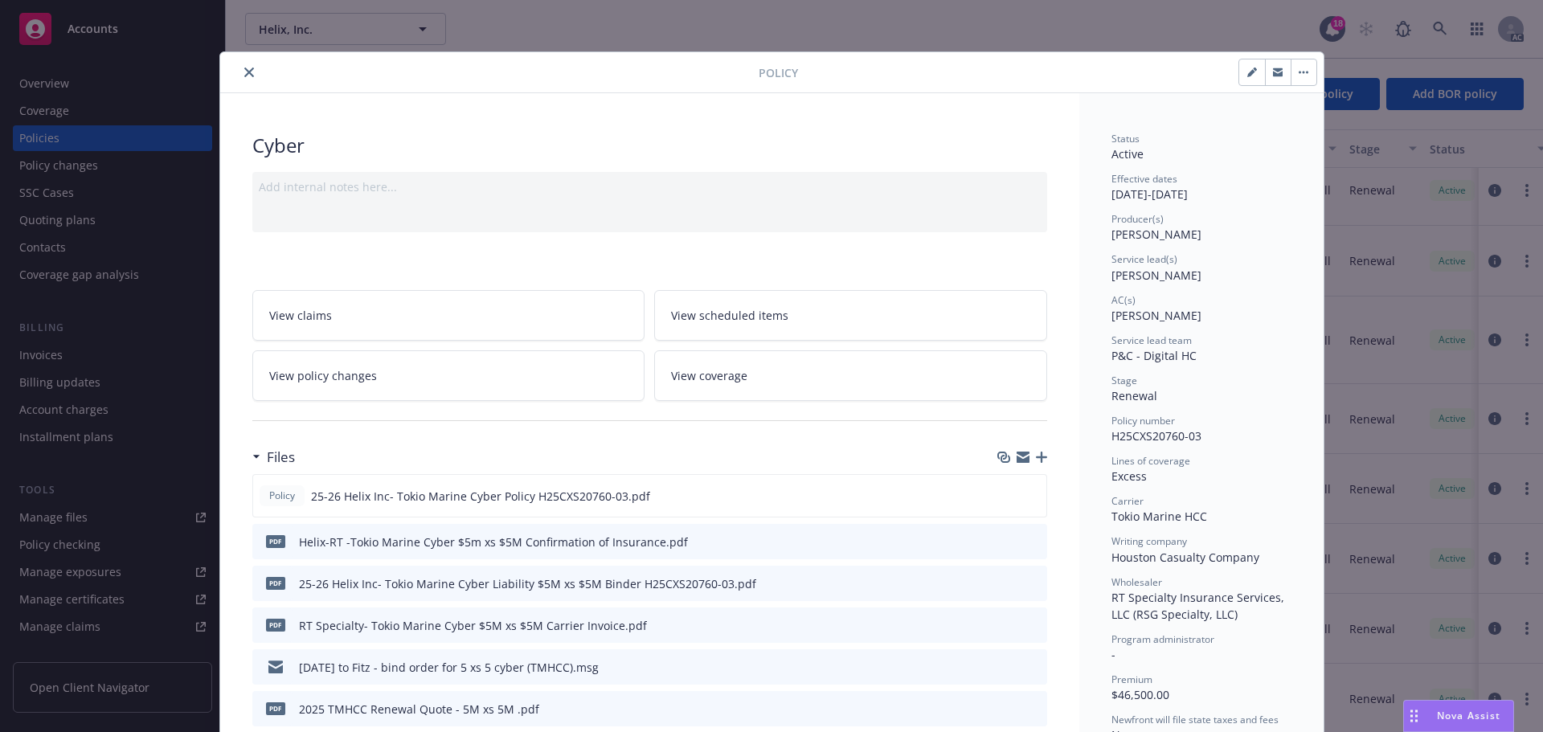
click at [244, 72] on icon "close" at bounding box center [249, 72] width 10 height 10
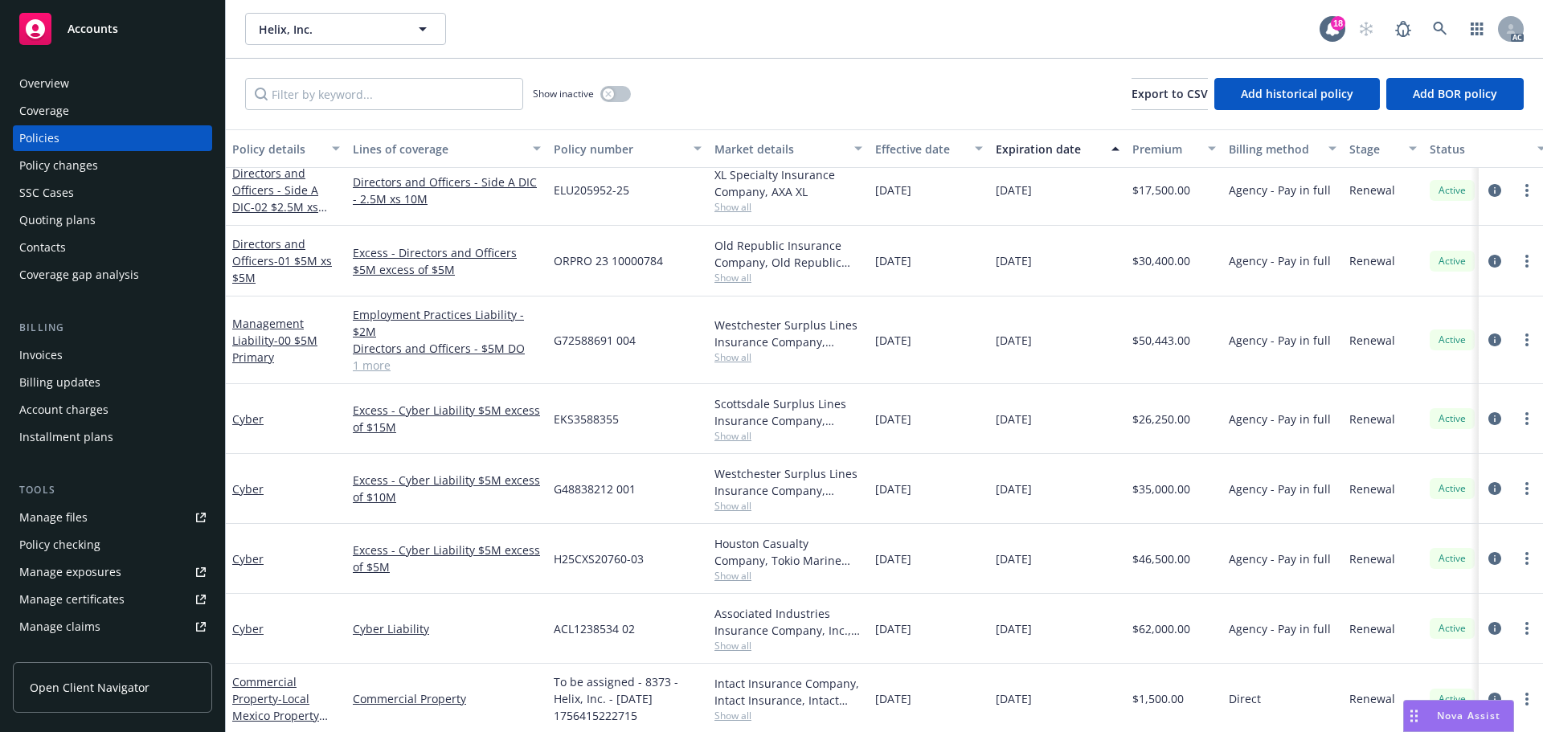
click at [88, 28] on span "Accounts" at bounding box center [92, 28] width 51 height 13
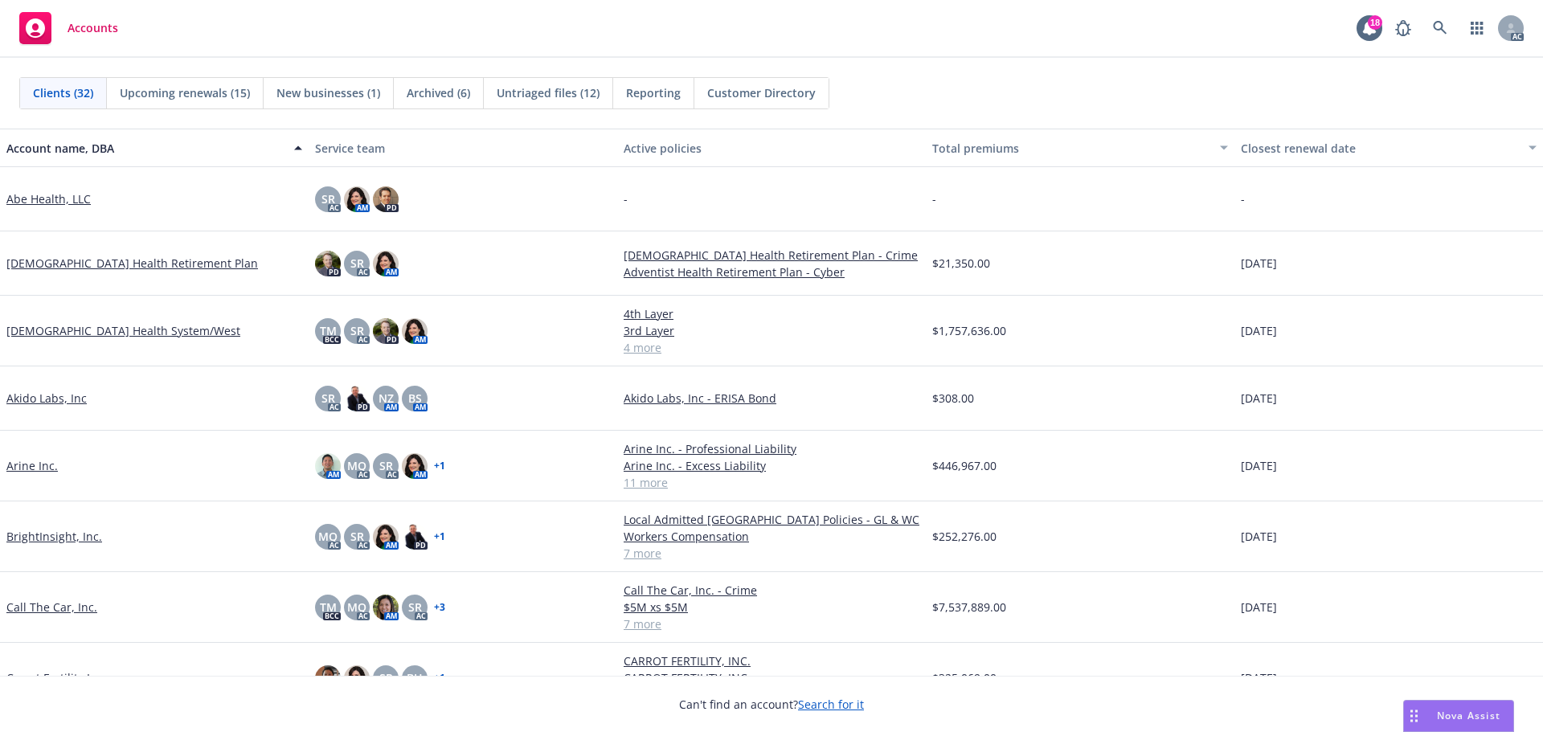
scroll to position [80, 0]
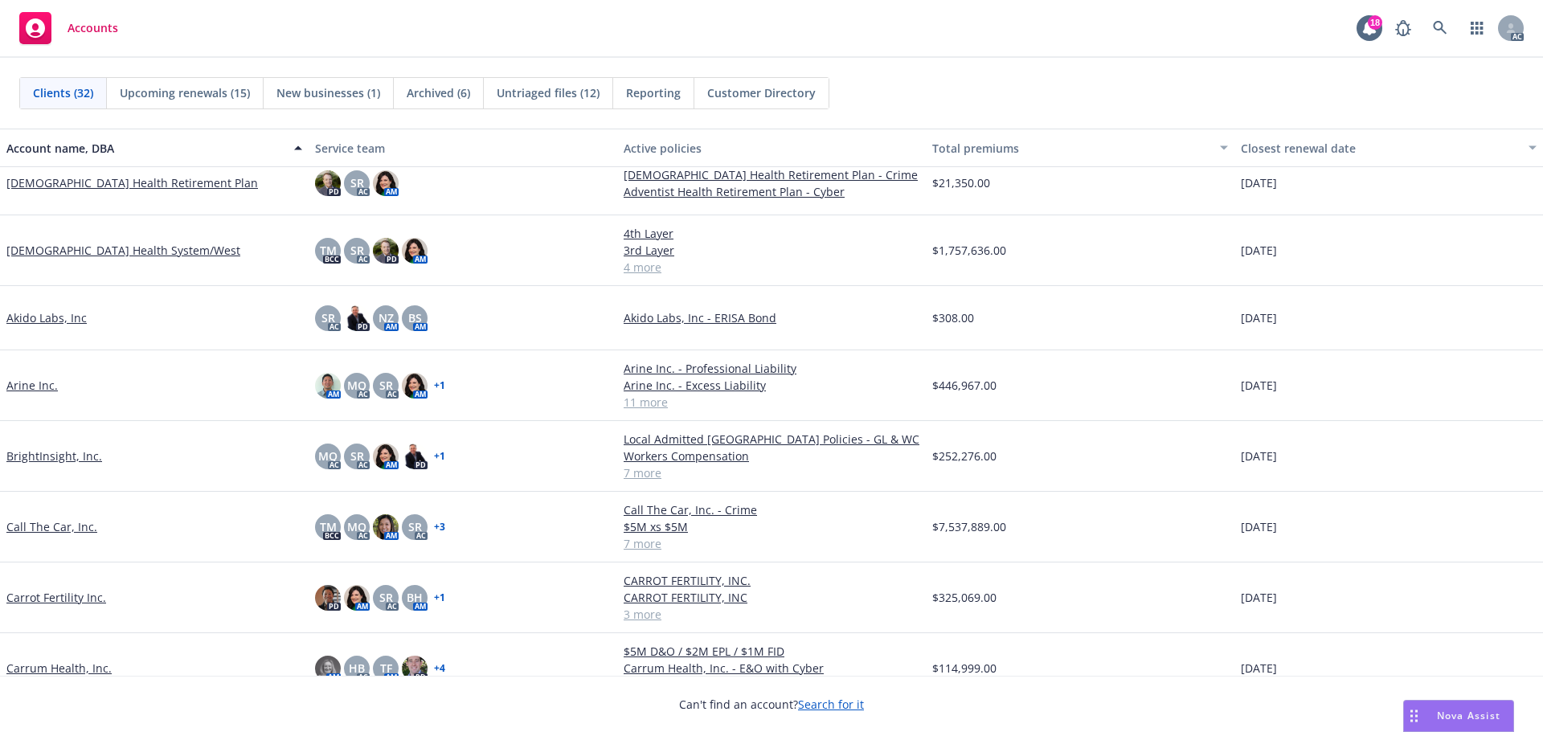
click at [28, 386] on link "Arine Inc." at bounding box center [31, 385] width 51 height 17
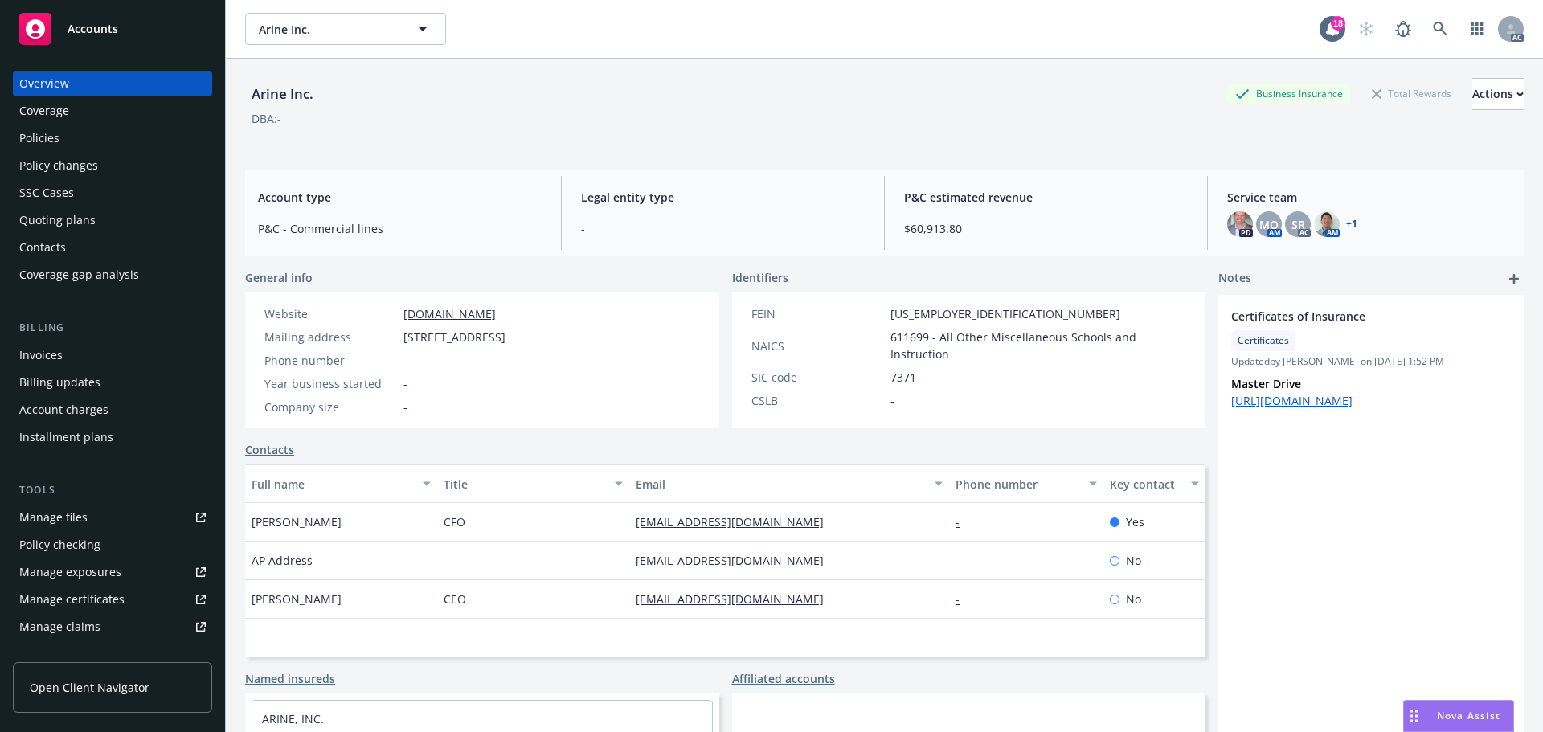
click at [48, 138] on div "Policies" at bounding box center [39, 138] width 40 height 26
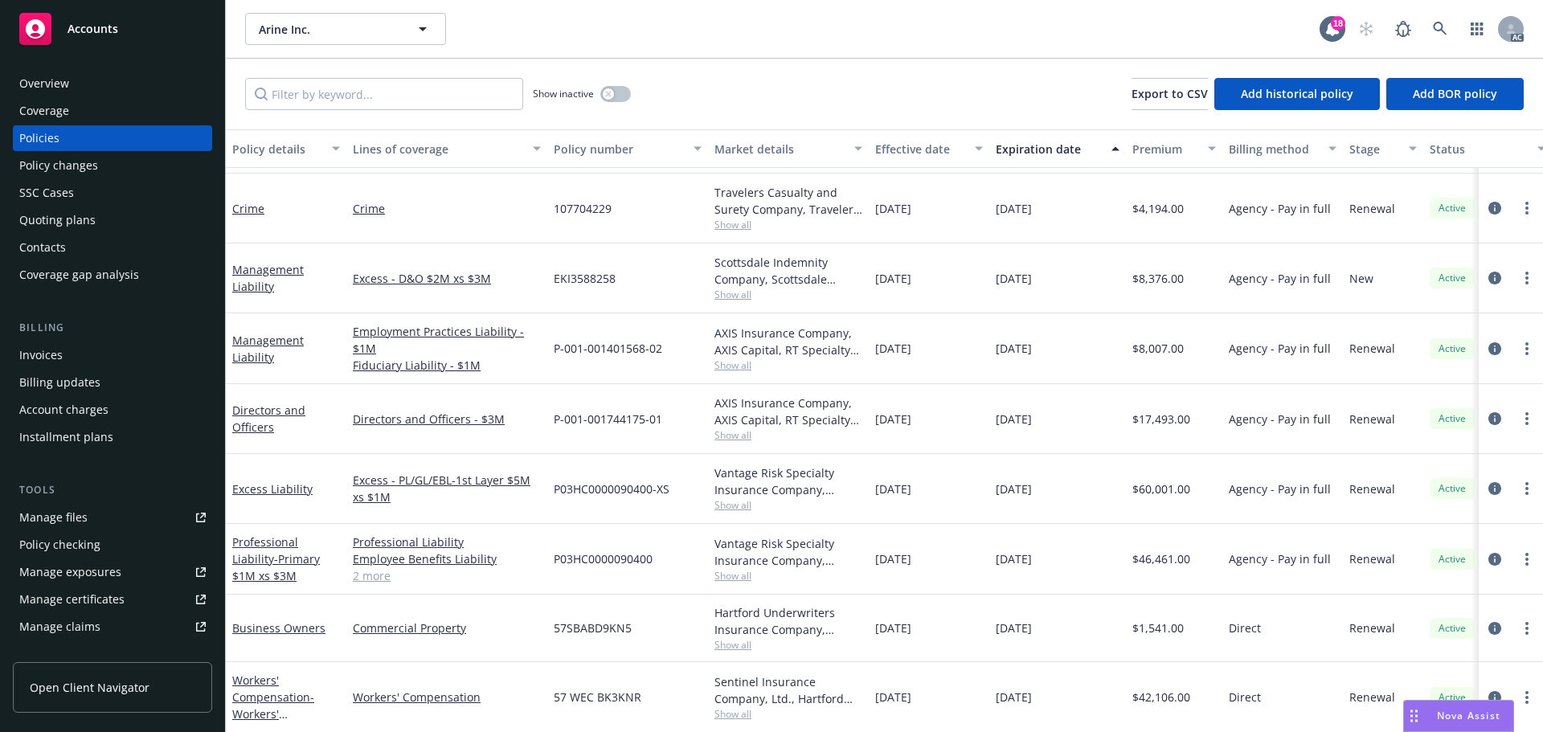
scroll to position [334, 0]
click at [1488, 552] on icon "circleInformation" at bounding box center [1494, 558] width 13 height 13
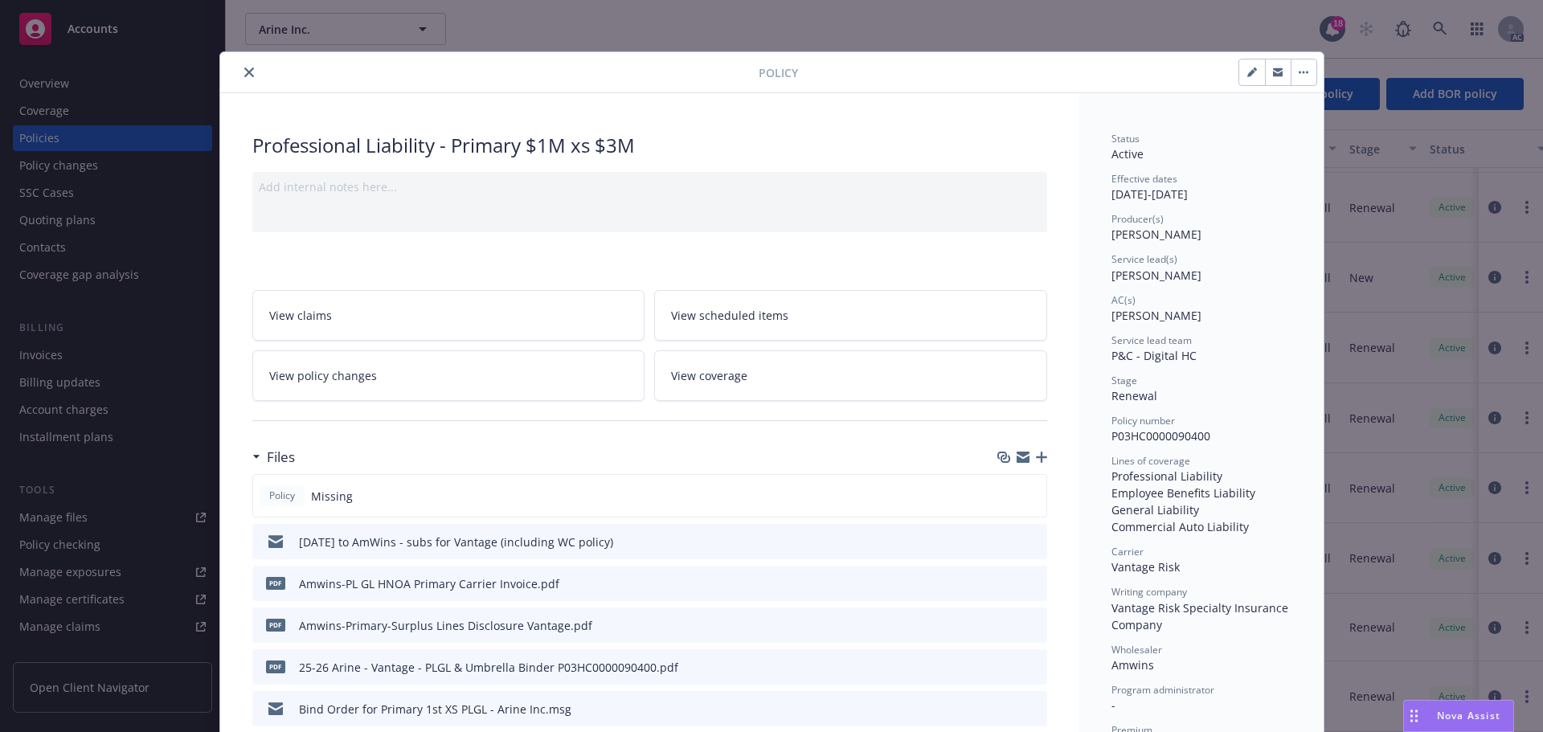
click at [244, 69] on icon "close" at bounding box center [249, 72] width 10 height 10
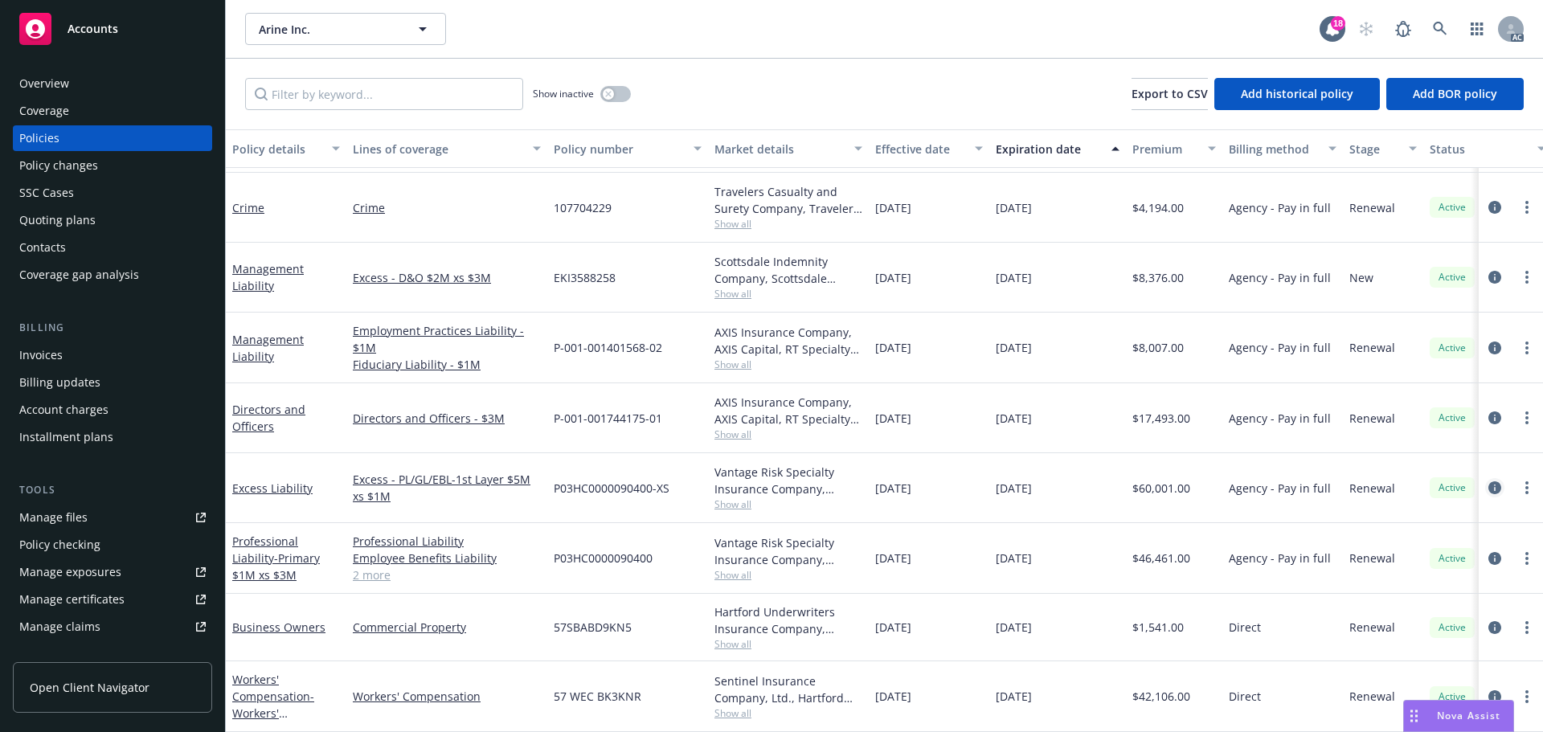
click at [1488, 481] on icon "circleInformation" at bounding box center [1494, 487] width 13 height 13
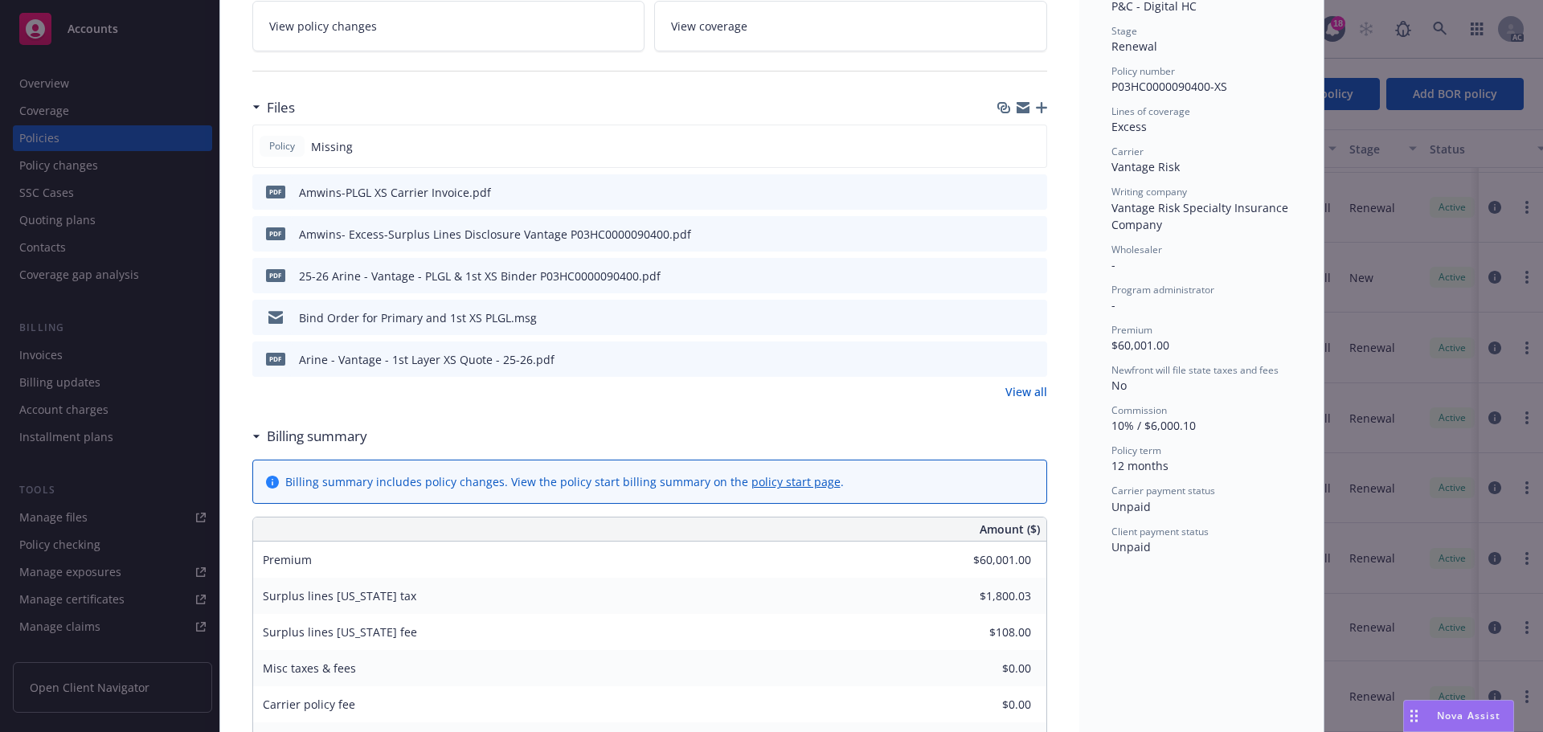
scroll to position [321, 0]
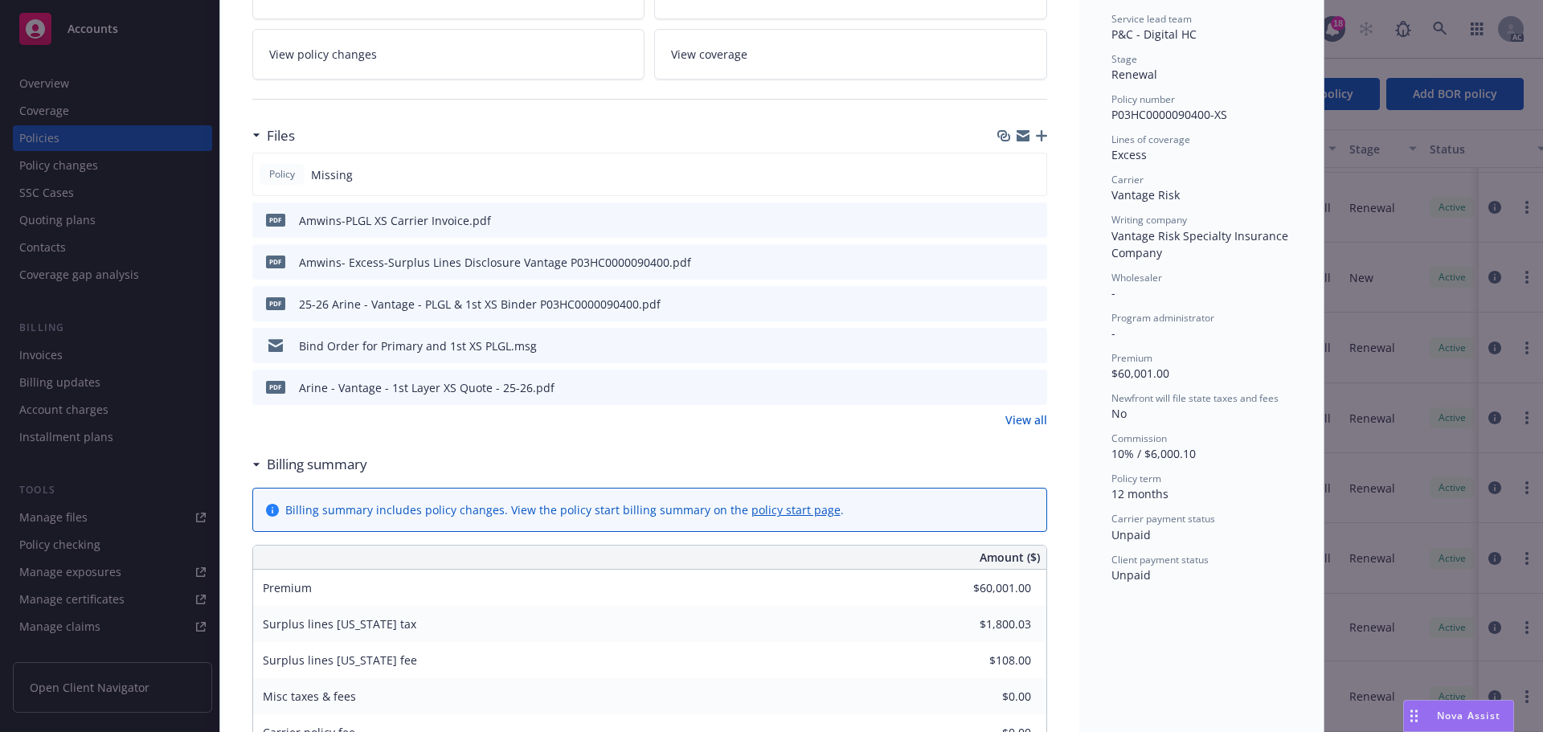
click at [1037, 133] on icon "button" at bounding box center [1041, 135] width 11 height 11
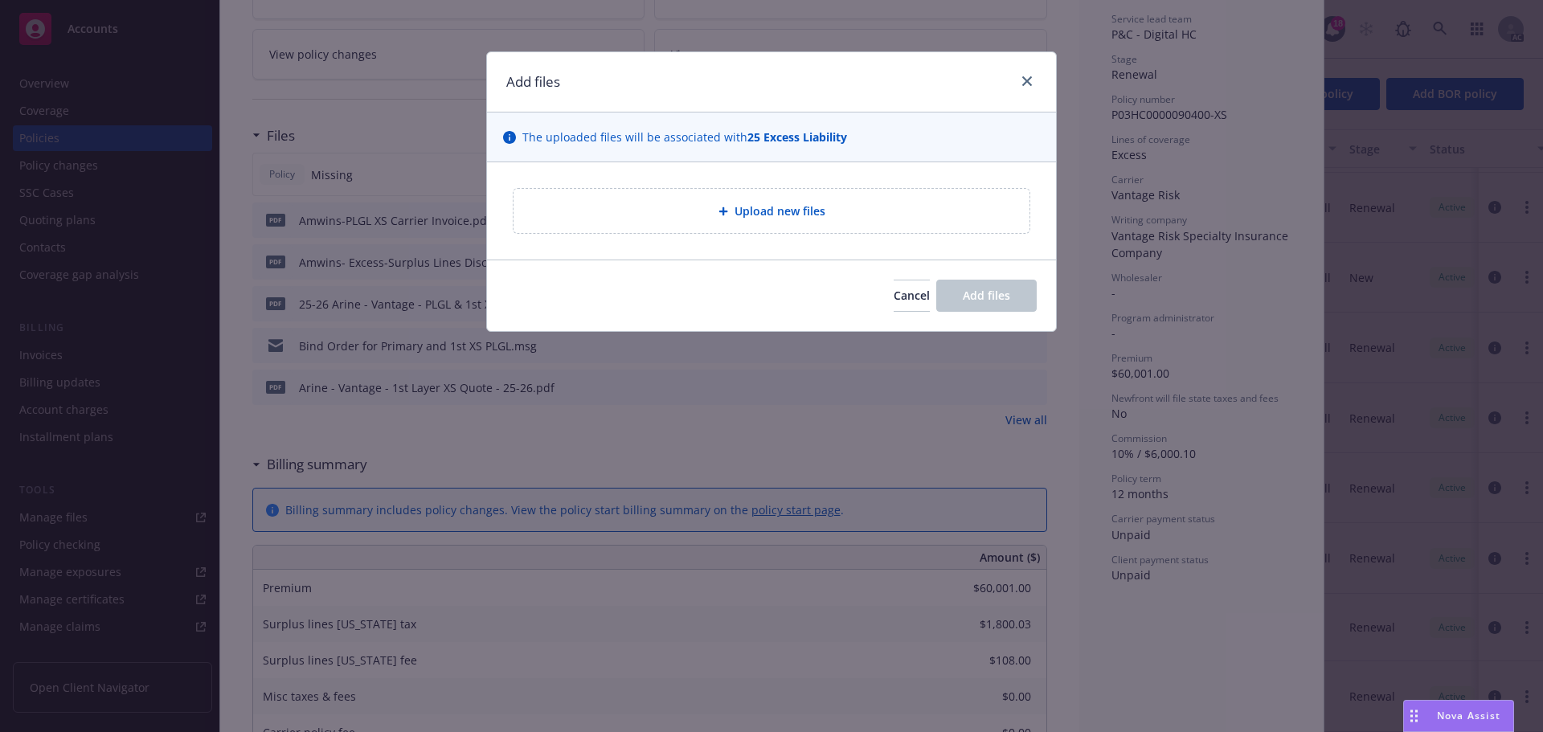
click at [765, 188] on div "Upload new files" at bounding box center [771, 211] width 517 height 46
type textarea "x"
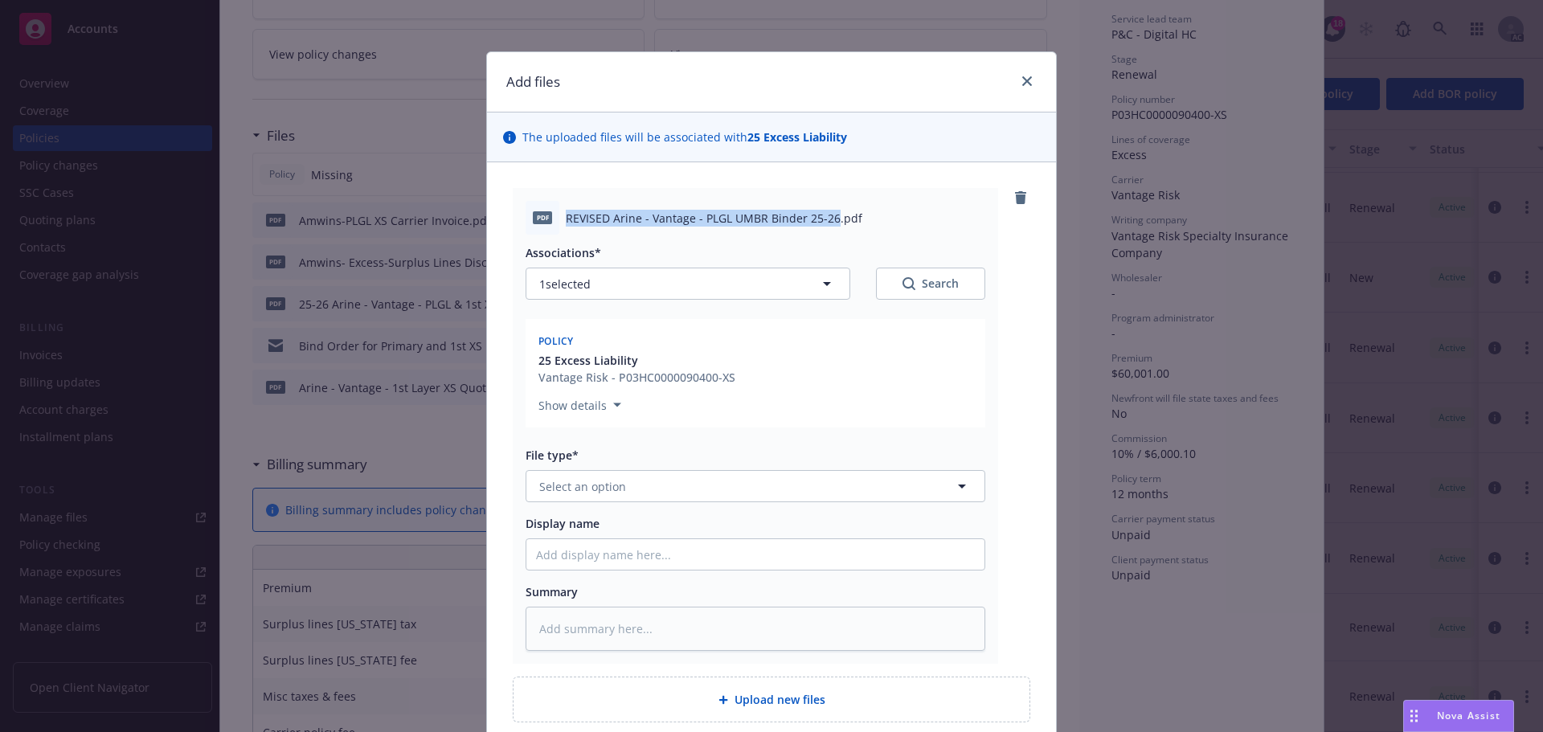
drag, startPoint x: 560, startPoint y: 218, endPoint x: 826, endPoint y: 218, distance: 266.0
click at [826, 218] on span "REVISED Arine - Vantage - PLGL UMBR Binder 25-26.pdf" at bounding box center [714, 218] width 296 height 17
copy span "REVISED Arine - Vantage - PLGL UMBR Binder 25-26"
click at [652, 493] on button "Select an option" at bounding box center [756, 486] width 460 height 32
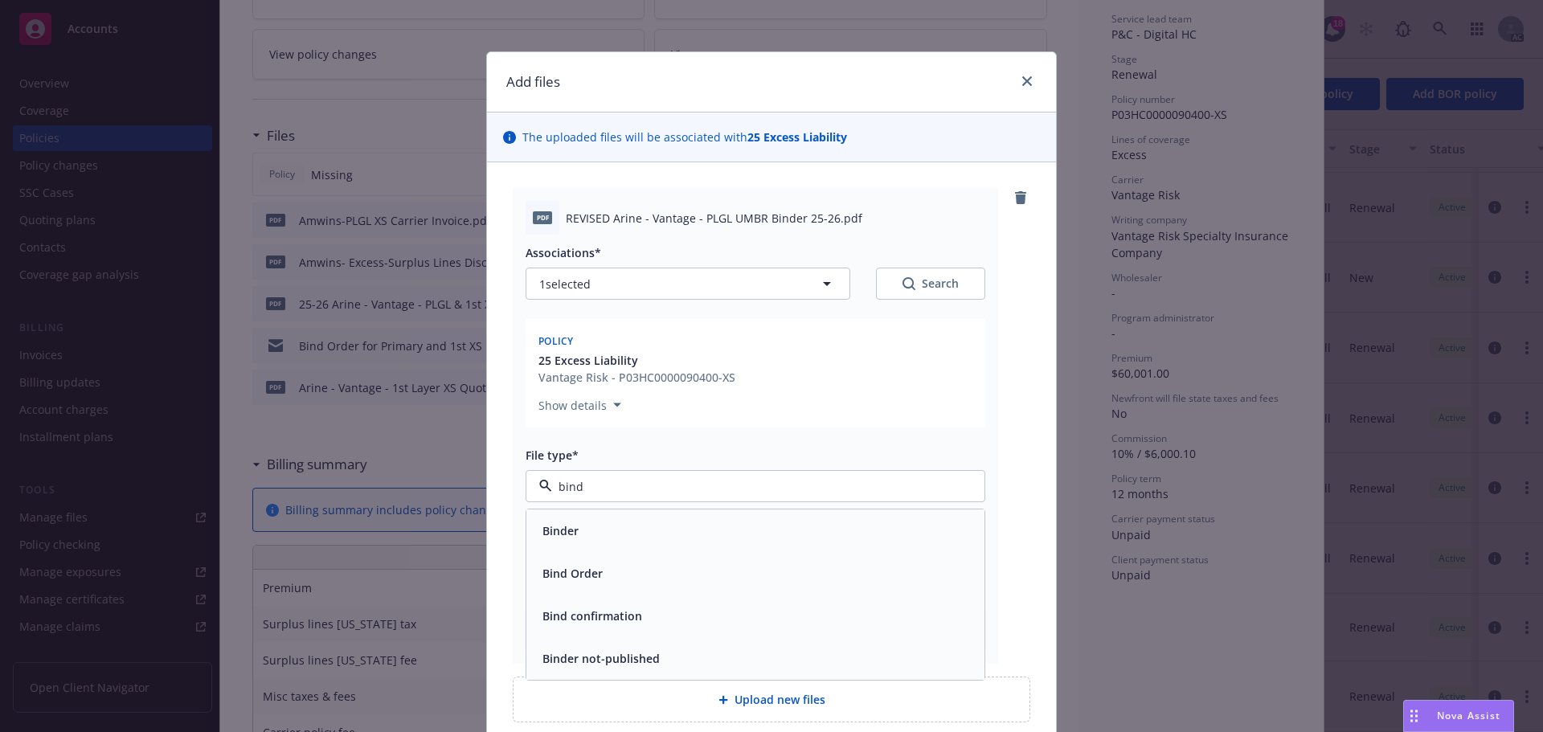
type input "binde"
click at [599, 522] on div "Binder" at bounding box center [755, 530] width 439 height 23
click at [573, 547] on input "Display name" at bounding box center [755, 554] width 458 height 31
paste input "REVISED Arine - Vantage - PLGL UMBR Binder 25-26"
type textarea "x"
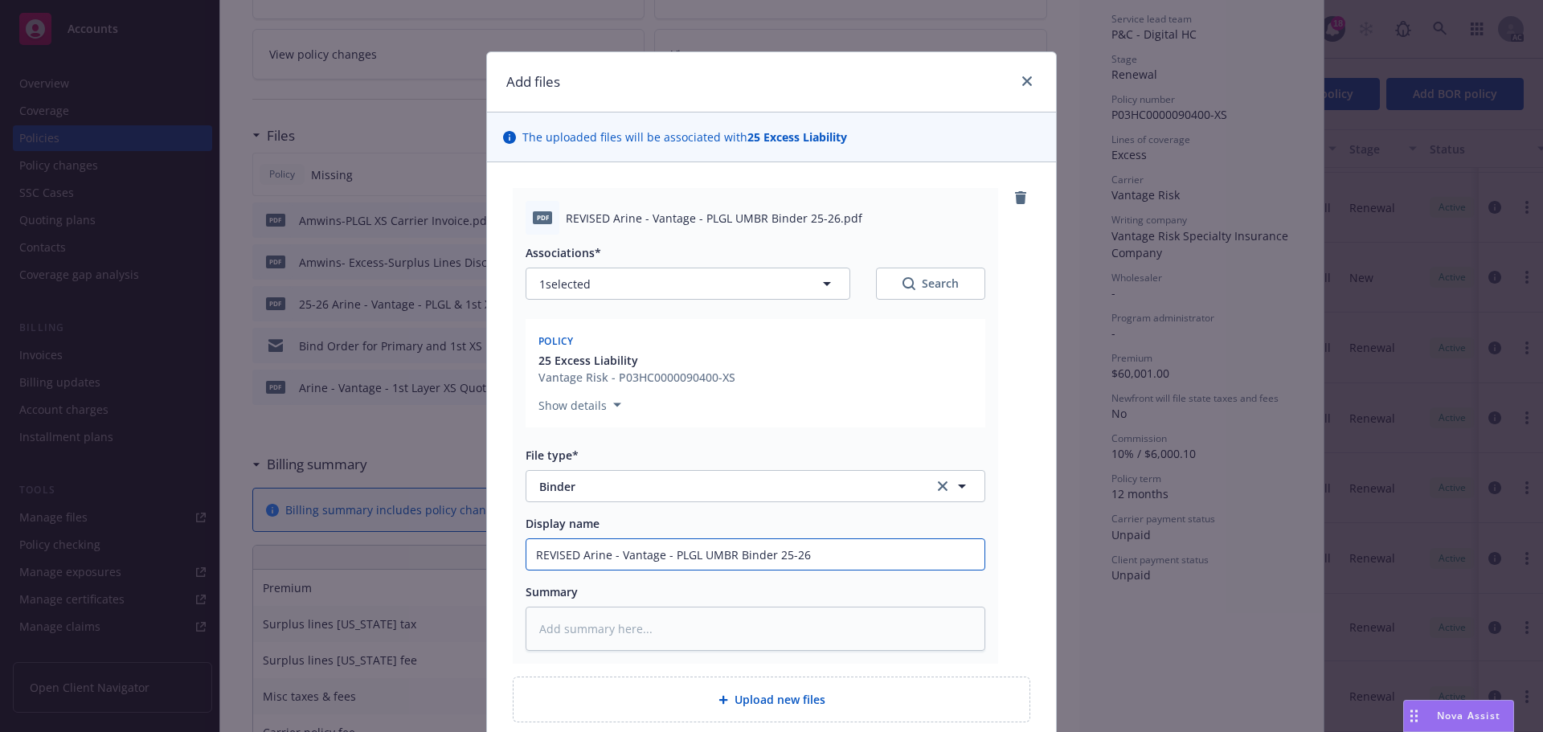
type input "REVISED Arine - Vantage - PLGL UMBR Binder 25-26"
click at [583, 626] on textarea at bounding box center [756, 629] width 460 height 44
paste textarea "REVISED Arine - Vantage - PLGL UMBR Binder 25-26"
type textarea "x"
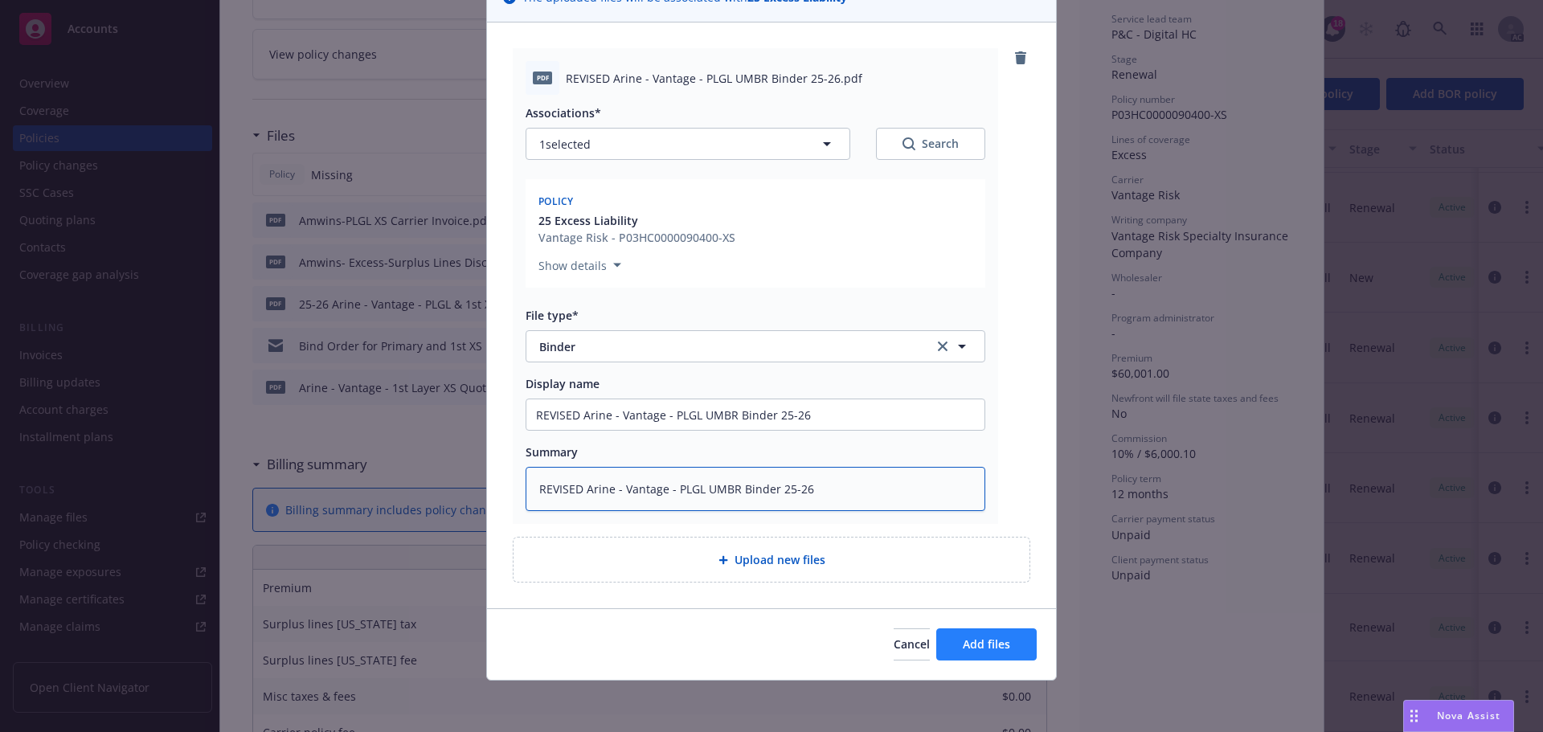
type textarea "REVISED Arine - Vantage - PLGL UMBR Binder 25-26"
click at [974, 642] on span "Add files" at bounding box center [986, 643] width 47 height 15
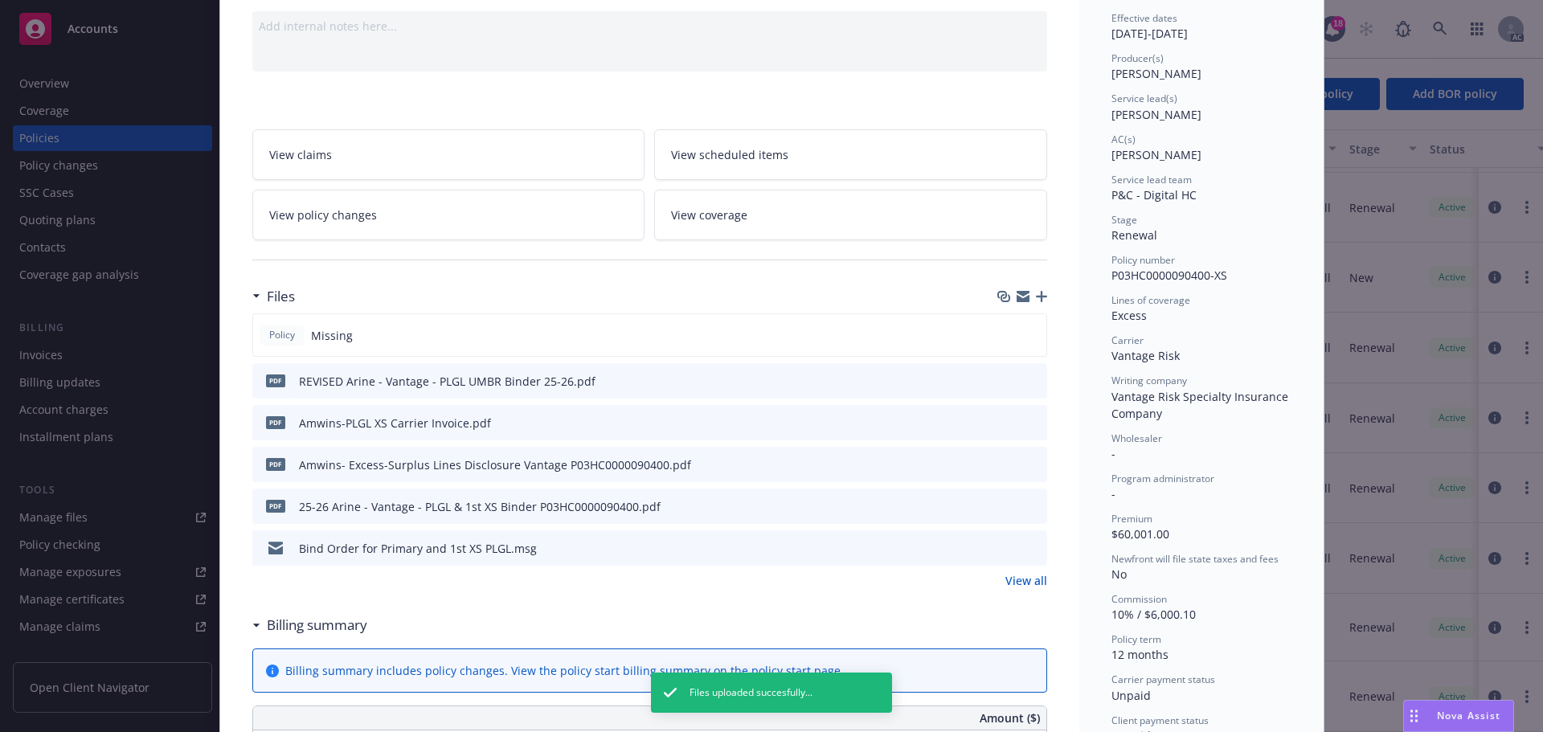
scroll to position [0, 0]
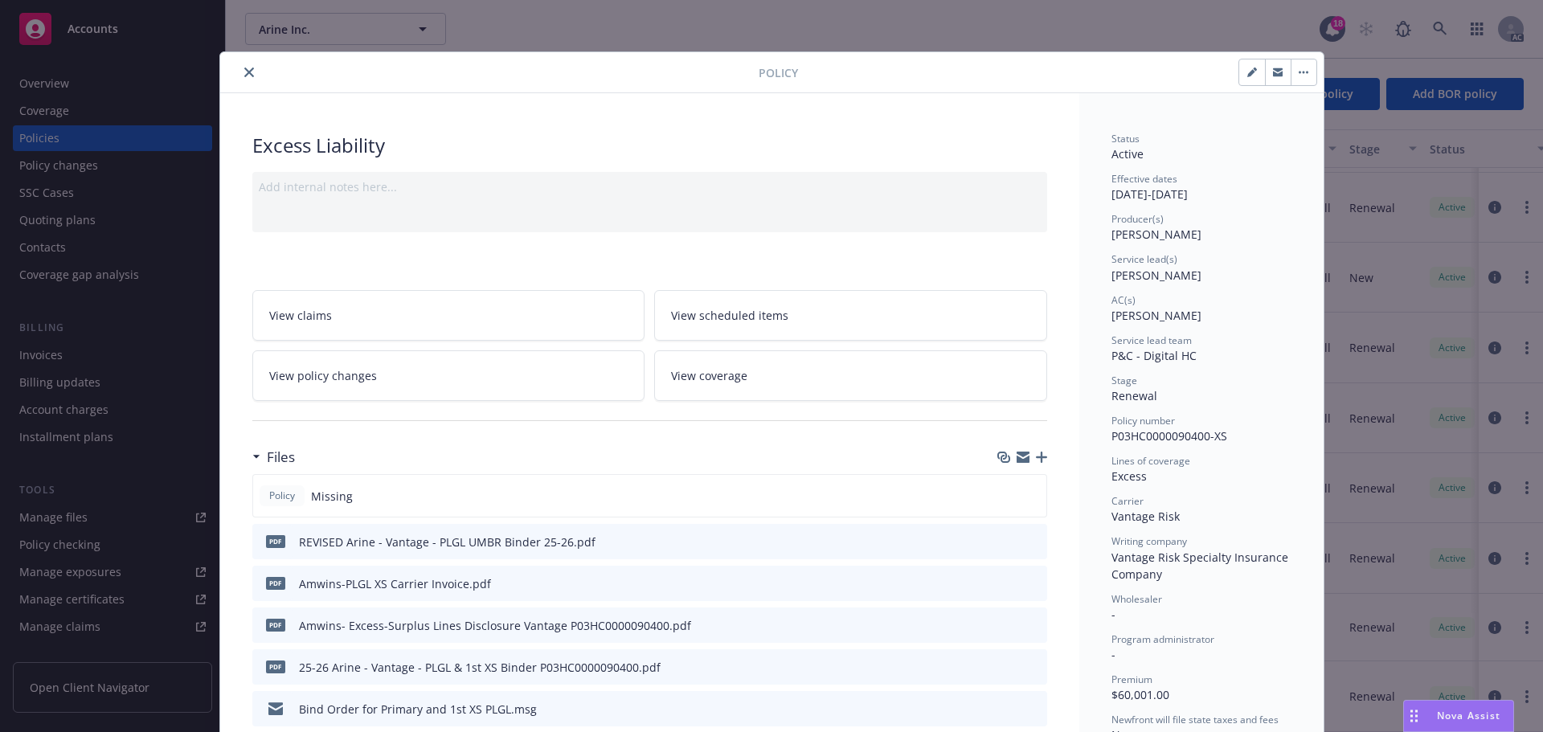
click at [244, 69] on icon "close" at bounding box center [249, 72] width 10 height 10
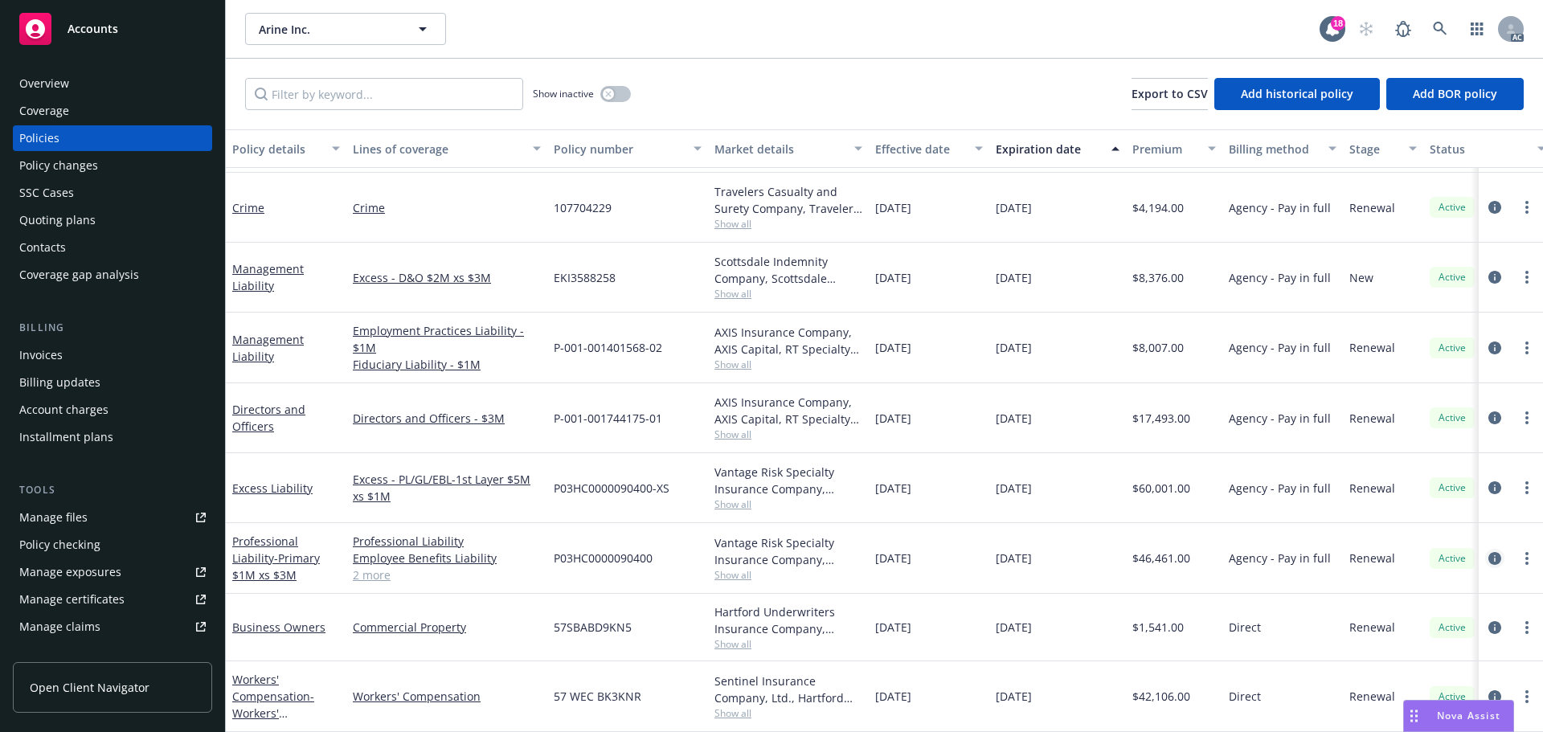
click at [1488, 552] on icon "circleInformation" at bounding box center [1494, 558] width 13 height 13
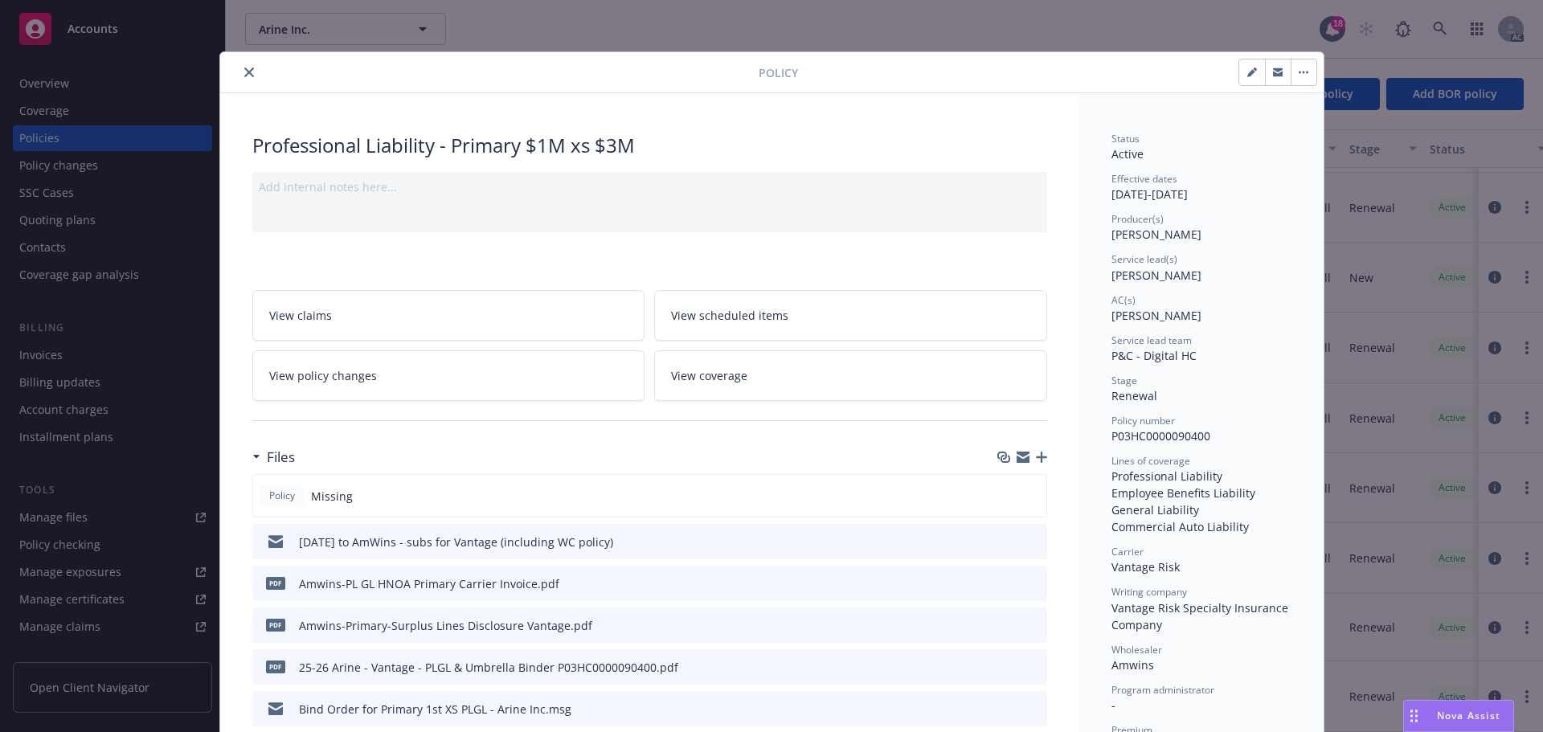
scroll to position [48, 0]
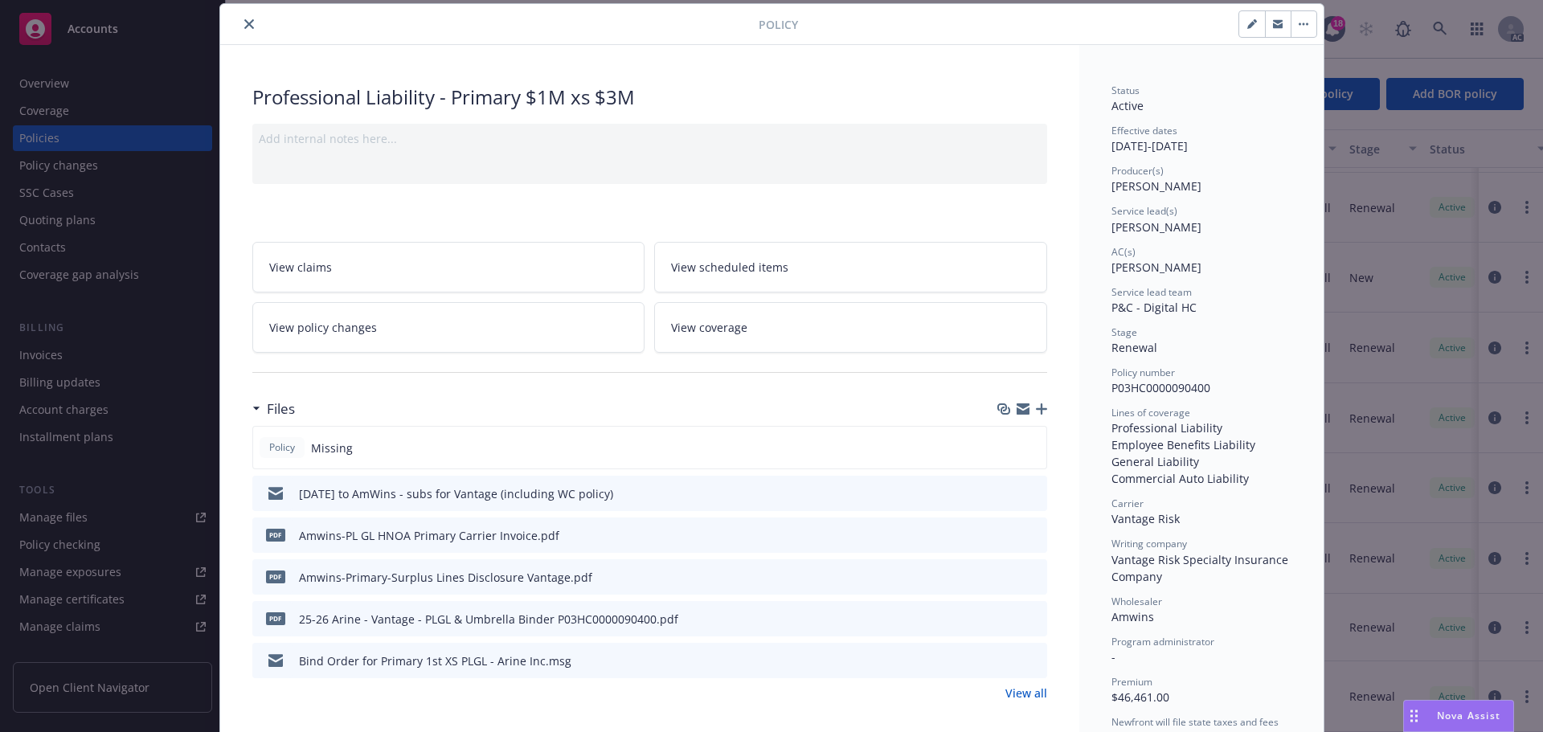
click at [1037, 407] on icon "button" at bounding box center [1041, 408] width 11 height 11
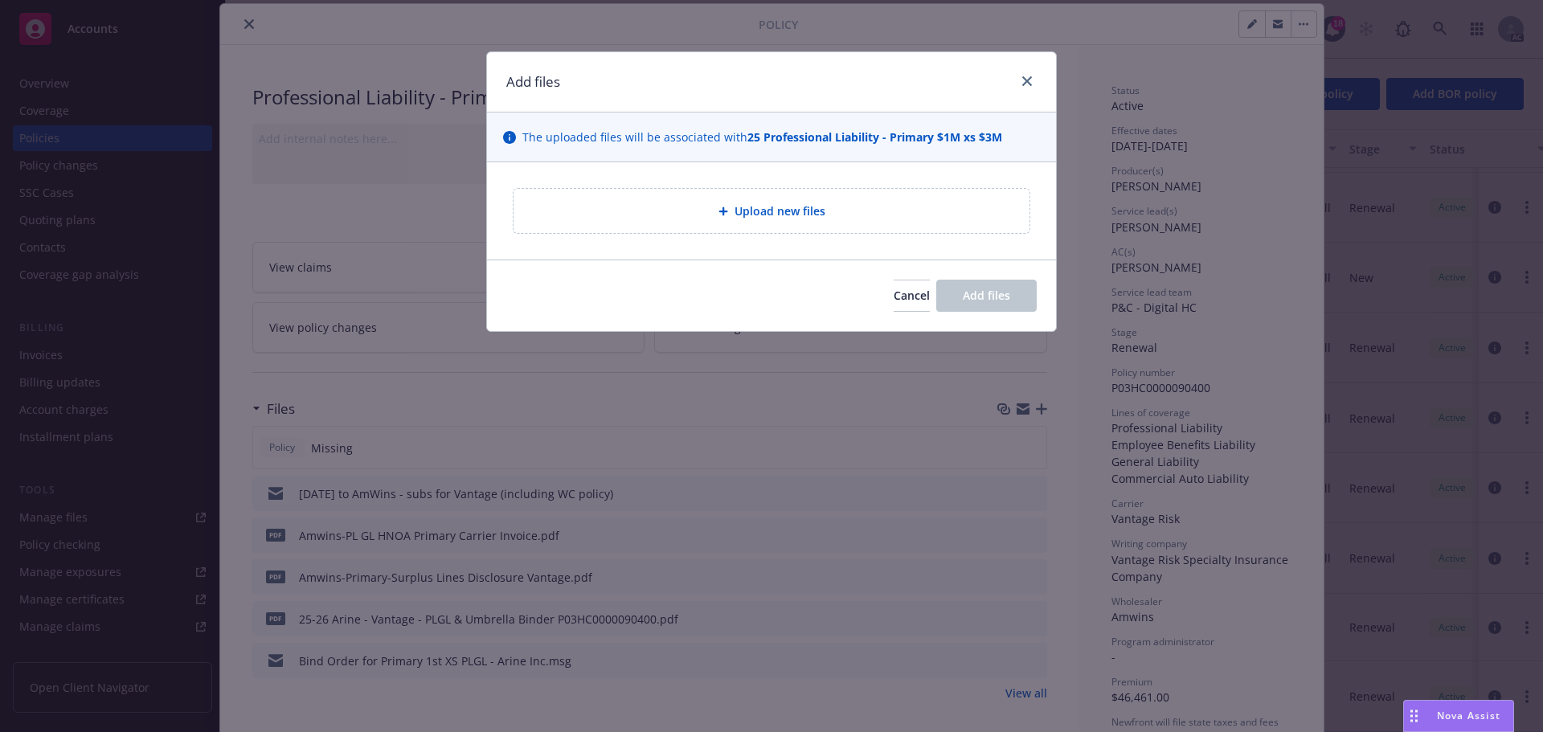
click at [814, 217] on span "Upload new files" at bounding box center [779, 210] width 91 height 17
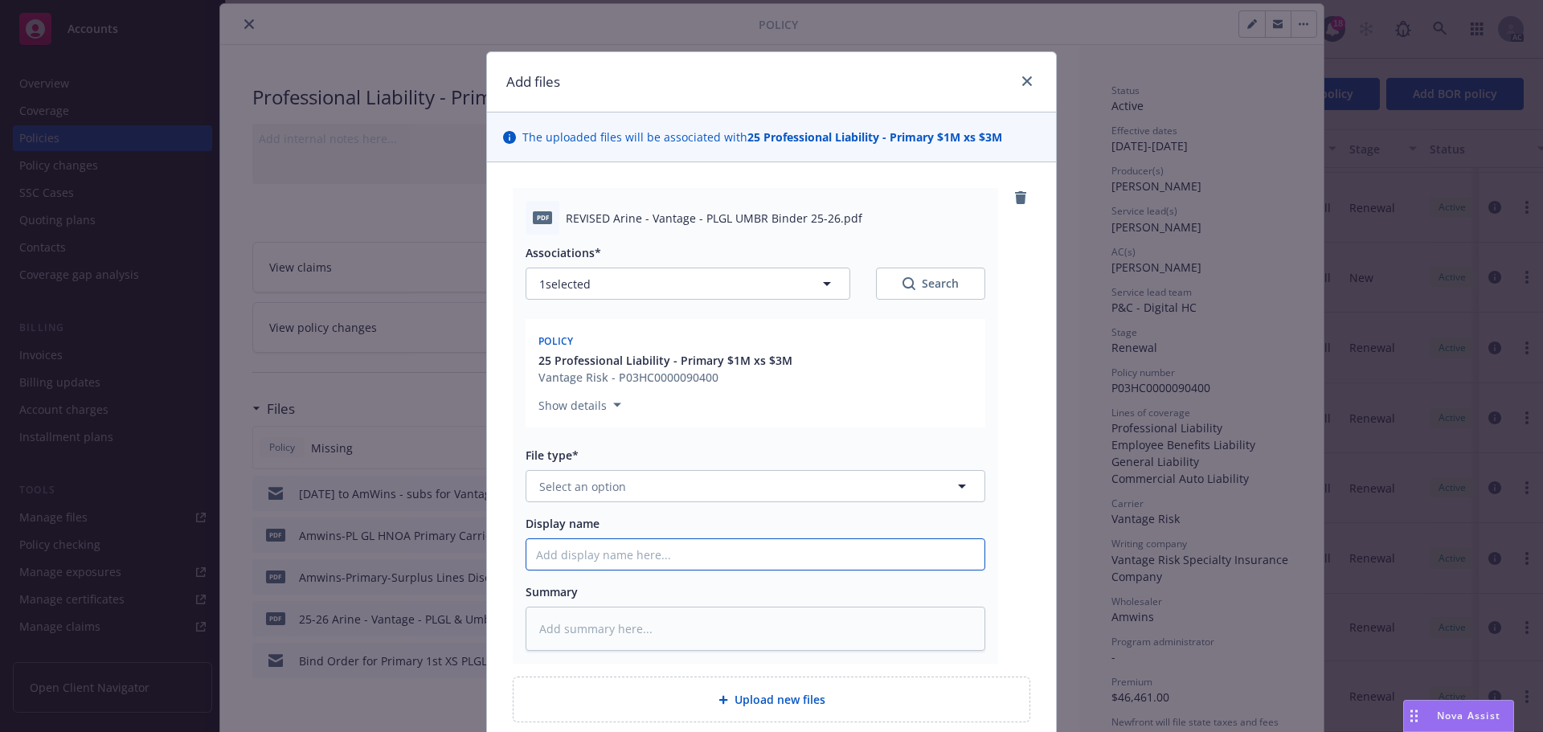
click at [566, 552] on input "Display name" at bounding box center [755, 554] width 458 height 31
paste input "REVISED Arine - Vantage - PLGL UMBR Binder 25-26"
type textarea "x"
type input "REVISED Arine - Vantage - PLGL UMBR Binder 25-26"
click at [594, 620] on textarea at bounding box center [756, 629] width 460 height 44
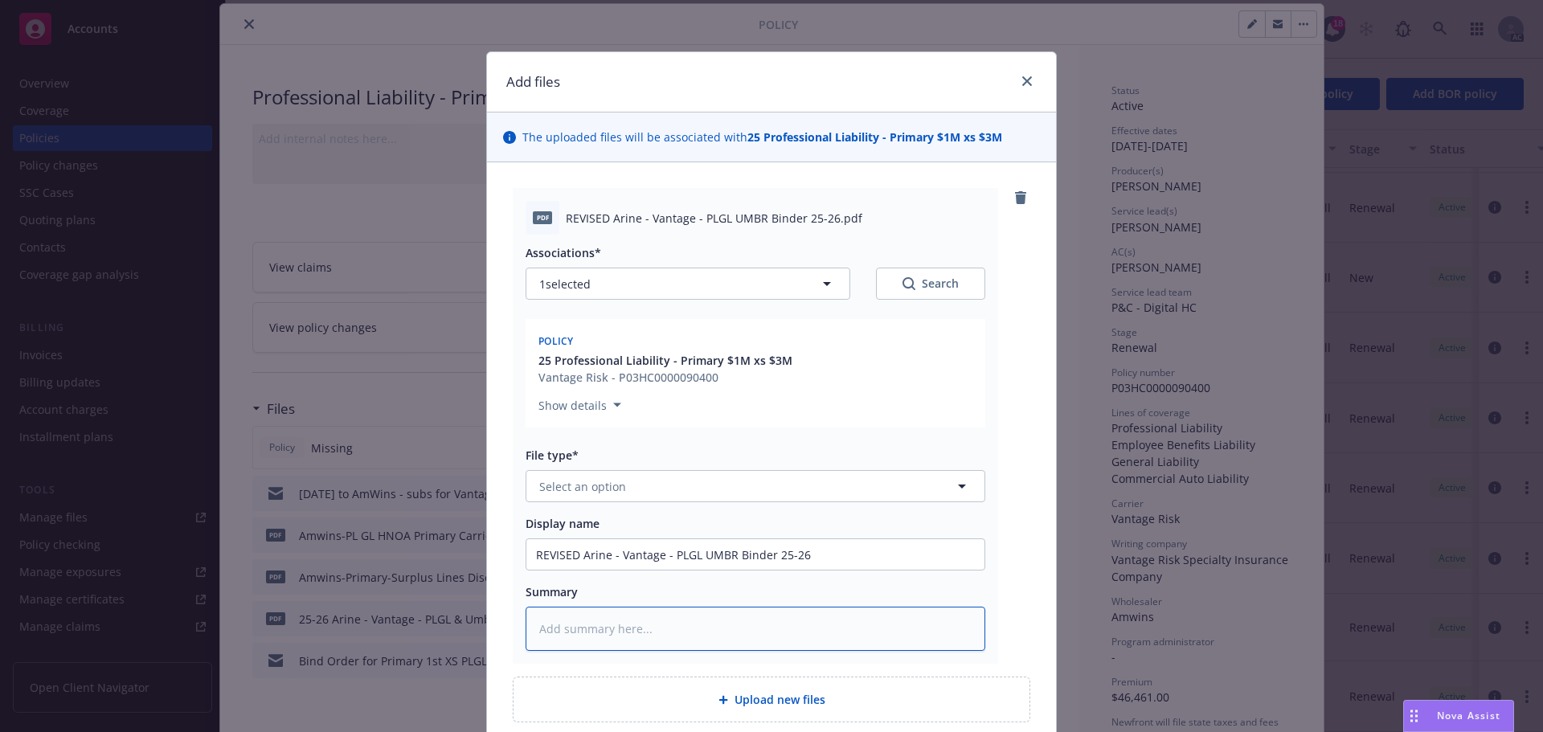
paste textarea "REVISED Arine - Vantage - PLGL UMBR Binder 25-26"
type textarea "x"
type textarea "REVISED Arine - Vantage - PLGL UMBR Binder 25-26"
click at [680, 482] on button "Select an option" at bounding box center [756, 486] width 460 height 32
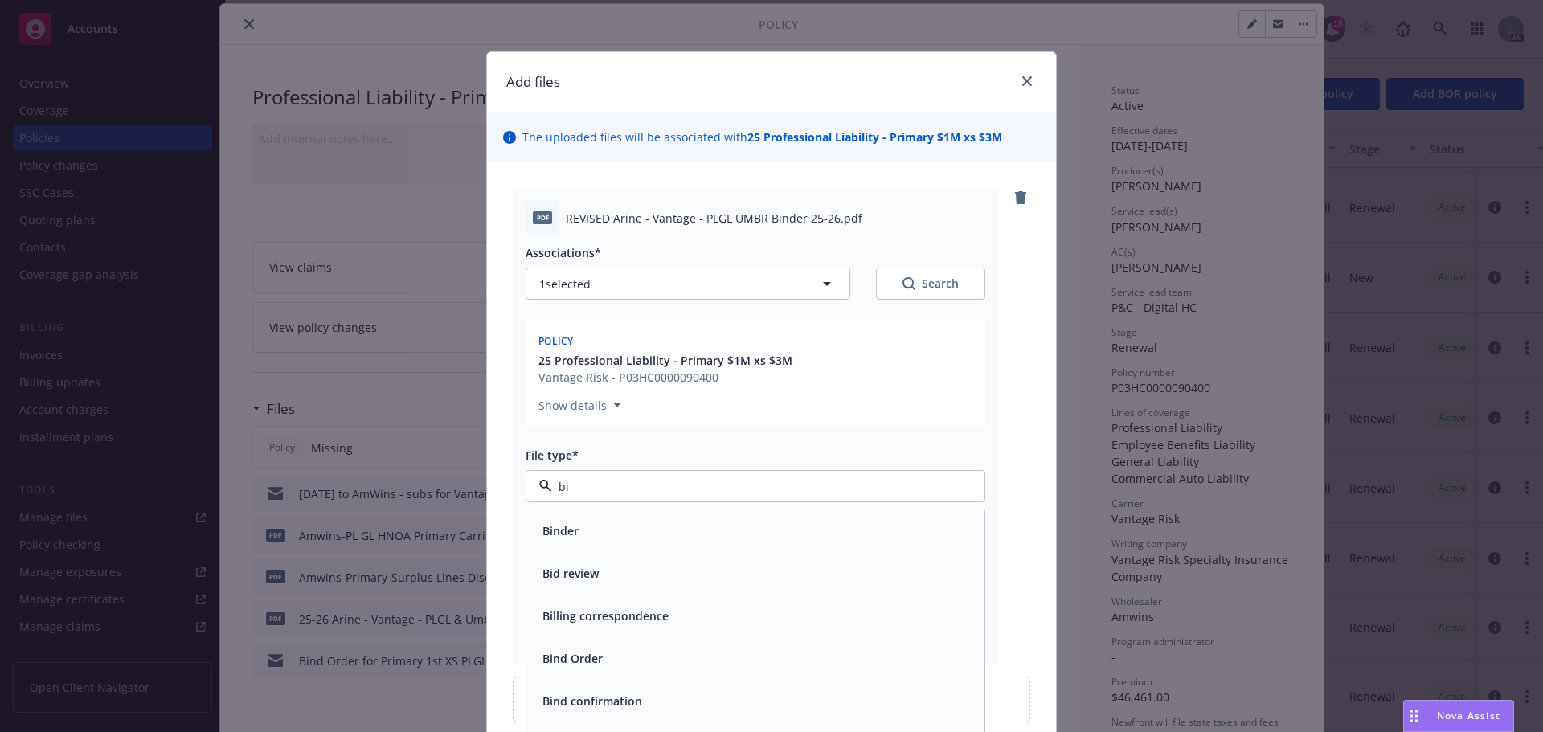
type input "bin"
click at [624, 537] on div "Binder" at bounding box center [755, 530] width 439 height 23
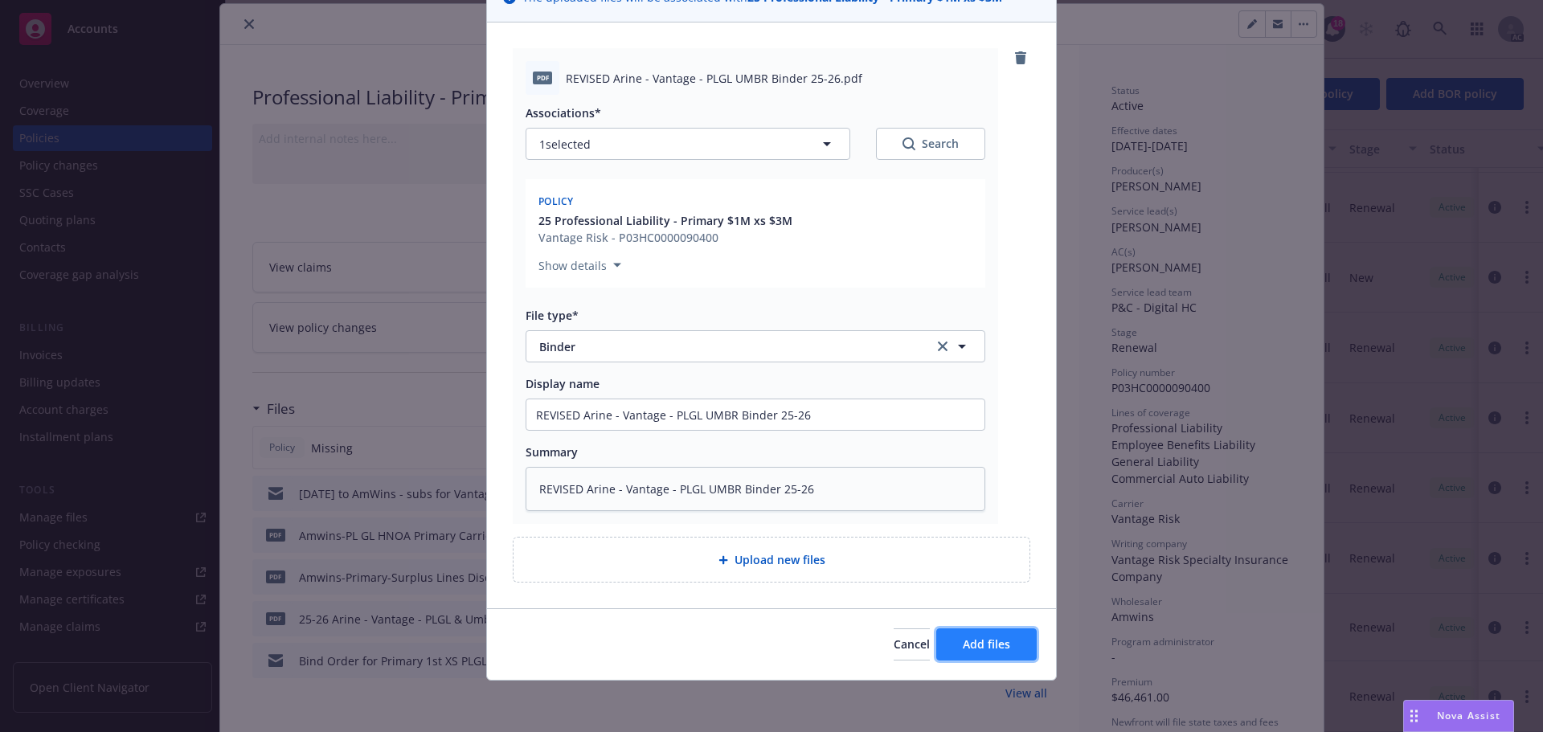
click at [991, 647] on span "Add files" at bounding box center [986, 643] width 47 height 15
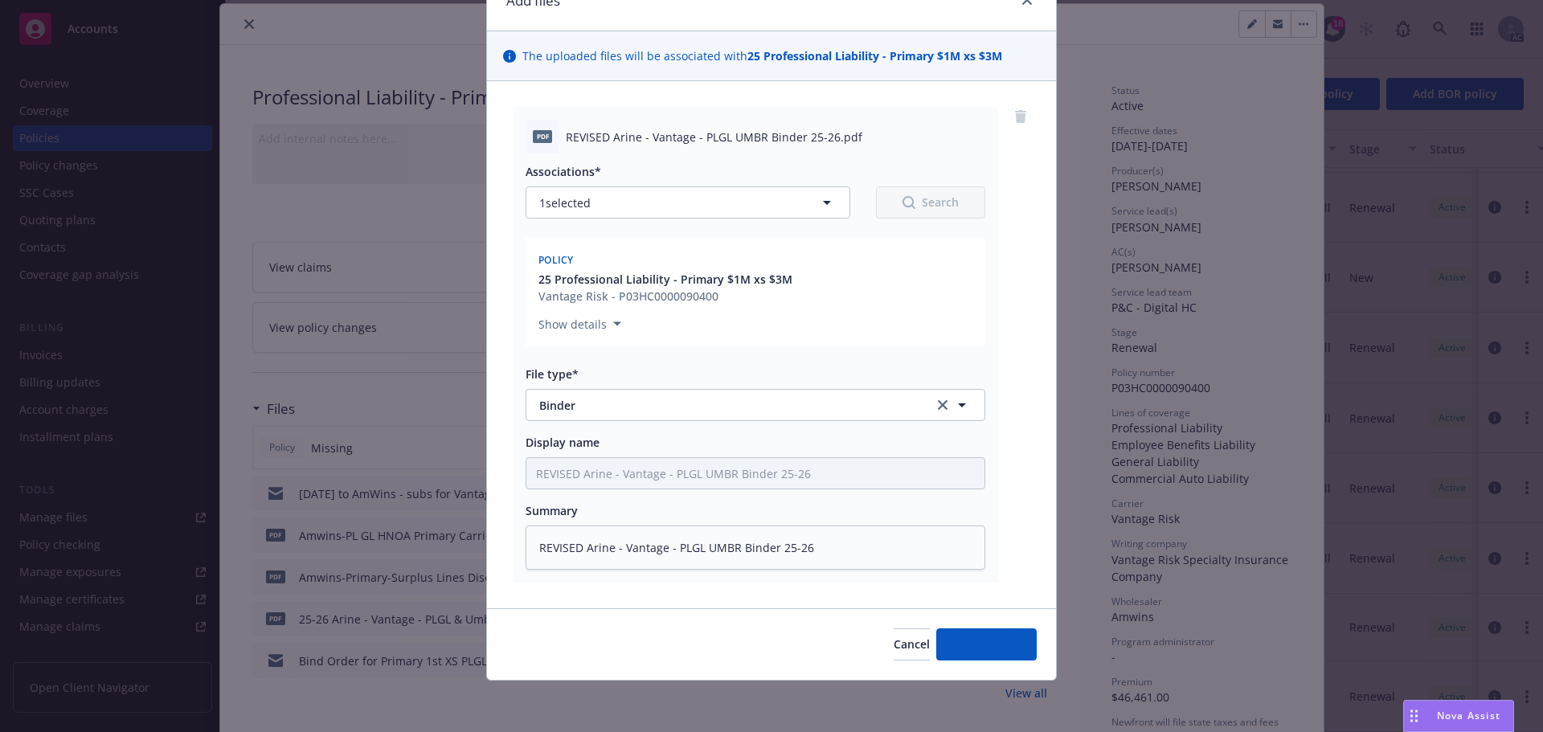
scroll to position [81, 0]
type textarea "x"
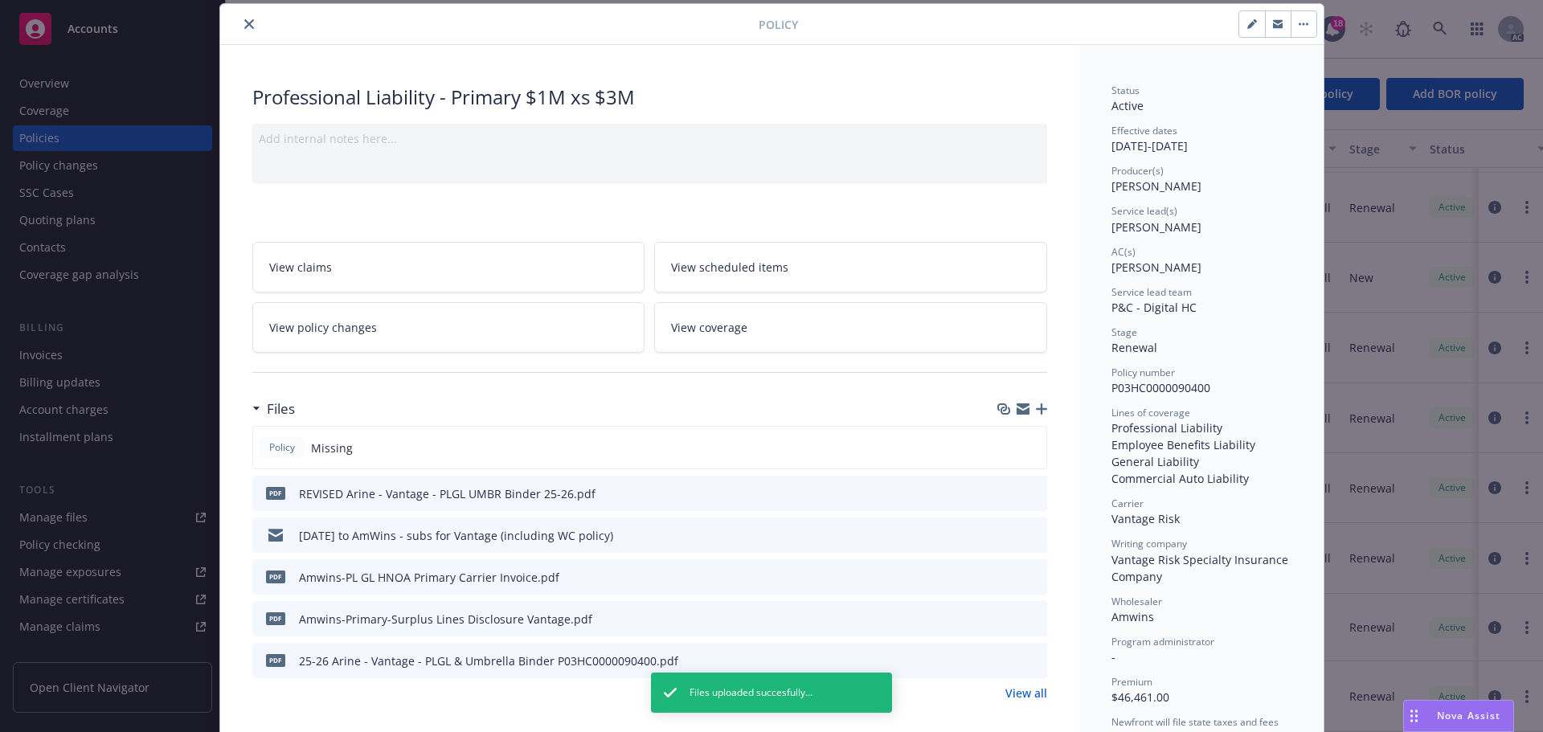
click at [1019, 403] on icon "button" at bounding box center [1022, 406] width 13 height 6
click at [244, 22] on icon "close" at bounding box center [249, 24] width 10 height 10
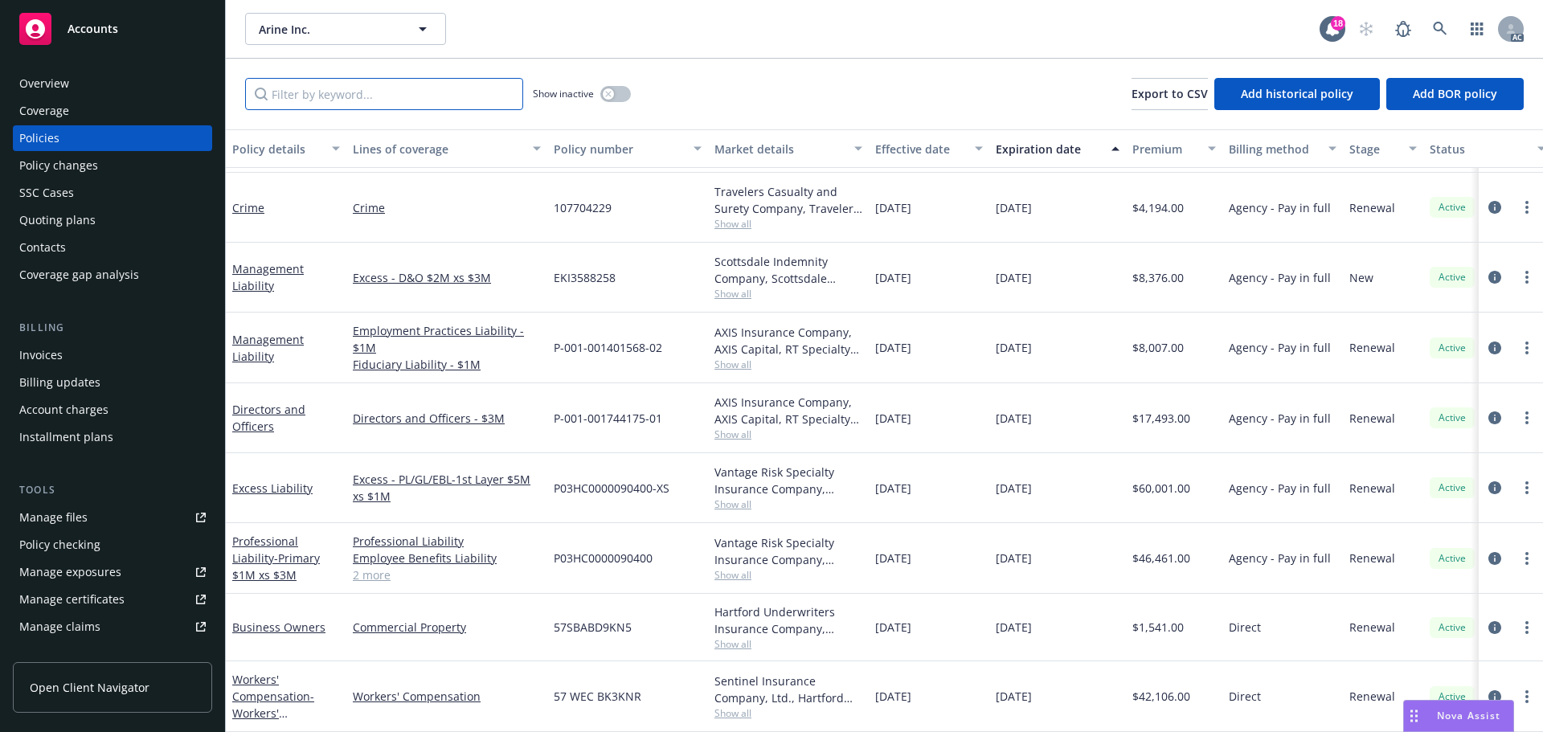
click at [366, 98] on input "Filter by keyword..." at bounding box center [384, 94] width 278 height 32
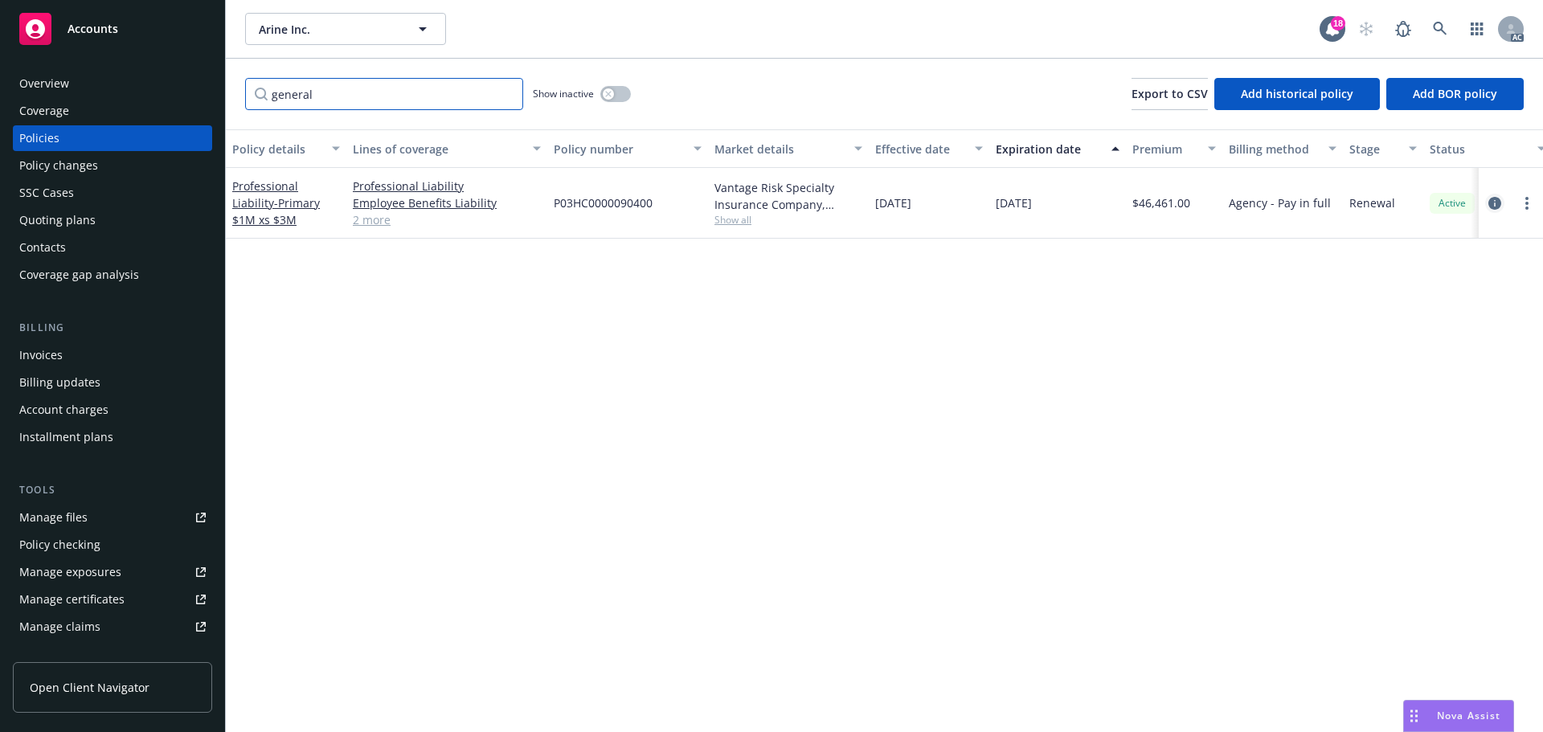
type input "general"
click at [1495, 204] on icon "circleInformation" at bounding box center [1494, 203] width 13 height 13
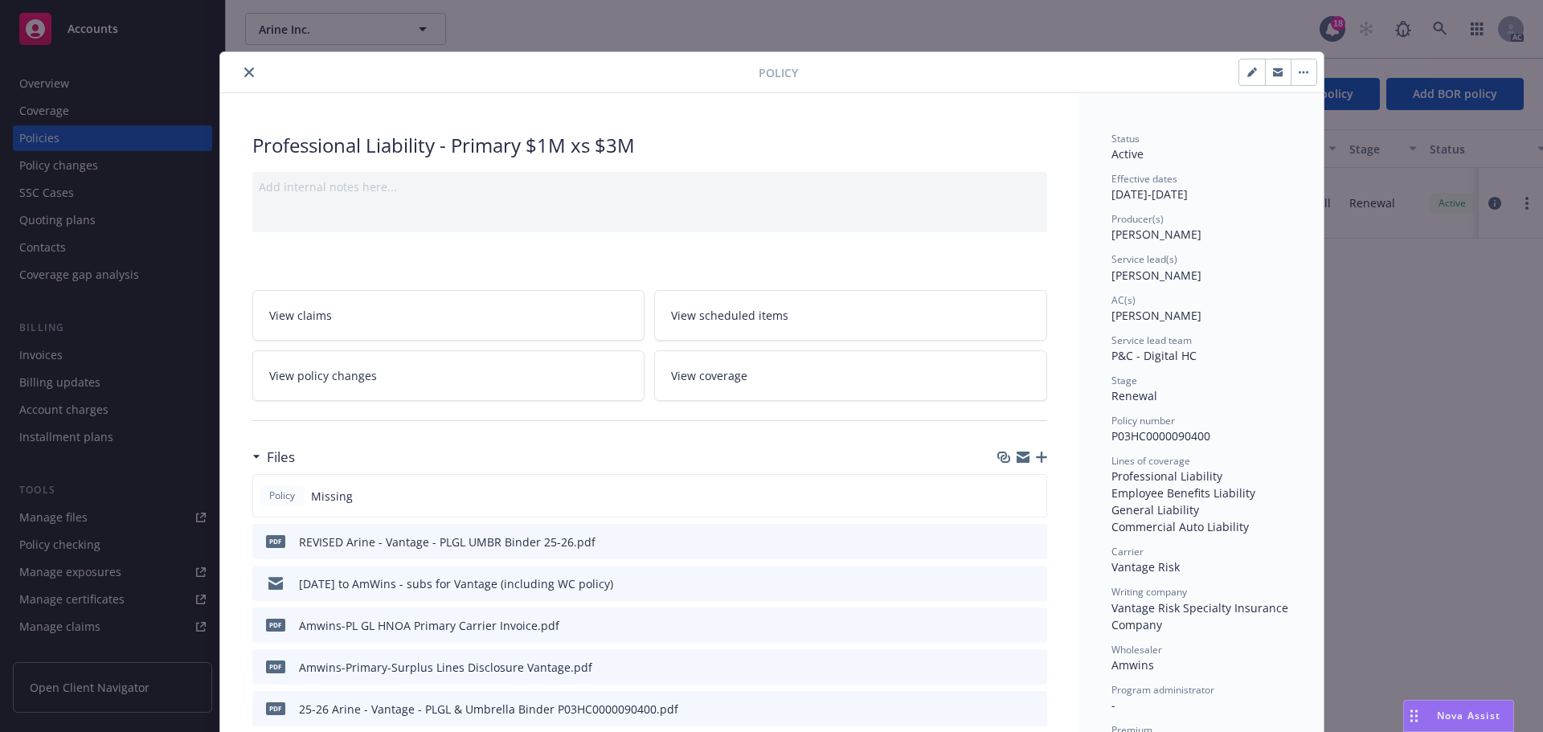
click at [244, 72] on icon "close" at bounding box center [249, 72] width 10 height 10
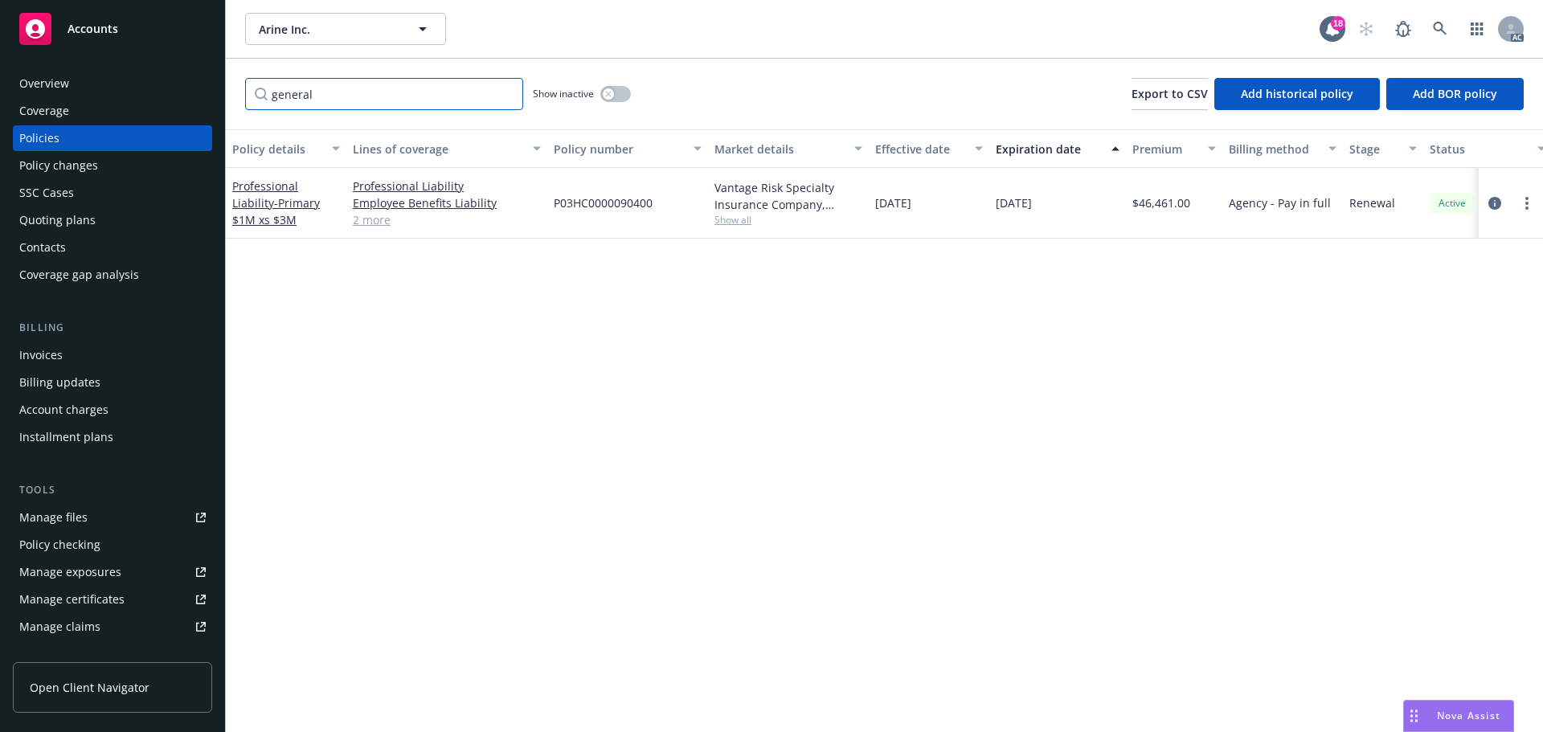
drag, startPoint x: 299, startPoint y: 95, endPoint x: 244, endPoint y: 97, distance: 54.7
click at [256, 93] on input "general" at bounding box center [384, 94] width 278 height 32
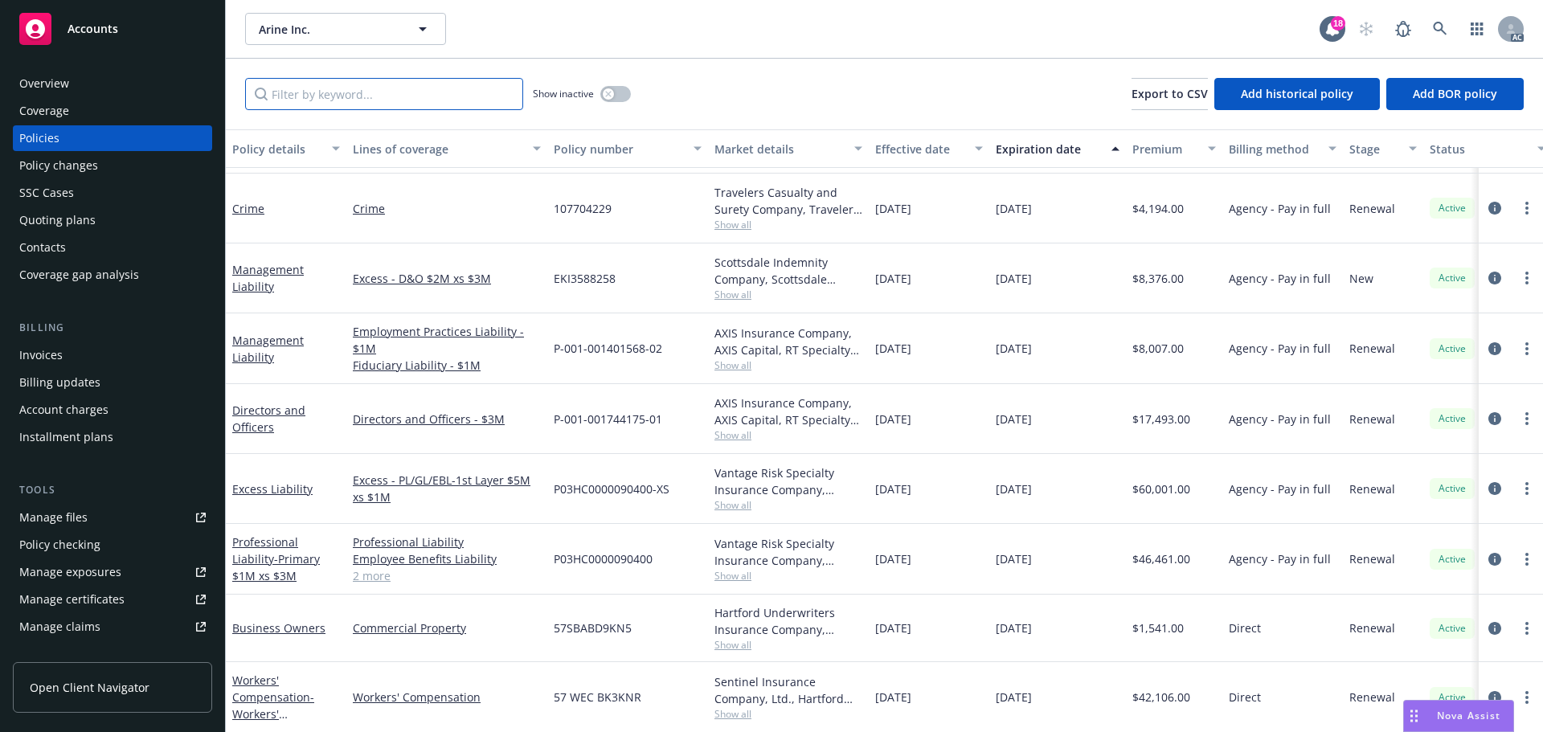
scroll to position [334, 0]
click at [1488, 621] on icon "circleInformation" at bounding box center [1494, 627] width 13 height 13
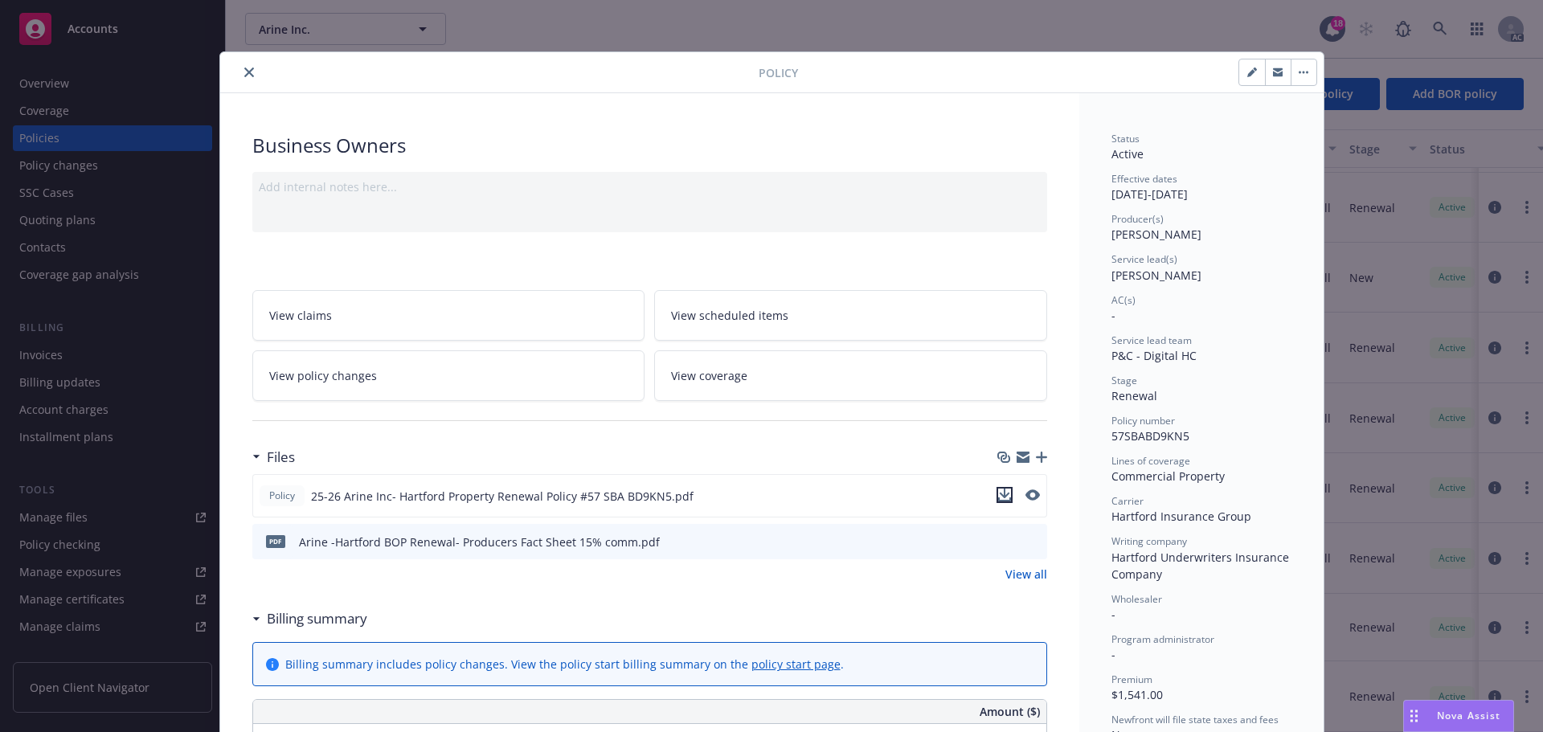
click at [1001, 493] on icon "download file" at bounding box center [1004, 495] width 13 height 13
click at [244, 71] on icon "close" at bounding box center [249, 72] width 10 height 10
